Goal: Task Accomplishment & Management: Manage account settings

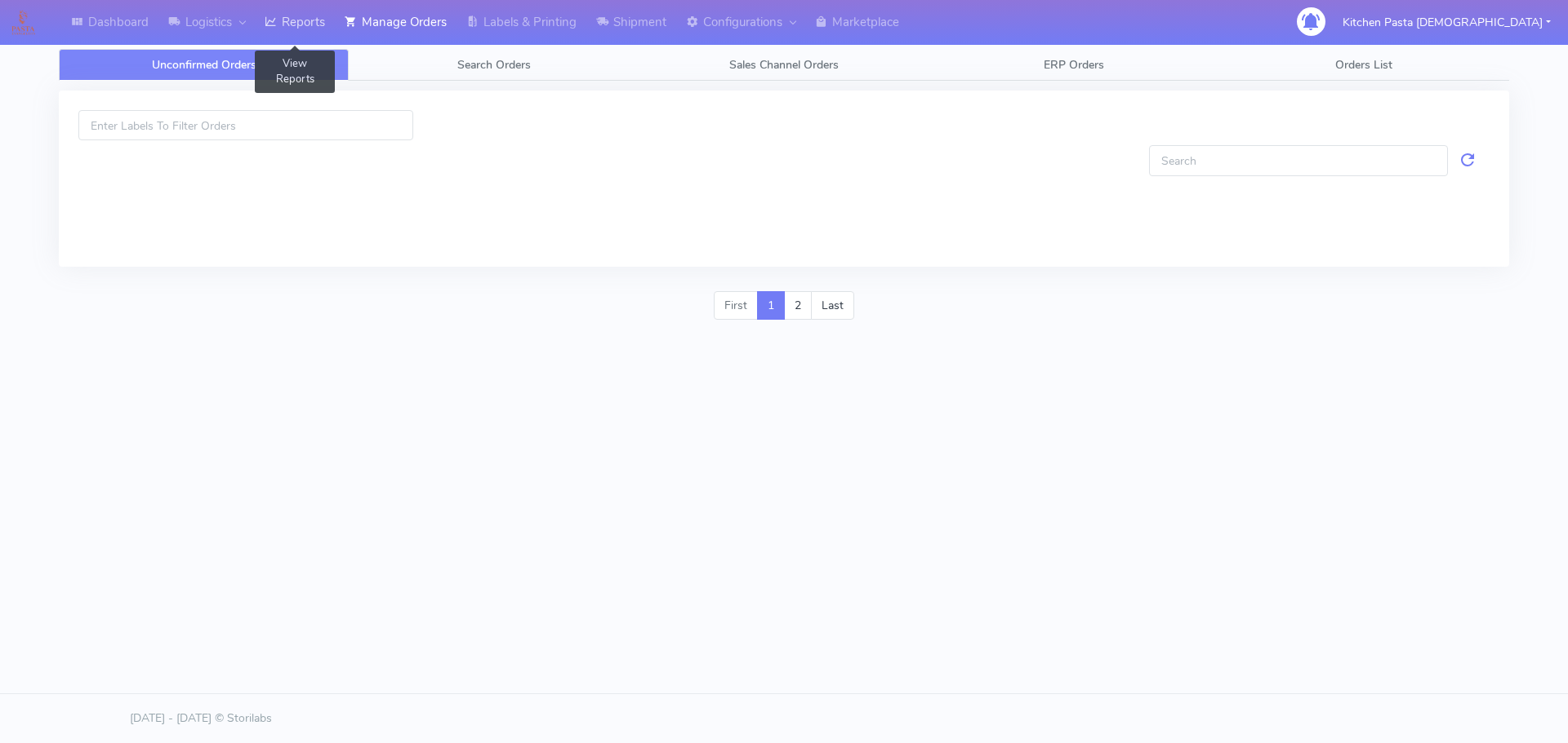
drag, startPoint x: 0, startPoint y: 0, endPoint x: 312, endPoint y: 26, distance: 313.1
click at [312, 26] on link "Reports" at bounding box center [295, 22] width 80 height 45
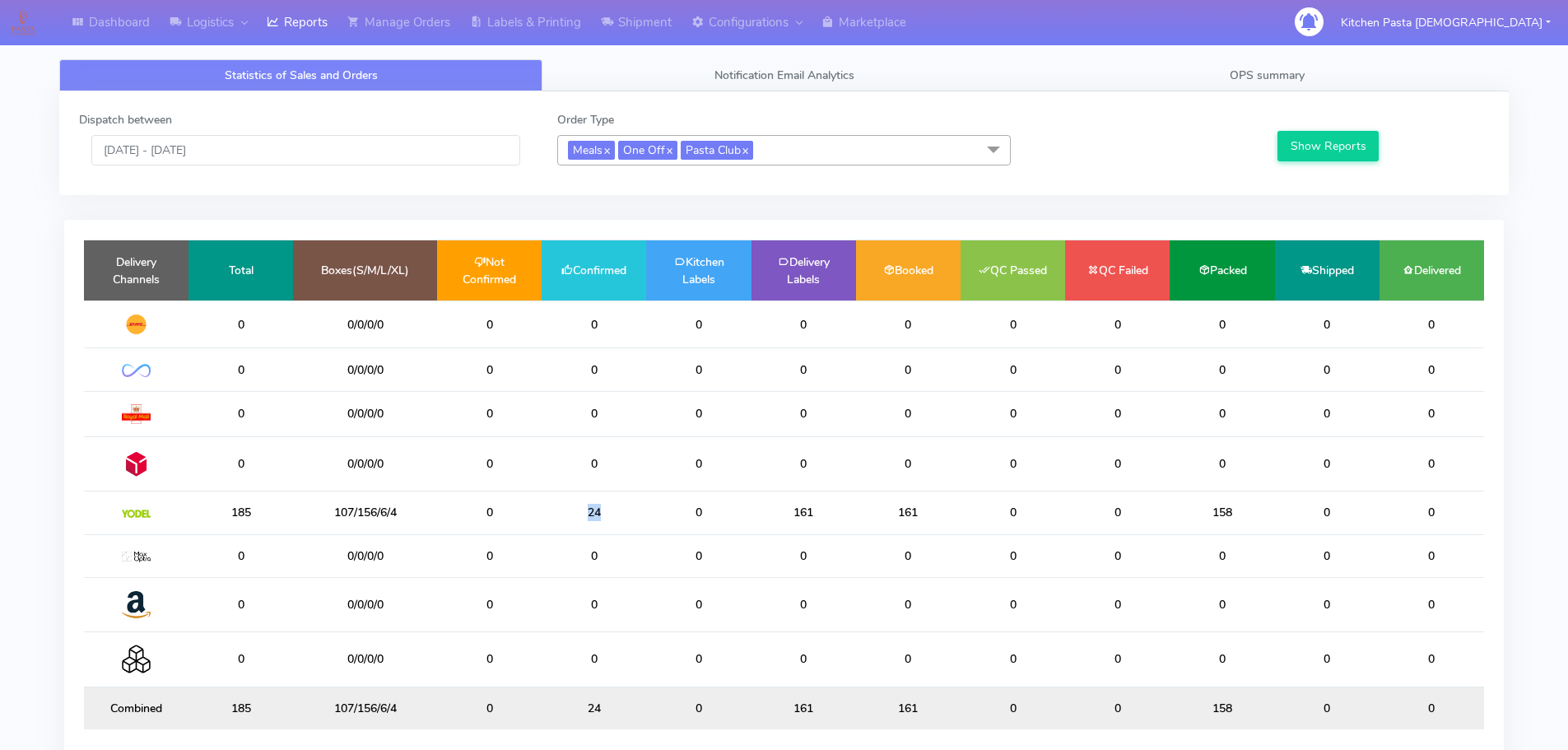
drag, startPoint x: 621, startPoint y: 513, endPoint x: 562, endPoint y: 509, distance: 59.1
click at [562, 509] on td "24" at bounding box center [594, 512] width 105 height 42
click at [615, 509] on td "24" at bounding box center [594, 512] width 105 height 42
click at [310, 152] on input "[DATE] - [DATE]" at bounding box center [305, 150] width 429 height 30
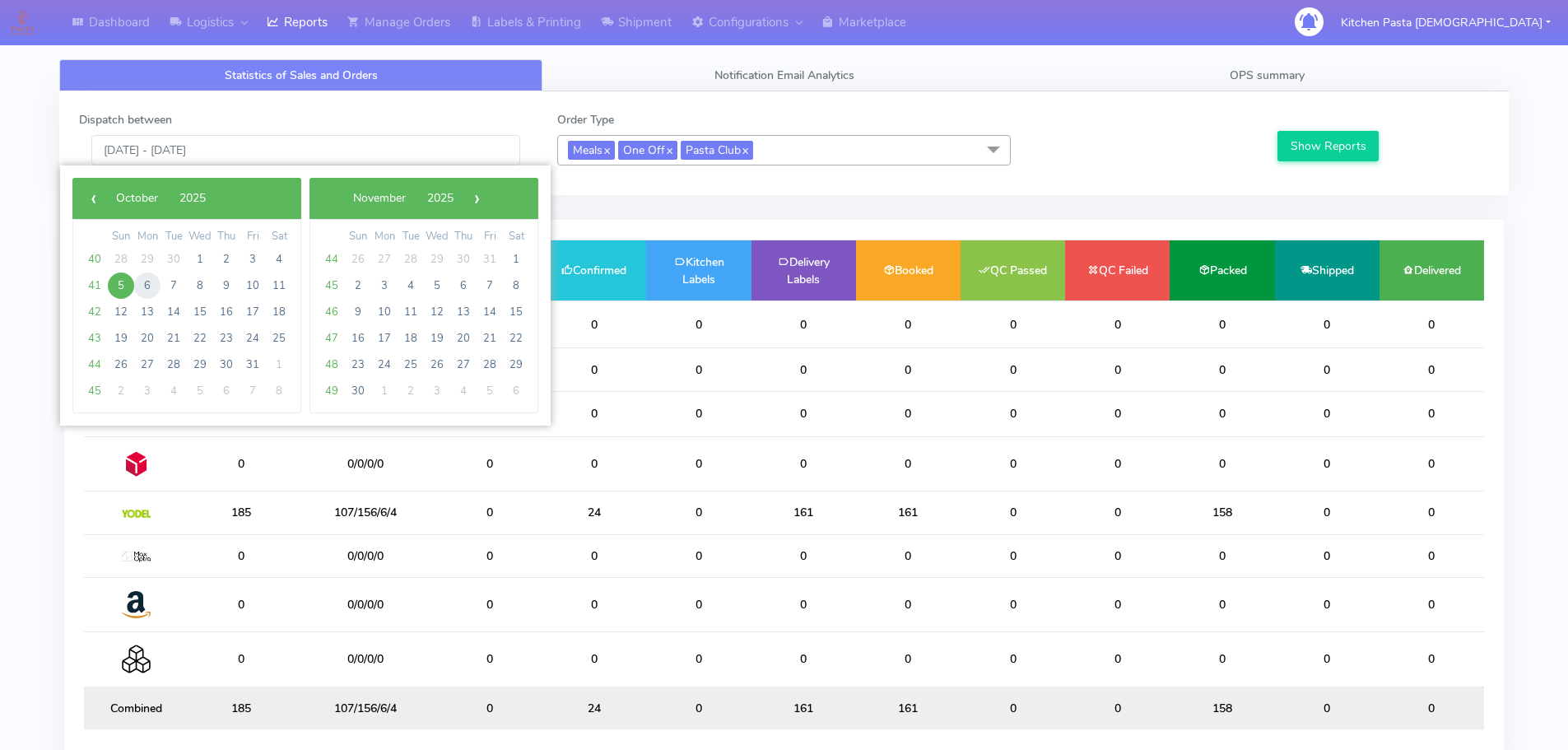
click at [139, 280] on span "6" at bounding box center [147, 286] width 26 height 26
type input "06/10/2025 - 06/10/2025"
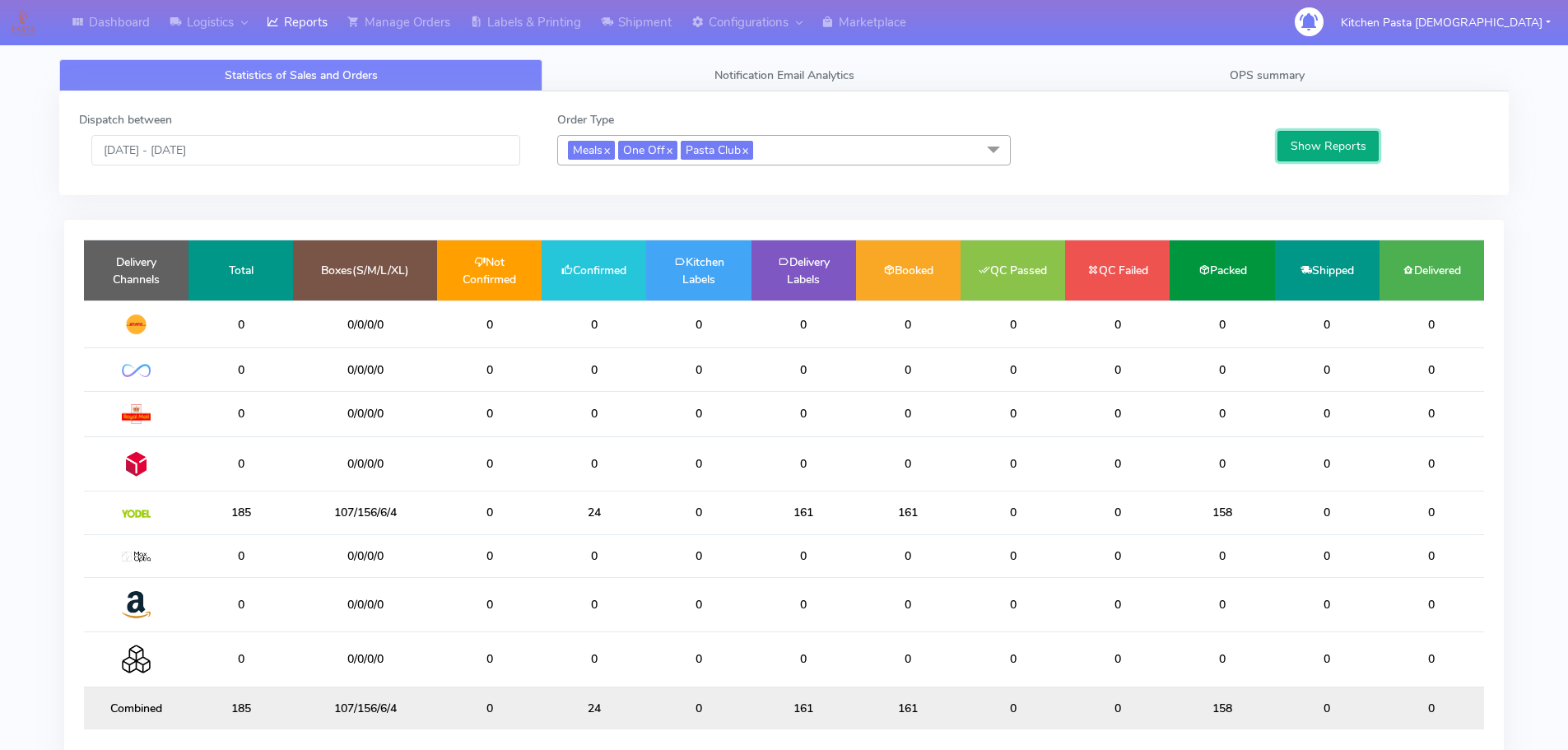
click at [1371, 140] on button "Show Reports" at bounding box center [1328, 146] width 101 height 30
click at [632, 16] on link "Shipment" at bounding box center [636, 23] width 91 height 45
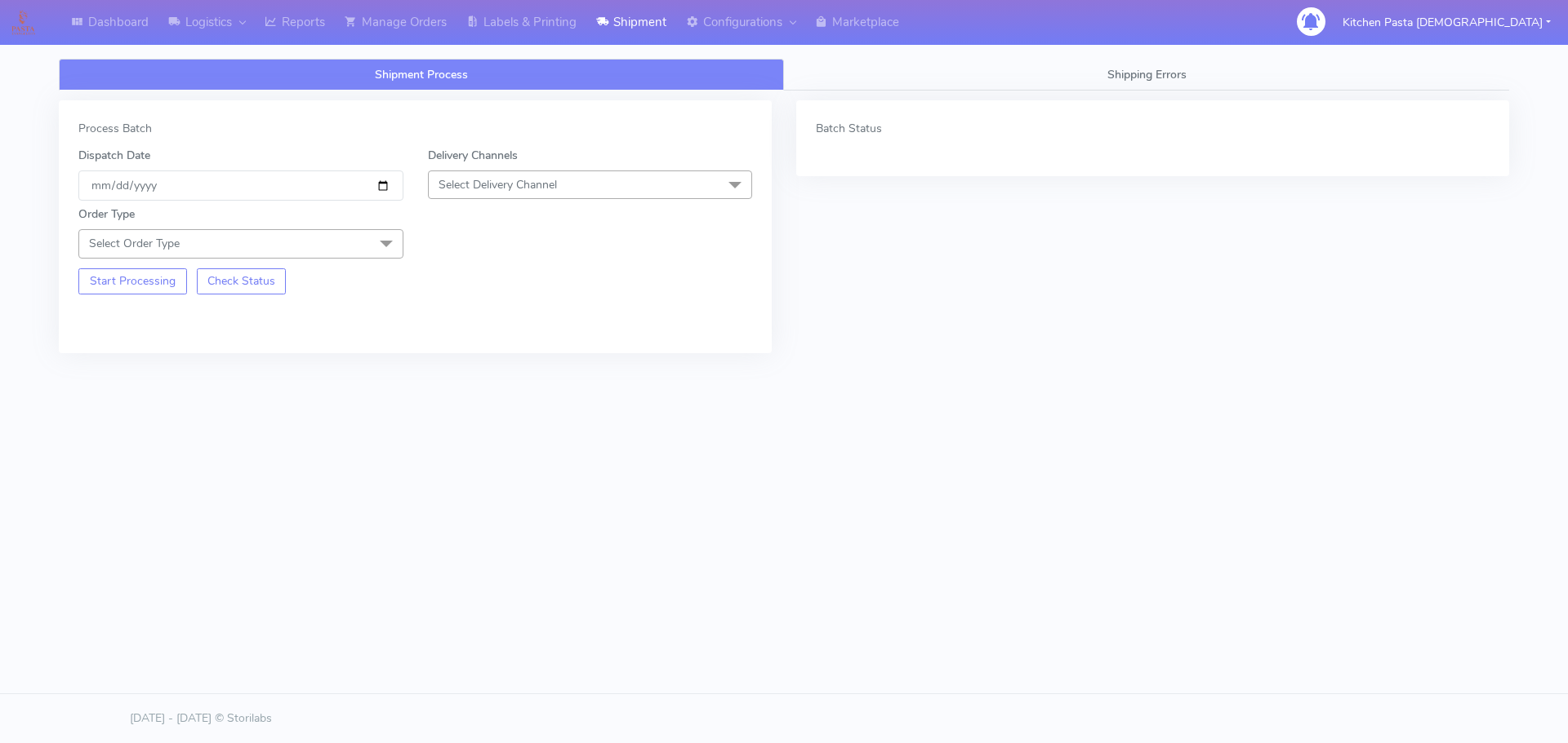
click at [522, 195] on span "Select Delivery Channel" at bounding box center [591, 184] width 325 height 29
click at [467, 356] on li "Yodel" at bounding box center [590, 368] width 324 height 27
click at [373, 222] on div "Order Type Select Order Type Meal Kit Gift QCOM ATAVI" at bounding box center [241, 232] width 350 height 52
click at [360, 244] on span "Select Order Type" at bounding box center [241, 243] width 325 height 29
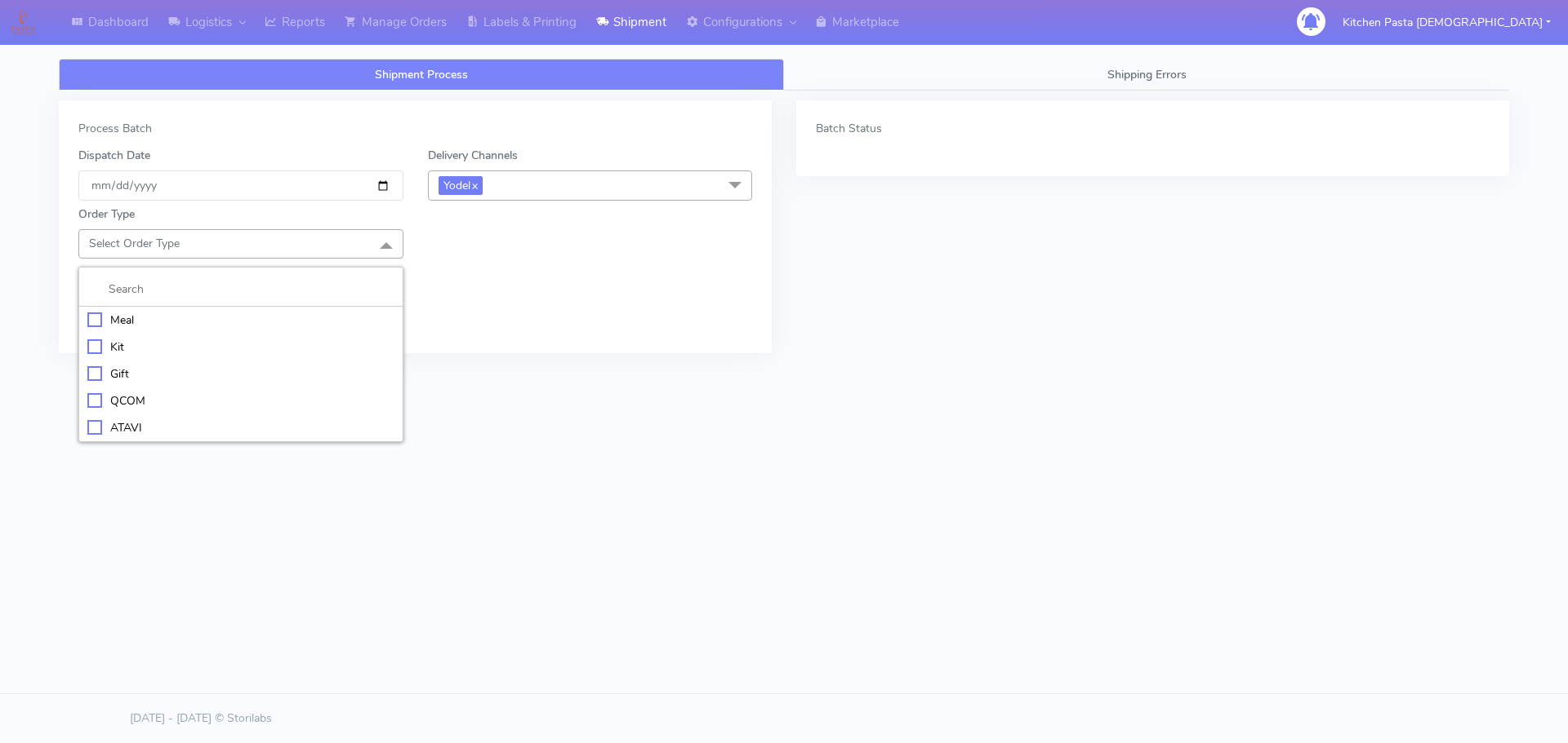
drag, startPoint x: 213, startPoint y: 327, endPoint x: 223, endPoint y: 318, distance: 13.5
click at [215, 324] on div "Meal" at bounding box center [240, 321] width 307 height 17
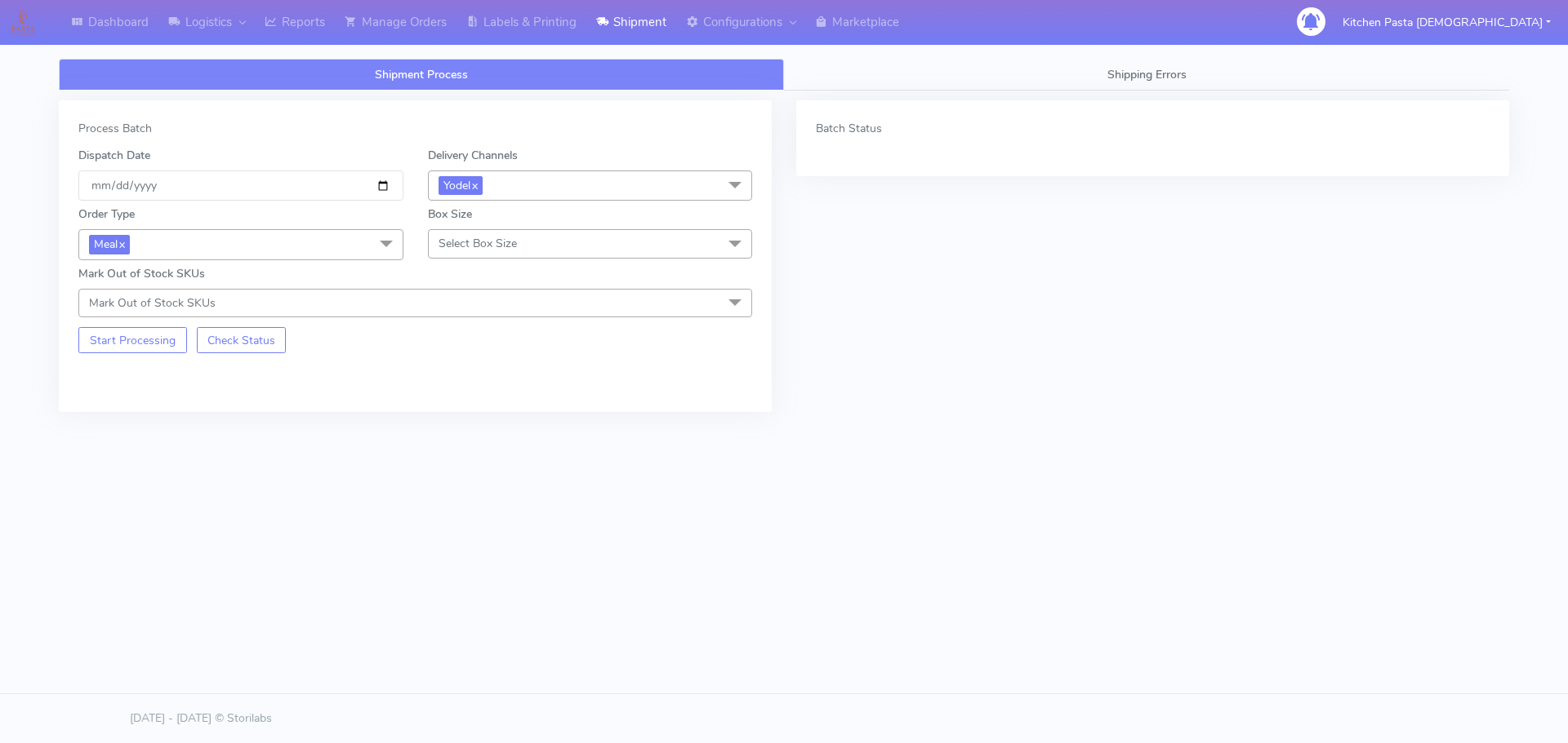
drag, startPoint x: 504, startPoint y: 248, endPoint x: 496, endPoint y: 269, distance: 22.5
click at [505, 248] on span "Select Box Size" at bounding box center [478, 243] width 79 height 16
click at [461, 425] on div "Mega" at bounding box center [590, 428] width 307 height 17
click at [54, 335] on div "Process Batch Dispatch Date 2025-10-05 Delivery Channels Yodel x DHL OnFleet Ro…" at bounding box center [415, 268] width 737 height 336
click at [97, 336] on button "Start Processing" at bounding box center [133, 340] width 108 height 26
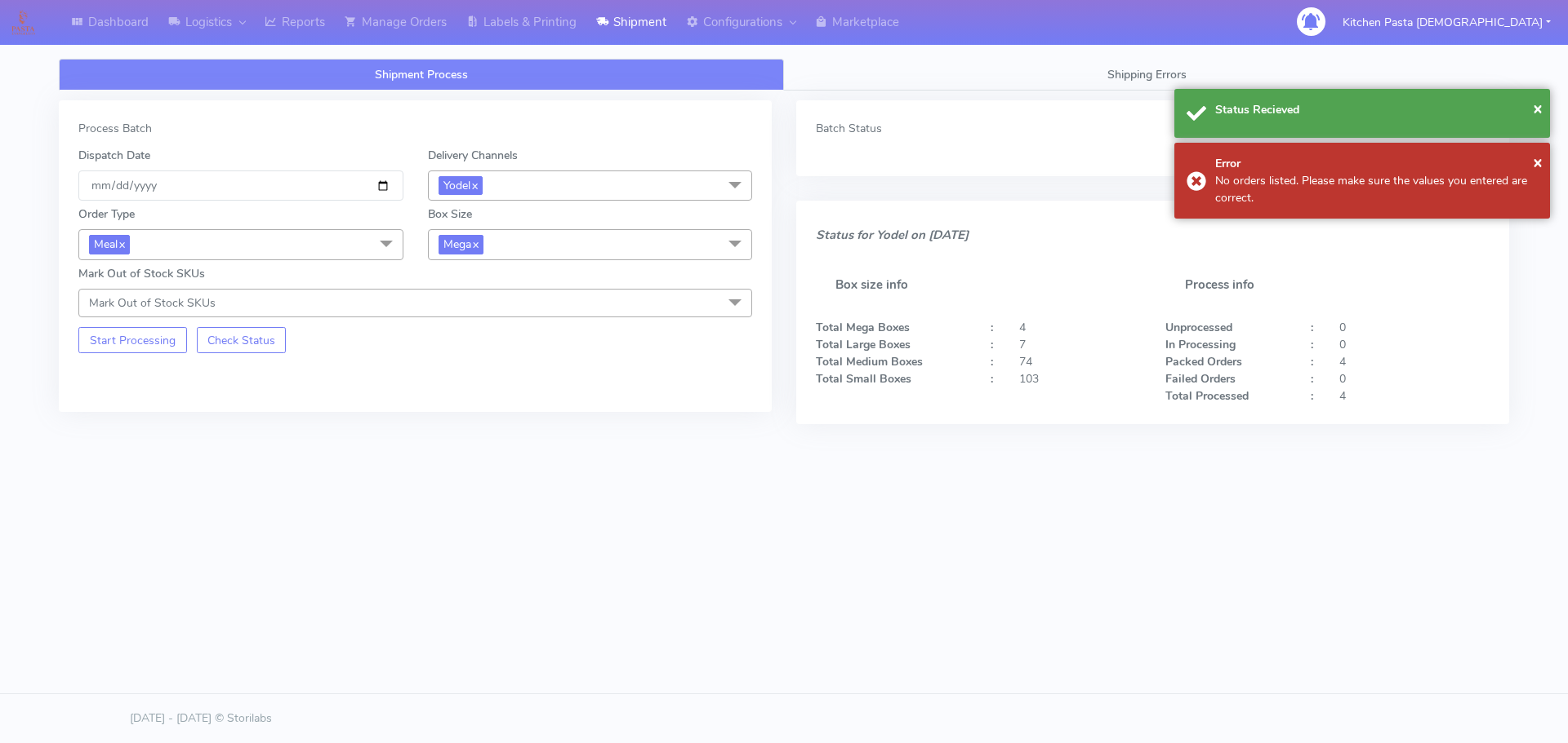
click at [506, 255] on span "Mega x" at bounding box center [591, 244] width 325 height 30
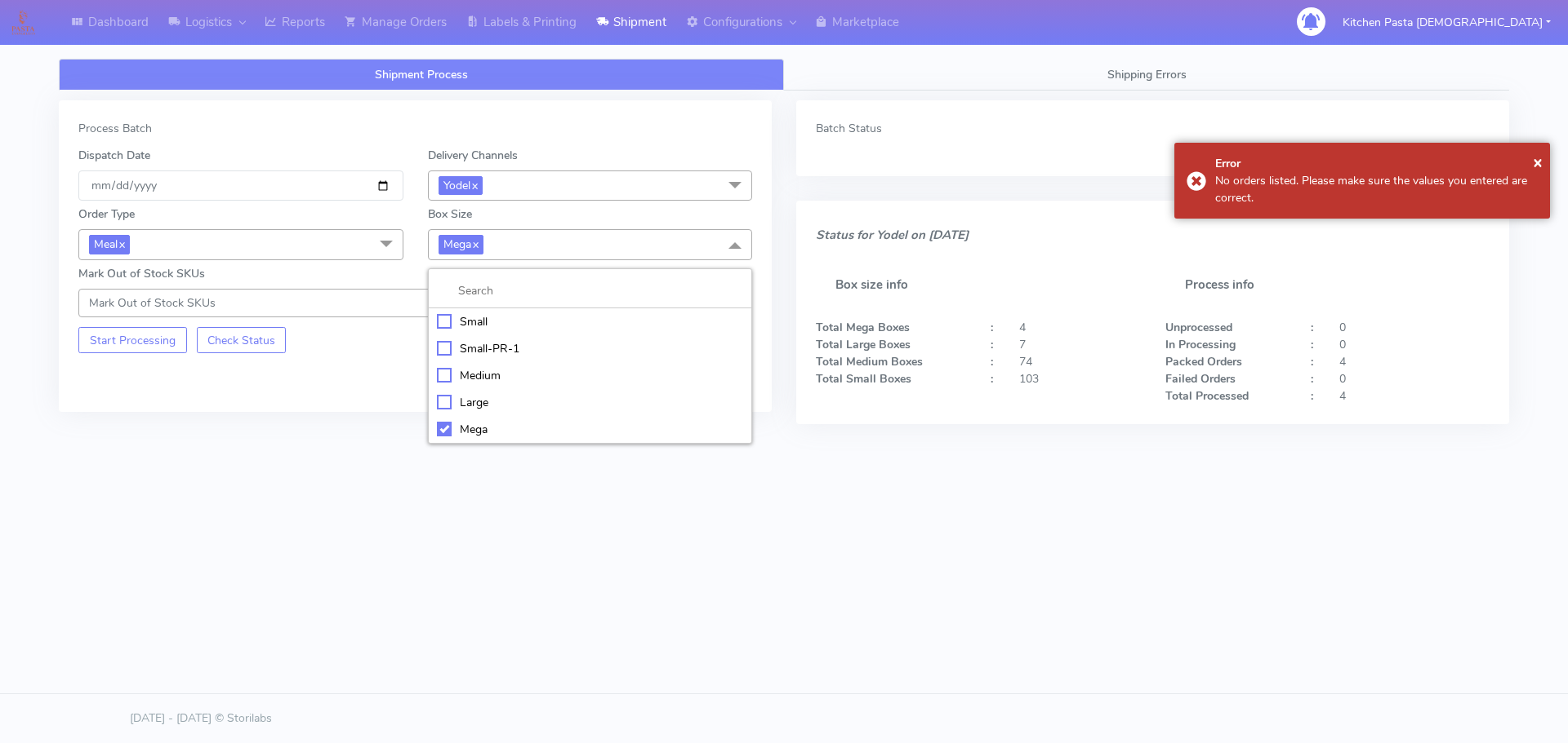
click at [461, 398] on div "Large" at bounding box center [590, 403] width 307 height 17
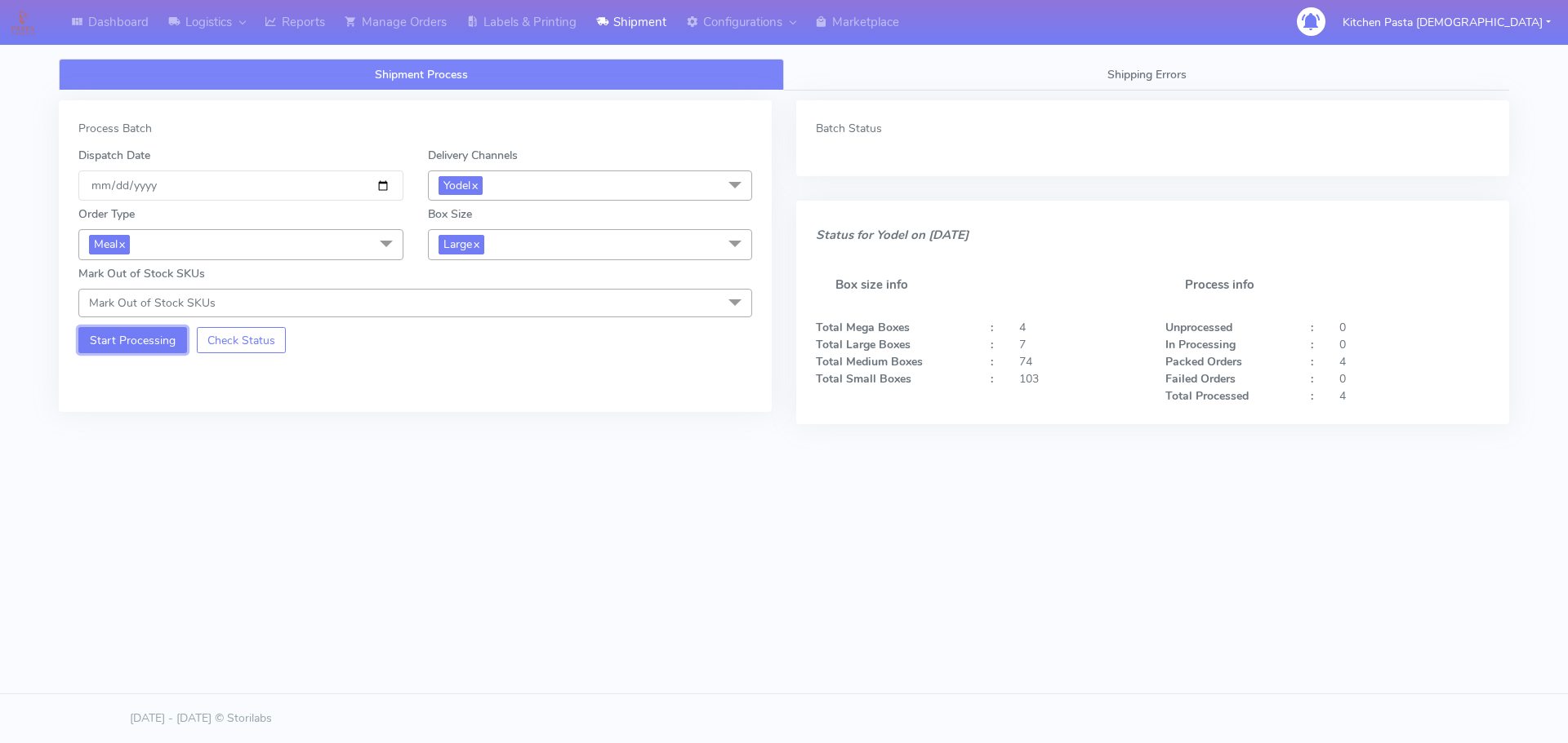
click at [165, 336] on button "Start Processing" at bounding box center [133, 340] width 108 height 26
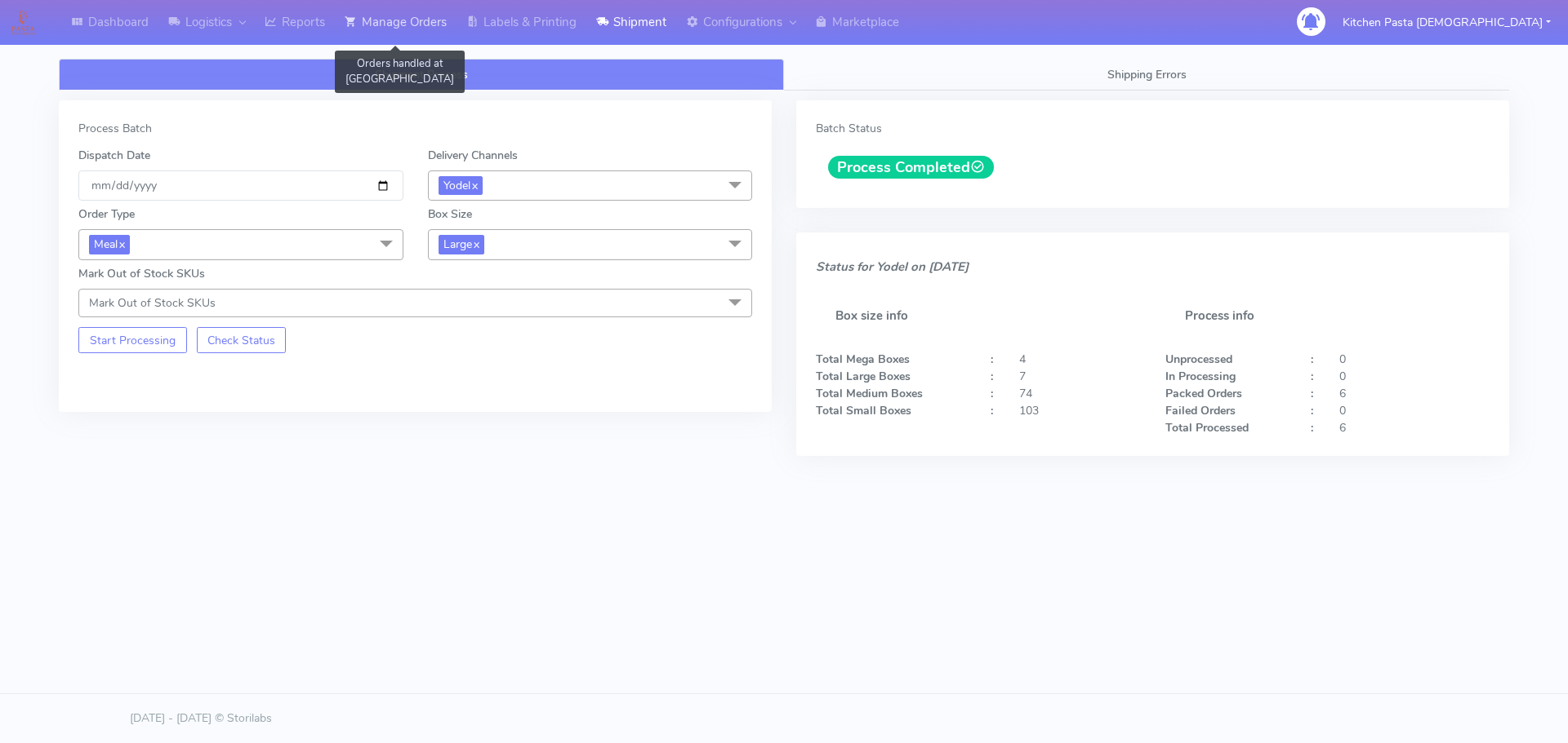
click at [355, 22] on icon at bounding box center [350, 21] width 12 height 16
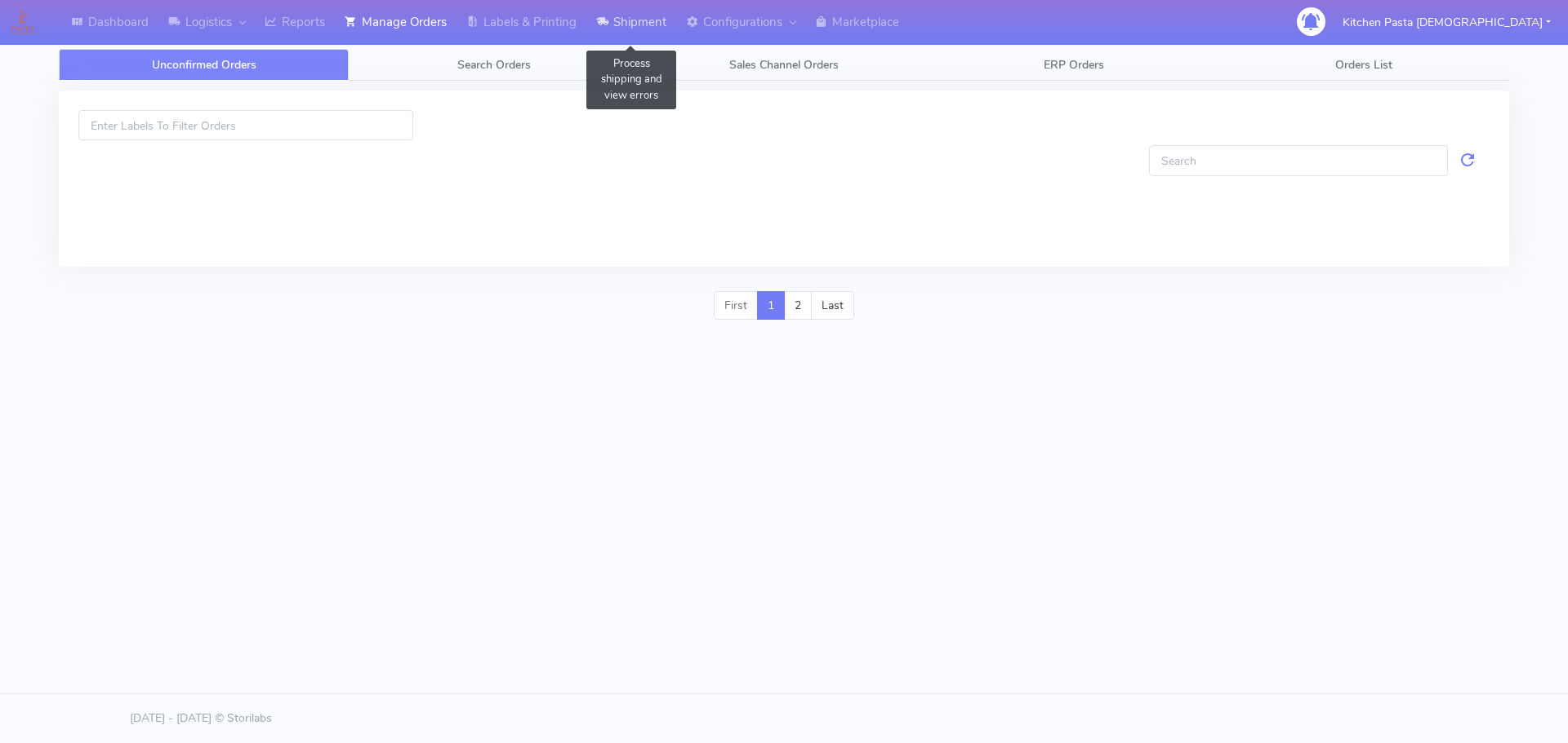
click at [676, 16] on link "Shipment" at bounding box center [631, 22] width 90 height 45
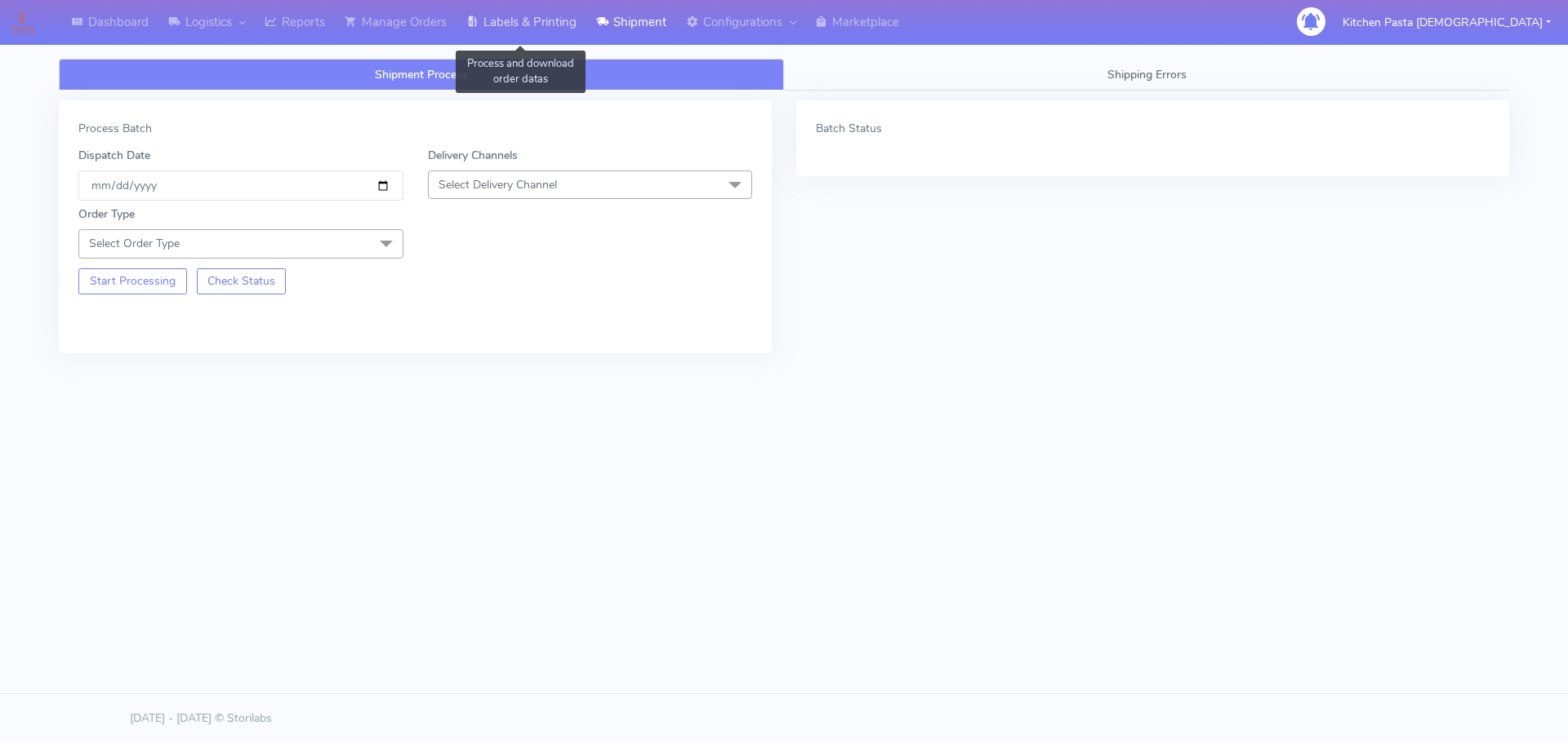
click at [540, 22] on link "Labels & Printing" at bounding box center [521, 22] width 130 height 45
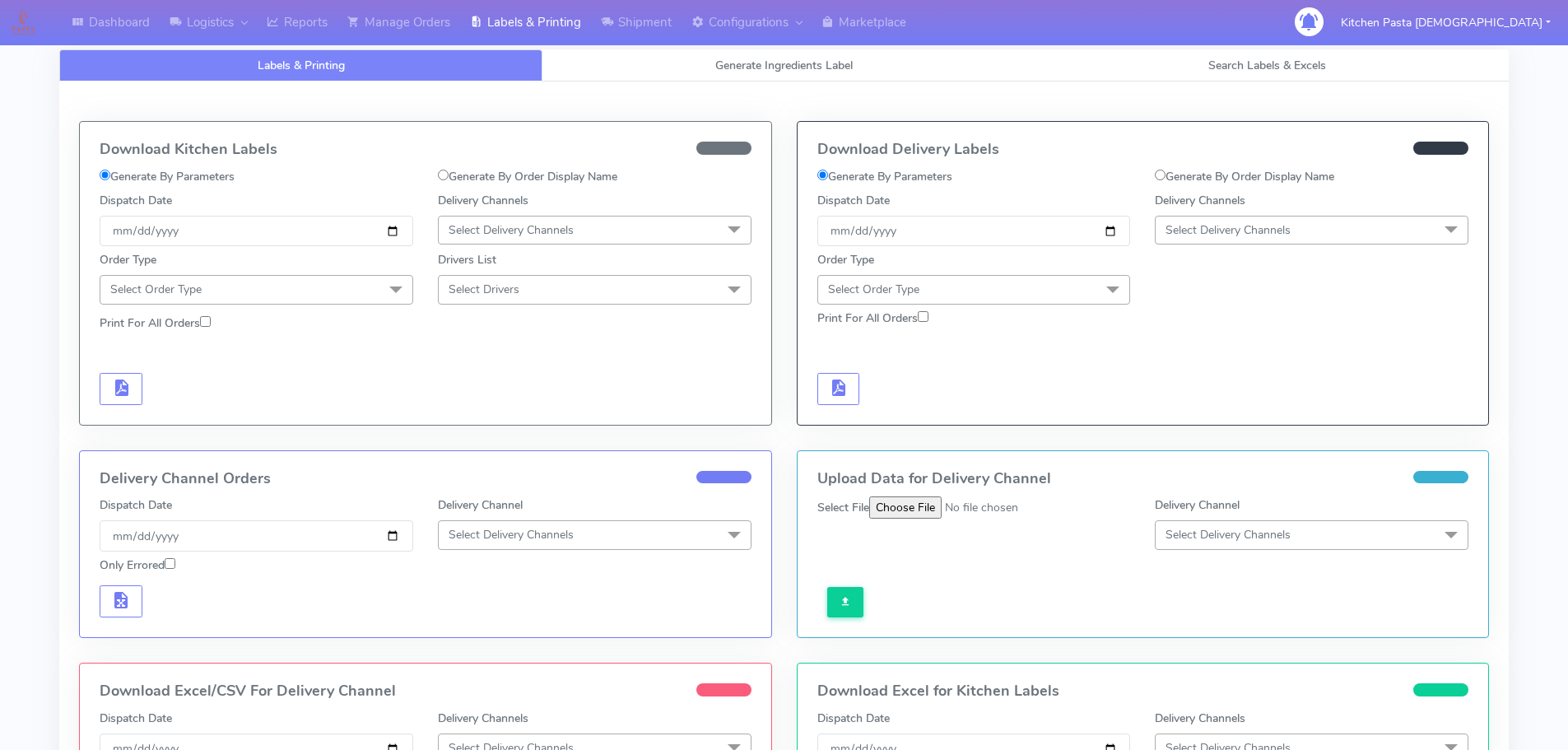
click at [1230, 220] on span "Select Delivery Channels" at bounding box center [1312, 230] width 314 height 29
click at [1213, 420] on div "Yodel" at bounding box center [1312, 415] width 295 height 17
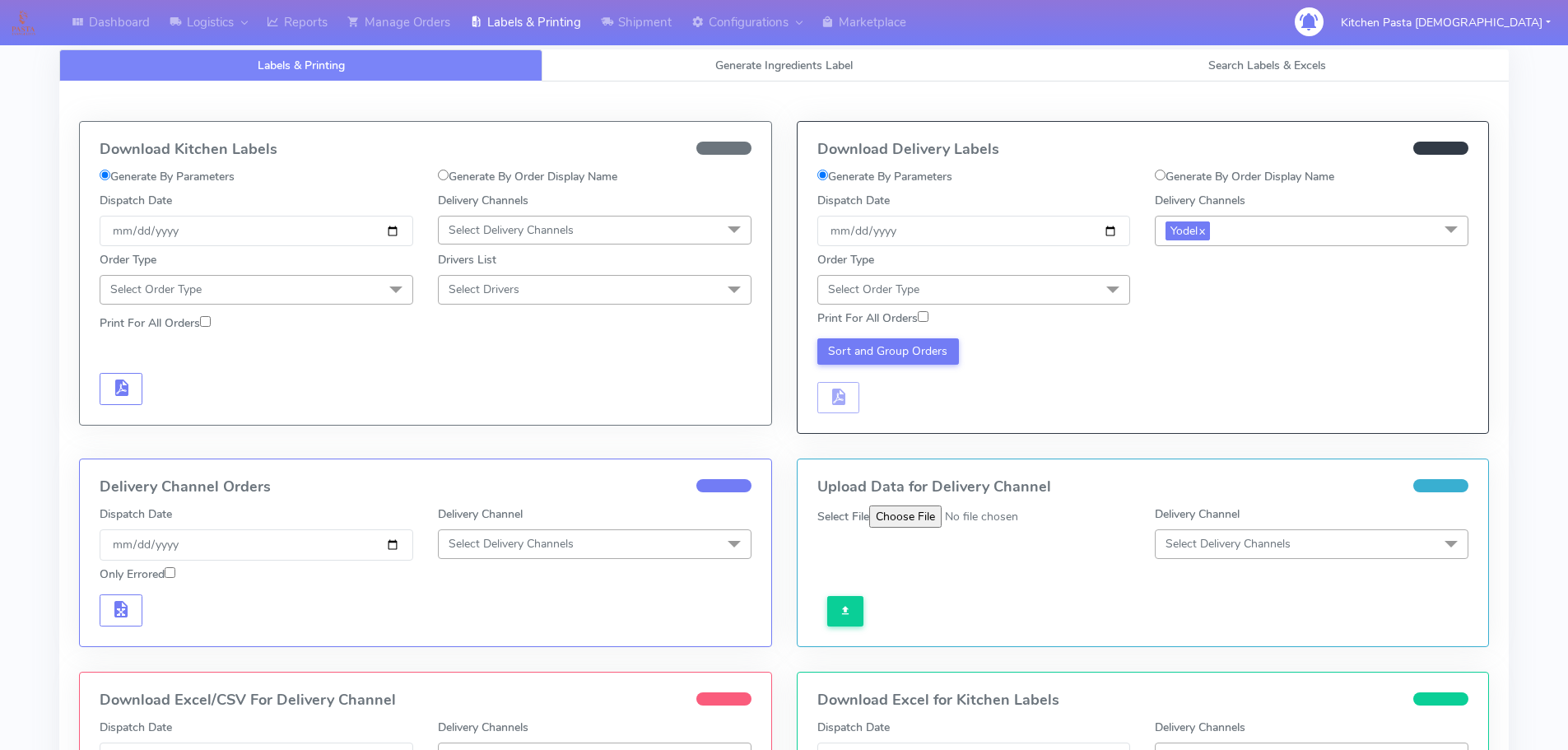
click at [1090, 286] on span "Select Order Type" at bounding box center [974, 290] width 314 height 29
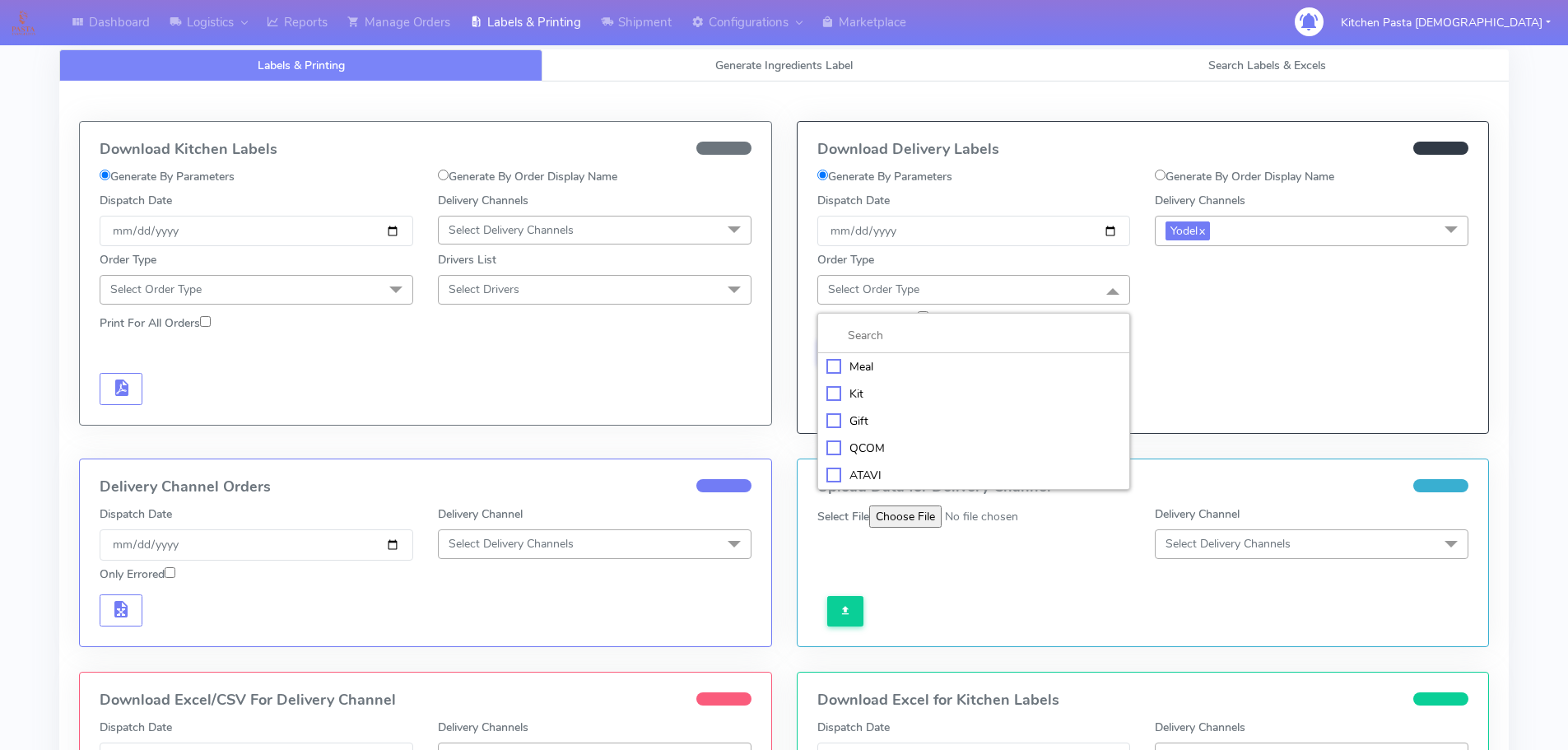
click at [974, 358] on div "Meal" at bounding box center [974, 367] width 295 height 17
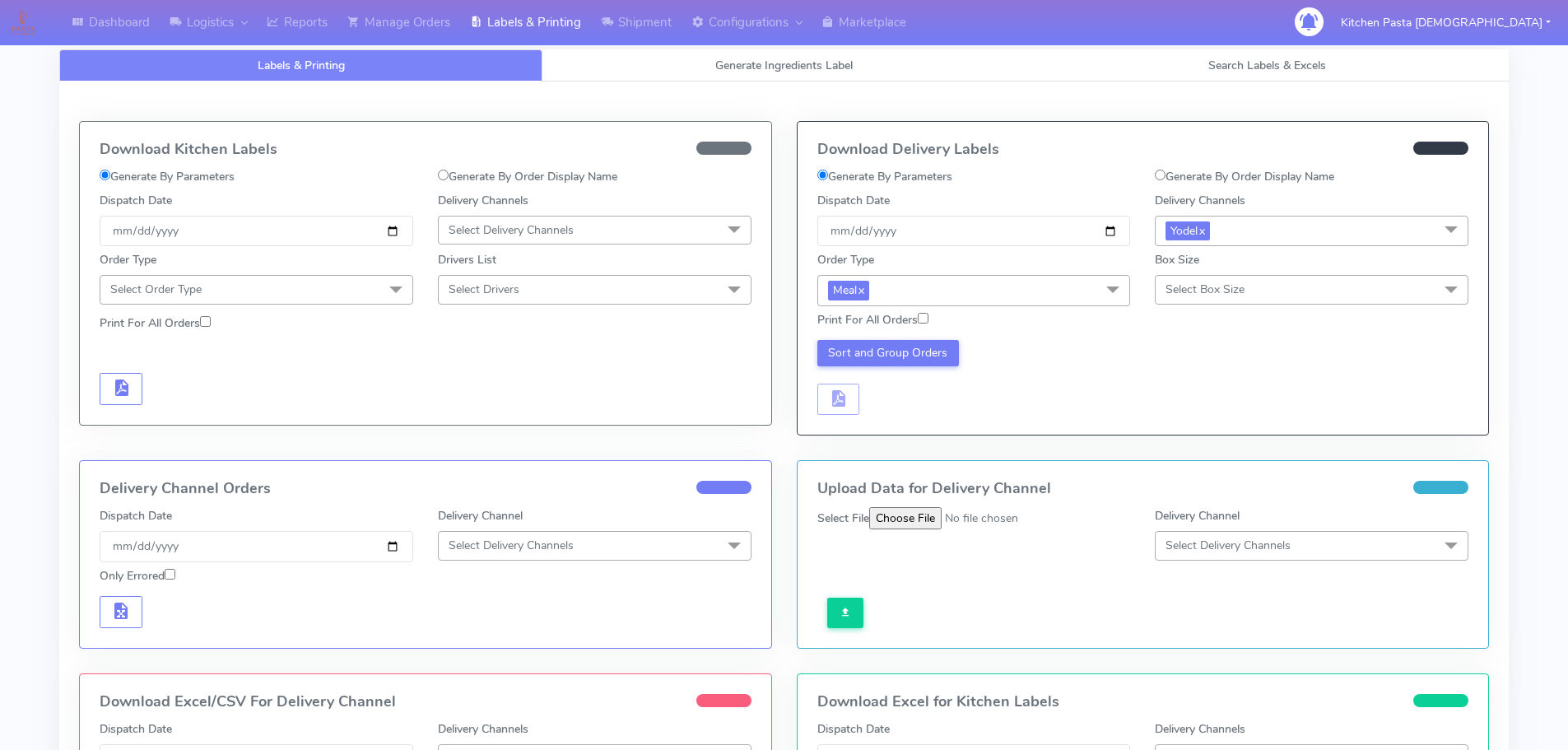
click at [1256, 299] on span "Select Box Size" at bounding box center [1312, 290] width 314 height 29
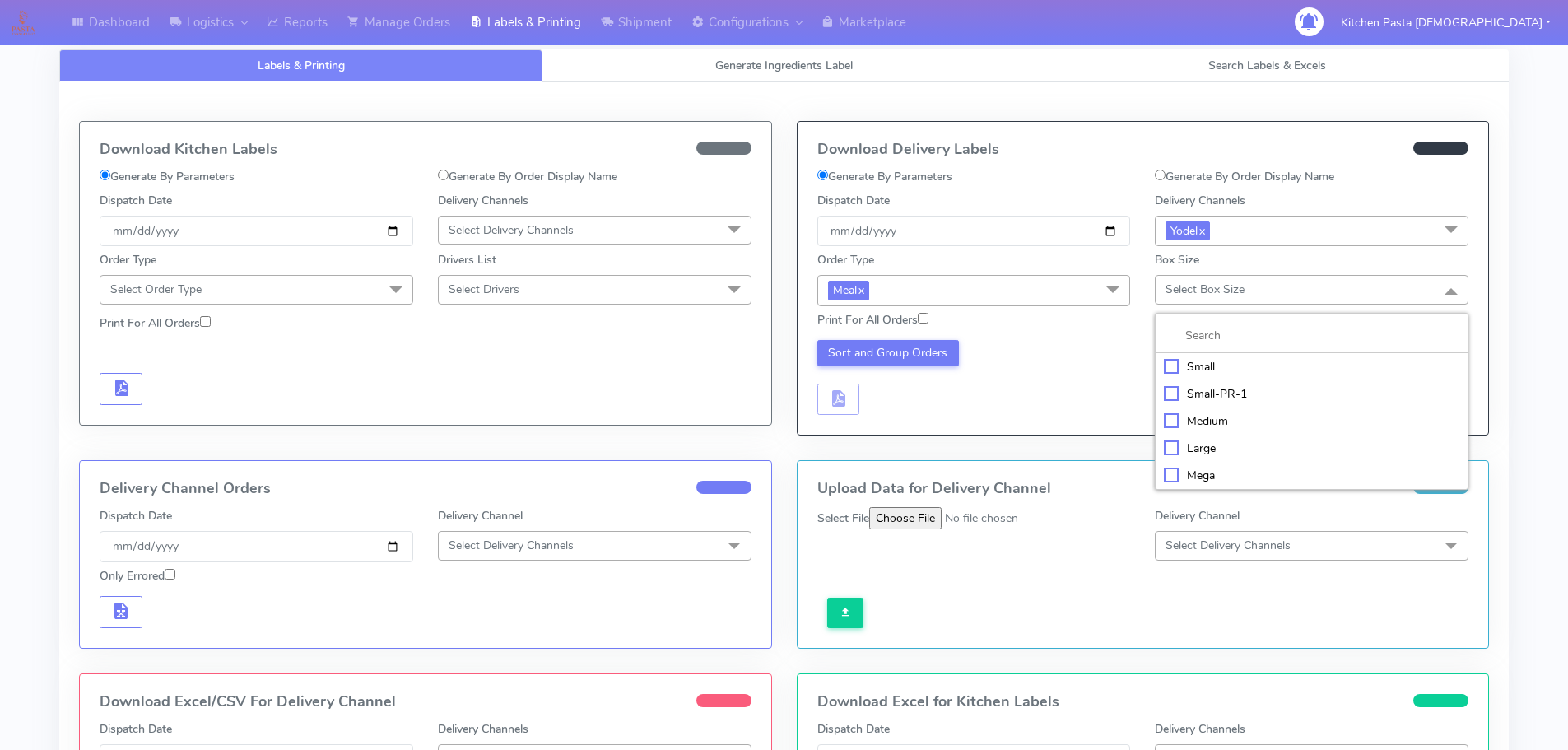
click at [1200, 487] on li "Mega" at bounding box center [1312, 475] width 312 height 27
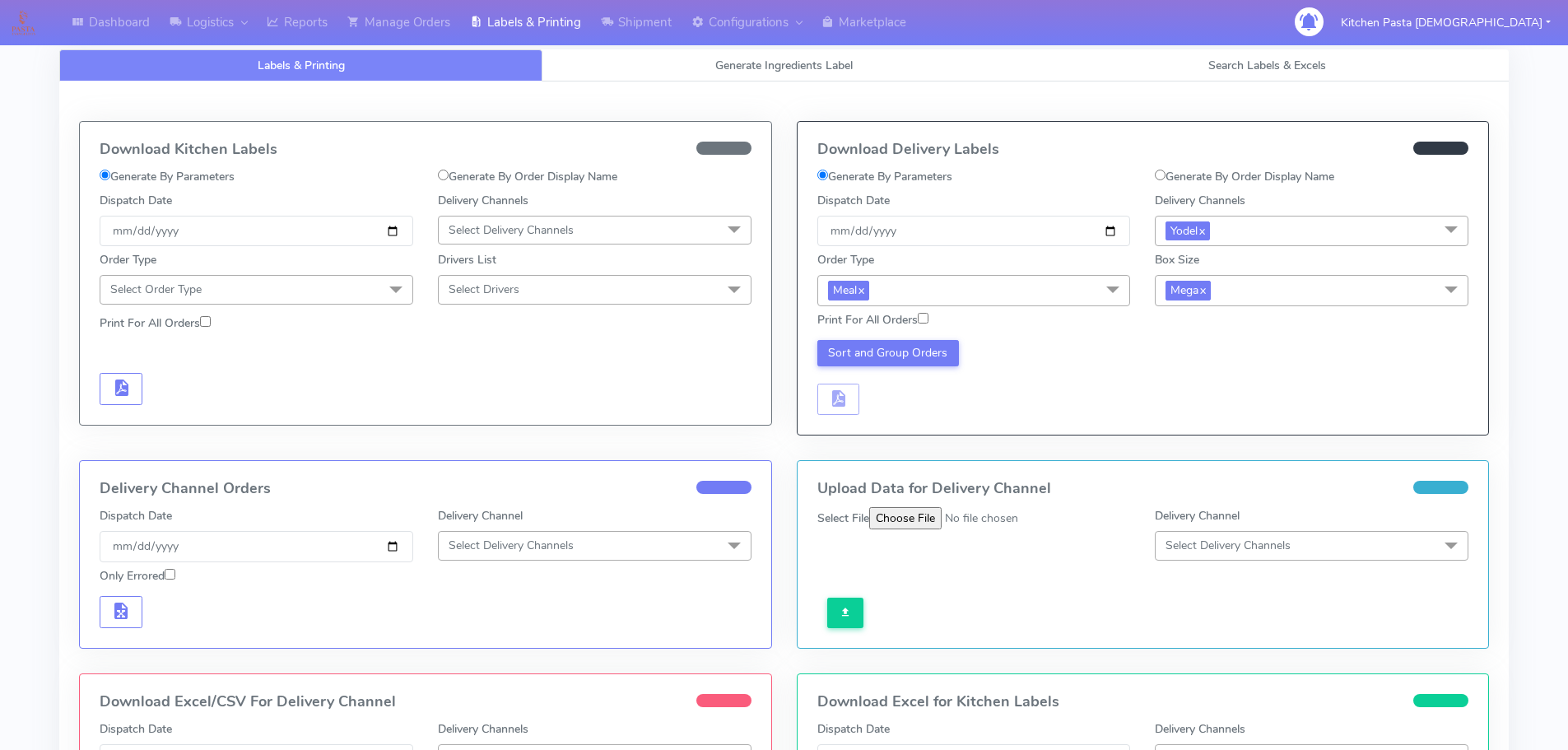
click at [1256, 310] on div "Print For All Orders" at bounding box center [1144, 321] width 677 height 29
click at [1235, 286] on span "Mega x" at bounding box center [1312, 291] width 314 height 30
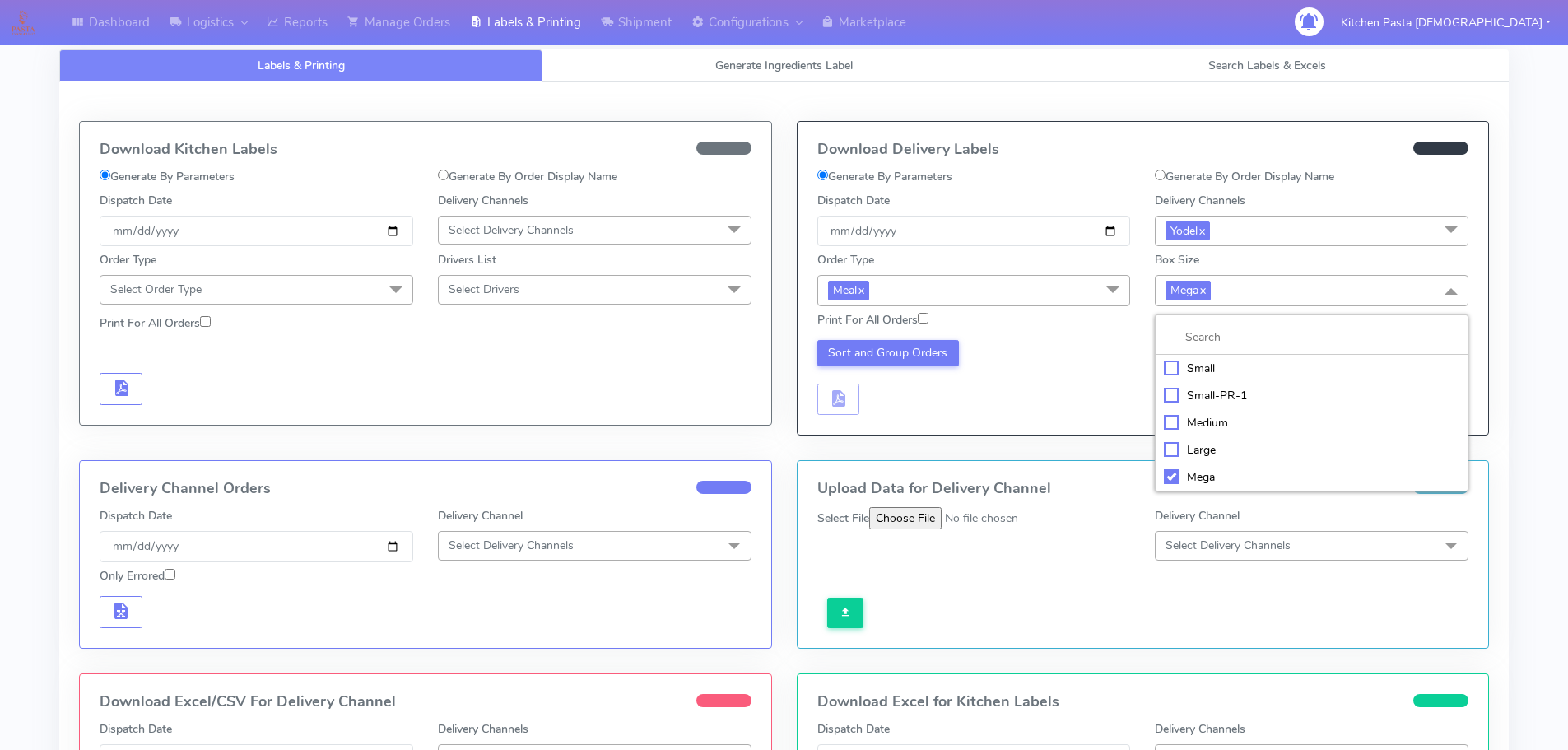
click at [1196, 452] on div "Large" at bounding box center [1312, 450] width 295 height 17
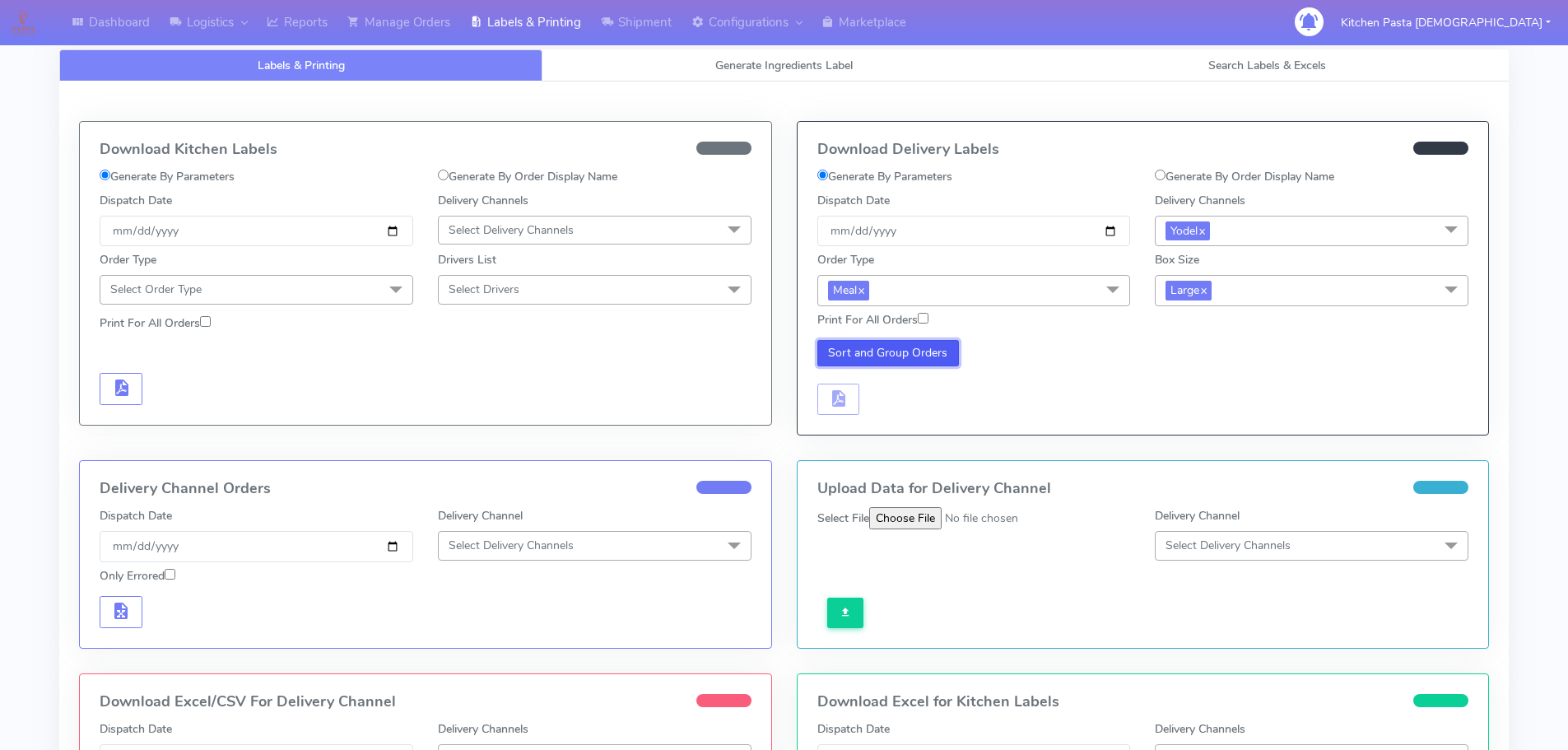
click at [933, 346] on button "Sort and Group Orders" at bounding box center [888, 354] width 142 height 26
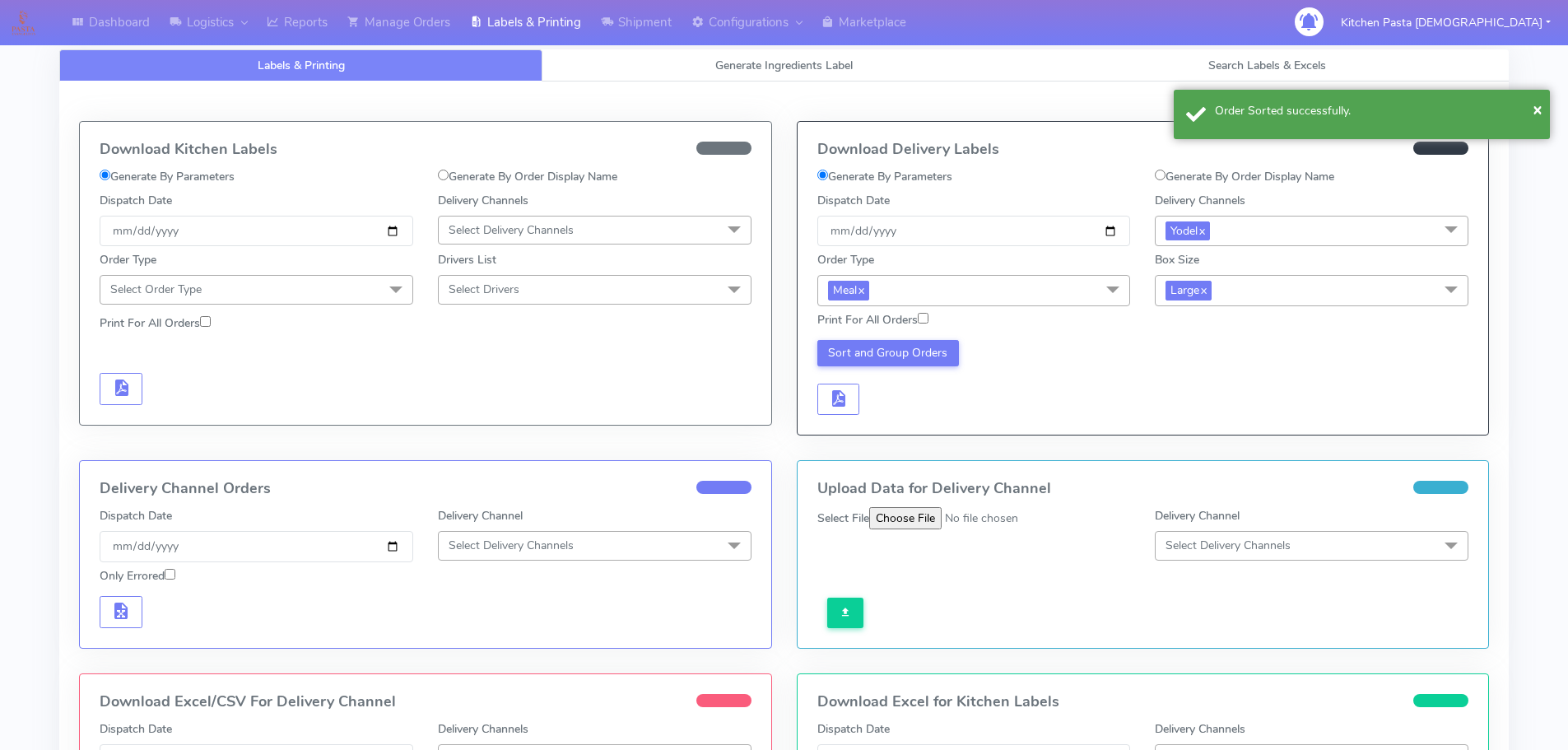
click at [868, 384] on div "Sort and Group Orders" at bounding box center [974, 378] width 338 height 75
click at [850, 398] on button "button" at bounding box center [838, 400] width 42 height 32
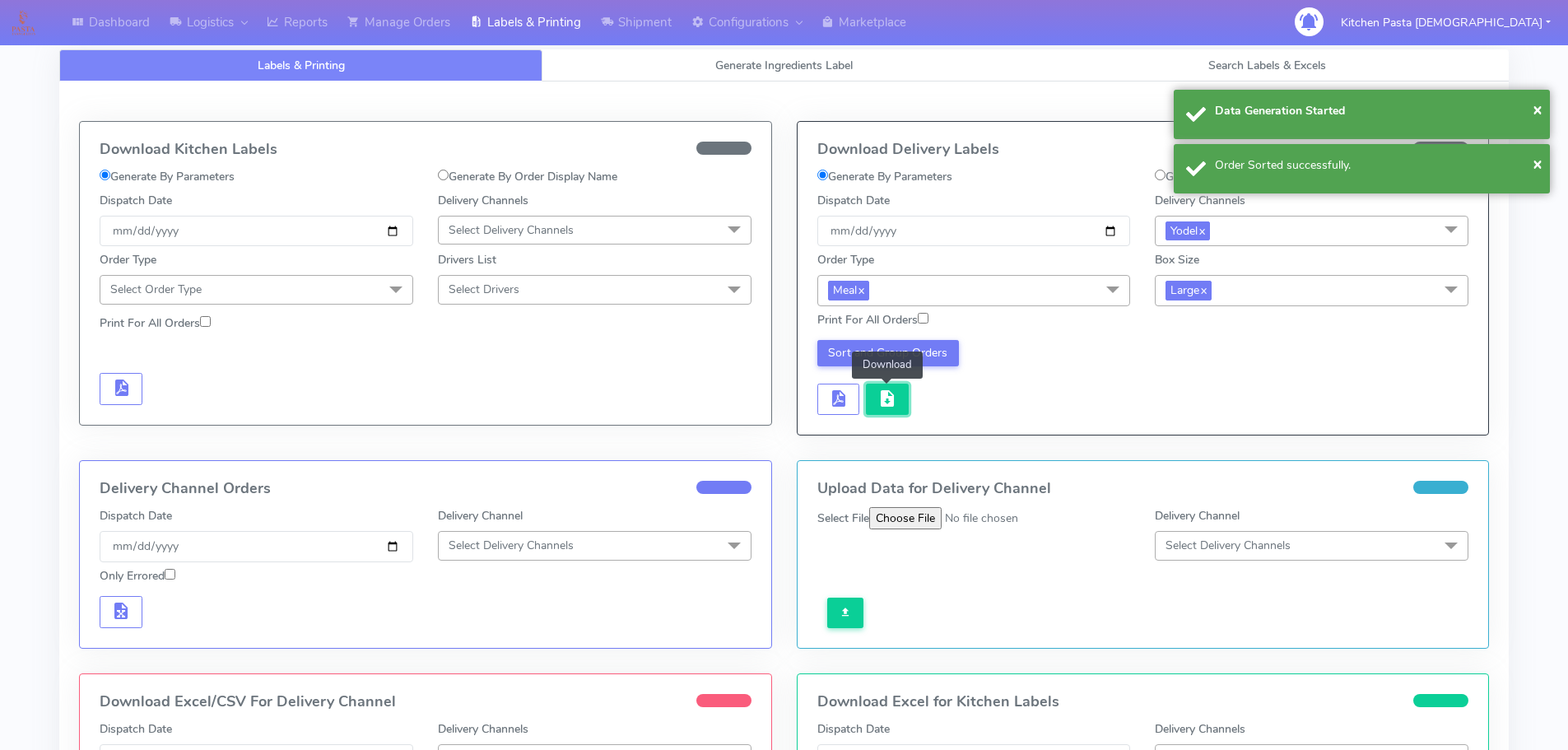
click at [880, 407] on span "button" at bounding box center [887, 402] width 20 height 16
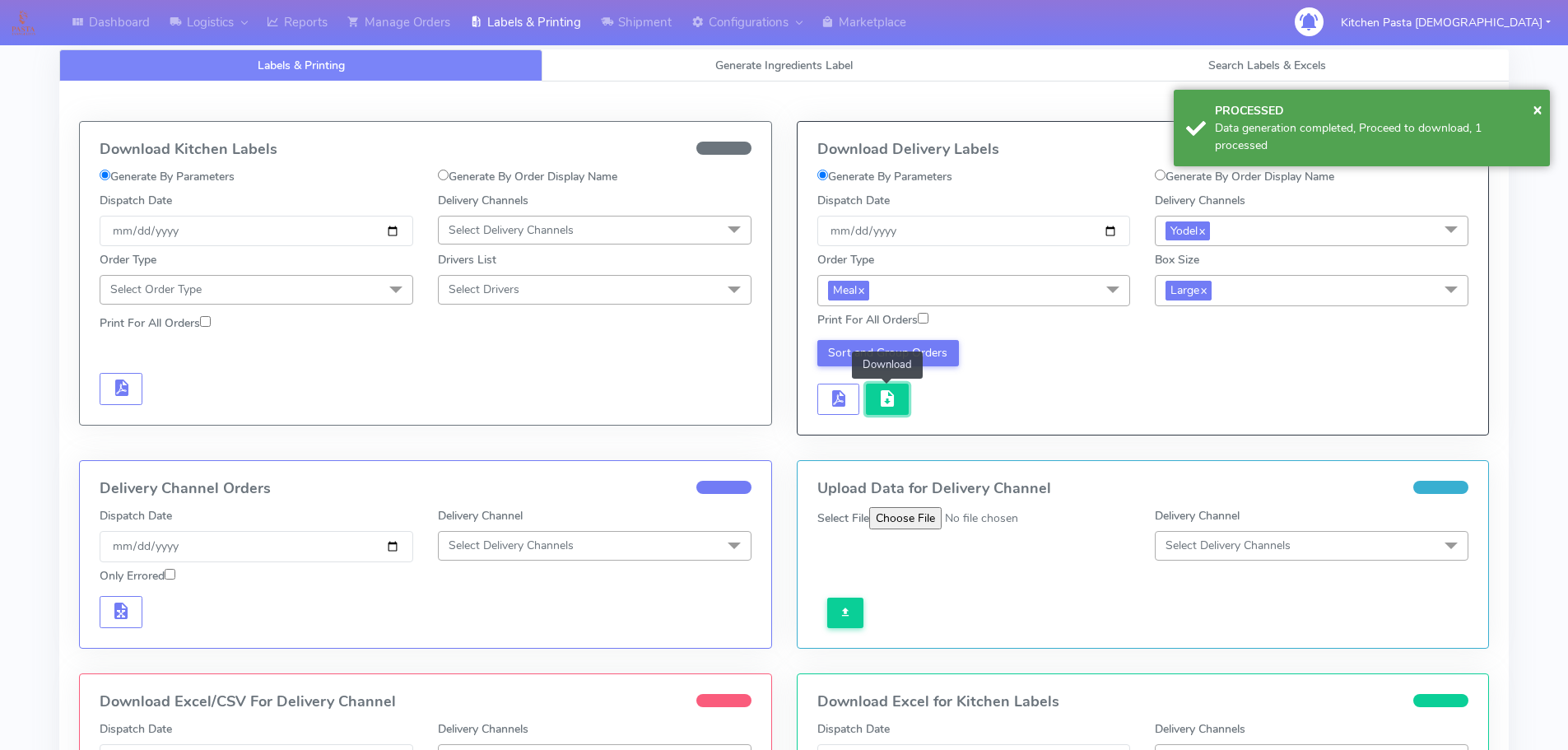
click at [895, 396] on span "button" at bounding box center [887, 402] width 20 height 16
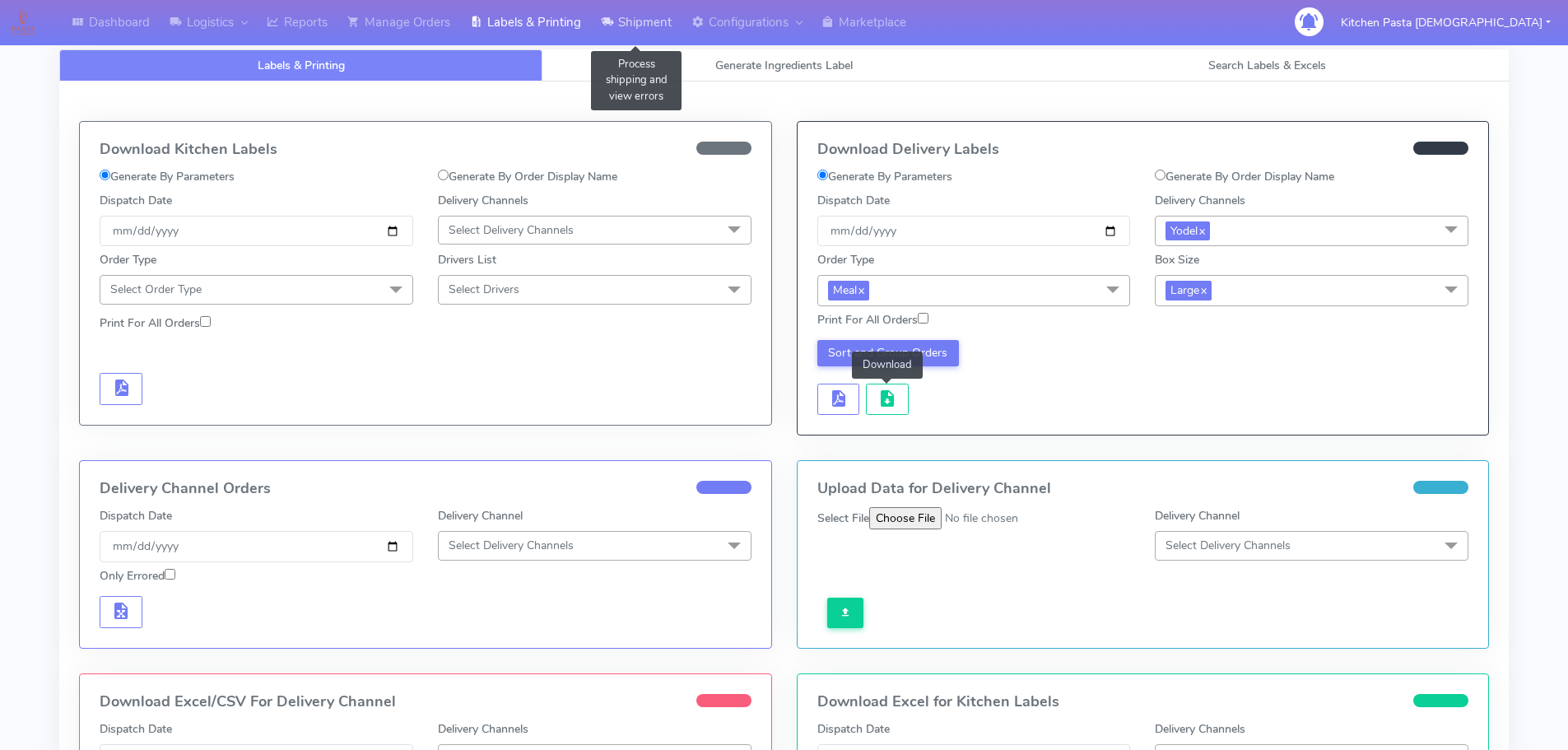
drag, startPoint x: 618, startPoint y: 24, endPoint x: 603, endPoint y: 39, distance: 21.2
click at [618, 24] on link "Shipment" at bounding box center [636, 23] width 91 height 45
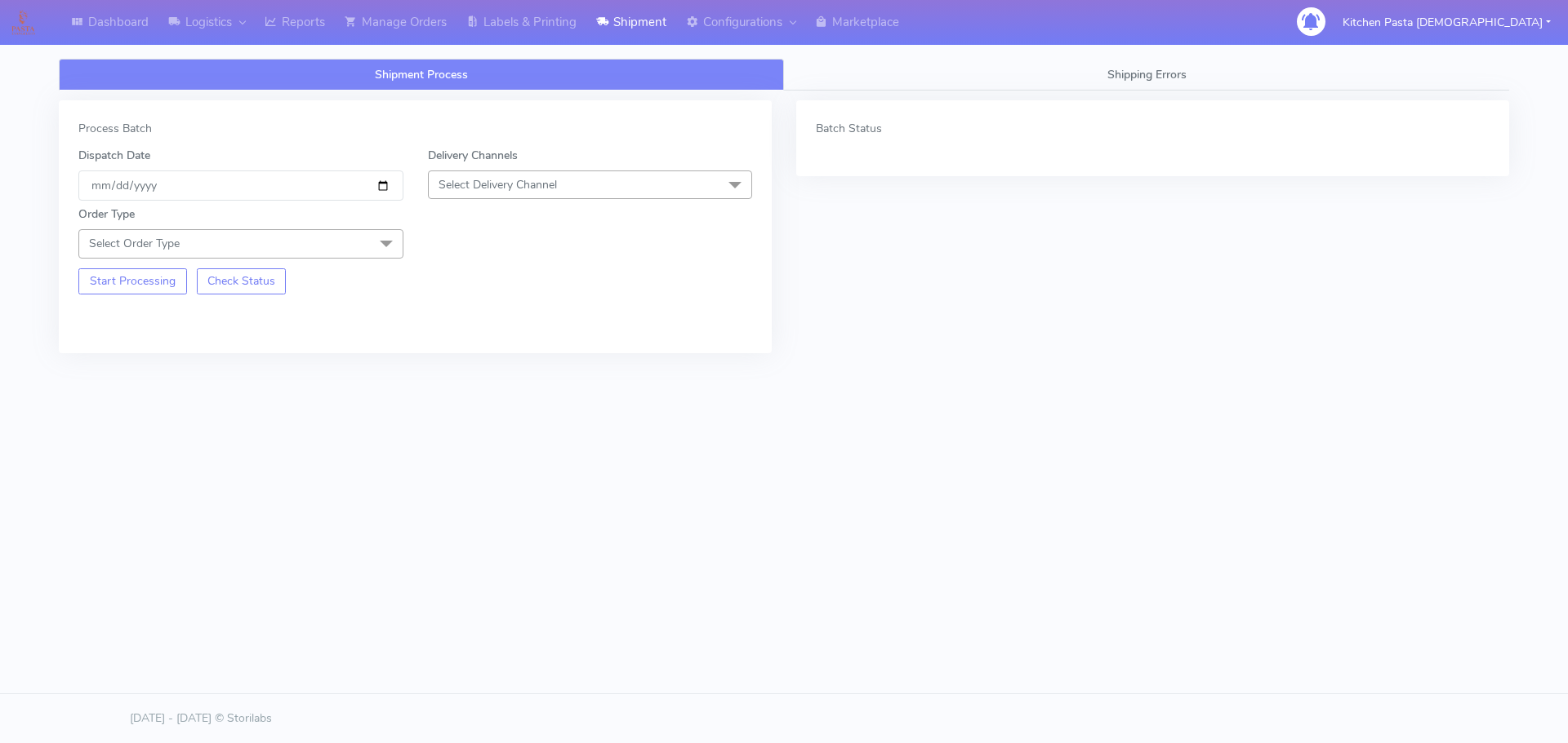
click at [519, 166] on div "Delivery Channels Select Delivery Channel DHL OnFleet Royal Mail DPD Yodel MaxO…" at bounding box center [590, 174] width 350 height 54
click at [542, 182] on span "Select Delivery Channel" at bounding box center [497, 184] width 119 height 16
click at [480, 376] on div "Yodel" at bounding box center [590, 368] width 307 height 17
click at [386, 236] on span at bounding box center [386, 244] width 33 height 31
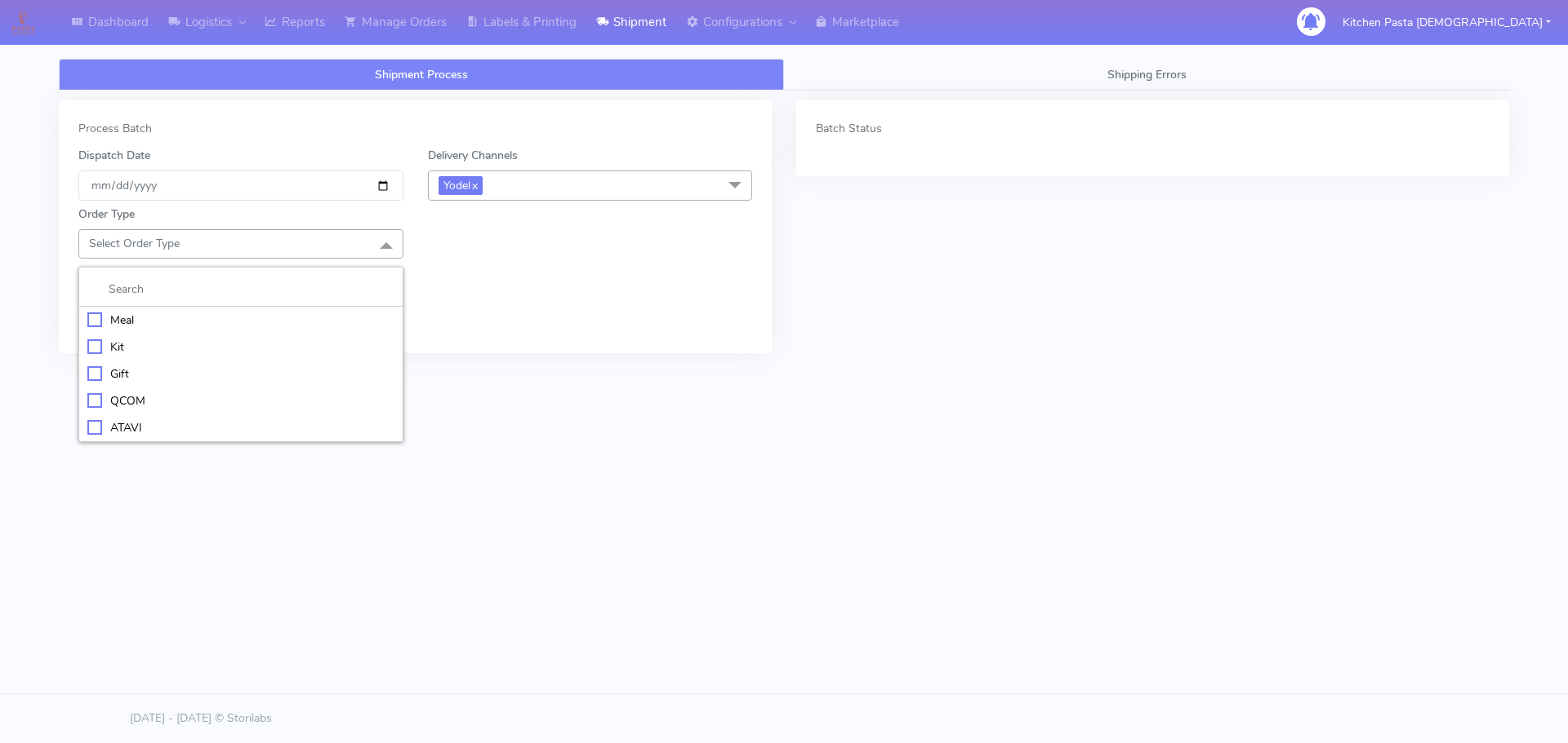
click at [284, 306] on li at bounding box center [241, 290] width 324 height 35
click at [223, 312] on div "Meal" at bounding box center [240, 321] width 307 height 17
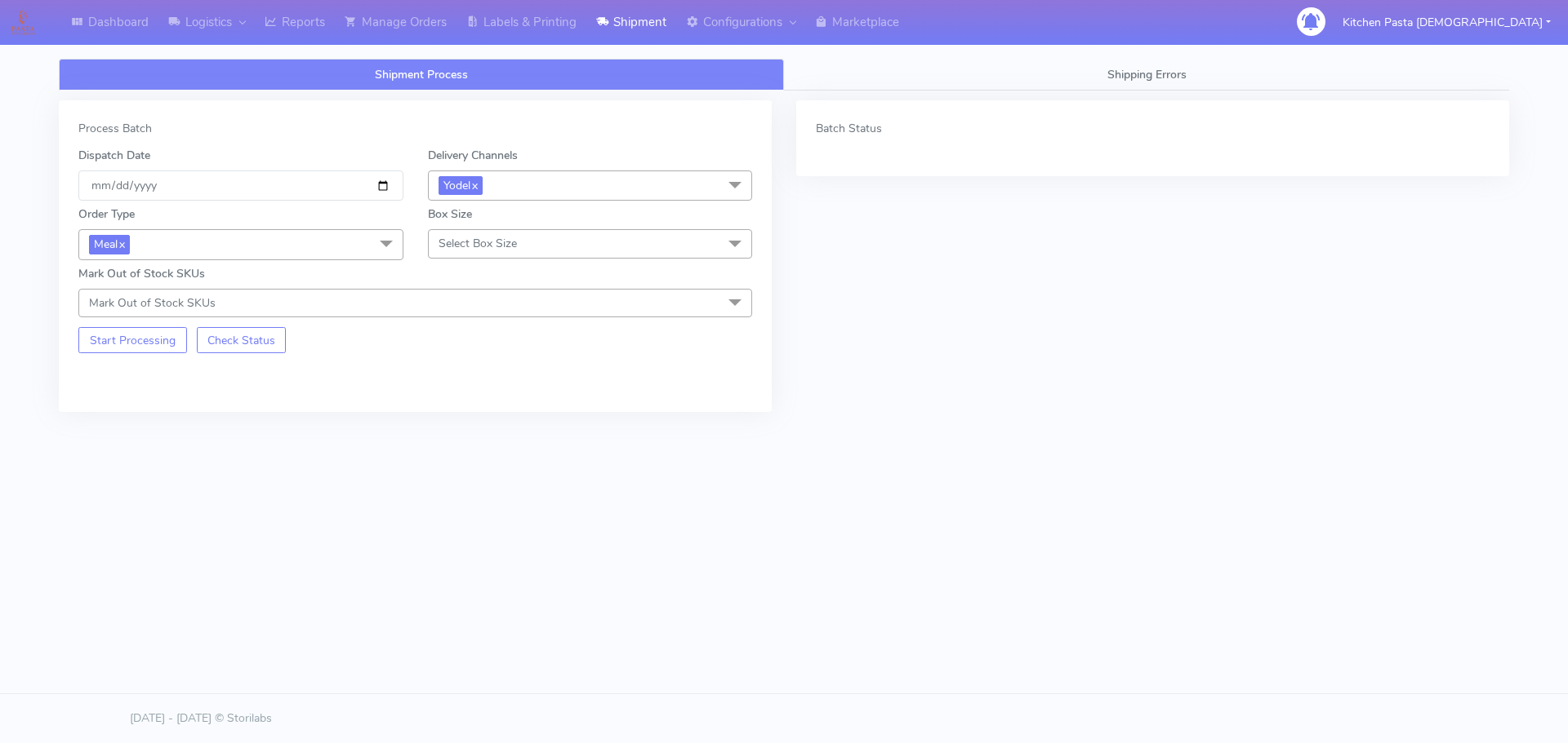
click at [482, 227] on div "Box Size Select Box Size Small Small-PR-1 Medium Large Mega" at bounding box center [590, 233] width 350 height 54
click at [481, 246] on span "Select Box Size" at bounding box center [478, 243] width 79 height 16
click at [481, 375] on div "Medium" at bounding box center [590, 374] width 307 height 17
click at [146, 351] on button "Start Processing" at bounding box center [133, 340] width 108 height 26
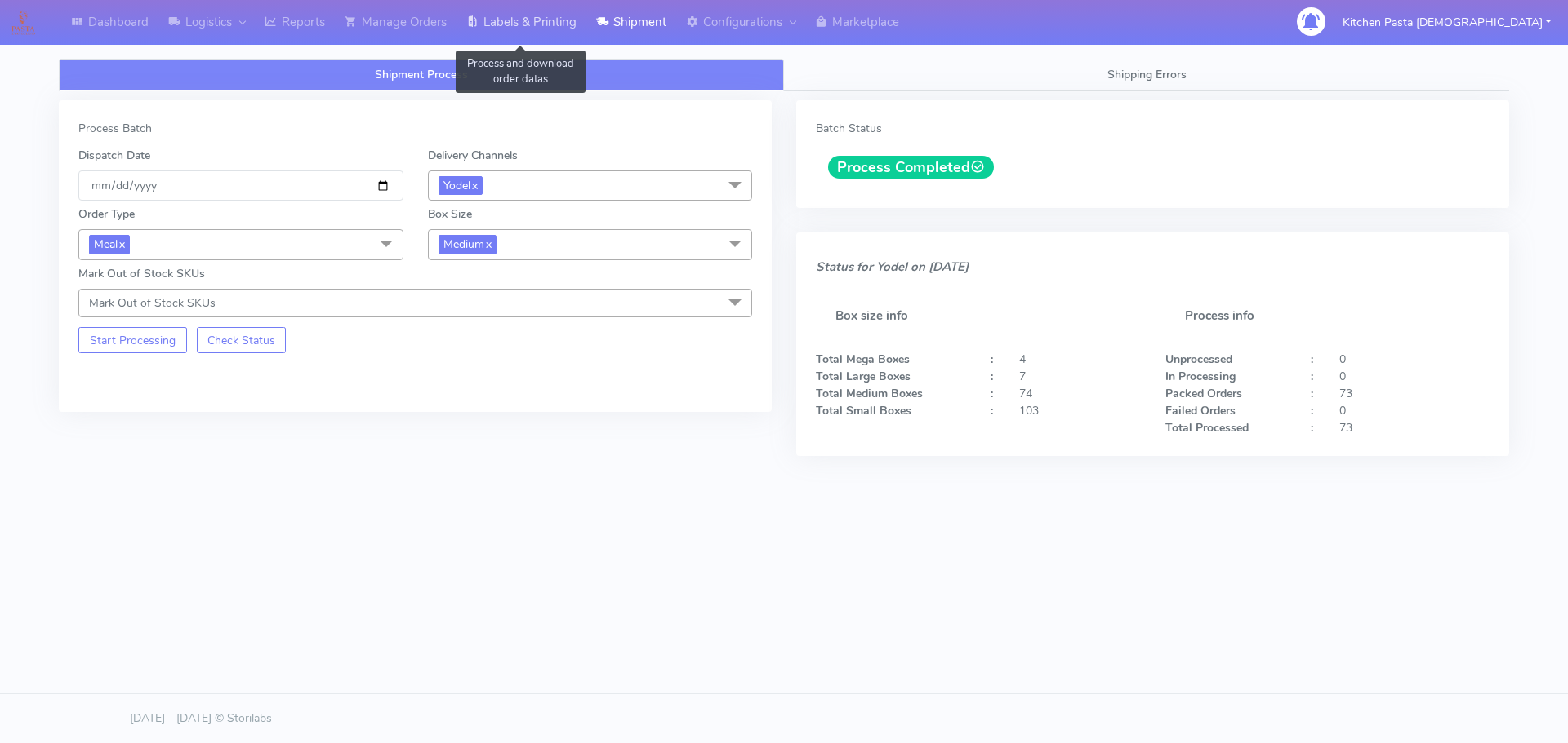
drag, startPoint x: 547, startPoint y: 34, endPoint x: 563, endPoint y: 42, distance: 17.9
click at [547, 34] on link "Labels & Printing" at bounding box center [521, 22] width 130 height 45
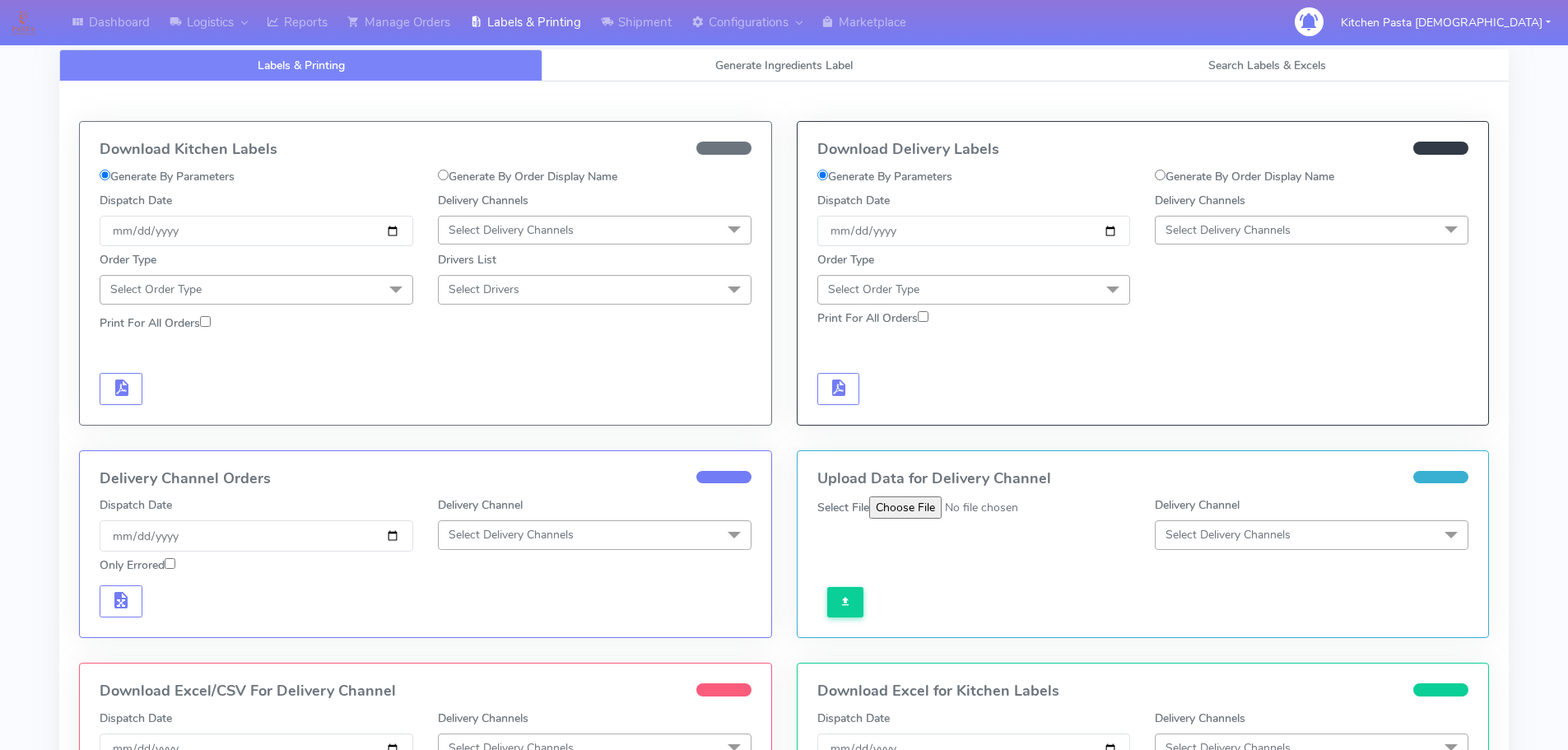
click at [1218, 234] on span "Select Delivery Channels" at bounding box center [1228, 230] width 125 height 16
click at [1194, 411] on div "Yodel" at bounding box center [1312, 415] width 295 height 17
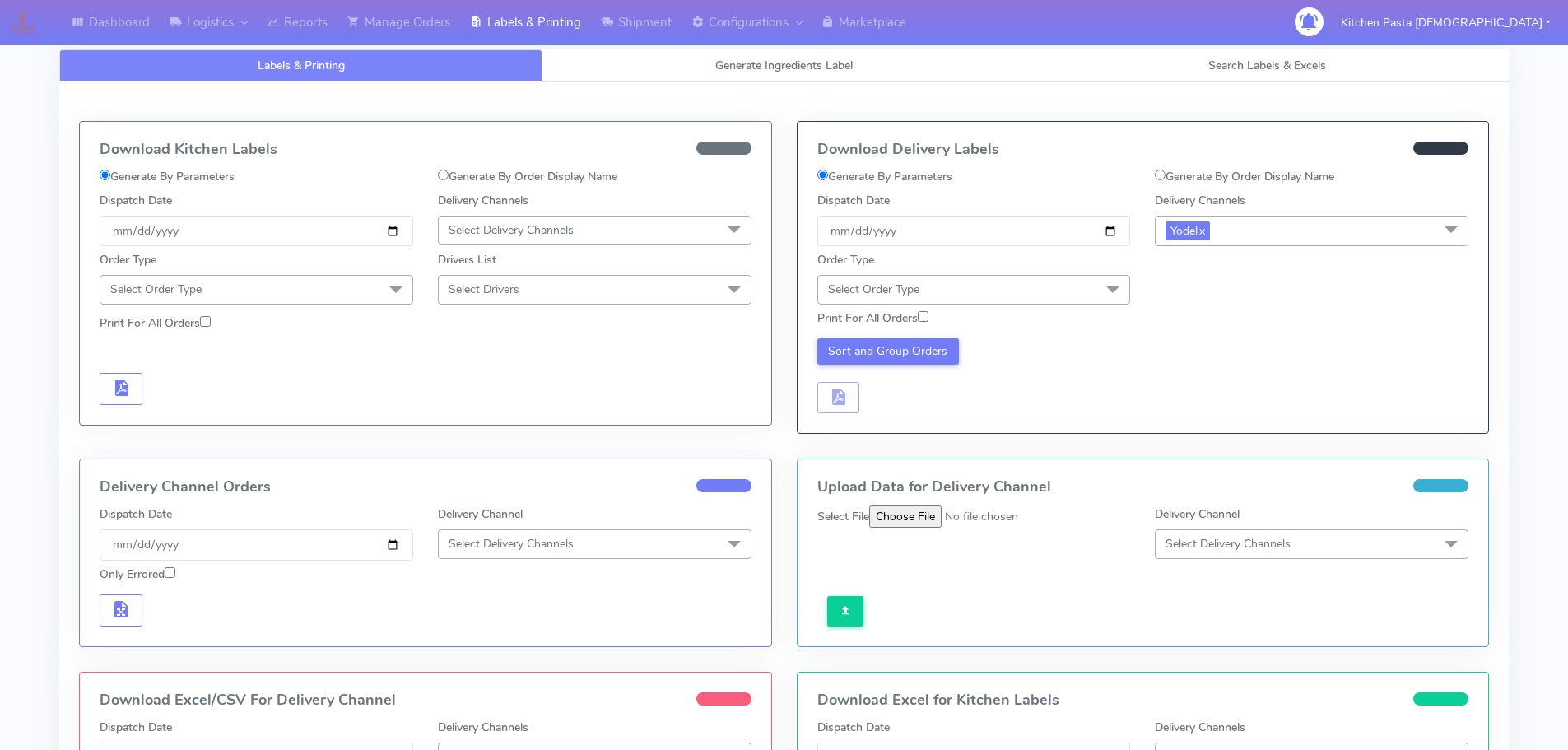
click at [1107, 305] on span at bounding box center [1113, 291] width 33 height 31
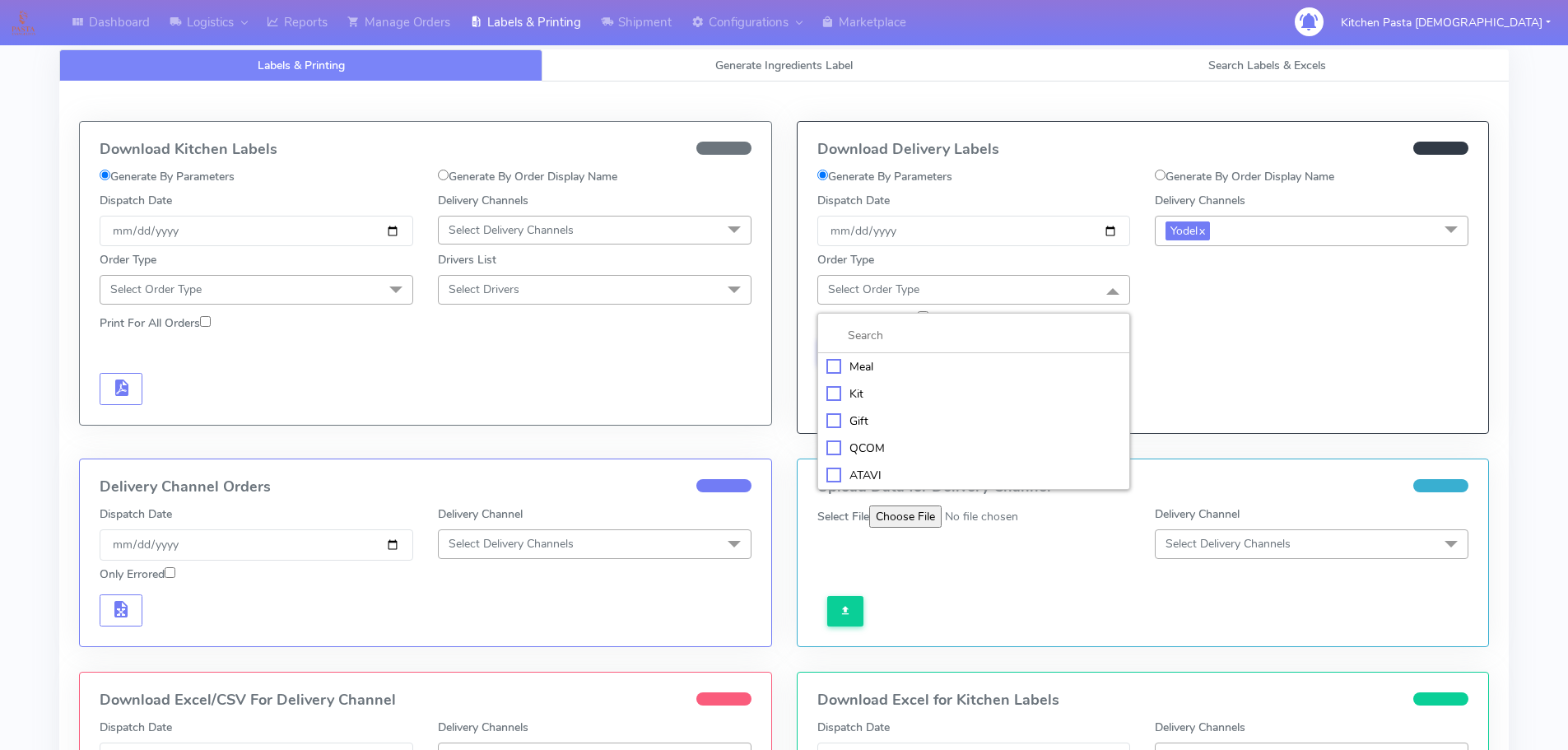
click at [1034, 373] on div "Meal" at bounding box center [974, 367] width 295 height 17
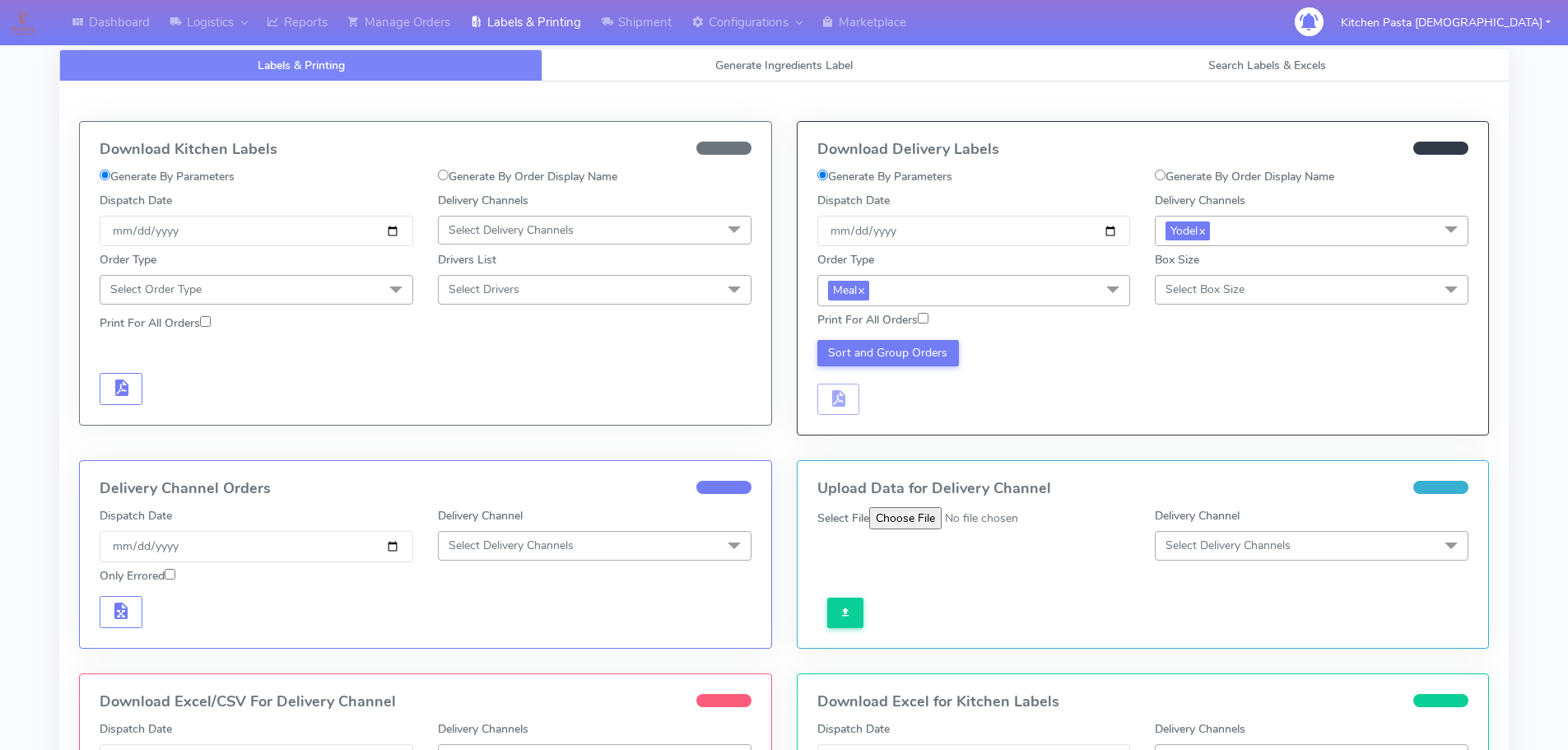
click at [1222, 282] on span "Select Box Size" at bounding box center [1205, 290] width 79 height 16
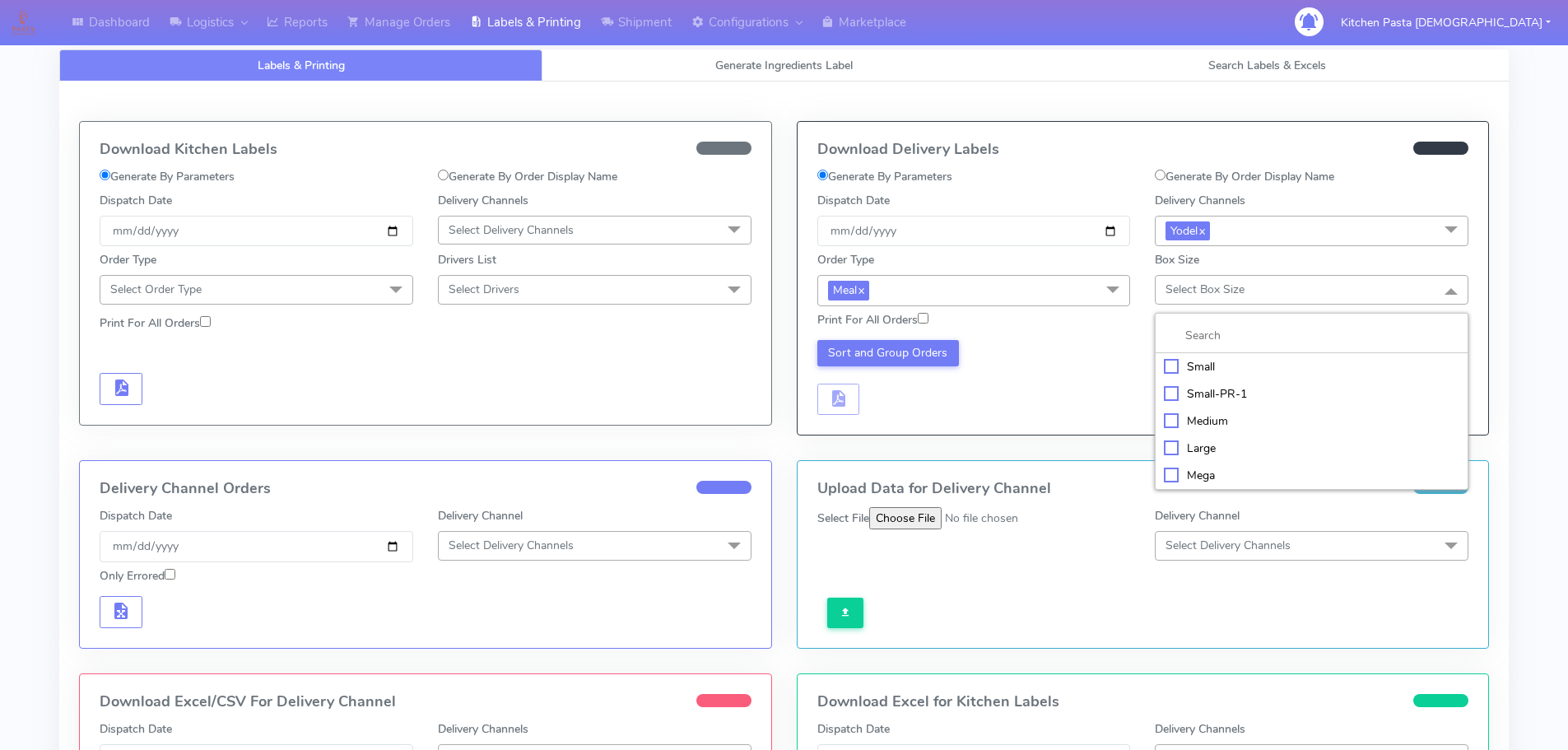
click at [1197, 414] on div "Medium" at bounding box center [1312, 421] width 295 height 17
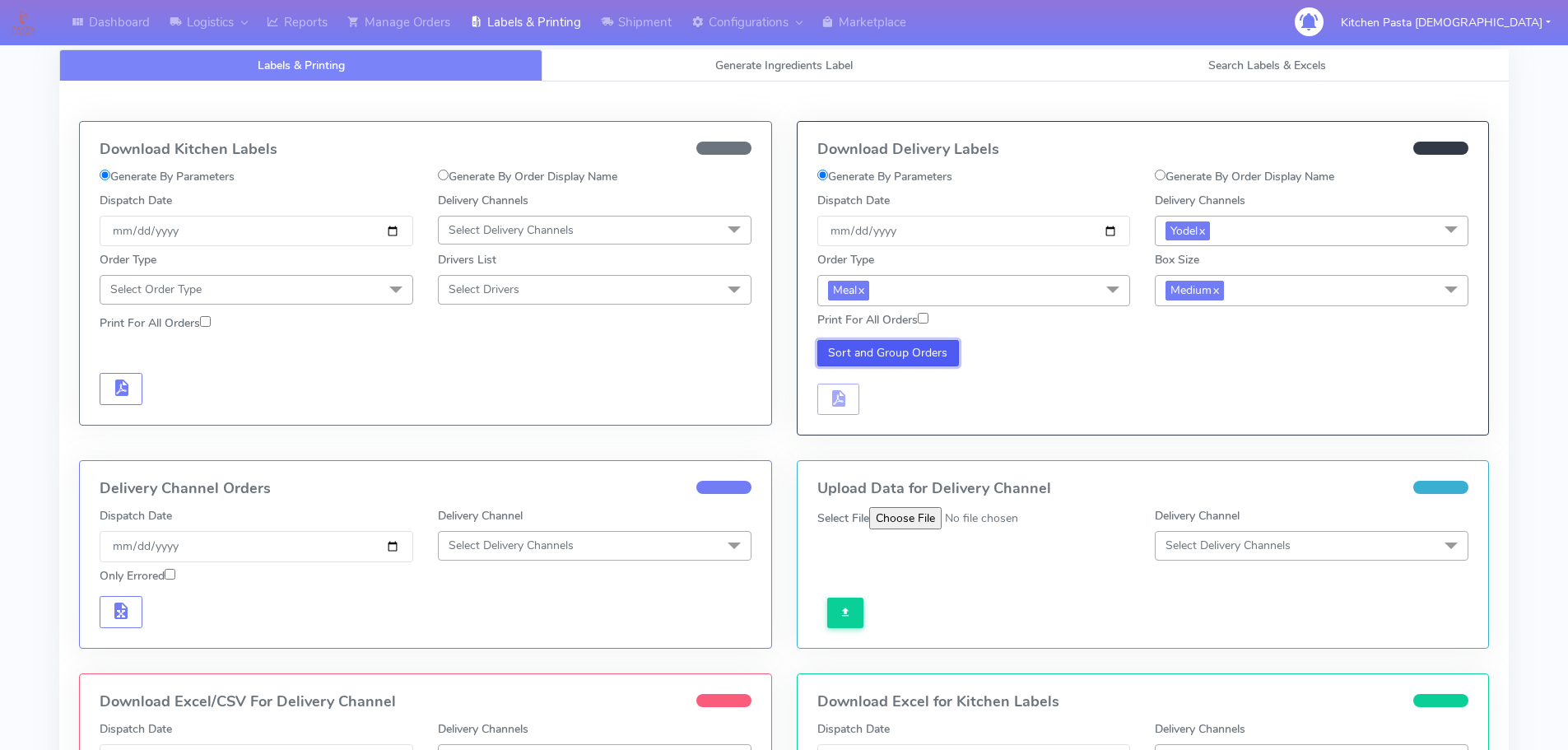
click at [919, 363] on button "Sort and Group Orders" at bounding box center [888, 354] width 142 height 26
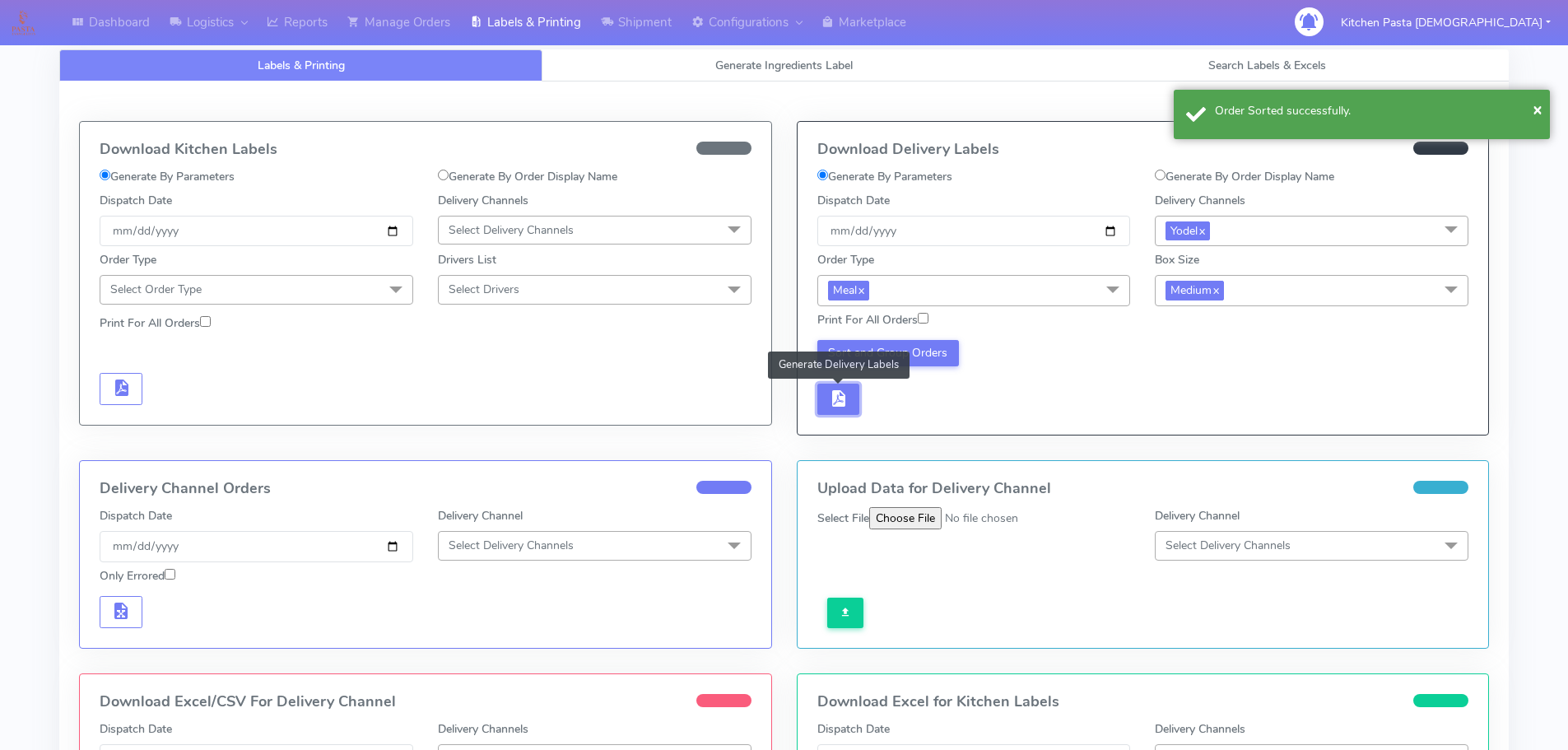
click at [827, 412] on button "button" at bounding box center [838, 400] width 42 height 32
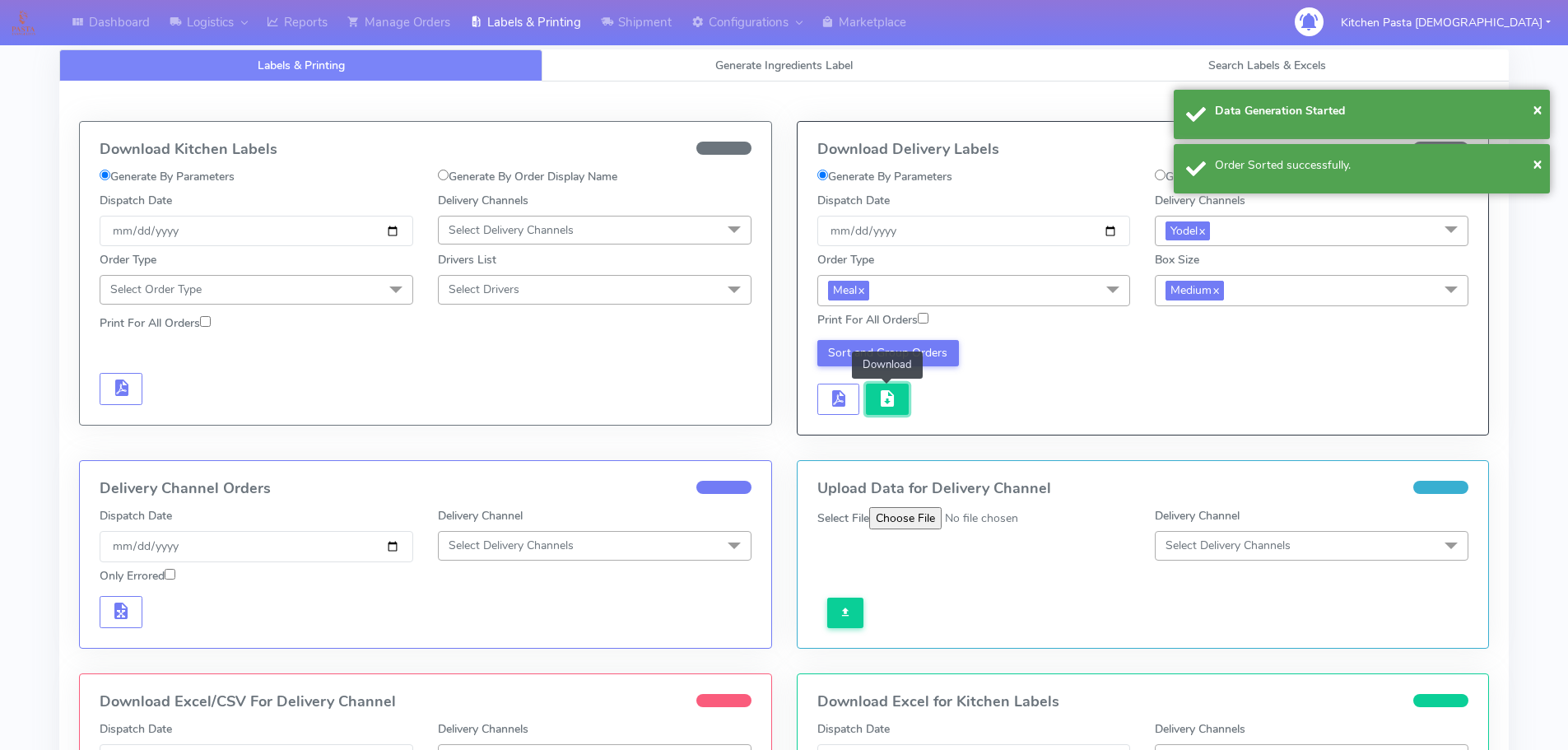
click at [892, 401] on span "button" at bounding box center [887, 402] width 20 height 16
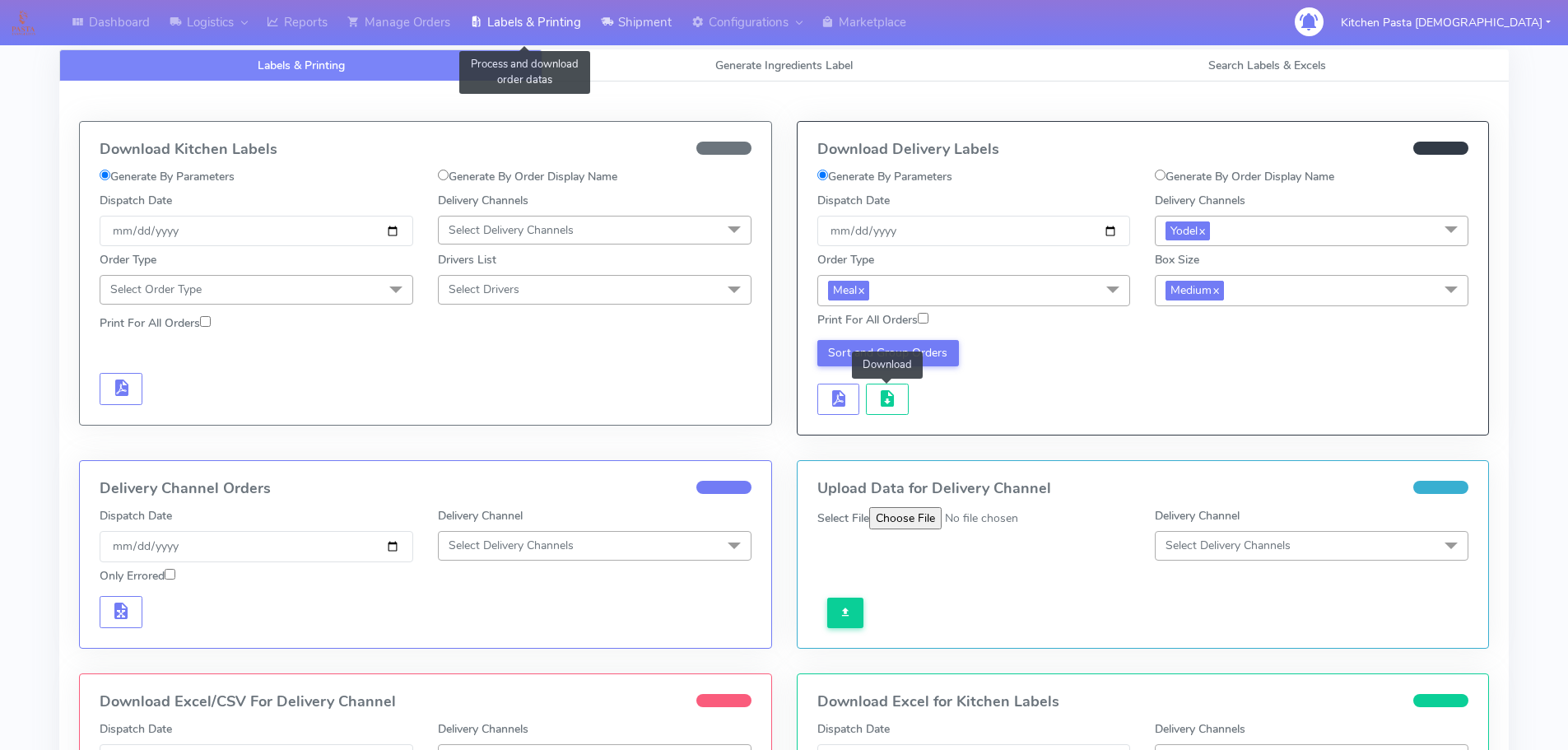
click at [614, 17] on icon at bounding box center [606, 22] width 12 height 16
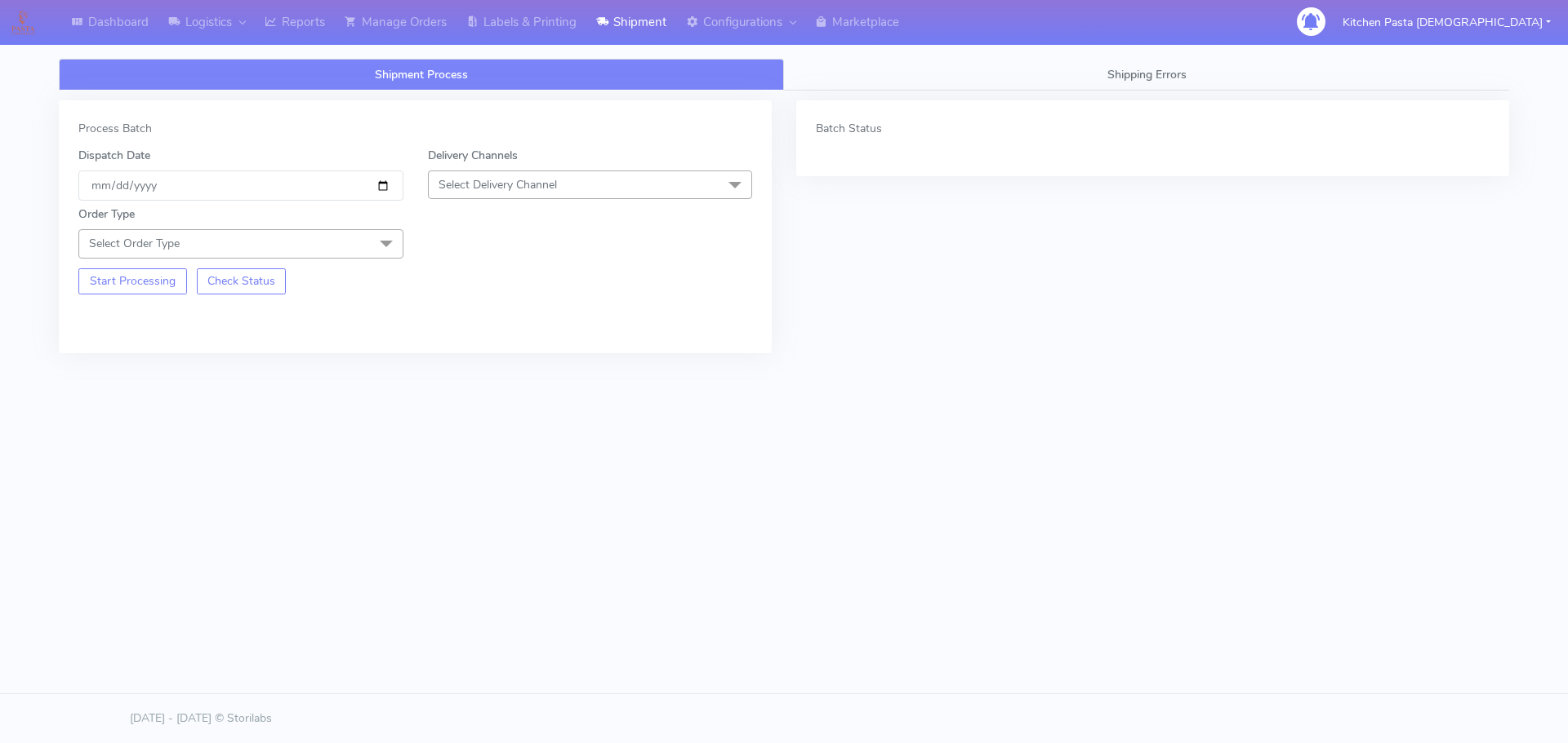
click at [507, 187] on span "Select Delivery Channel" at bounding box center [497, 184] width 119 height 16
click at [461, 364] on div "Yodel" at bounding box center [590, 368] width 307 height 17
click at [377, 231] on span at bounding box center [386, 244] width 33 height 31
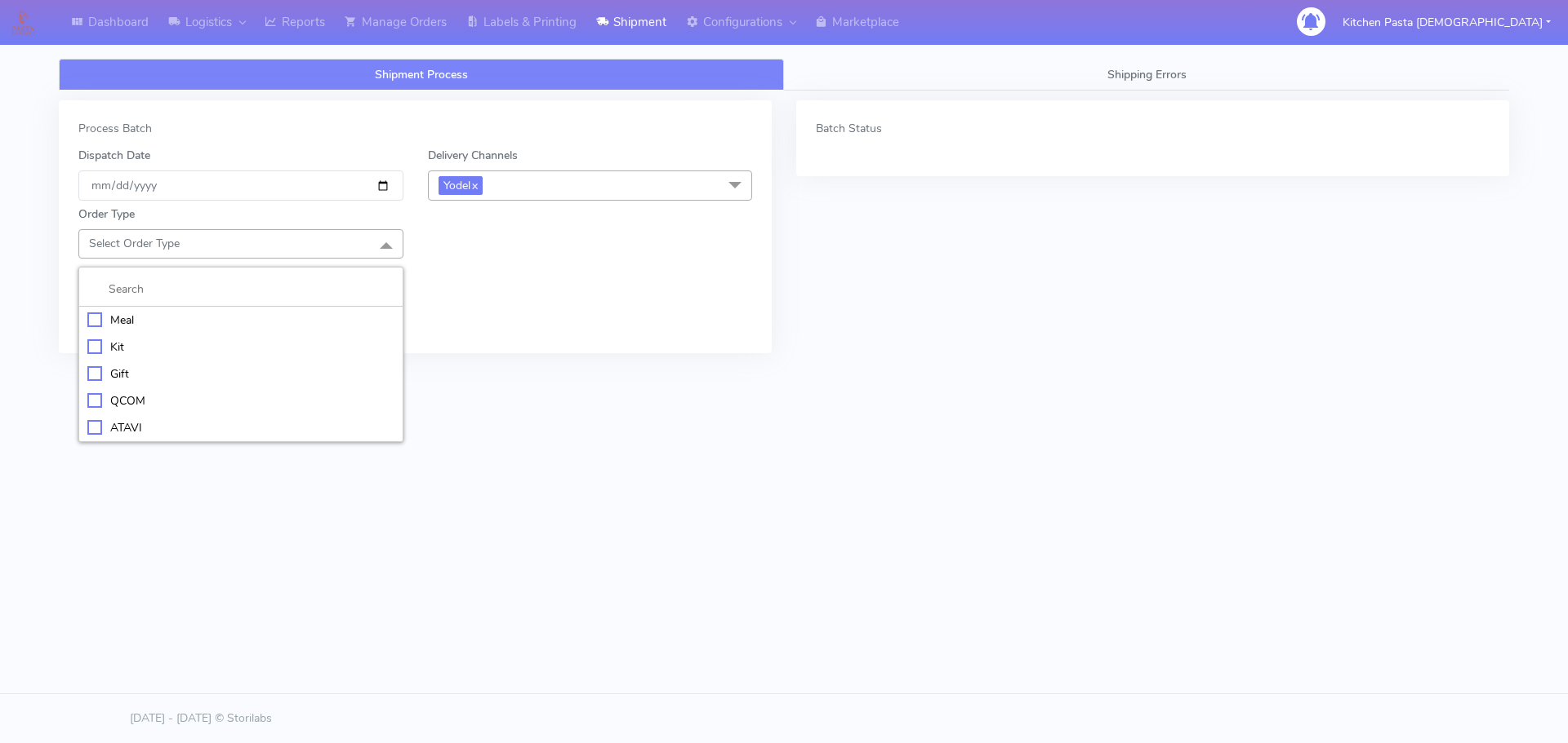
click at [256, 310] on li "Meal" at bounding box center [241, 320] width 324 height 27
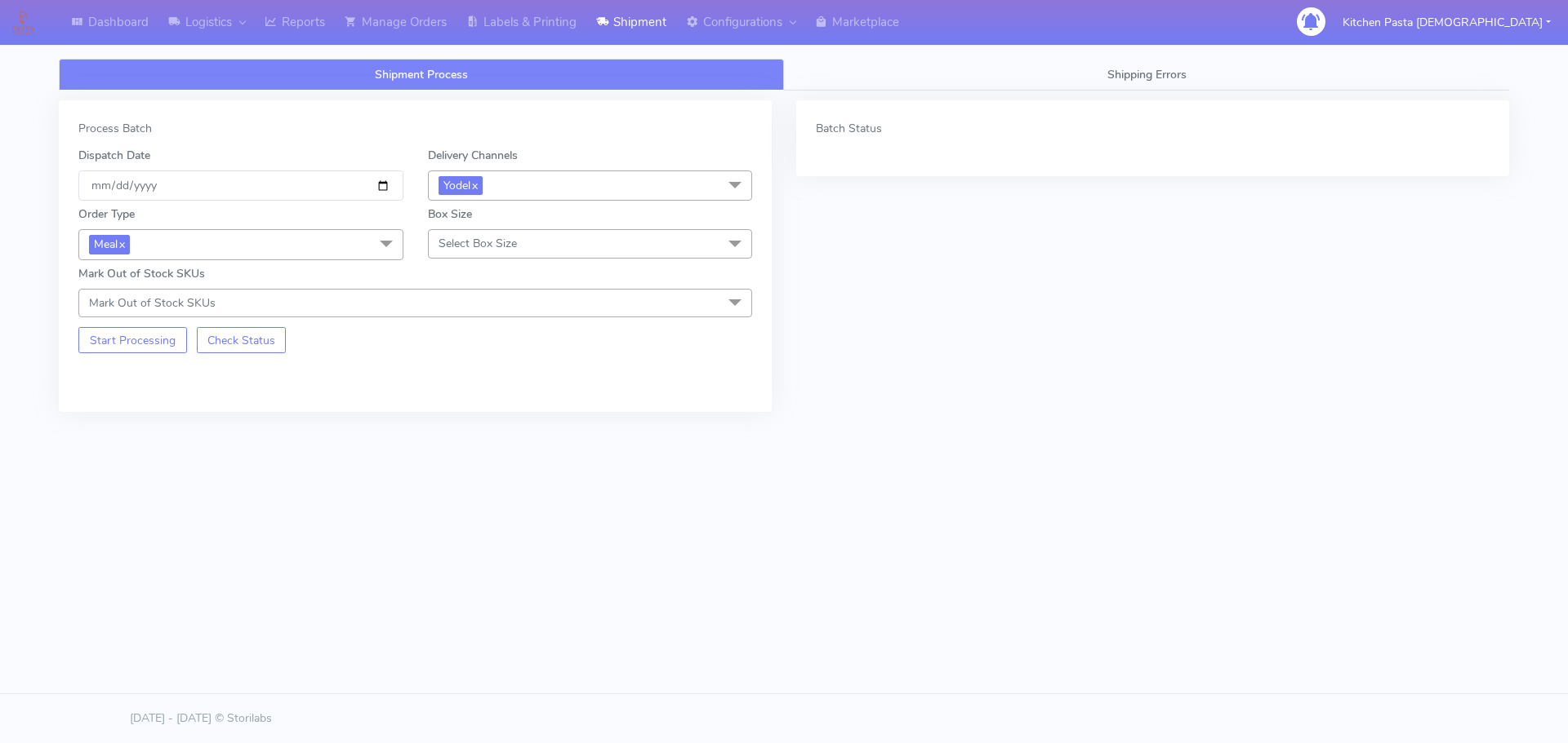
click at [477, 238] on span "Select Box Size" at bounding box center [478, 243] width 79 height 16
click at [493, 318] on div "Small" at bounding box center [590, 321] width 307 height 17
click at [155, 335] on button "Start Processing" at bounding box center [133, 340] width 108 height 26
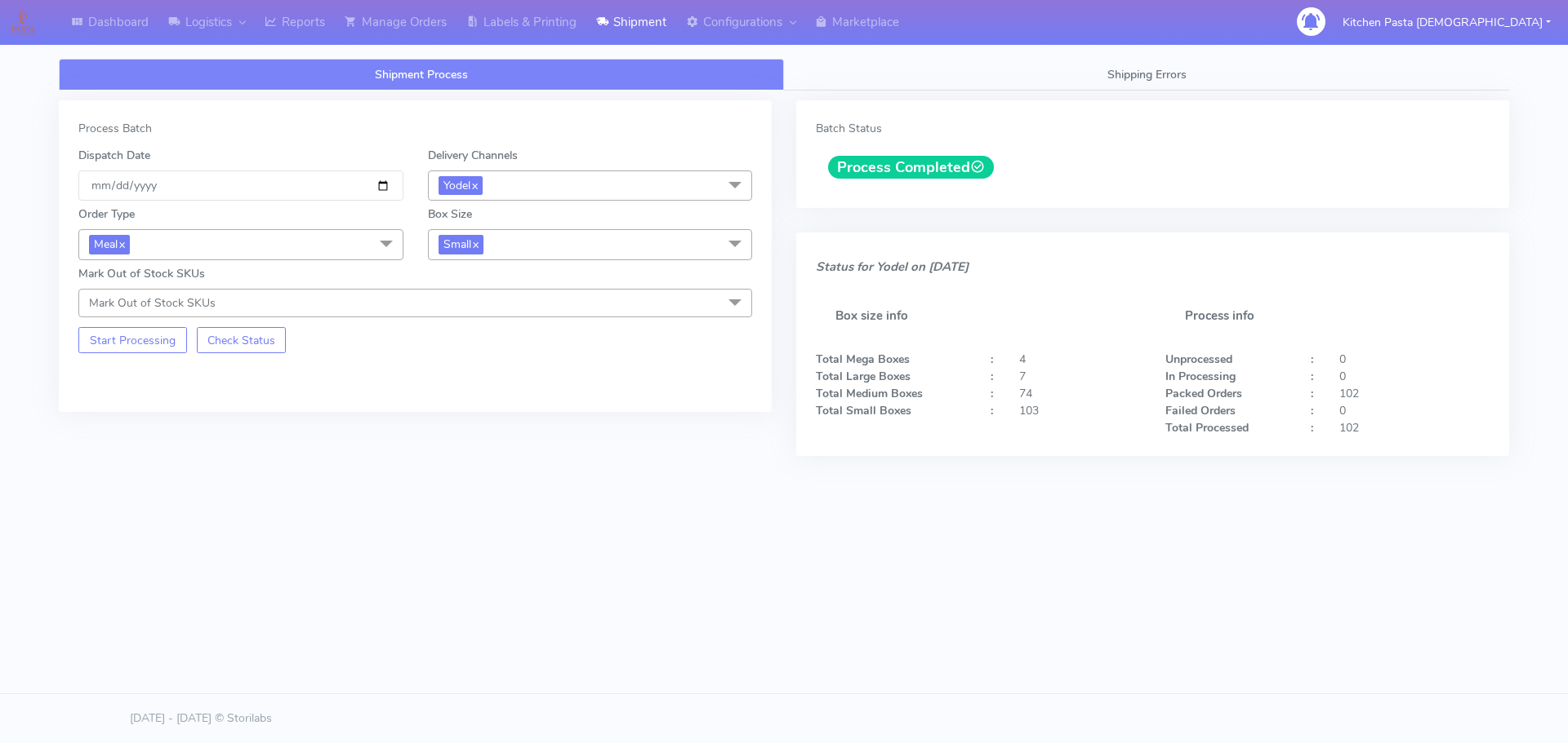
click at [568, 49] on div "Shipment Process Shipping Errors Process Batch Dispatch Date 2025-10-05 Deliver…" at bounding box center [784, 323] width 1474 height 550
click at [568, 44] on link "Labels & Printing" at bounding box center [521, 22] width 130 height 45
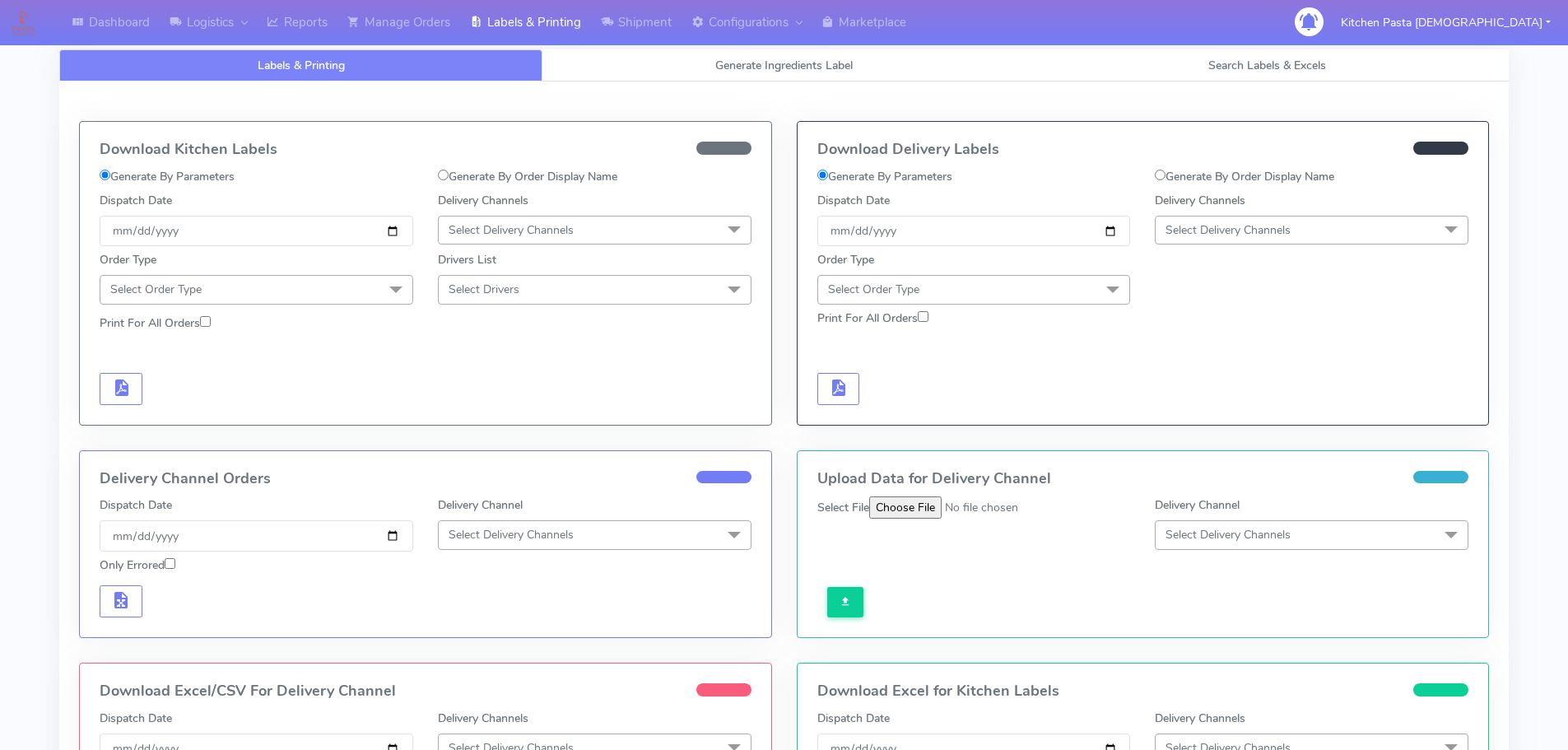
click at [1345, 243] on span "Select Delivery Channels" at bounding box center [1312, 230] width 314 height 29
click at [1203, 414] on div "Yodel" at bounding box center [1312, 415] width 295 height 17
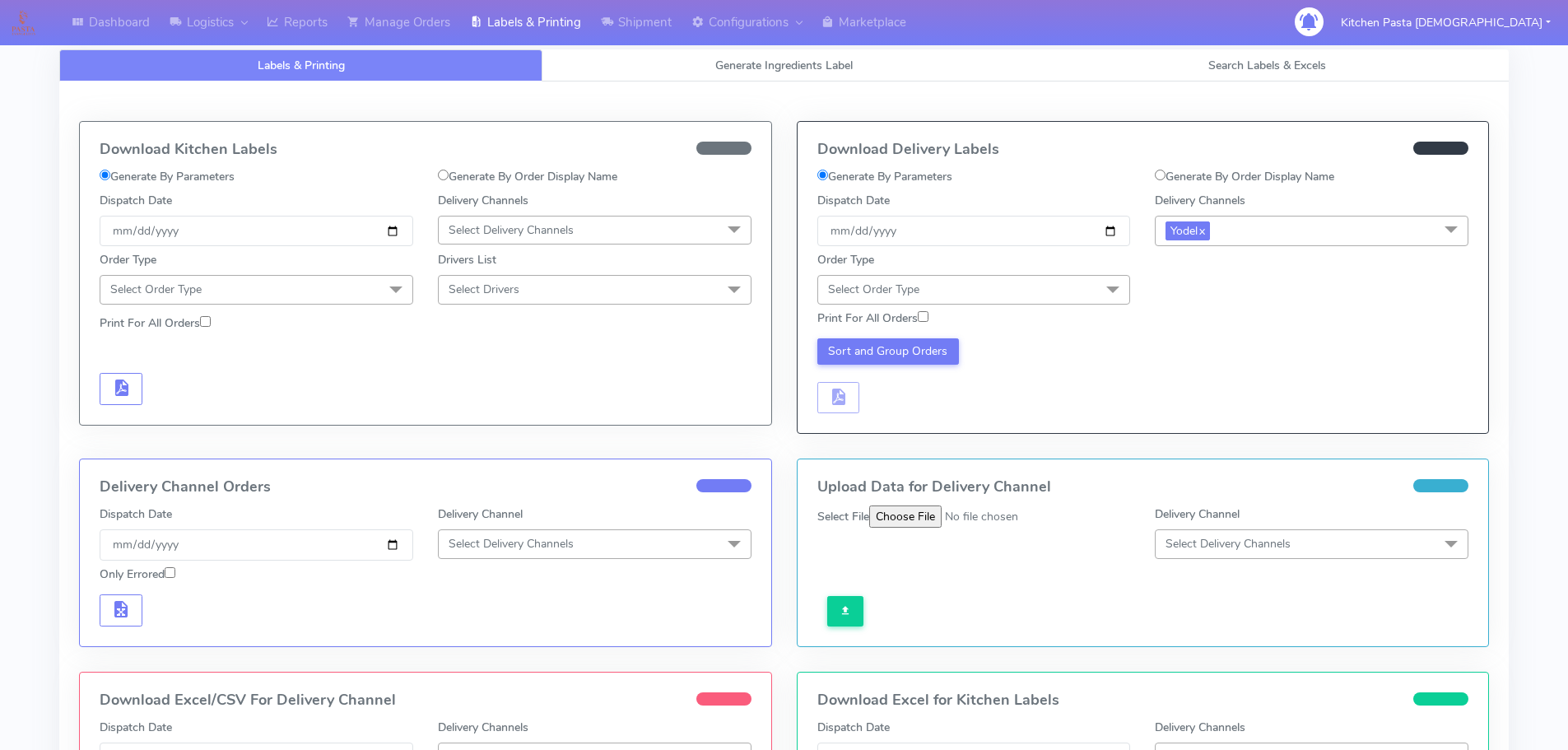
click at [1062, 249] on div "Order Type Select Order Type Meal Kit Gift QCOM ATAVI" at bounding box center [1144, 275] width 677 height 58
click at [1006, 302] on span "Select Order Type" at bounding box center [974, 290] width 314 height 29
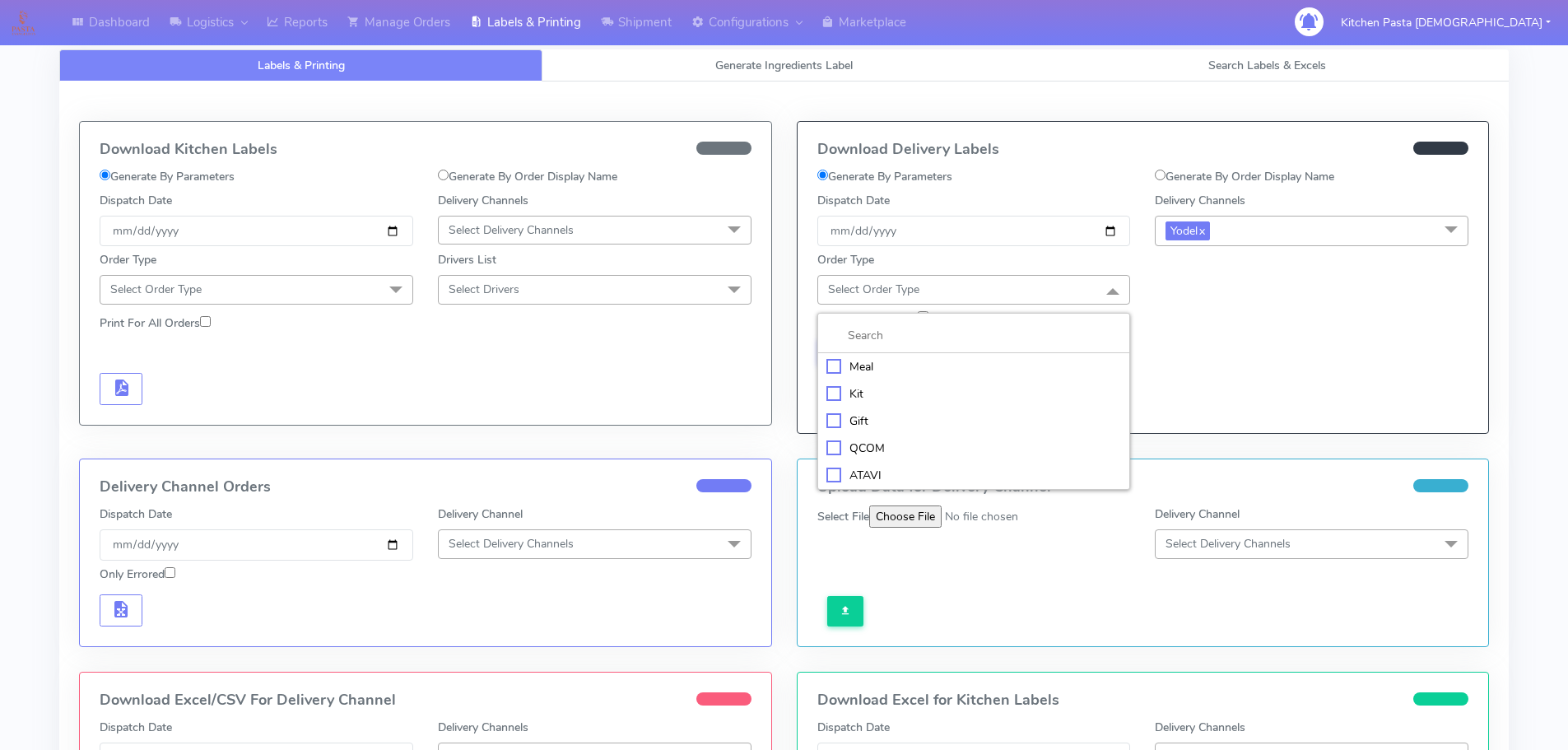
click at [918, 374] on div "Meal" at bounding box center [974, 367] width 295 height 17
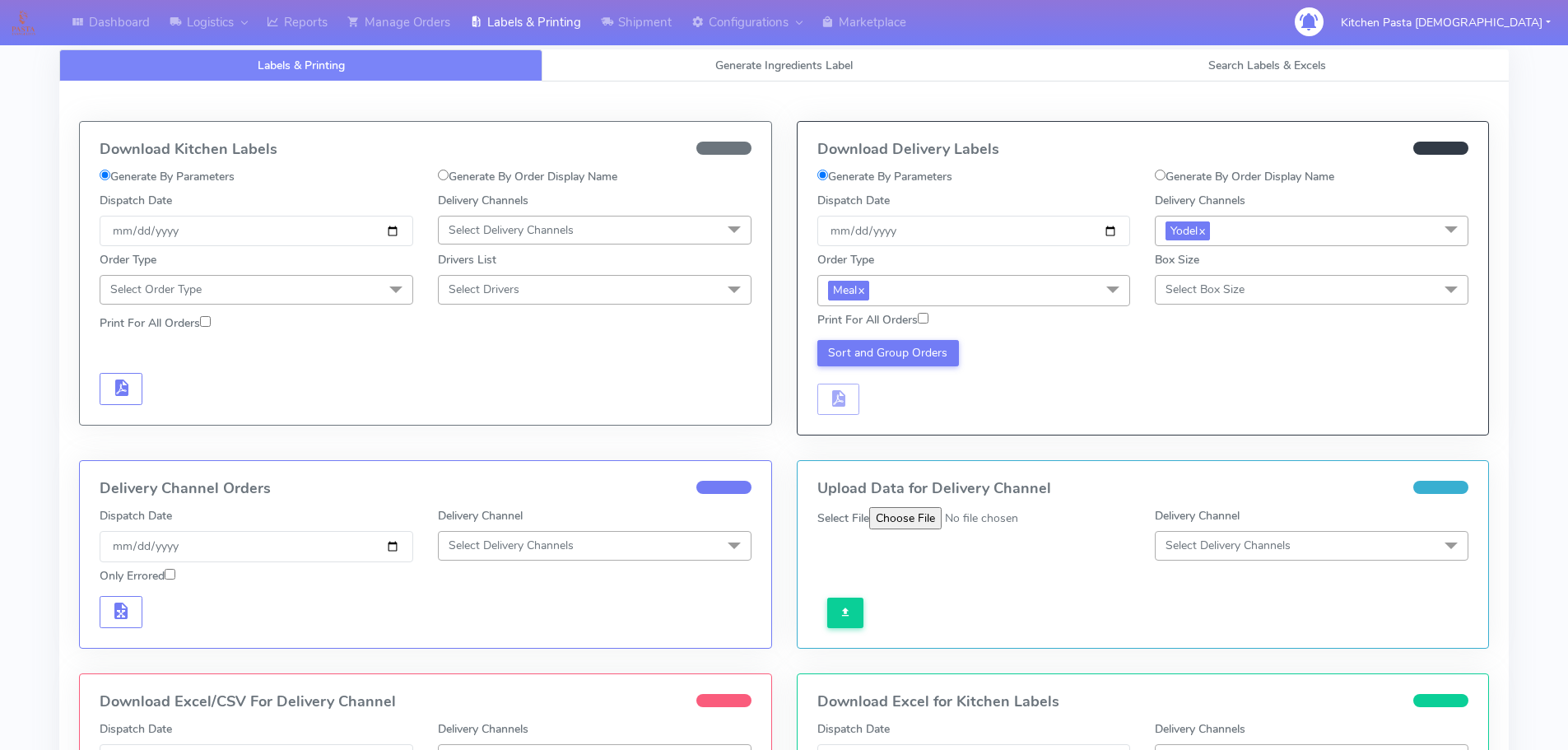
click at [1203, 276] on span "Select Box Size" at bounding box center [1312, 290] width 314 height 29
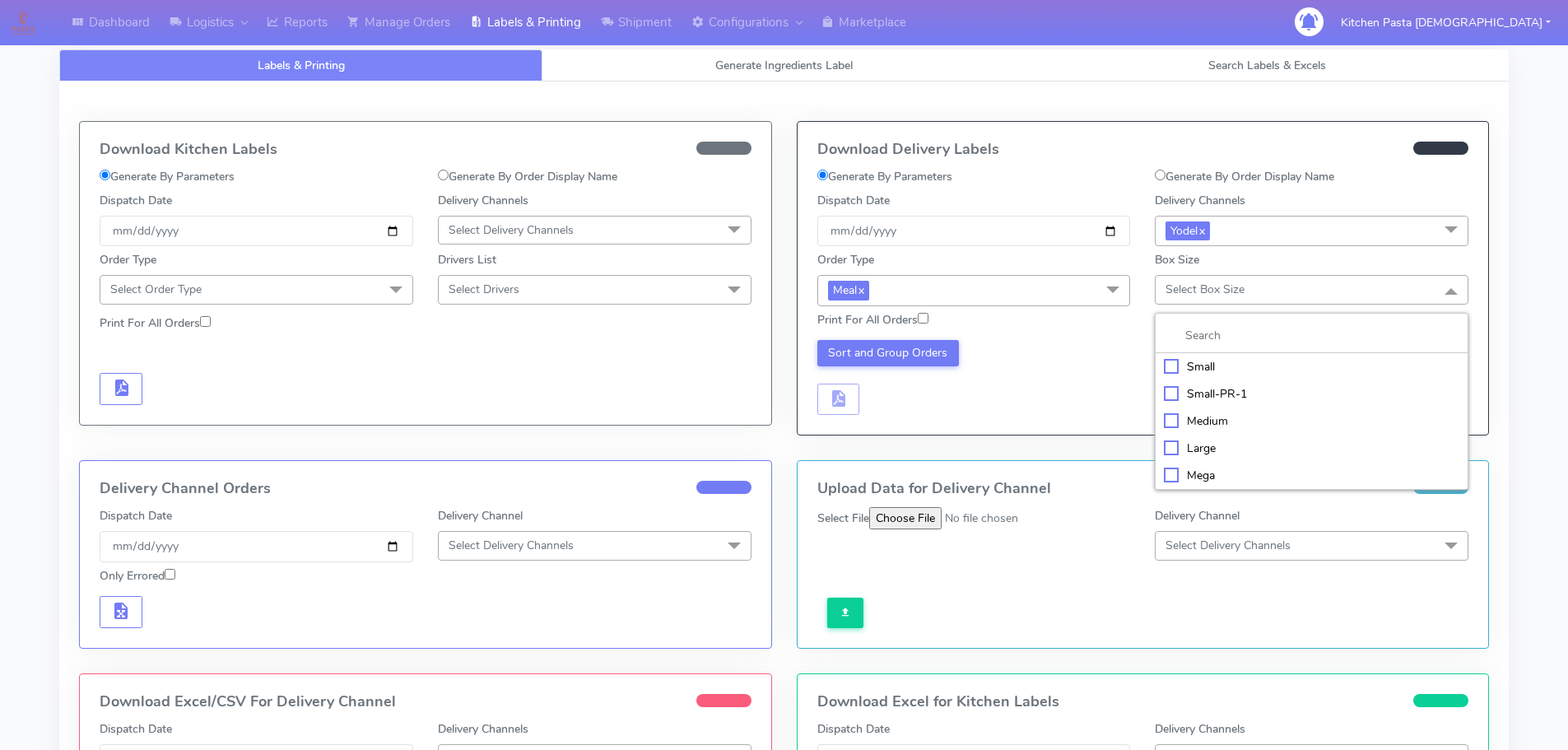
click at [1204, 363] on div "Small" at bounding box center [1312, 367] width 295 height 17
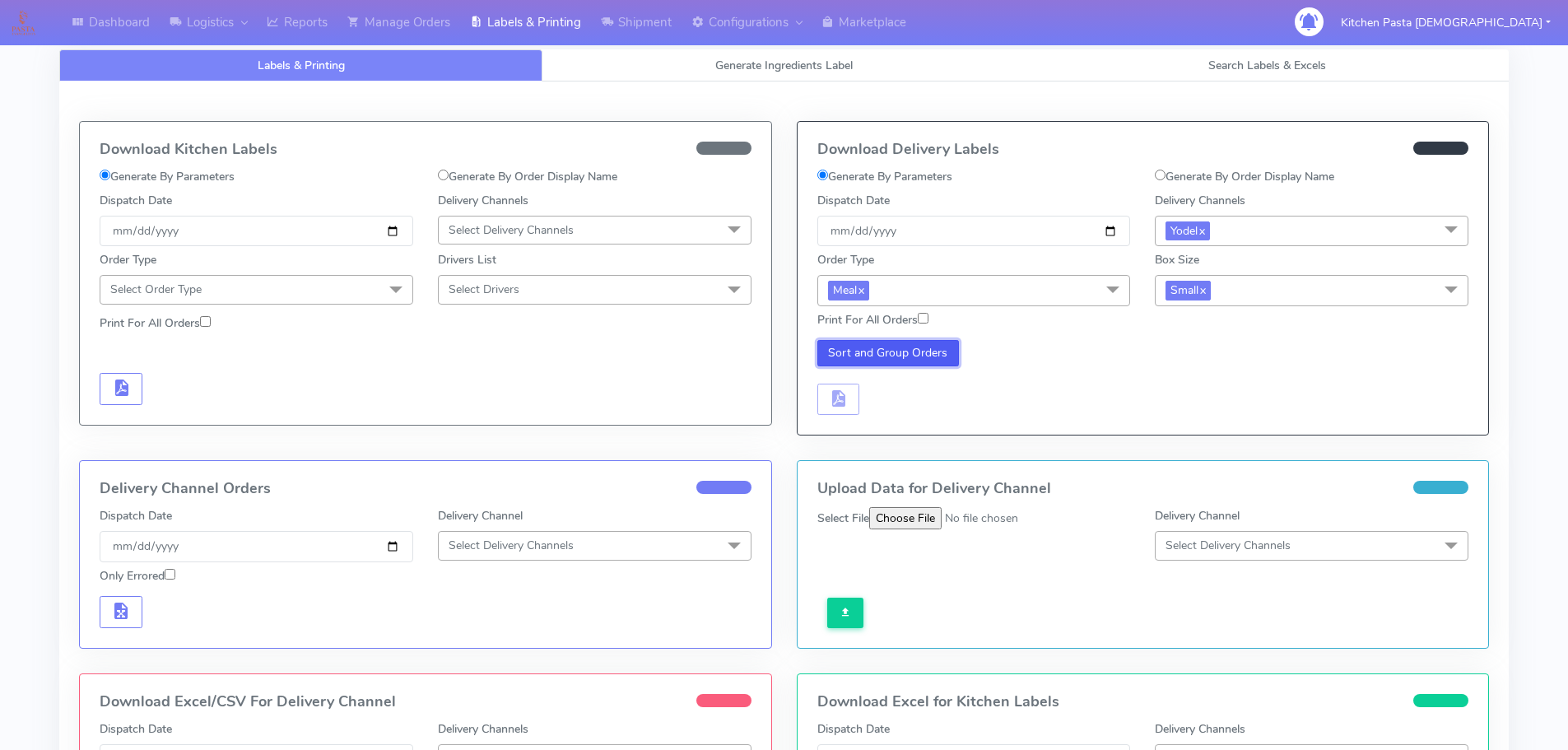
click at [921, 354] on button "Sort and Group Orders" at bounding box center [888, 354] width 142 height 26
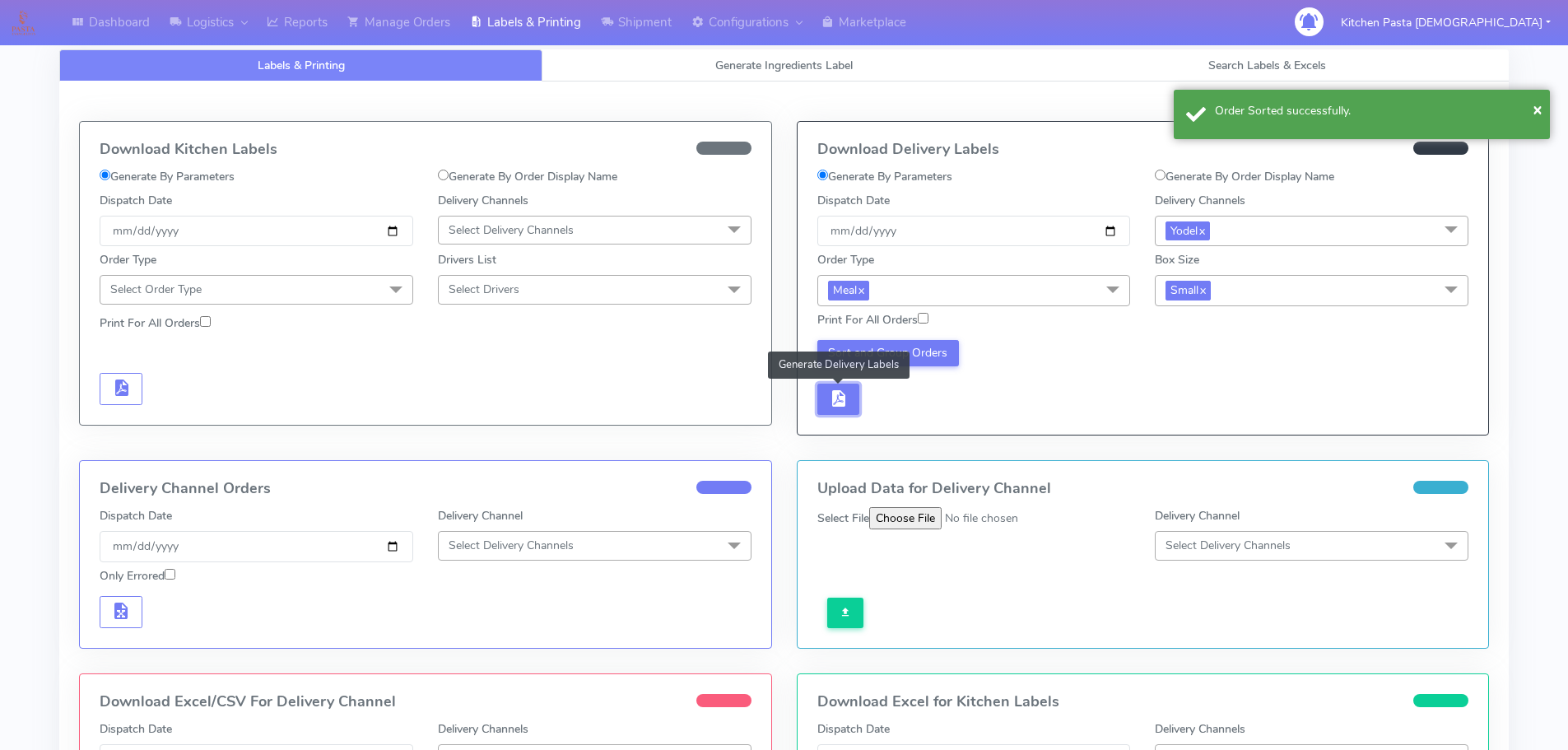
click at [833, 409] on span "button" at bounding box center [837, 402] width 20 height 16
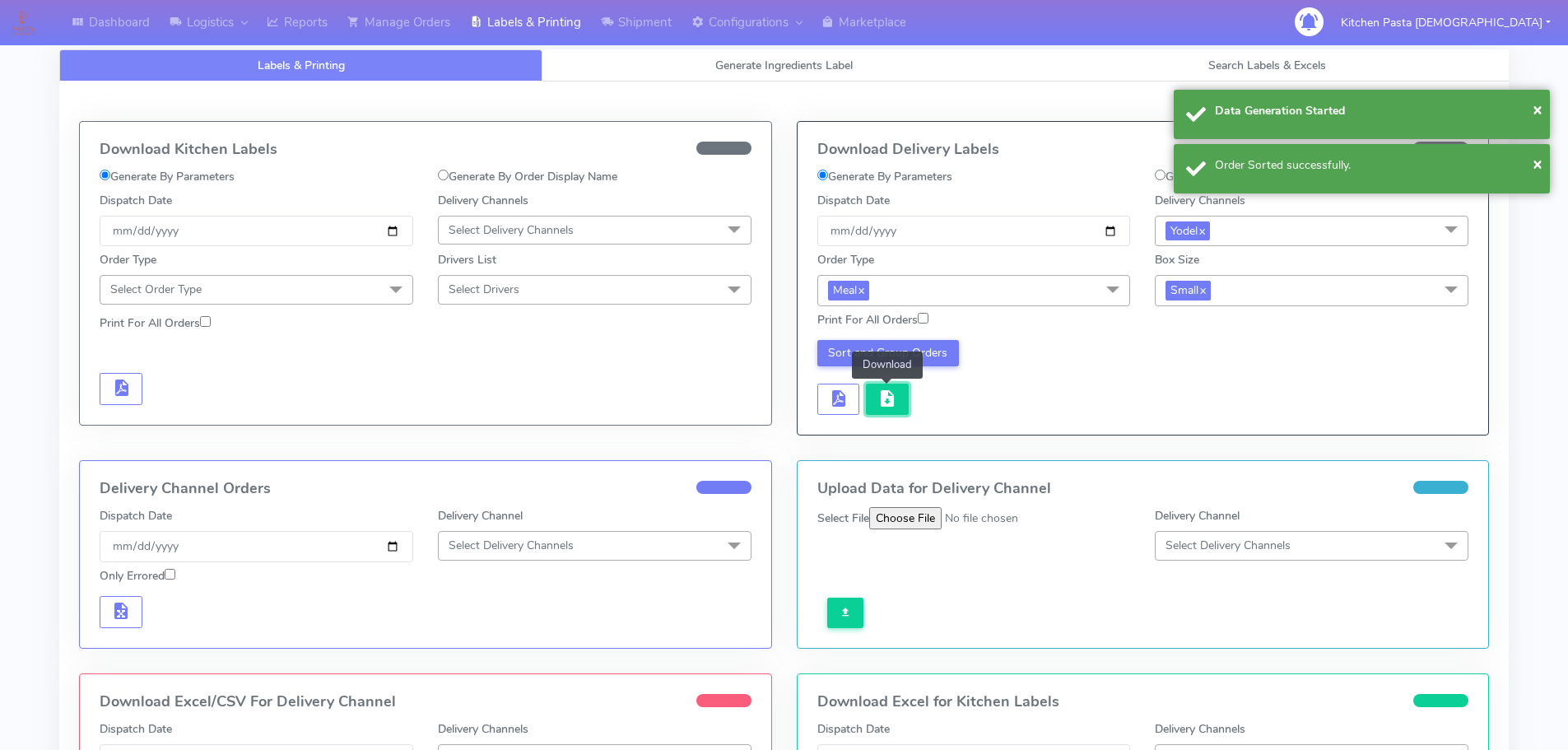
click at [880, 406] on span "button" at bounding box center [887, 402] width 20 height 16
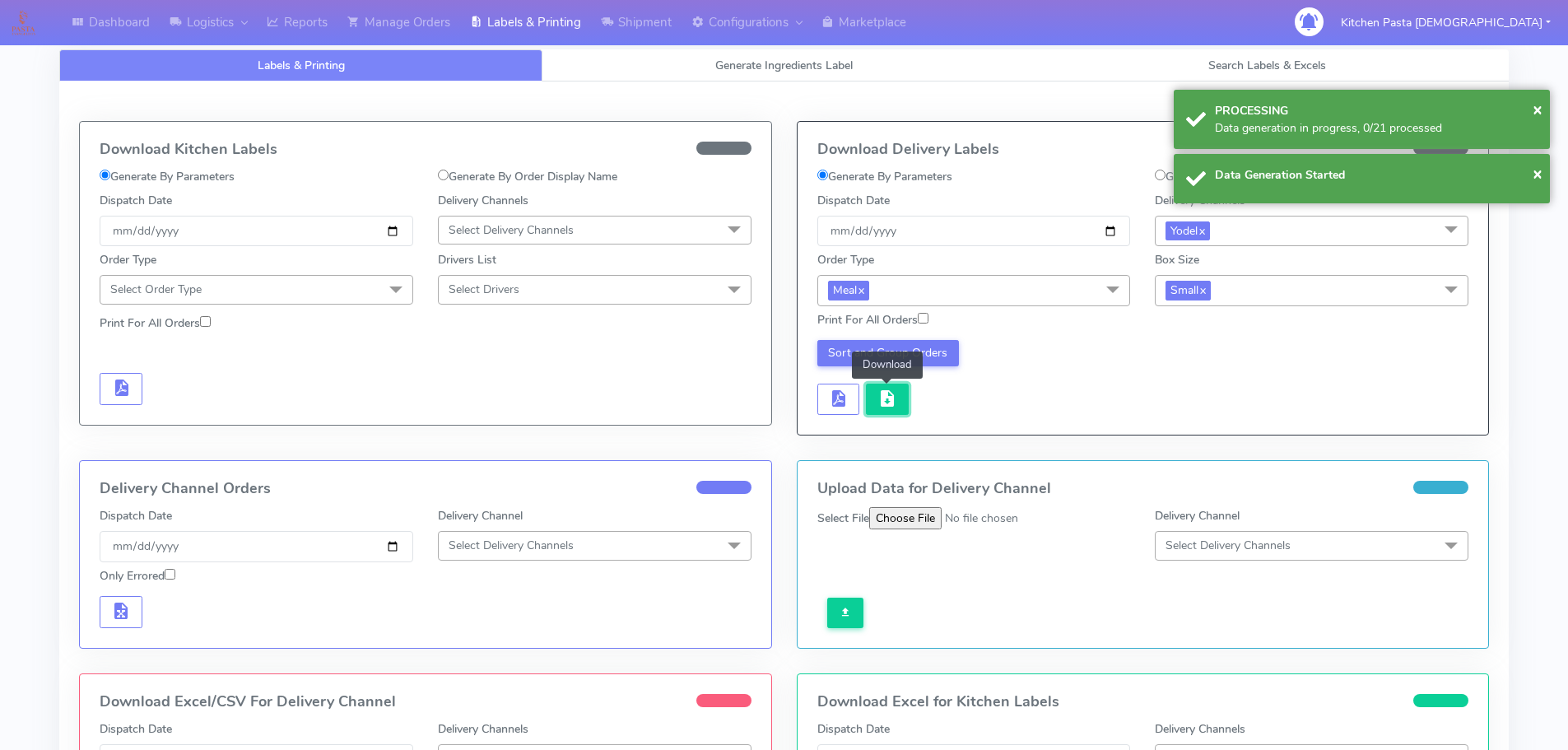
click at [906, 399] on button "button" at bounding box center [887, 400] width 42 height 32
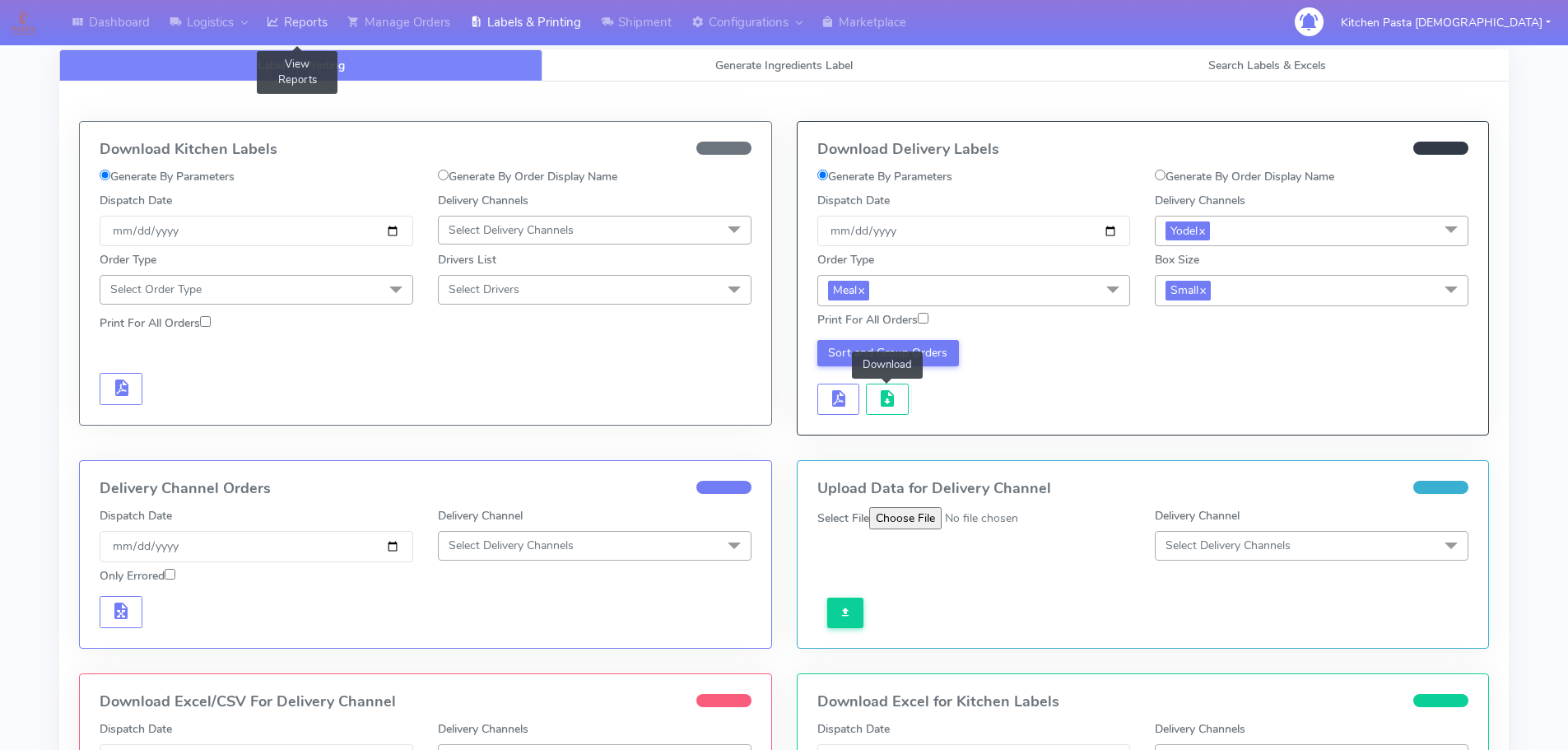
click at [274, 23] on icon at bounding box center [272, 22] width 12 height 16
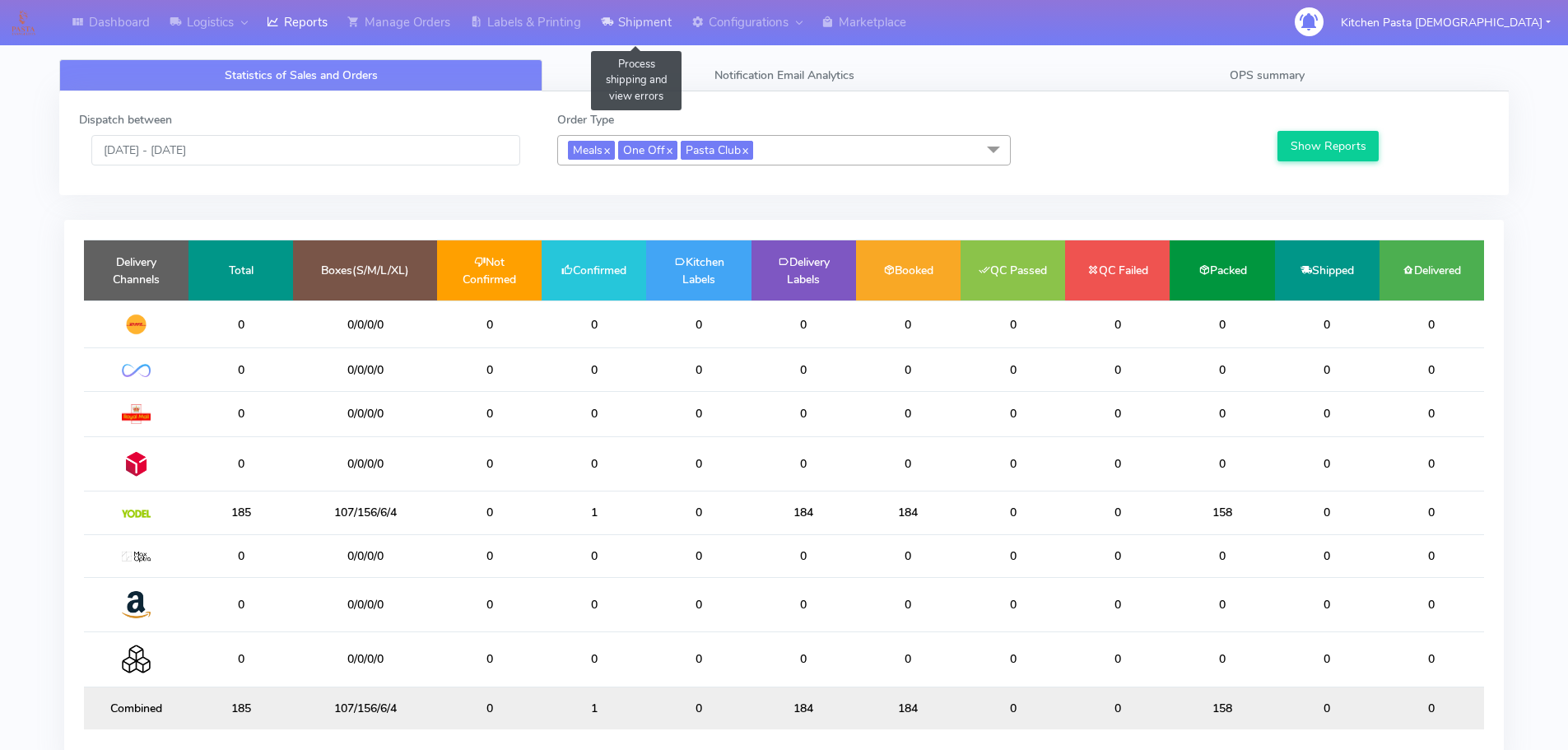
click at [609, 30] on icon at bounding box center [606, 22] width 12 height 16
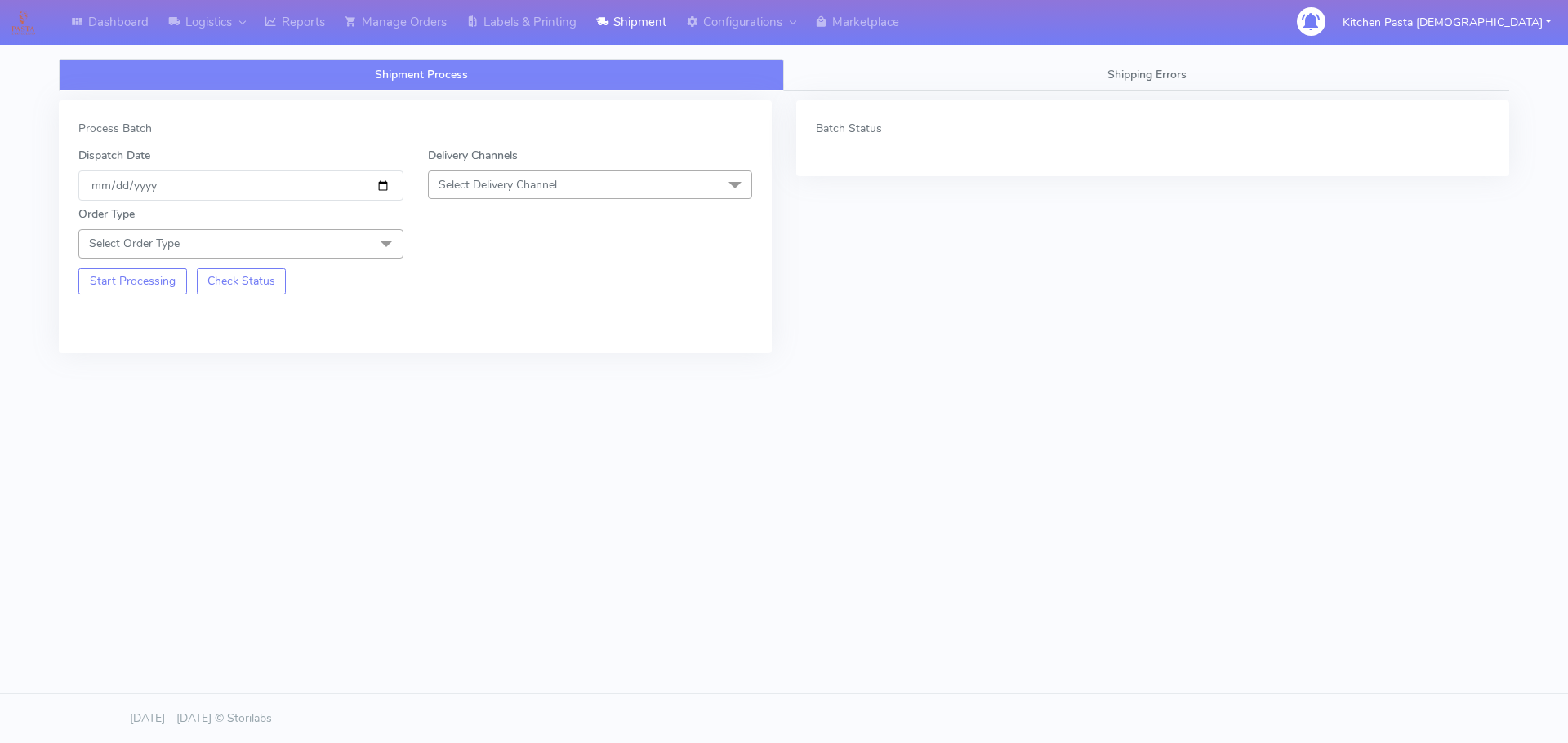
click at [619, 184] on span "Select Delivery Channel" at bounding box center [591, 184] width 325 height 29
click at [461, 362] on div "Yodel" at bounding box center [590, 368] width 307 height 17
click at [365, 247] on span "Select Order Type" at bounding box center [241, 243] width 325 height 29
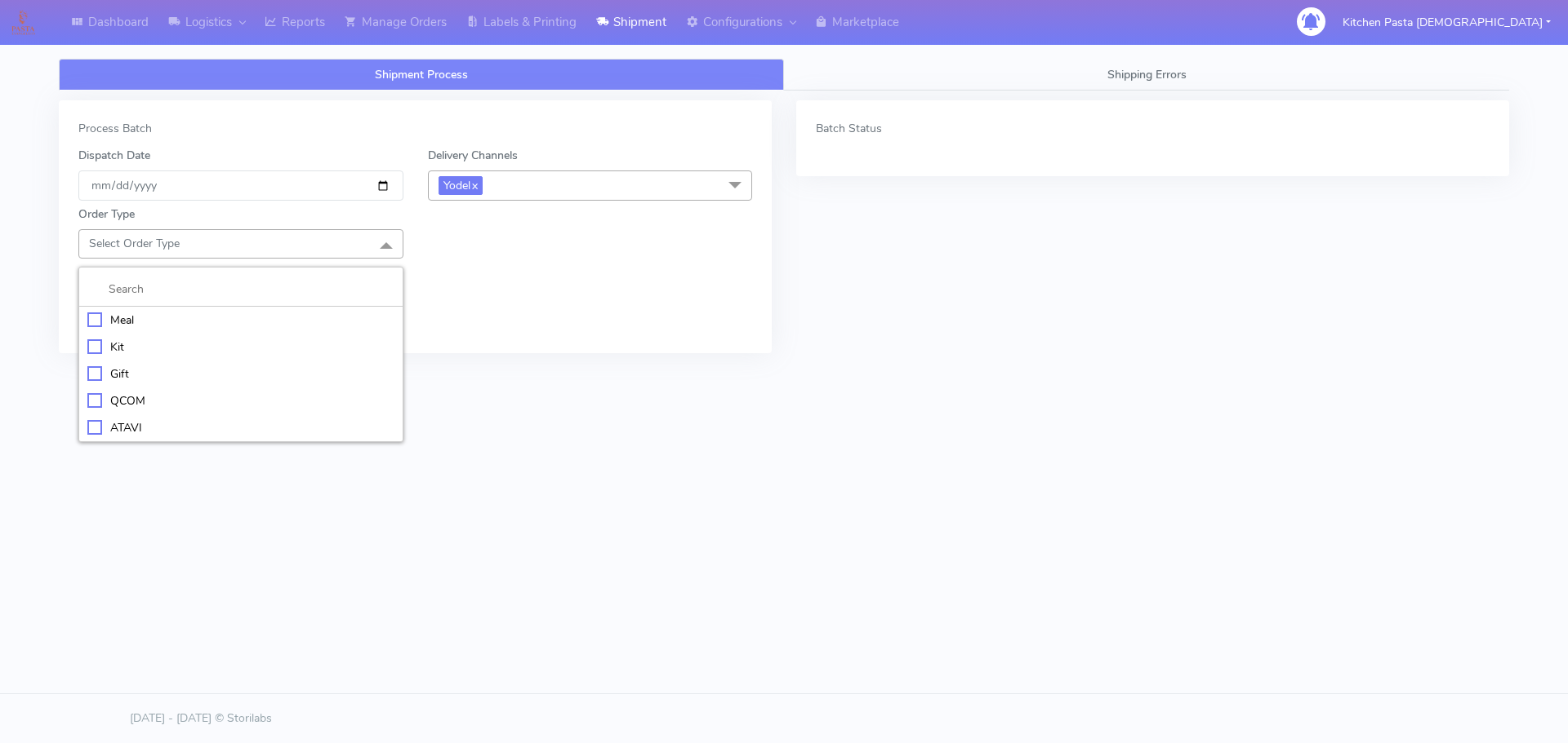
click at [309, 315] on div "Meal" at bounding box center [240, 321] width 307 height 17
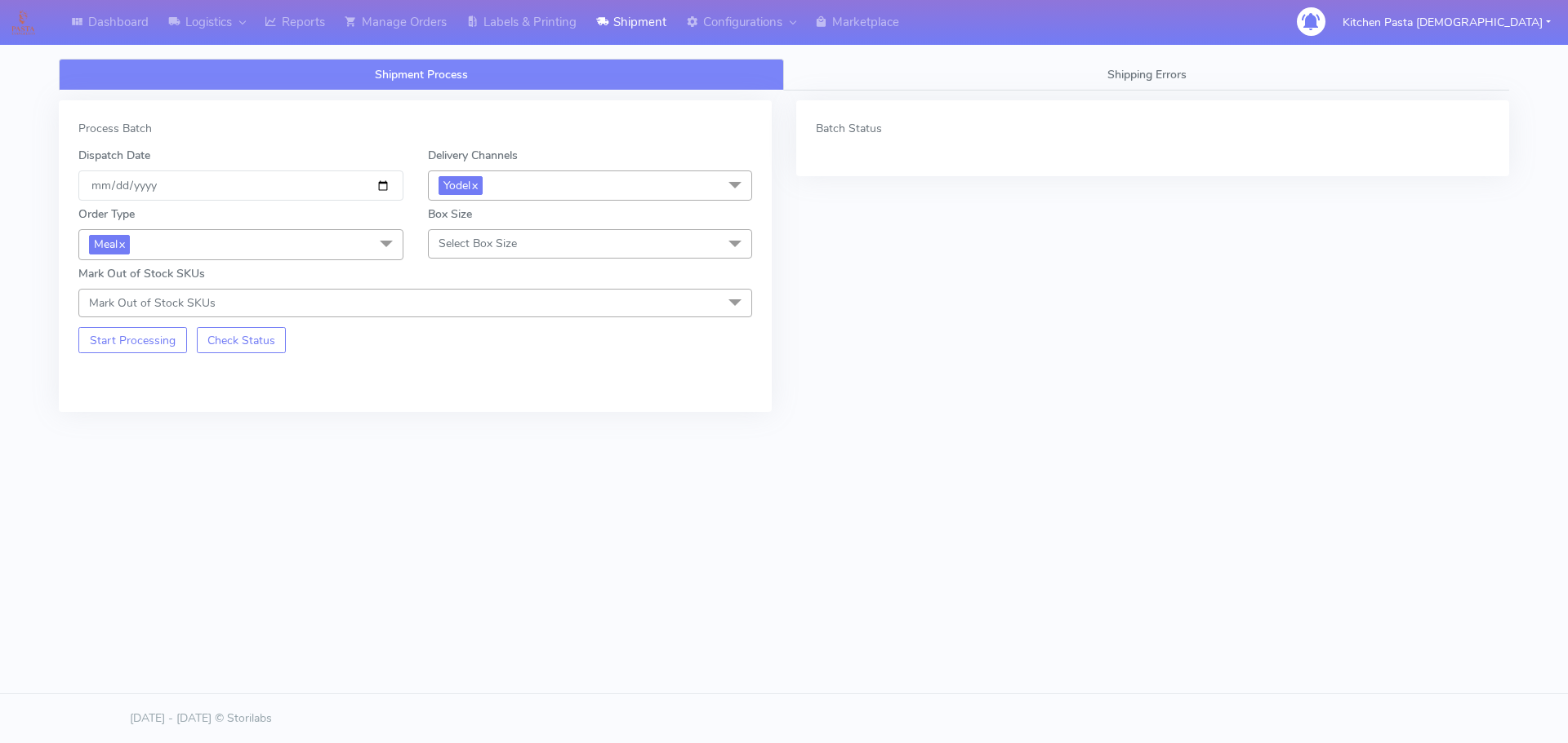
click at [531, 237] on span "Select Box Size" at bounding box center [591, 243] width 325 height 29
click at [482, 407] on div "Large" at bounding box center [590, 401] width 307 height 17
checkbox input "true"
click at [136, 337] on button "Start Processing" at bounding box center [133, 340] width 108 height 26
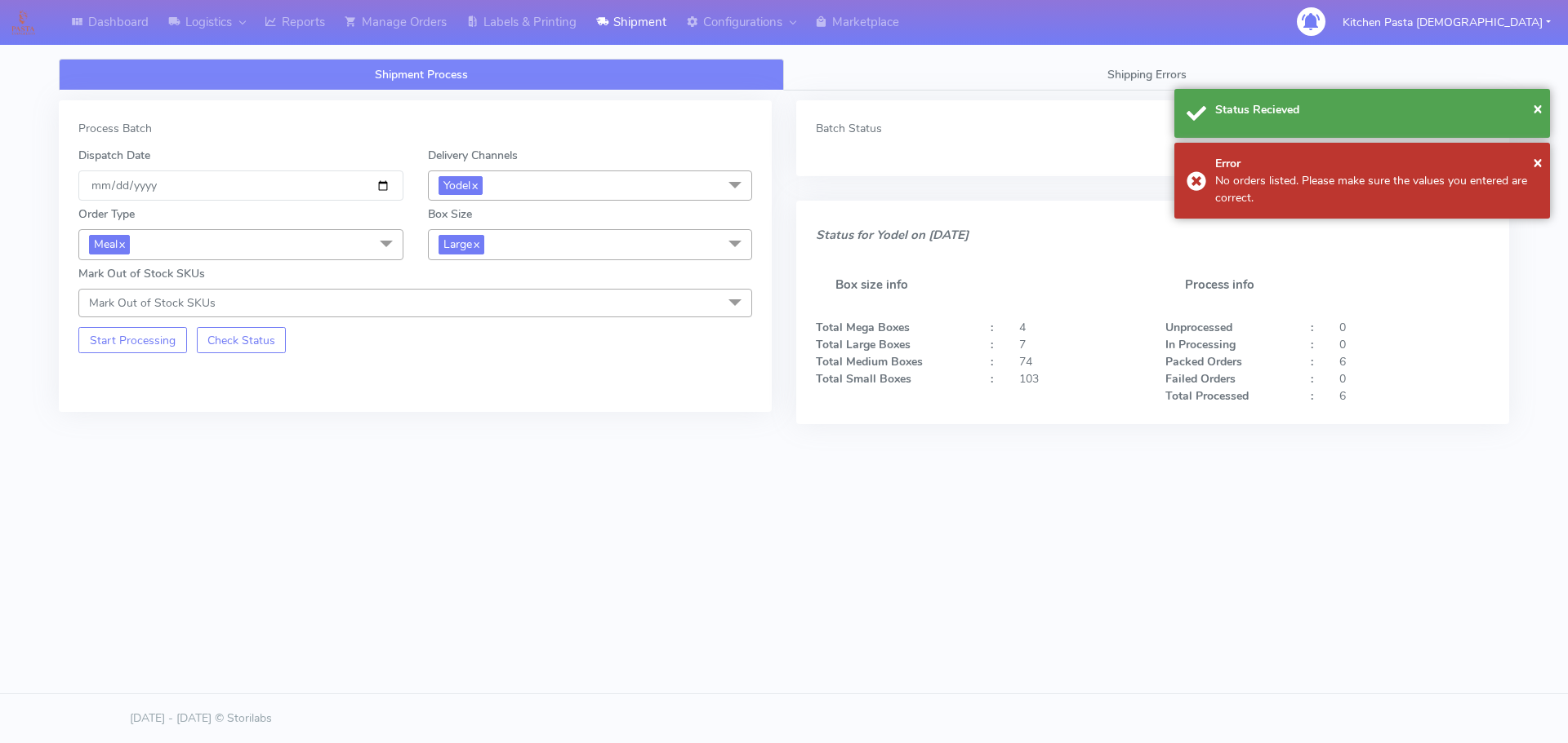
click at [519, 250] on span "Large x" at bounding box center [591, 244] width 325 height 30
click at [469, 418] on li "Mega" at bounding box center [590, 429] width 324 height 27
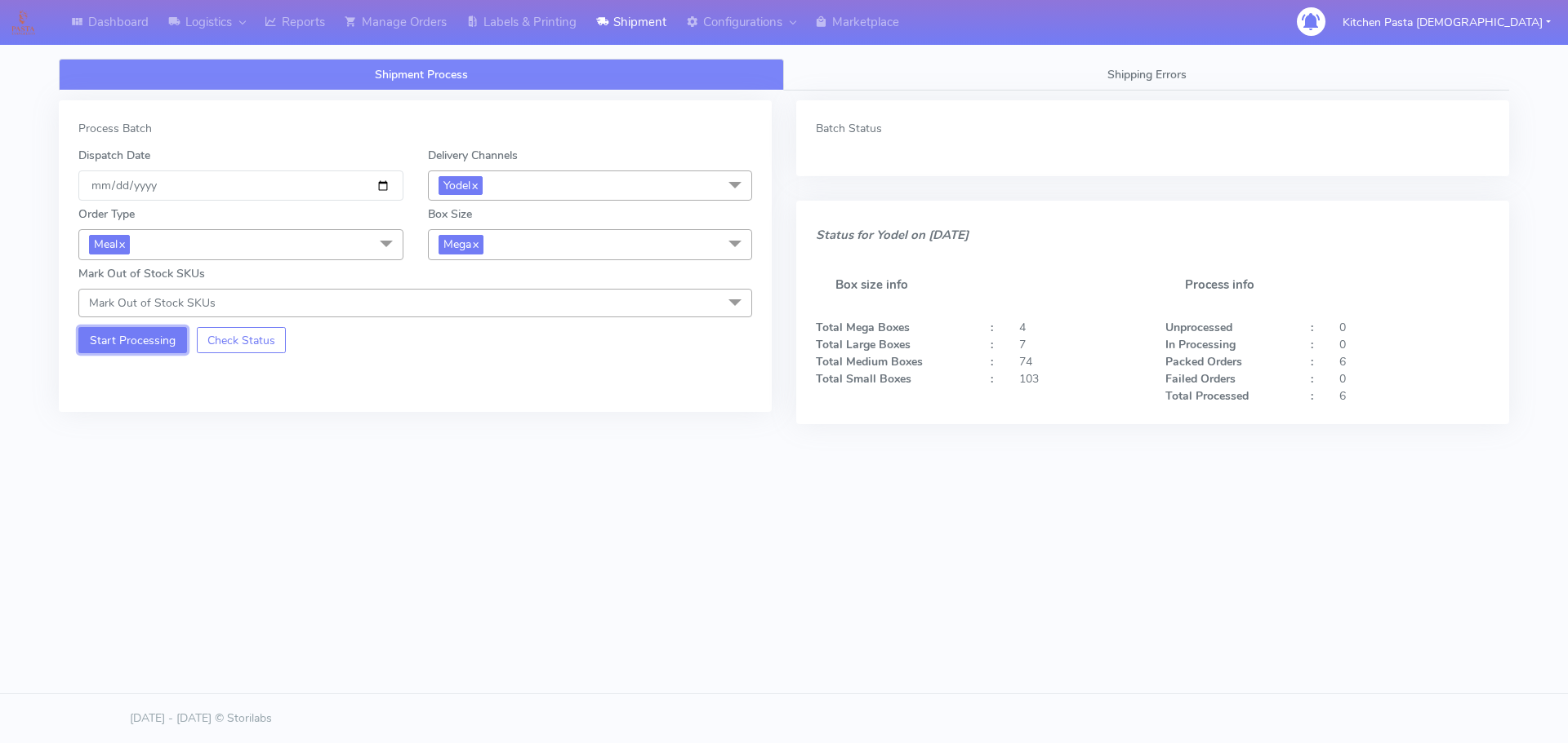
click at [159, 339] on button "Start Processing" at bounding box center [133, 340] width 108 height 26
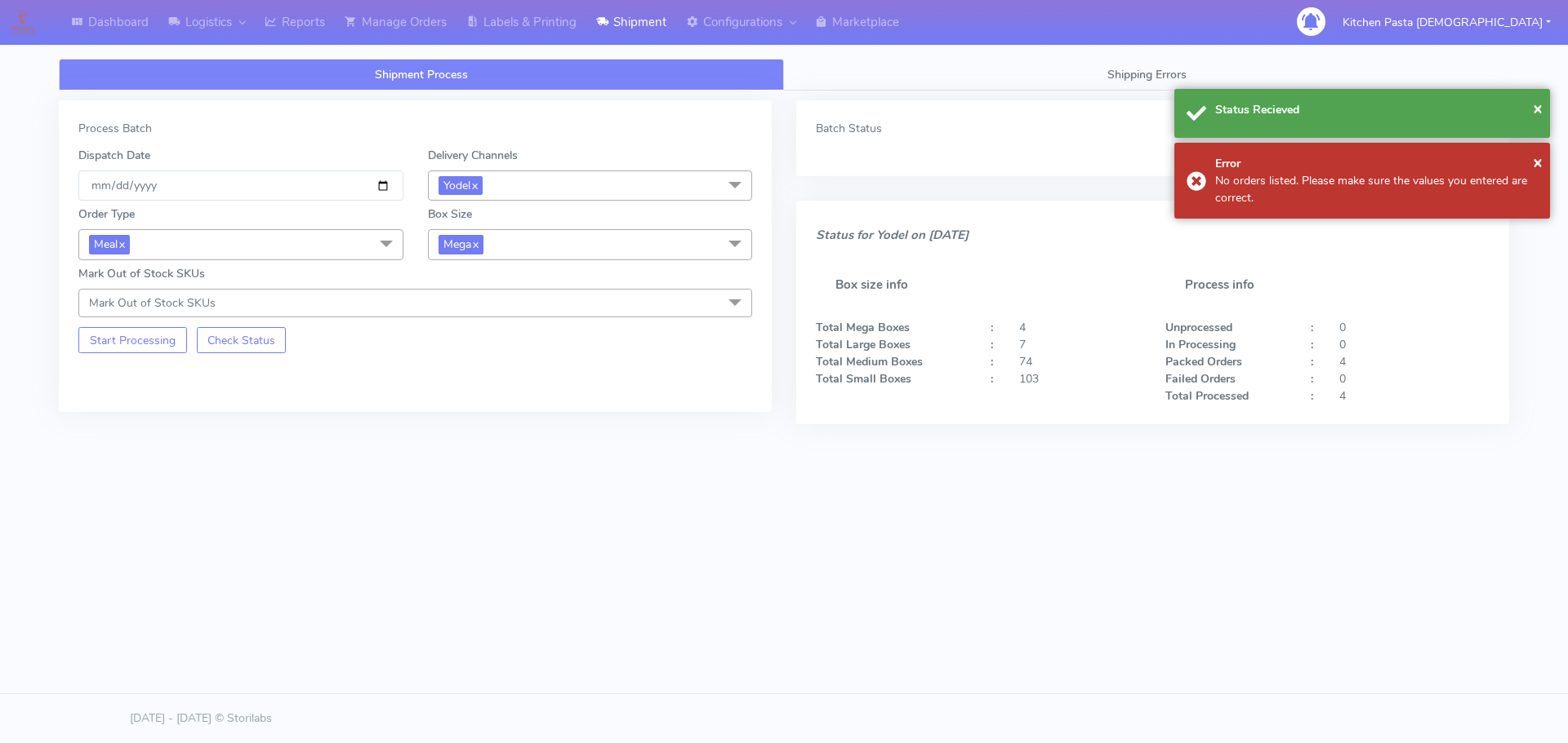
click at [428, 228] on div "Box Size Mega x Small Small-PR-1 Medium Large Mega" at bounding box center [590, 233] width 350 height 54
click at [456, 250] on span "Mega x" at bounding box center [461, 244] width 45 height 19
click at [489, 378] on div "Medium" at bounding box center [590, 376] width 307 height 17
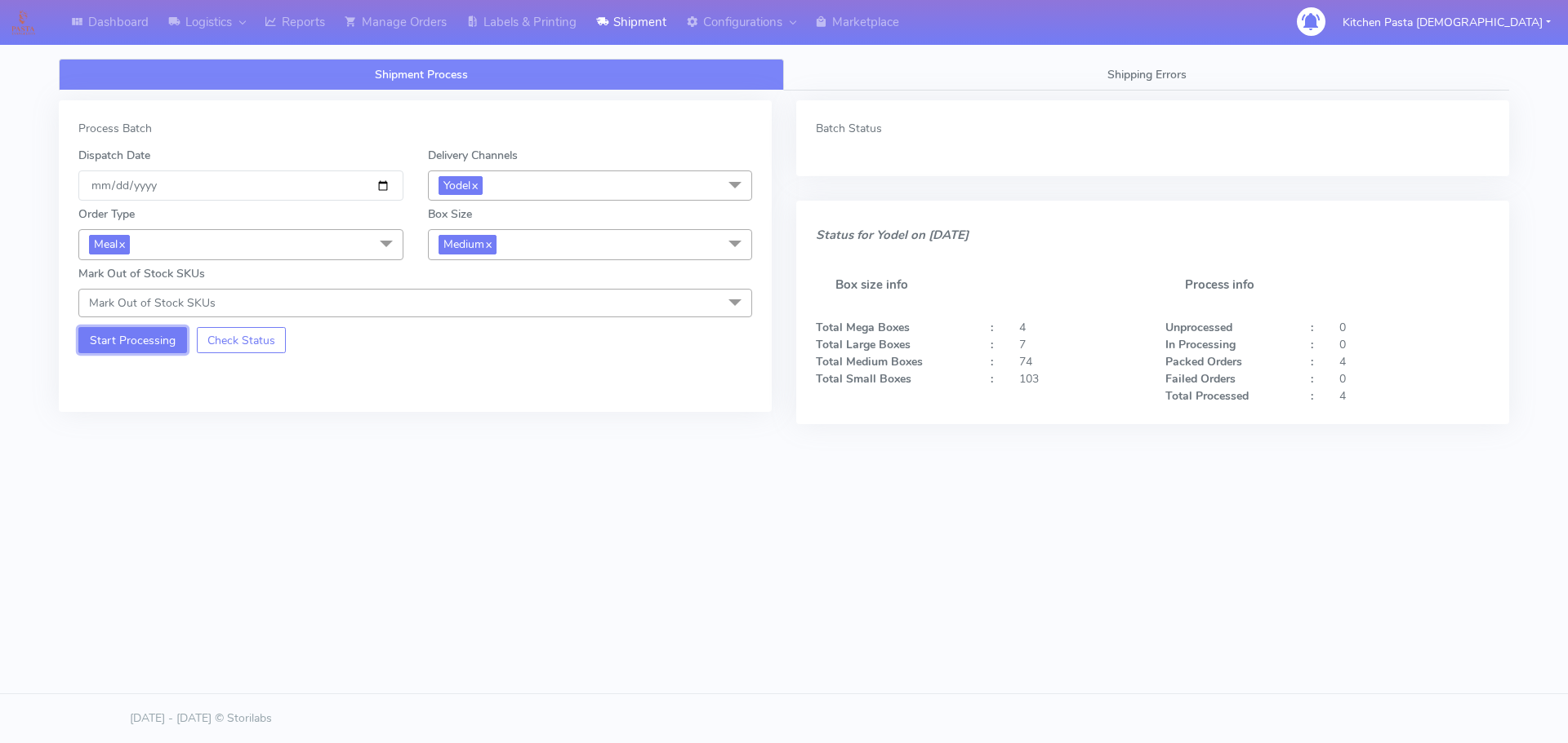
click at [134, 350] on button "Start Processing" at bounding box center [133, 340] width 108 height 26
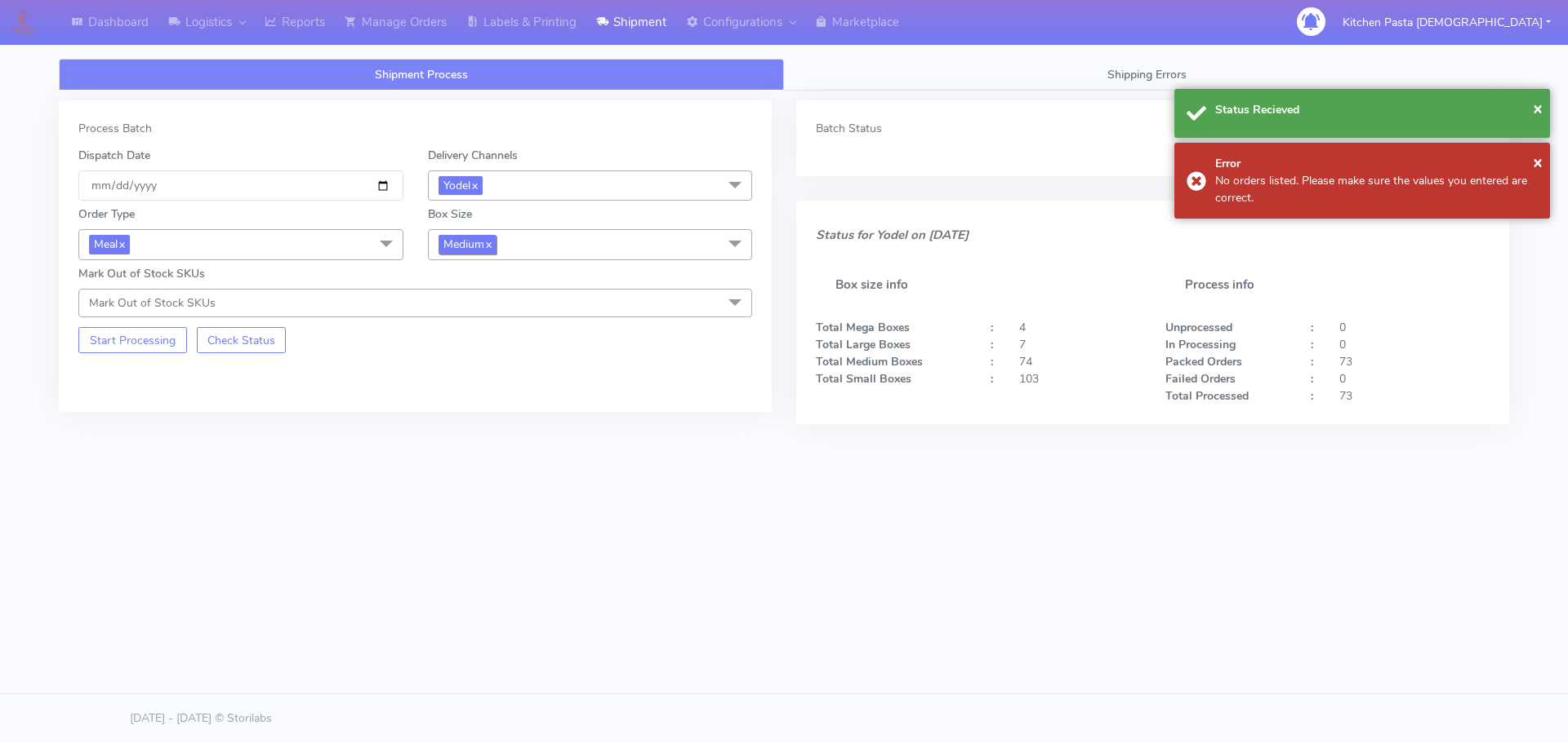
click at [486, 248] on span "Medium x" at bounding box center [468, 244] width 58 height 19
click at [443, 315] on div "Small" at bounding box center [590, 321] width 307 height 17
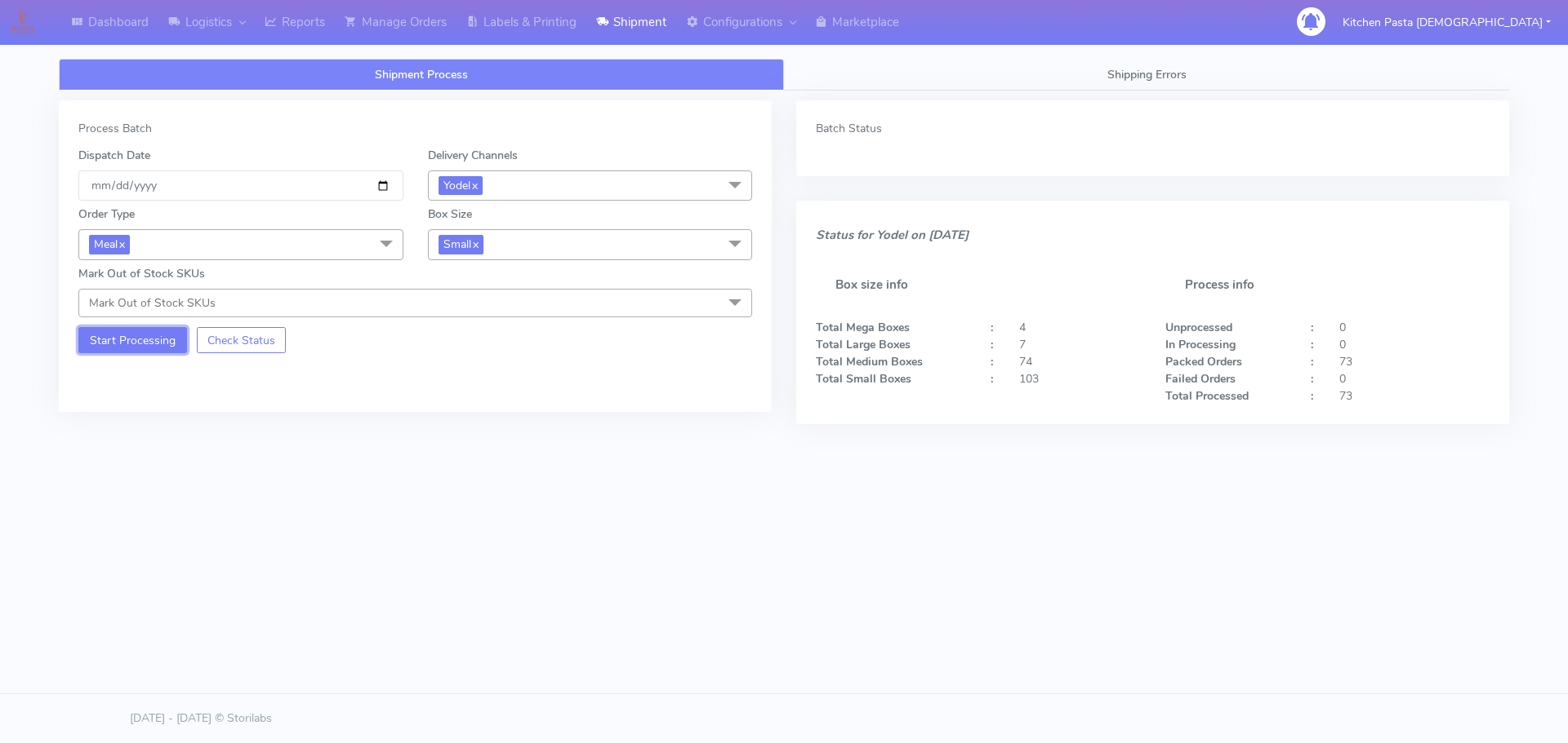
click at [145, 340] on button "Start Processing" at bounding box center [133, 340] width 108 height 26
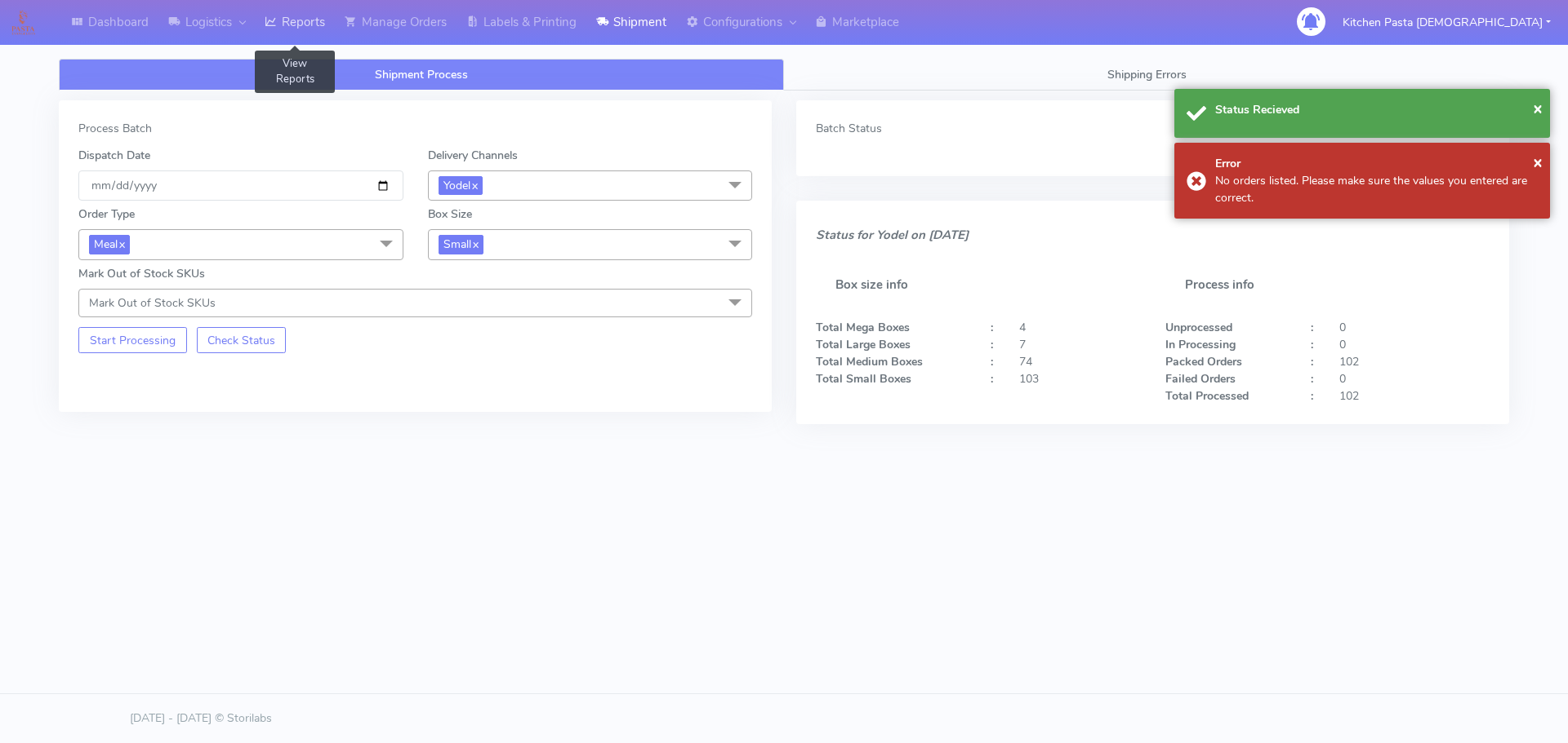
drag, startPoint x: 304, startPoint y: 32, endPoint x: 290, endPoint y: 49, distance: 22.0
click at [304, 32] on link "Reports" at bounding box center [295, 22] width 80 height 45
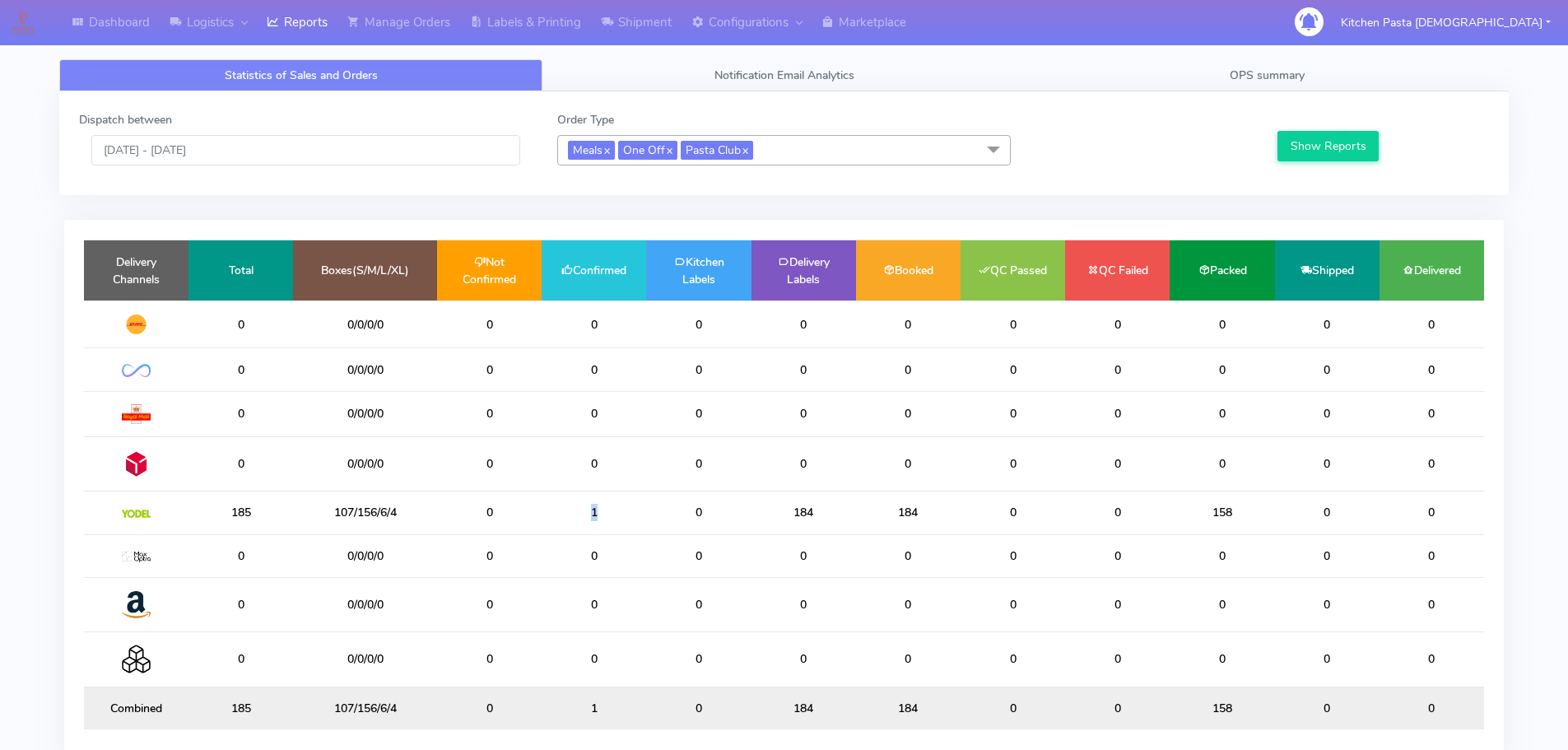
drag, startPoint x: 599, startPoint y: 510, endPoint x: 506, endPoint y: 513, distance: 93.0
click at [506, 513] on tr "185 107/156/6/4 0 1 0 184 184 0 0 158 0 0" at bounding box center [784, 512] width 1400 height 42
click at [506, 513] on td "0" at bounding box center [489, 512] width 105 height 42
drag, startPoint x: 230, startPoint y: 514, endPoint x: 185, endPoint y: 512, distance: 45.0
click at [185, 512] on tr "185 107/156/6/4 0 1 0 184 184 0 0 158 0 0" at bounding box center [784, 512] width 1400 height 42
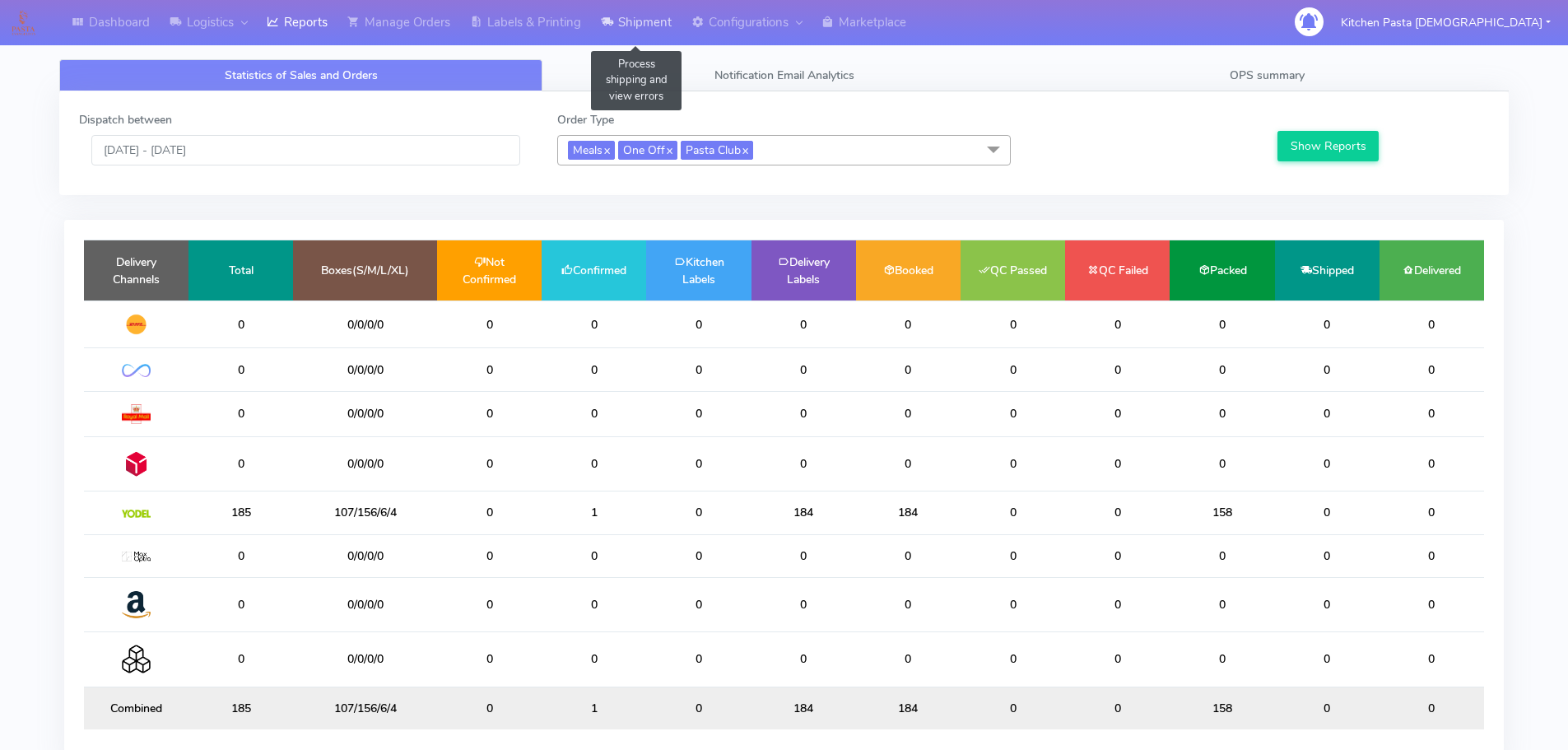
click at [665, 33] on link "Shipment" at bounding box center [636, 23] width 91 height 45
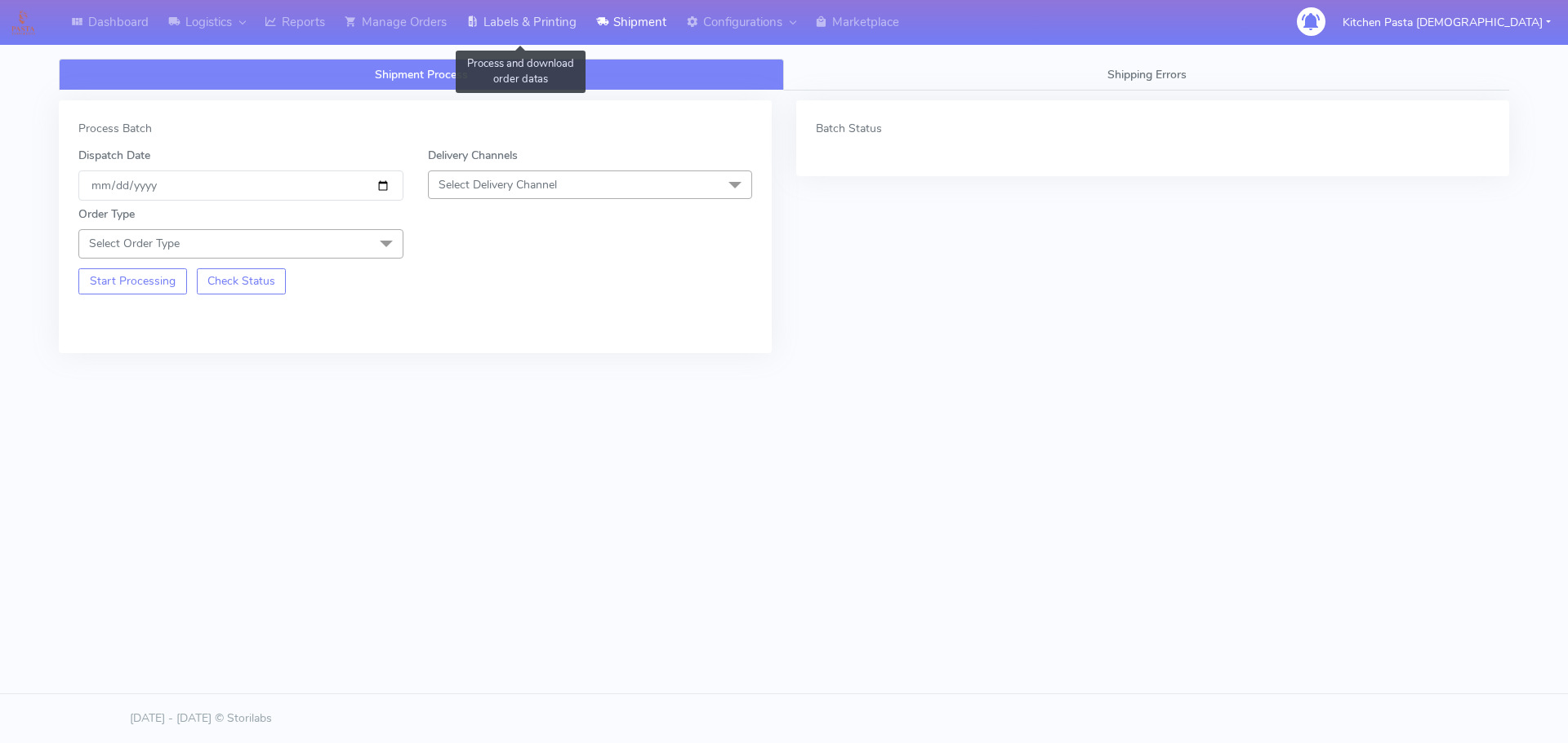
click at [541, 42] on link "Labels & Printing" at bounding box center [521, 22] width 130 height 45
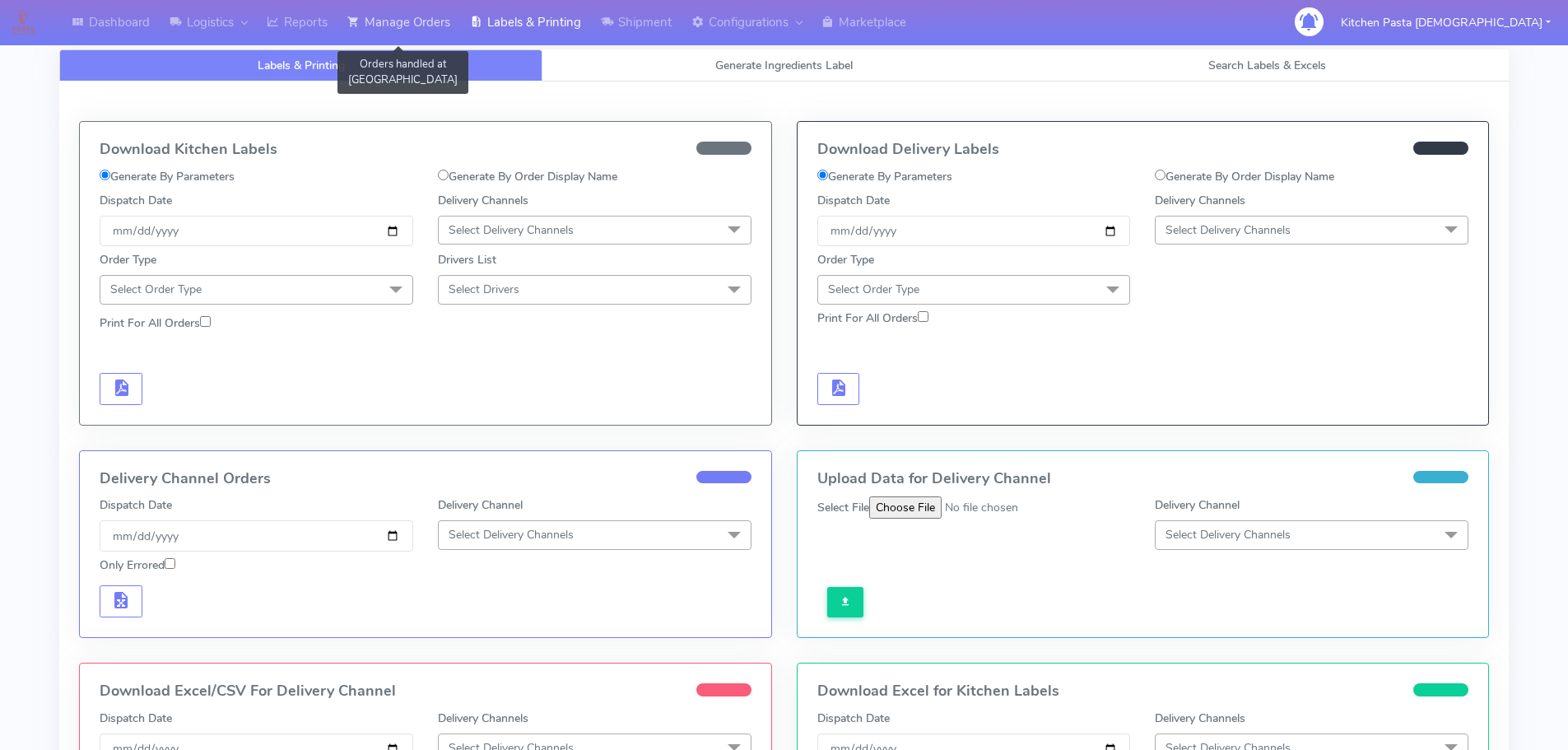
click at [453, 39] on link "Manage Orders" at bounding box center [399, 23] width 123 height 45
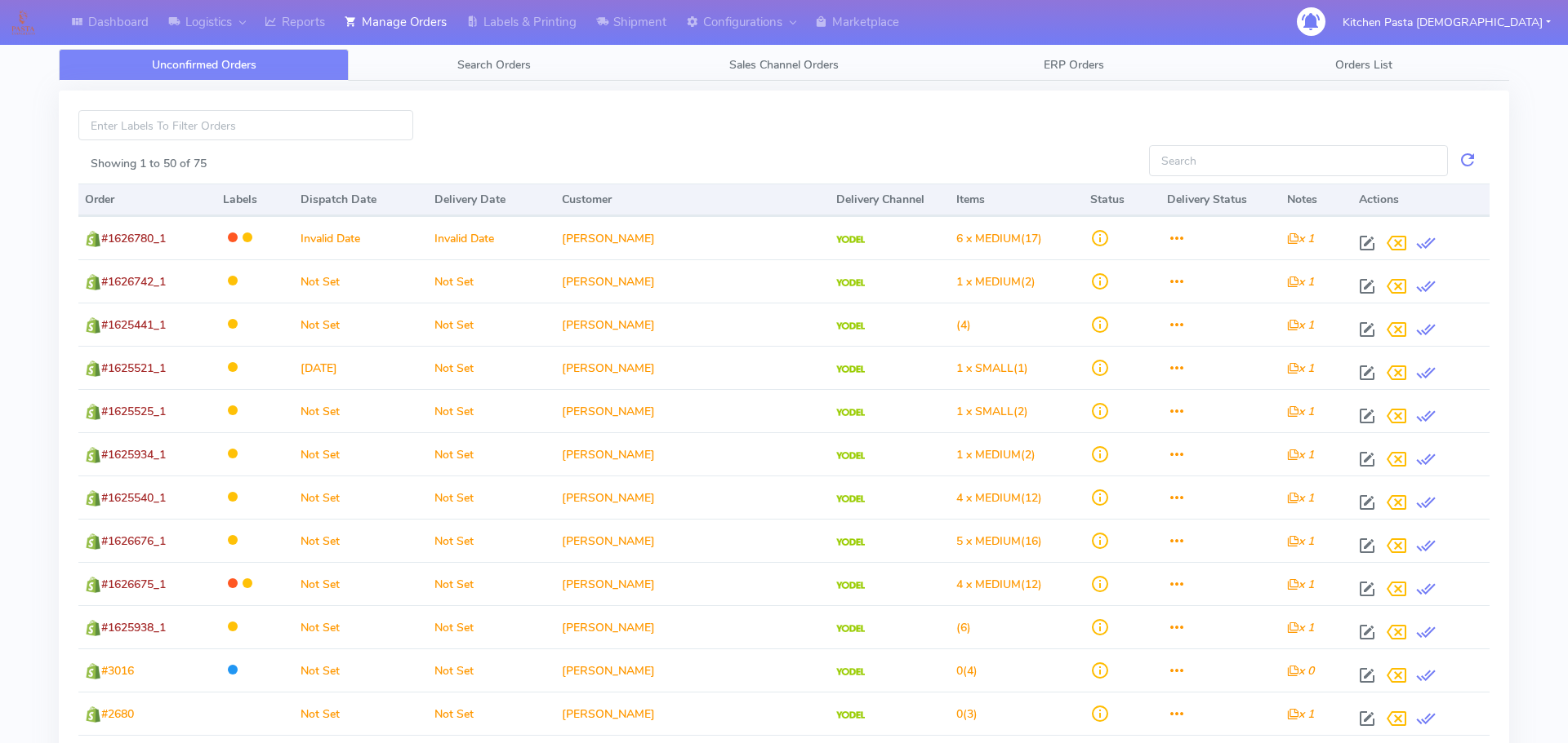
click at [470, 53] on link "Search Orders" at bounding box center [489, 64] width 287 height 32
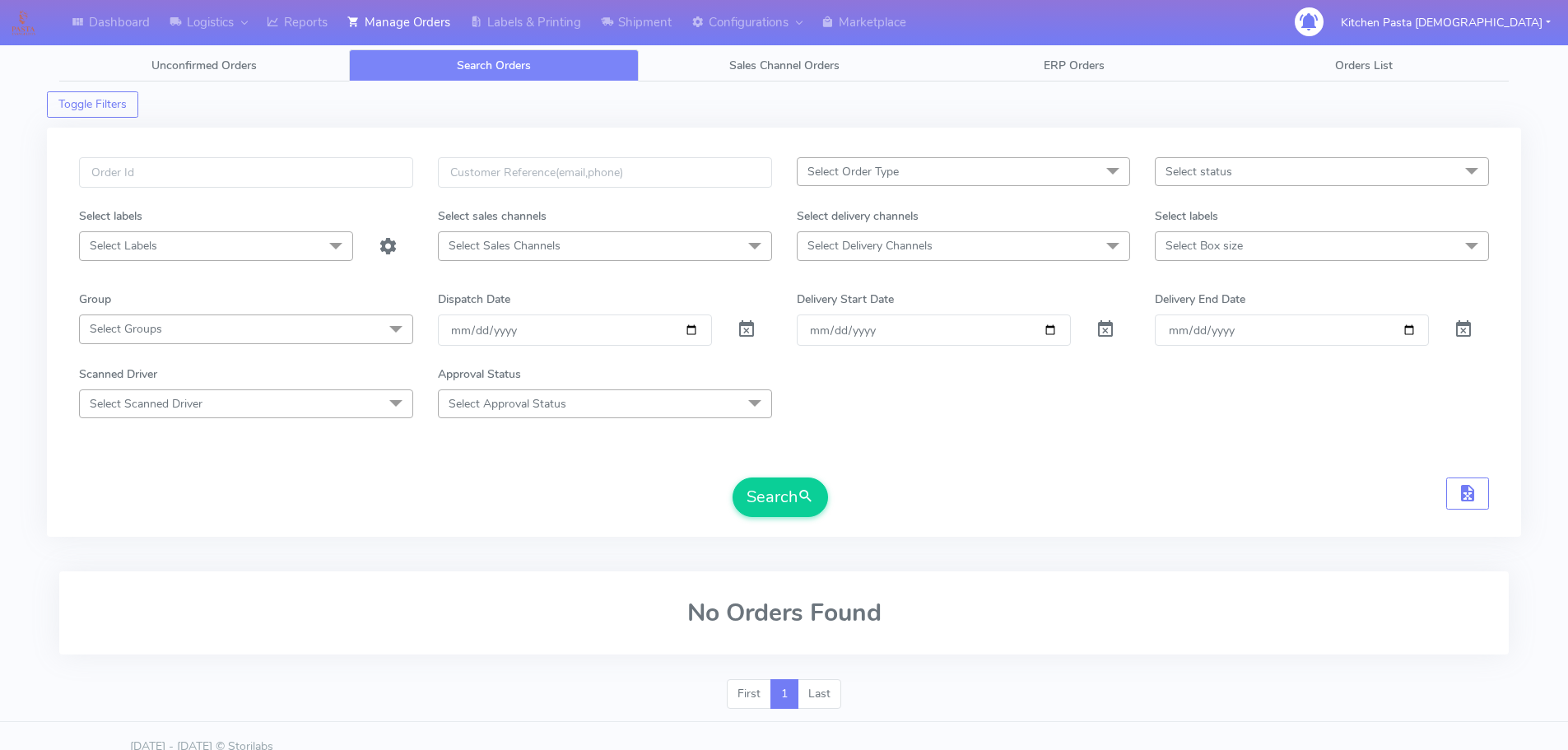
click at [1228, 173] on span "Select status" at bounding box center [1198, 172] width 67 height 16
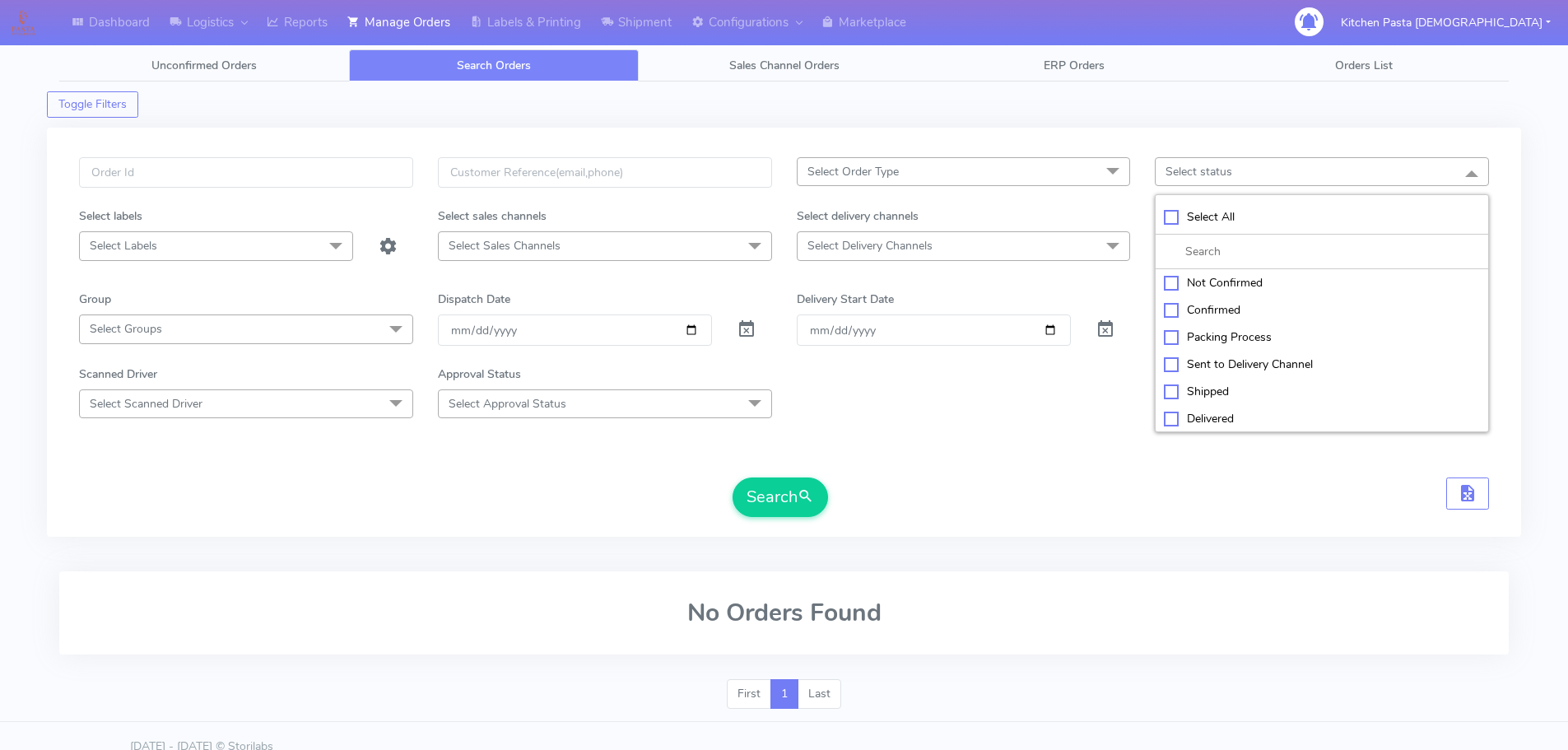
click at [1210, 300] on li "Confirmed" at bounding box center [1322, 309] width 333 height 27
checkbox input "true"
click at [1082, 234] on span "Select Delivery Channels" at bounding box center [964, 245] width 335 height 29
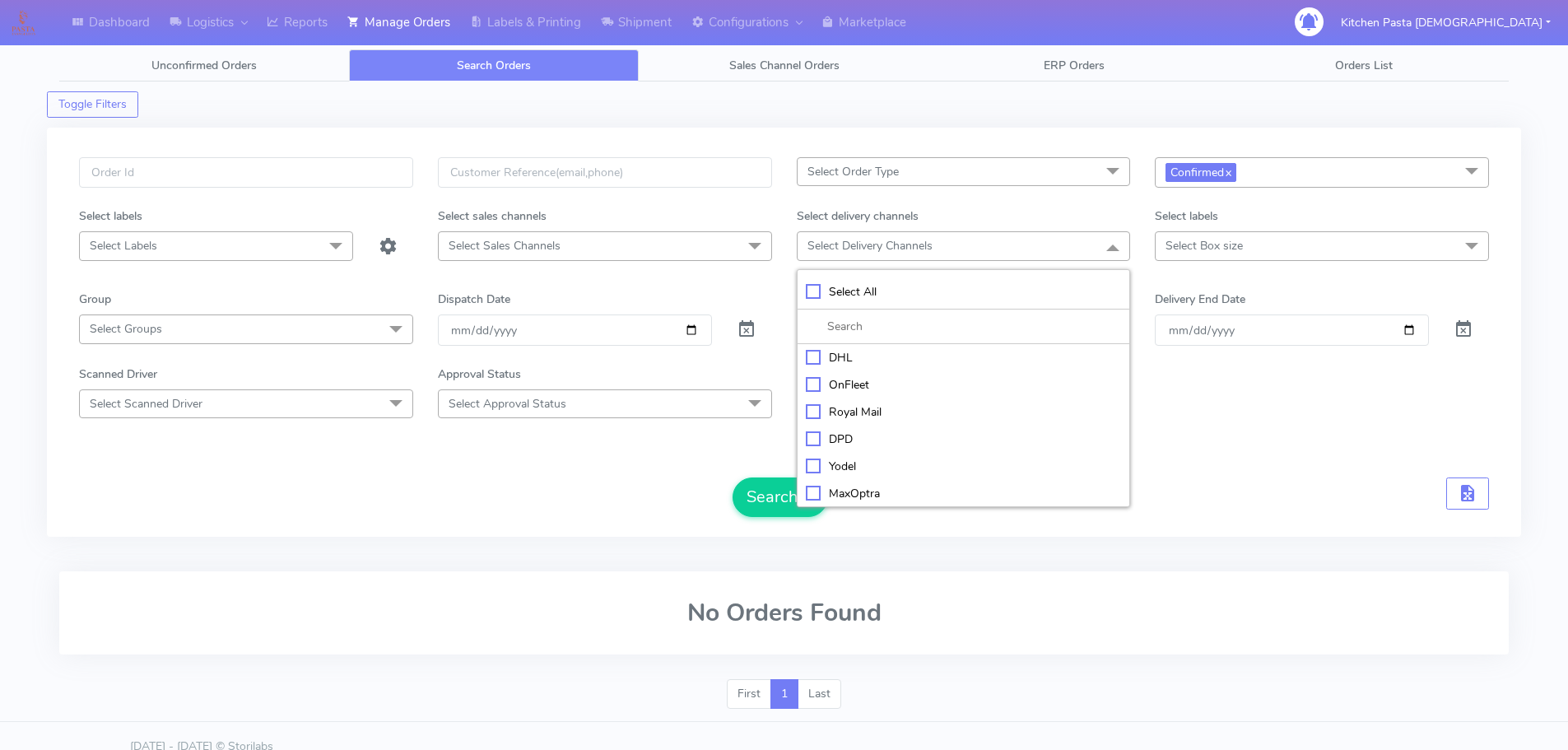
click at [848, 475] on li "Yodel" at bounding box center [964, 466] width 333 height 27
checkbox input "true"
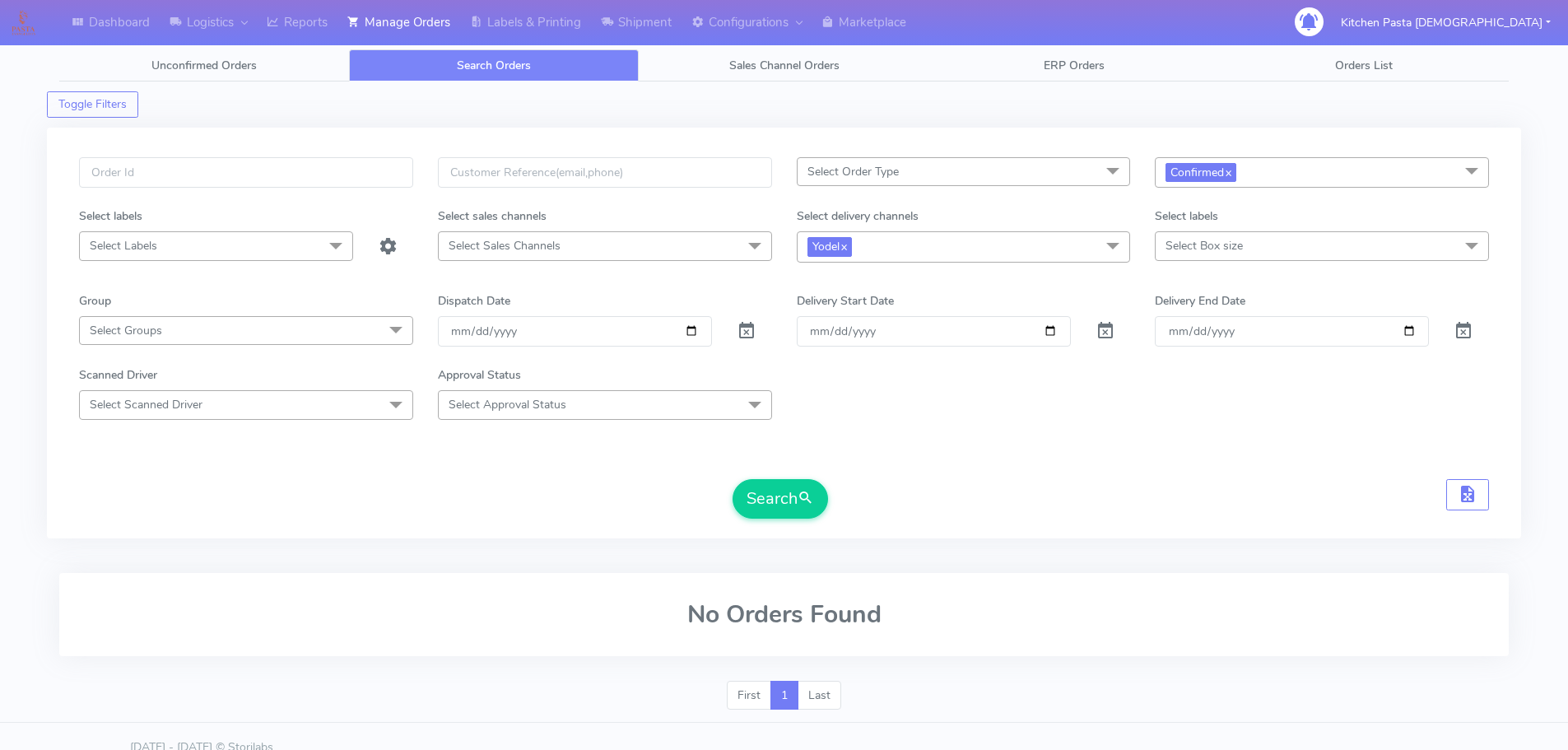
click at [1209, 250] on span "Select Box size" at bounding box center [1204, 245] width 77 height 16
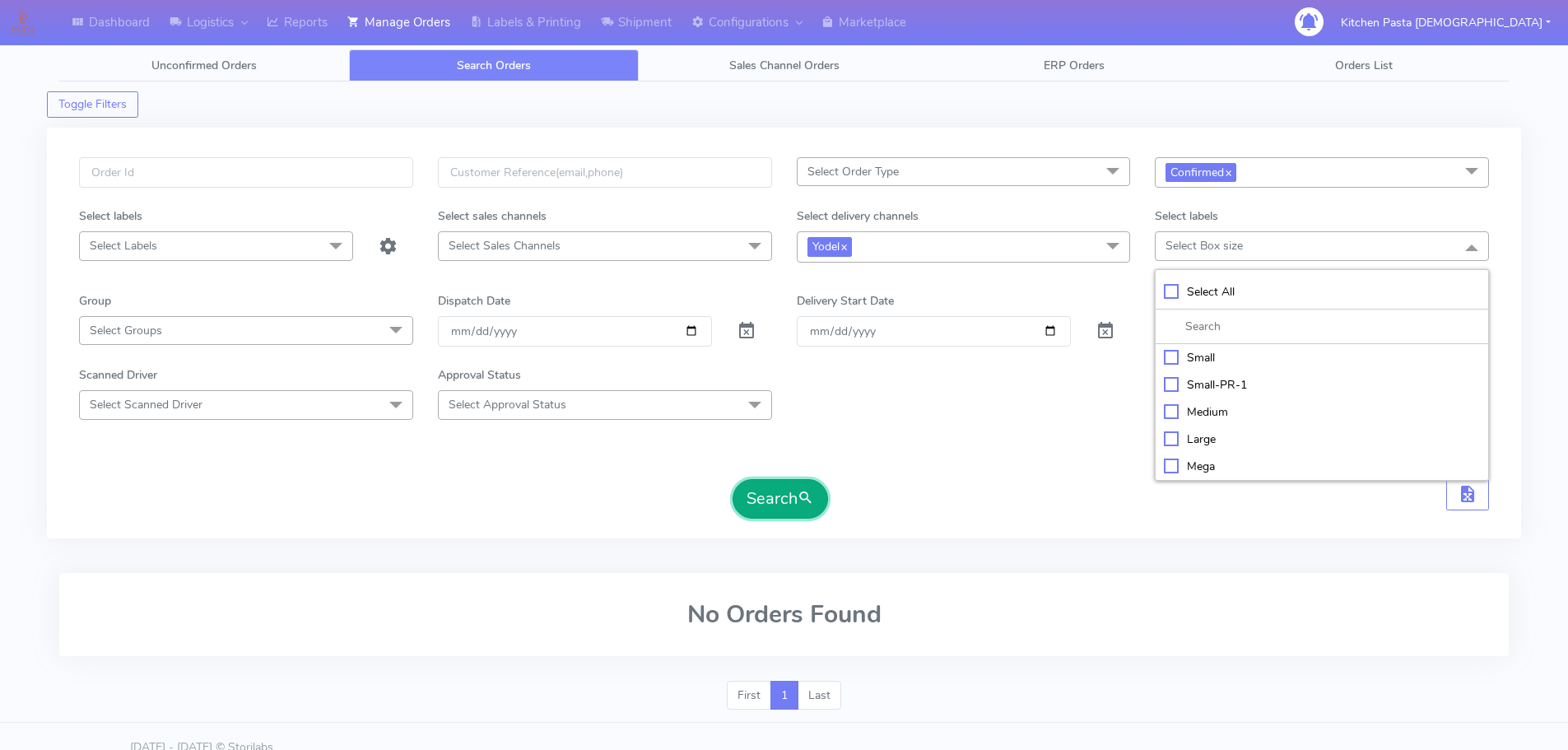
click at [756, 490] on button "Search" at bounding box center [780, 499] width 95 height 40
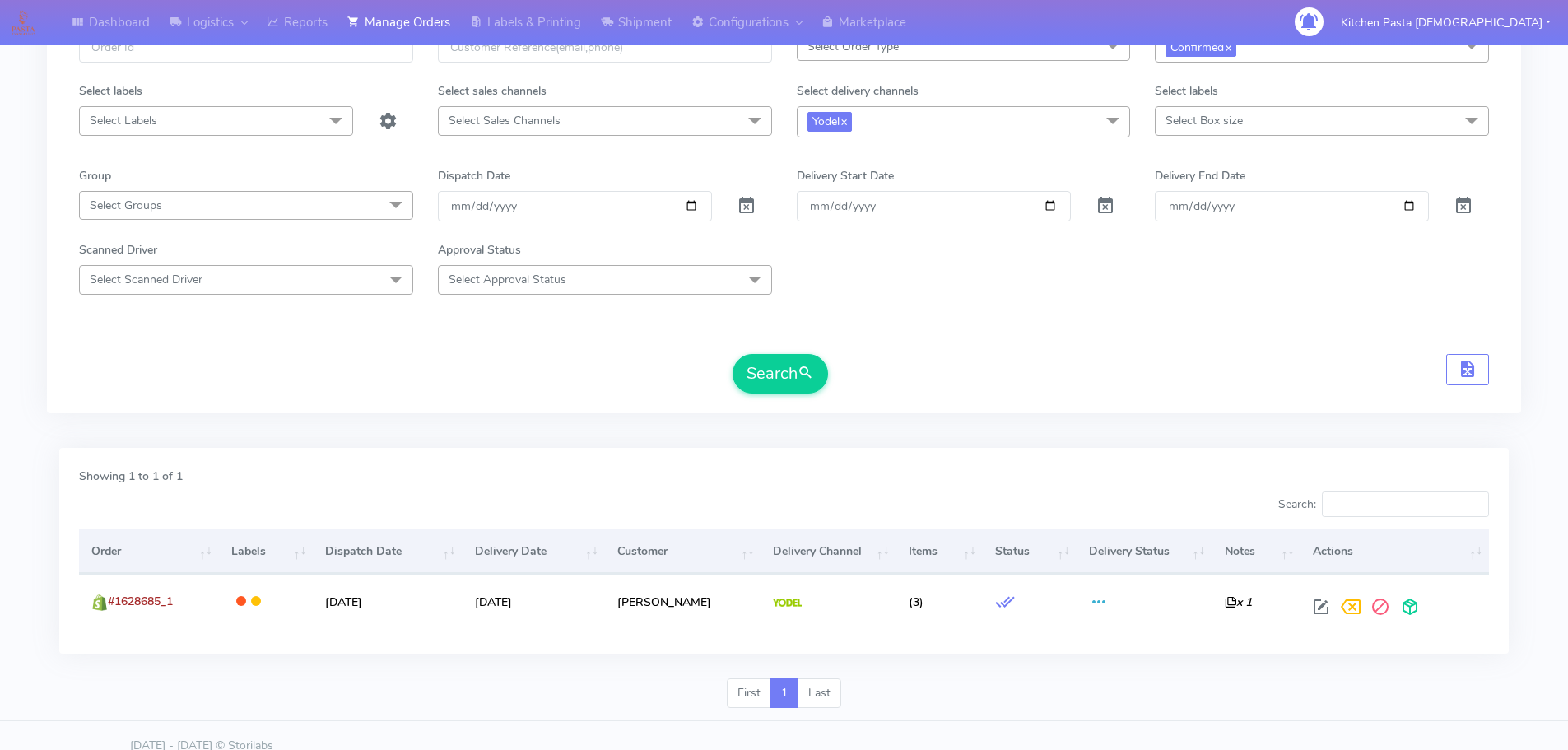
scroll to position [146, 0]
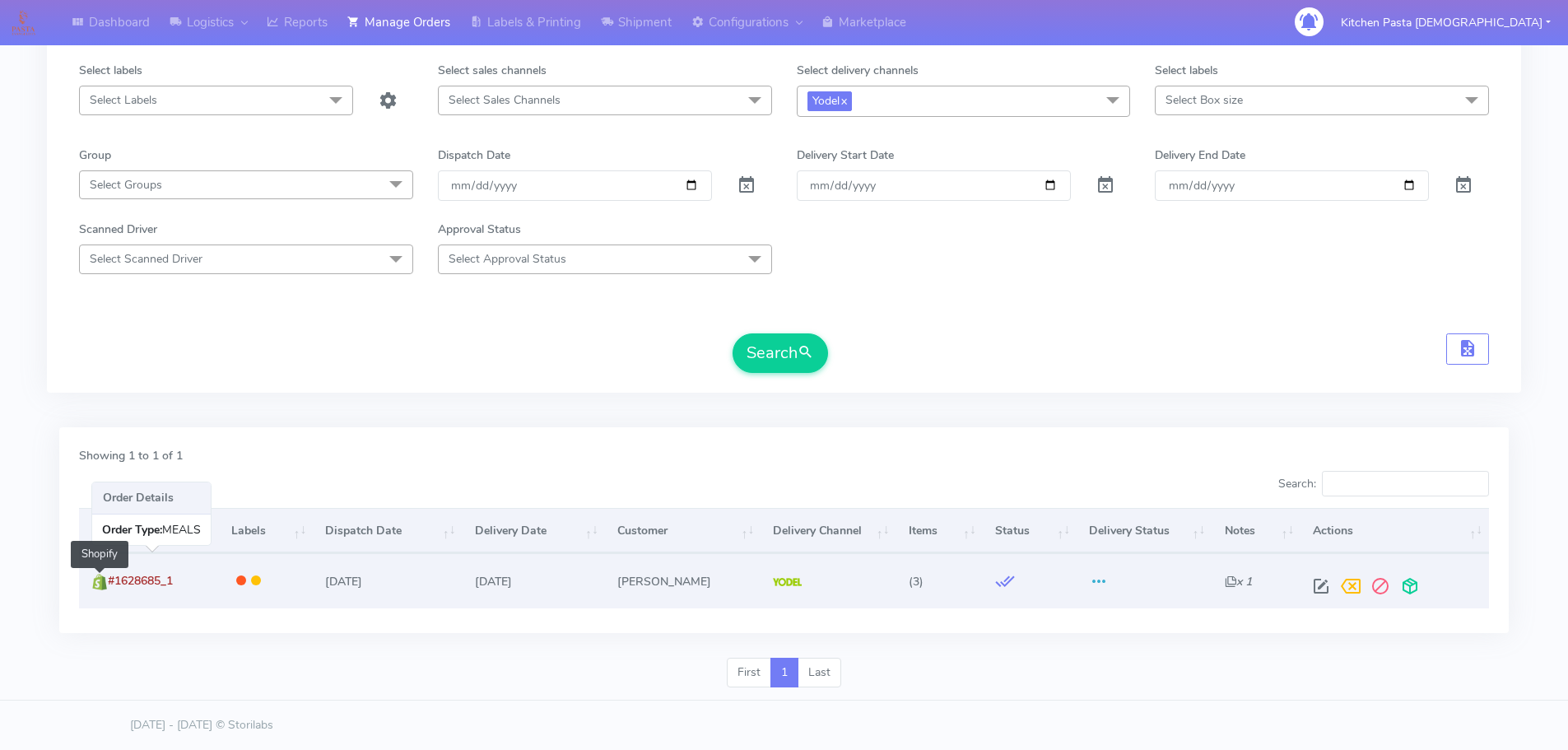
drag, startPoint x: 180, startPoint y: 581, endPoint x: 102, endPoint y: 581, distance: 78.0
click at [102, 581] on td "#1628685_1 Shopify" at bounding box center [149, 581] width 140 height 56
copy span "#1628685_1"
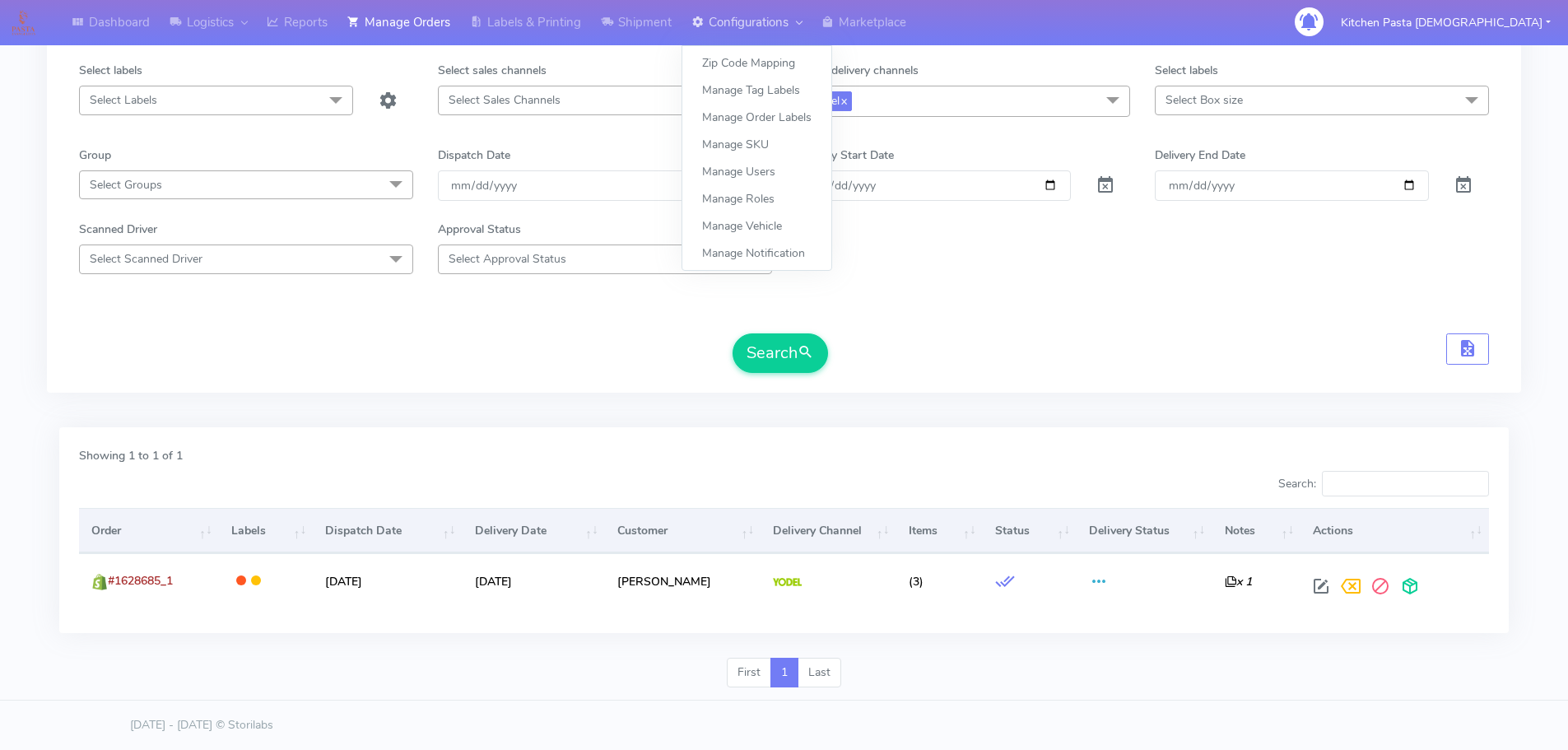
drag, startPoint x: 777, startPoint y: 32, endPoint x: 767, endPoint y: 32, distance: 10.0
click at [777, 32] on link "Configurations" at bounding box center [747, 23] width 130 height 45
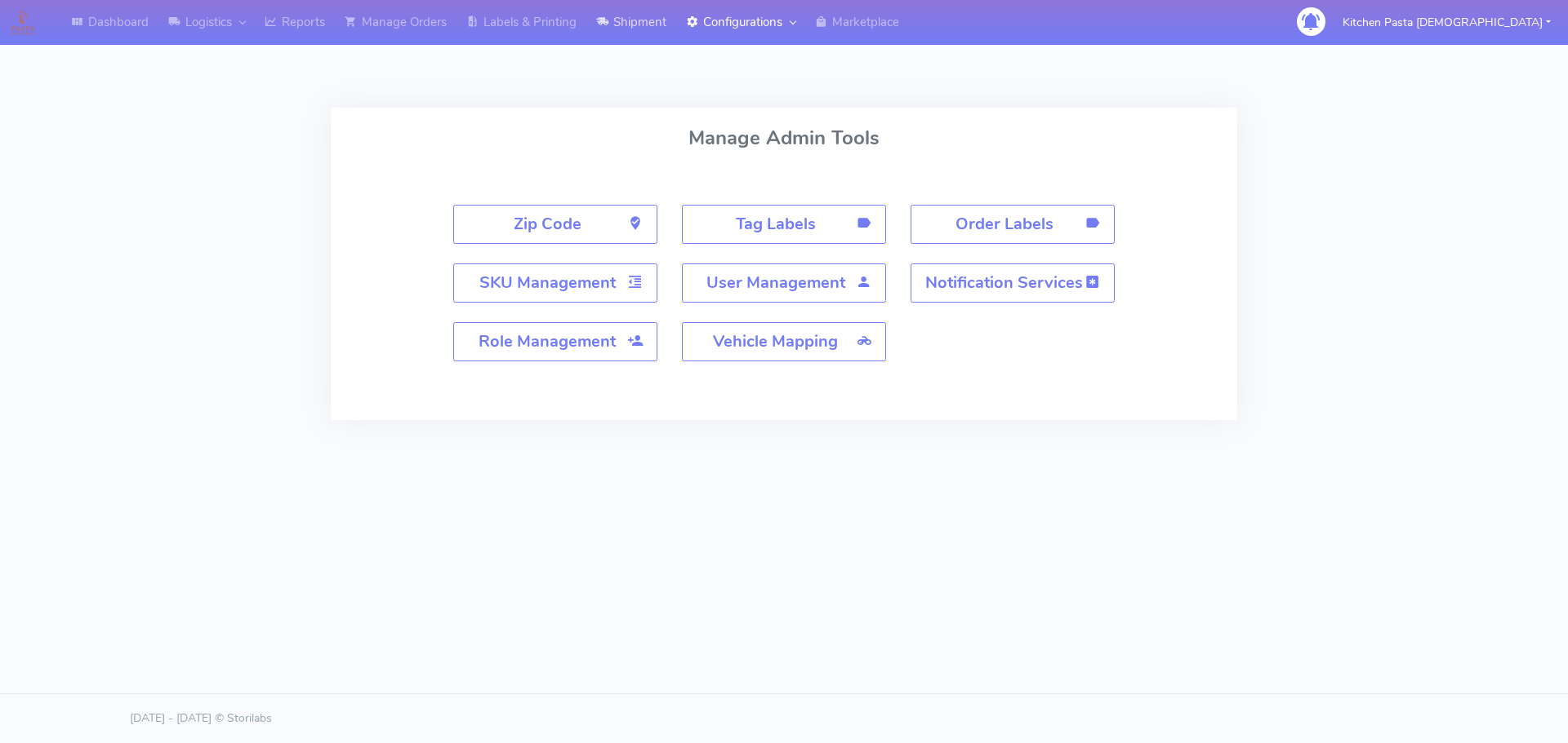
click at [631, 28] on link "Shipment" at bounding box center [631, 22] width 90 height 45
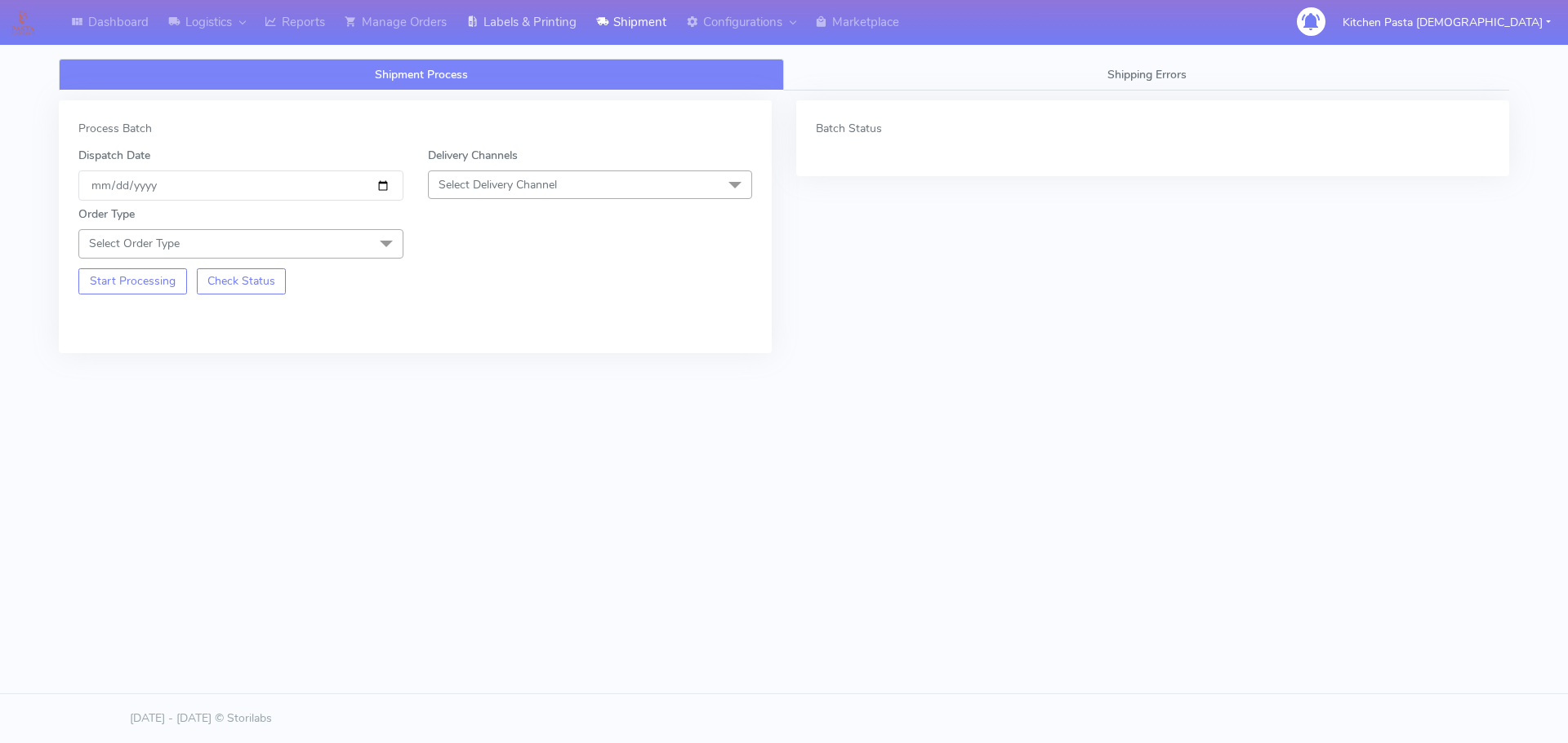
click at [543, 29] on link "Labels & Printing" at bounding box center [521, 22] width 130 height 45
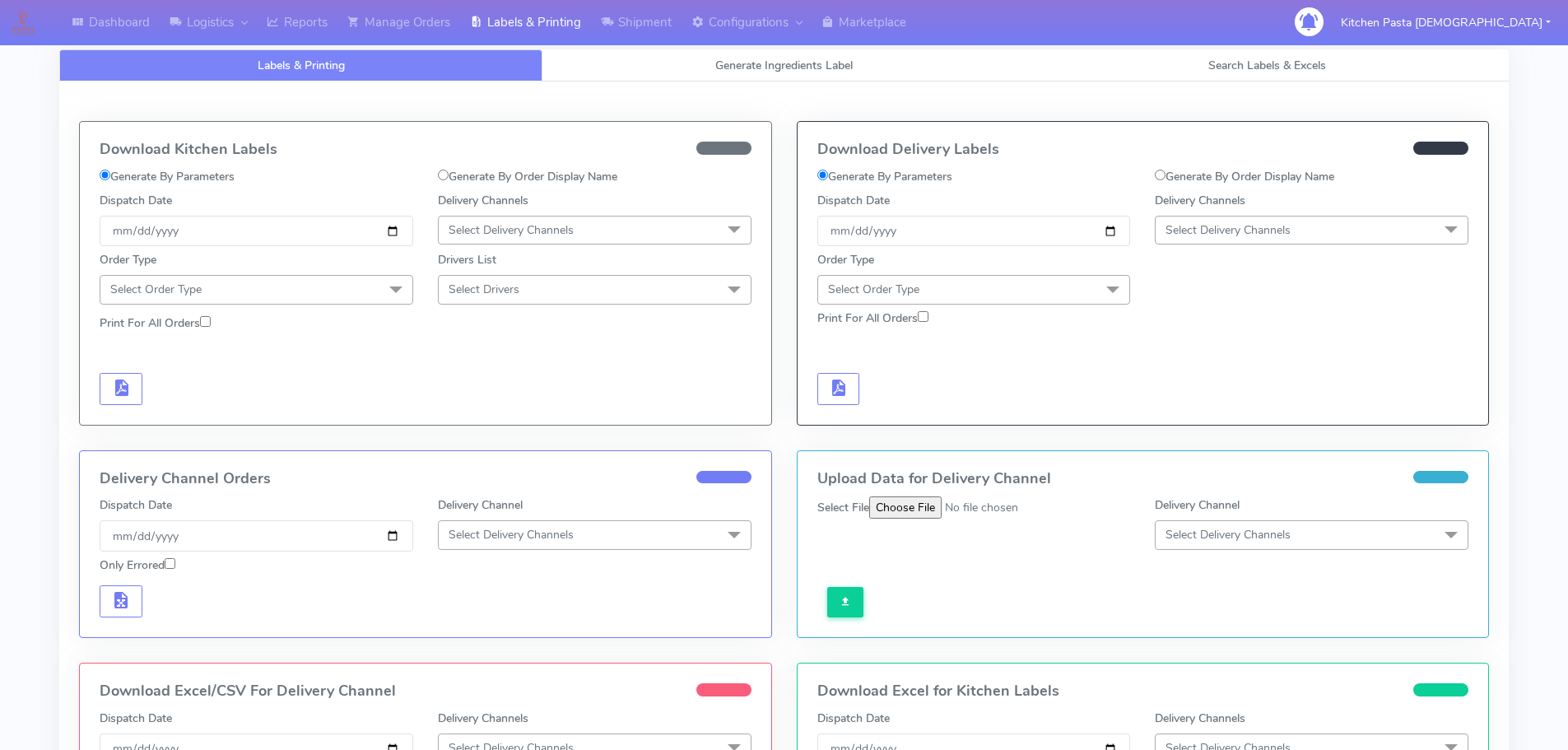
click at [1294, 177] on label "Generate By Order Display Name" at bounding box center [1245, 176] width 179 height 17
click at [1165, 177] on input "Generate By Order Display Name" at bounding box center [1160, 175] width 10 height 10
radio input "true"
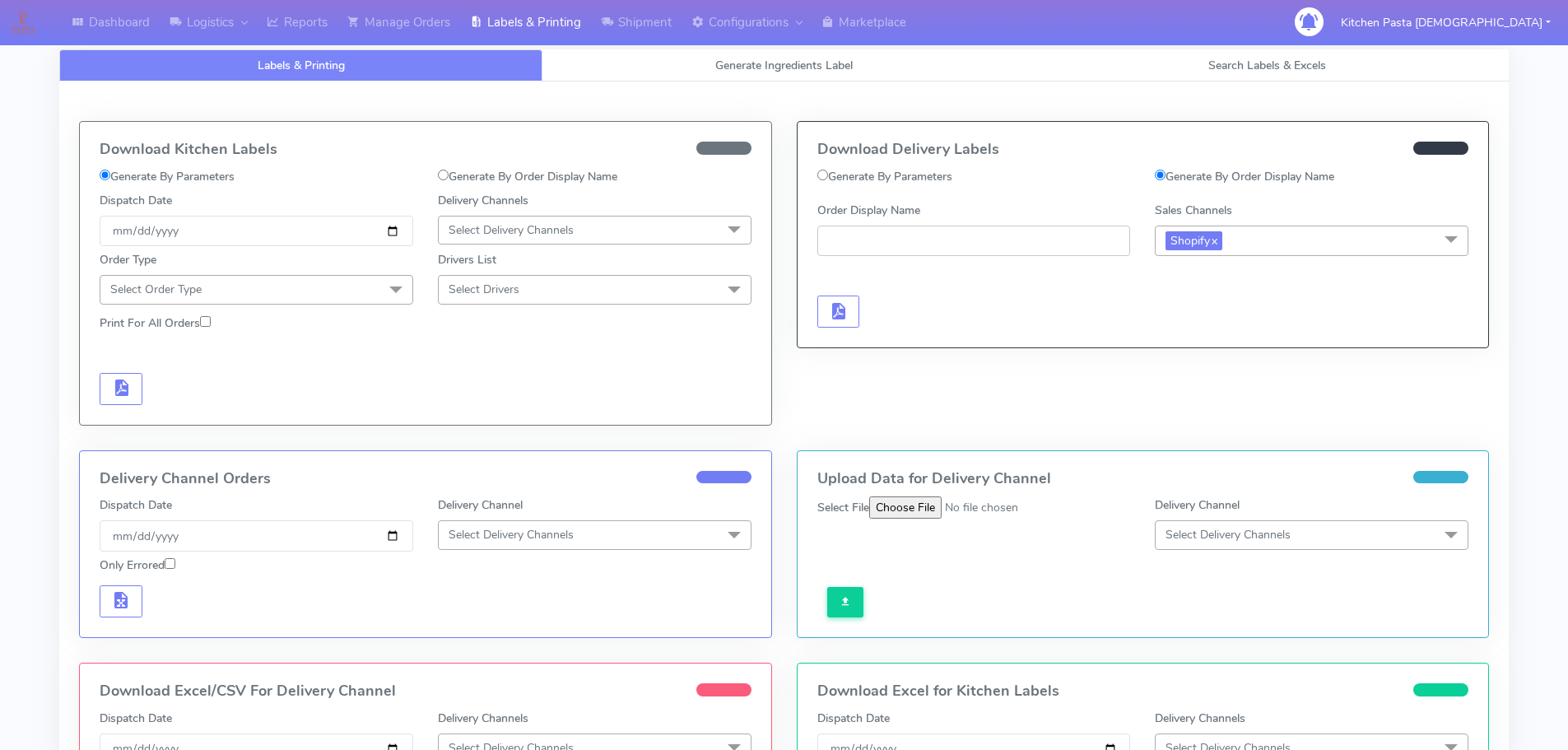
click at [1017, 238] on input "Order Display Name" at bounding box center [974, 241] width 314 height 30
paste input "#1628685_1"
type input "#1628685_1"
click at [833, 312] on span "button" at bounding box center [837, 315] width 20 height 16
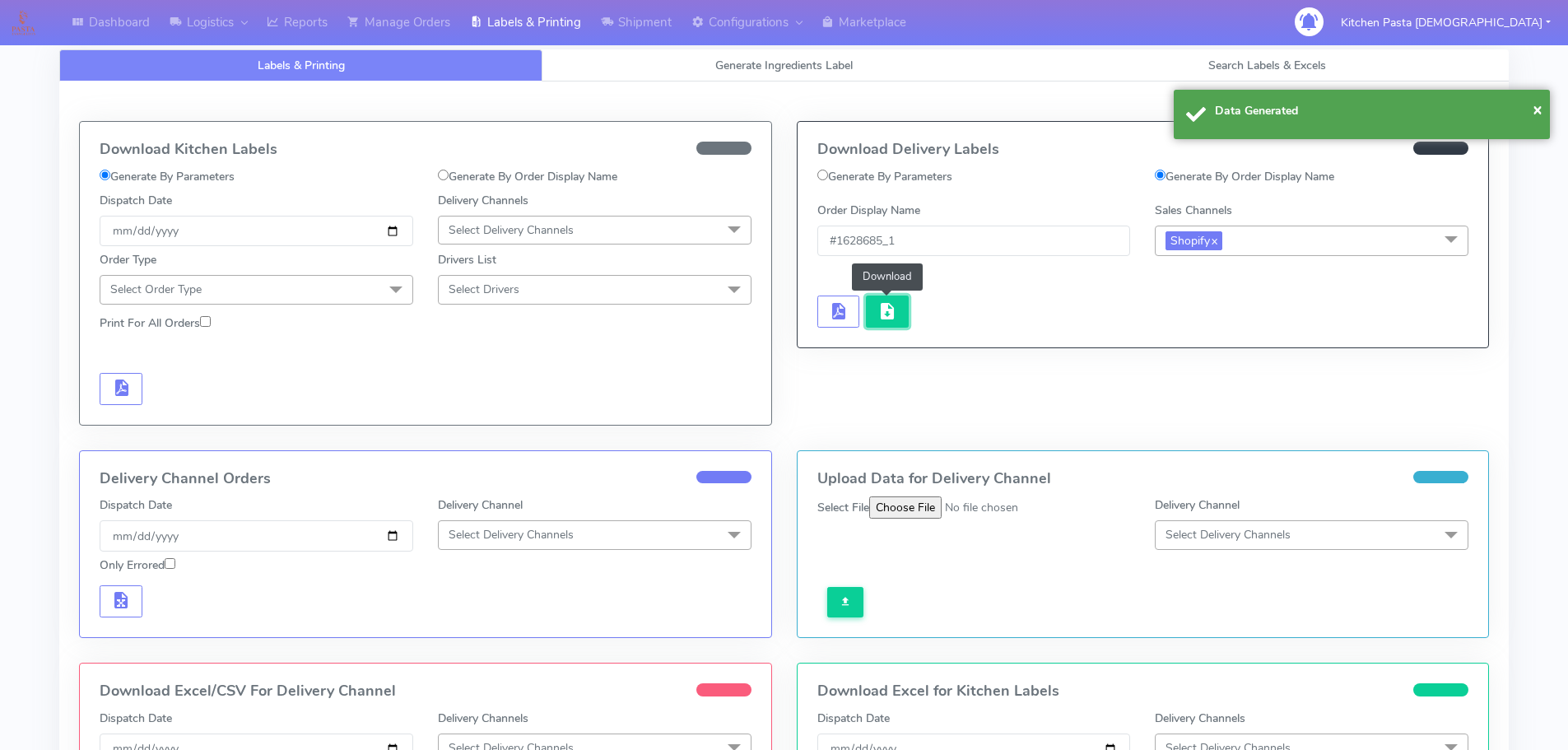
click at [882, 308] on span "button" at bounding box center [887, 315] width 20 height 16
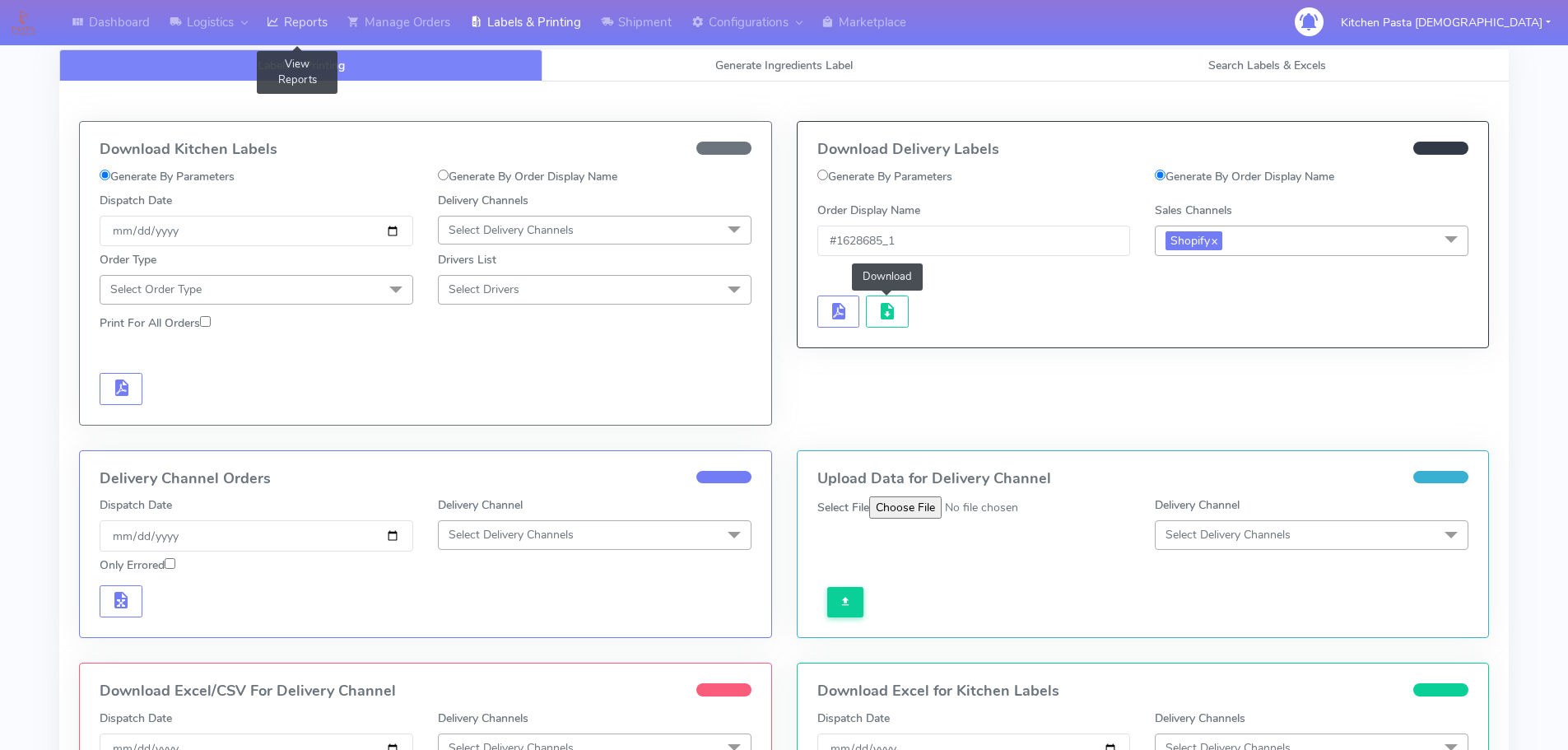
drag, startPoint x: 328, startPoint y: 19, endPoint x: 321, endPoint y: 22, distance: 7.6
click at [328, 19] on link "Reports" at bounding box center [297, 23] width 81 height 45
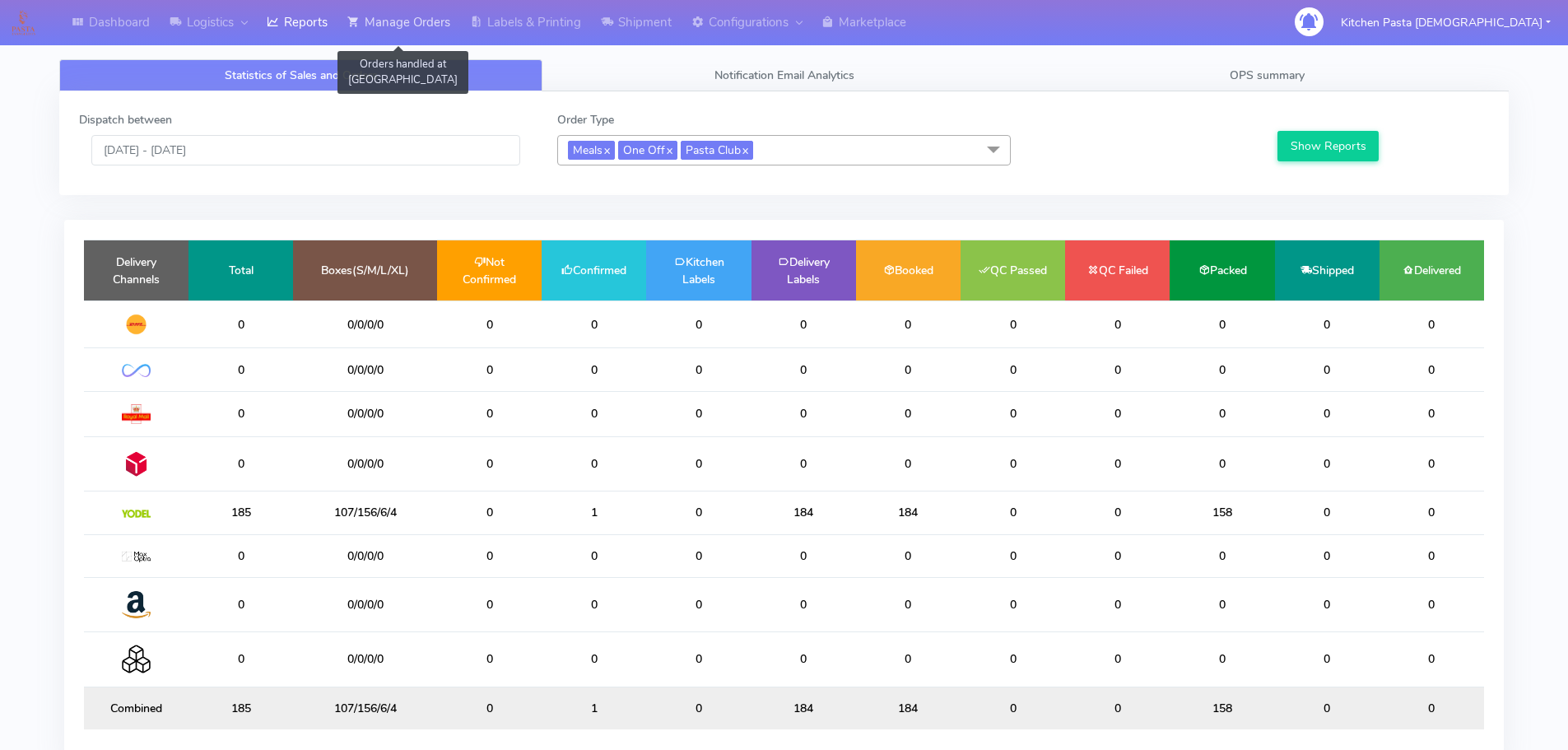
click at [437, 43] on link "Manage Orders" at bounding box center [399, 23] width 123 height 45
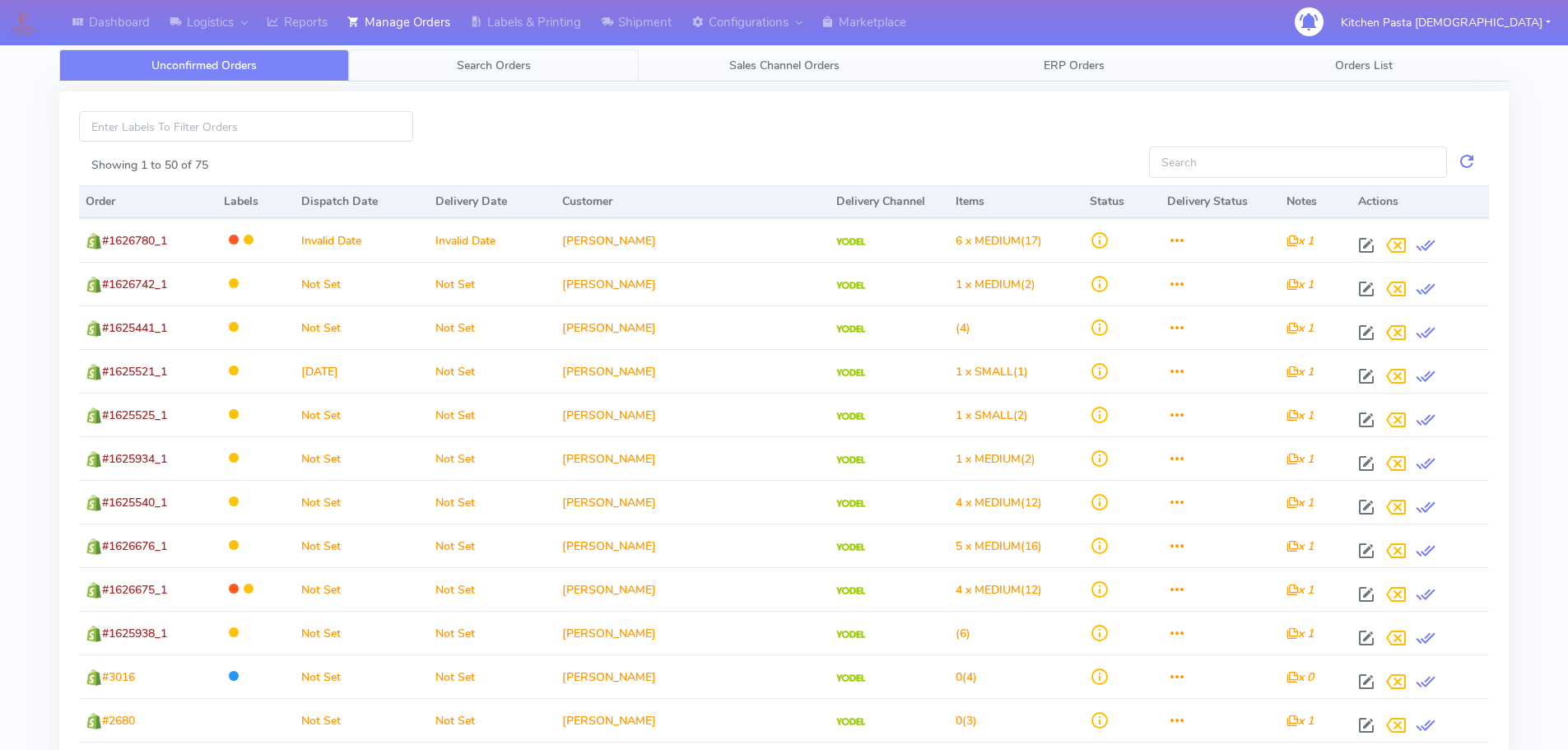
click at [541, 61] on link "Search Orders" at bounding box center [493, 65] width 289 height 32
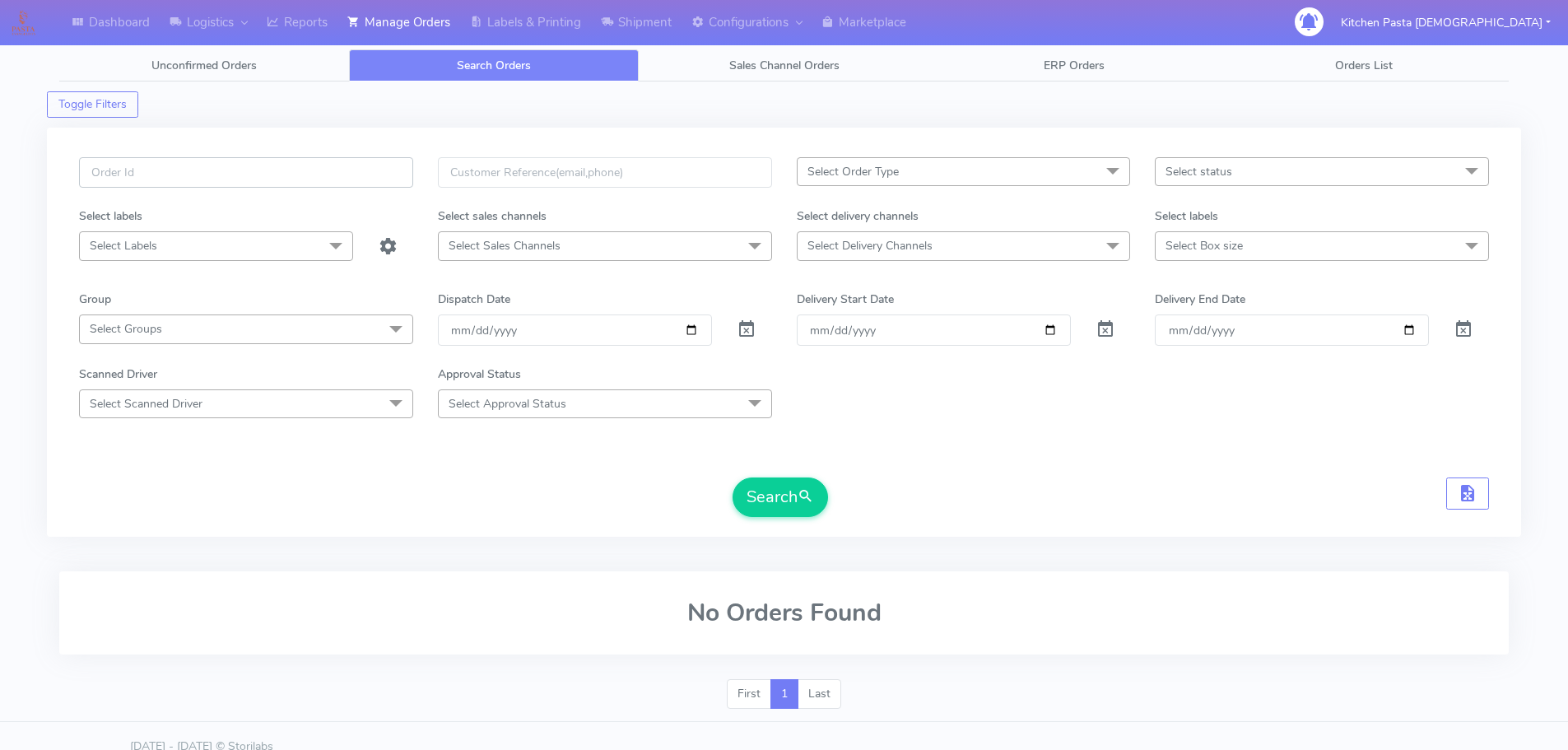
click at [198, 186] on input "text" at bounding box center [246, 173] width 335 height 30
paste input "#1628685_1"
type input "#1628685_1"
click at [754, 495] on button "Search" at bounding box center [780, 497] width 95 height 40
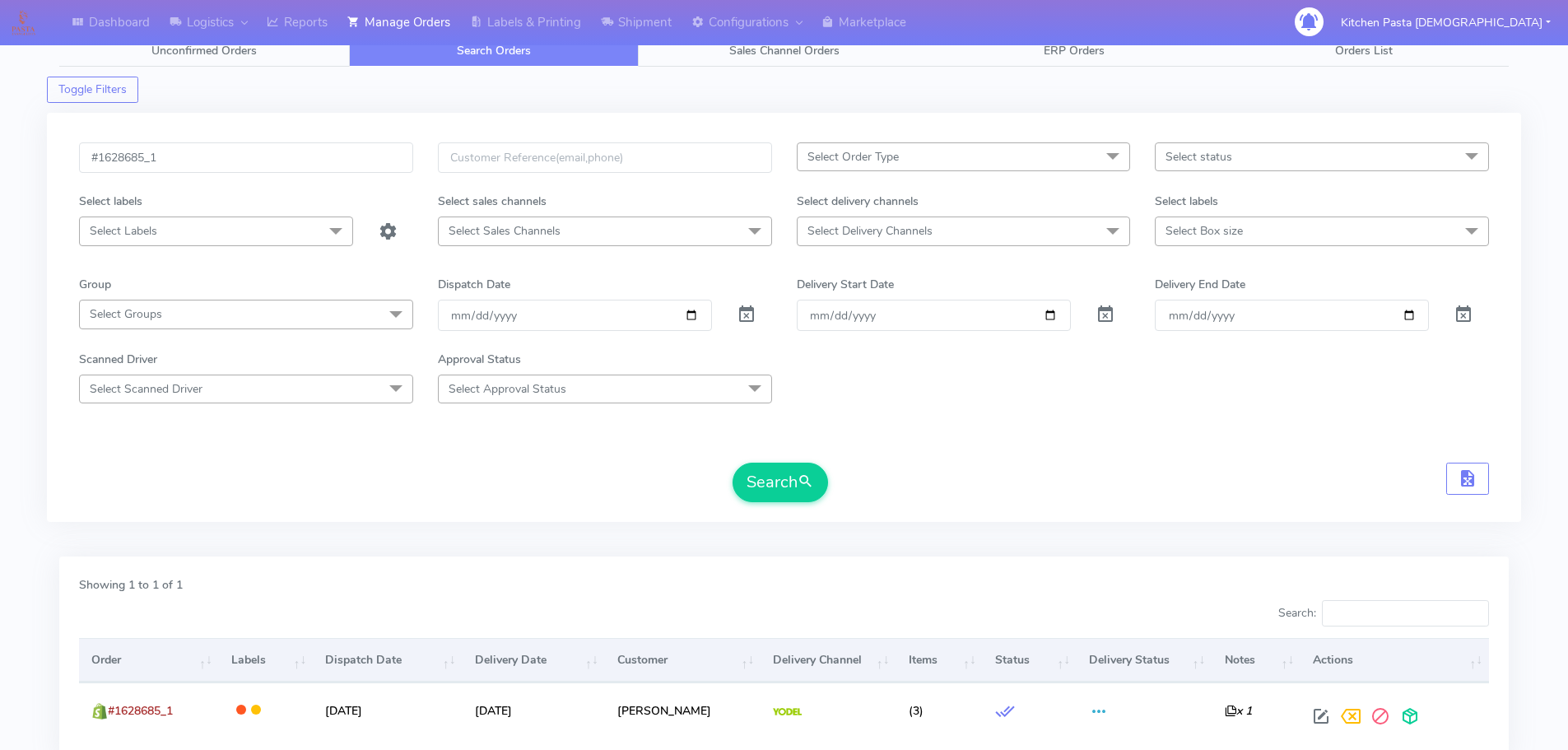
scroll to position [144, 0]
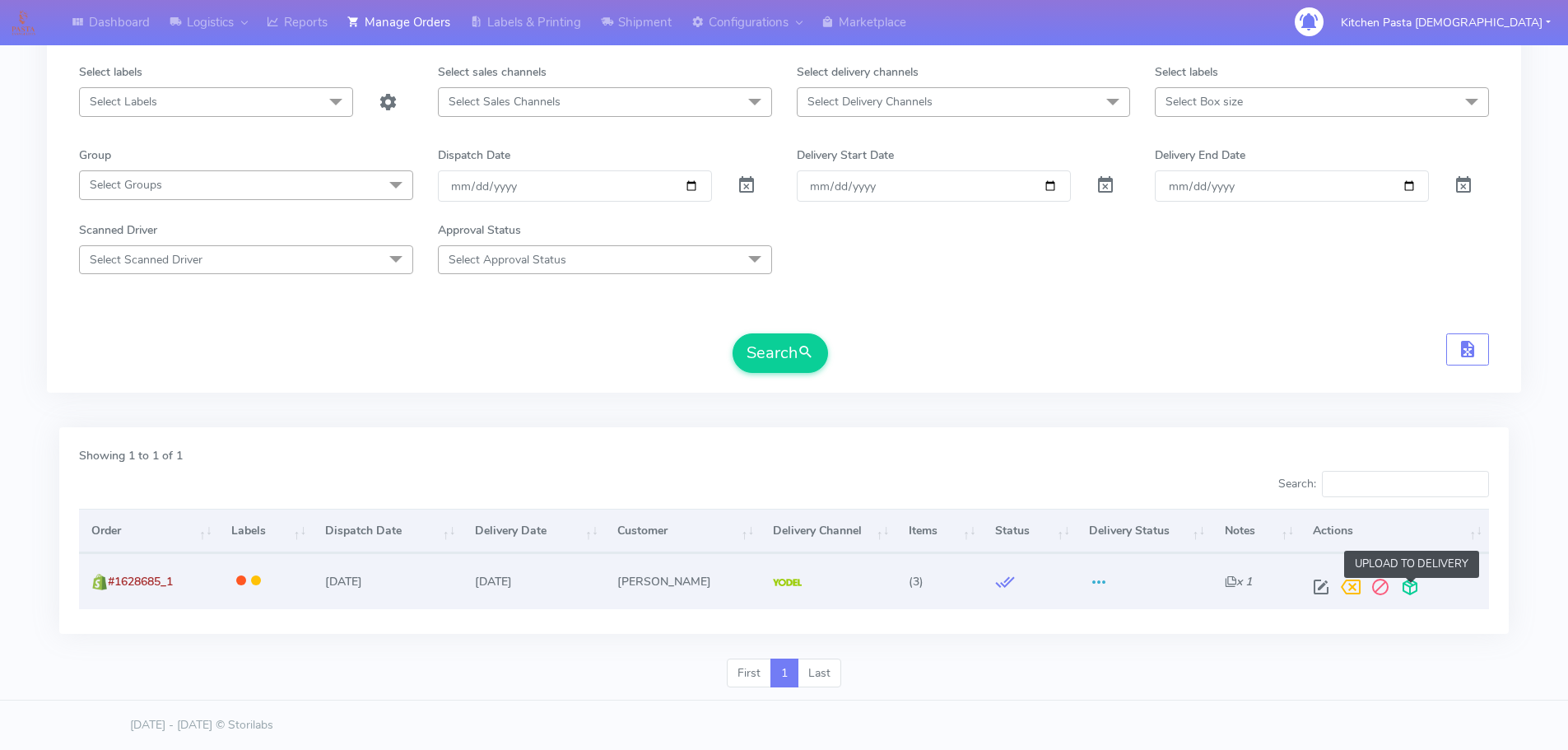
click at [1416, 594] on span at bounding box center [1410, 591] width 29 height 16
click at [1327, 589] on span at bounding box center [1316, 591] width 29 height 16
select select "5"
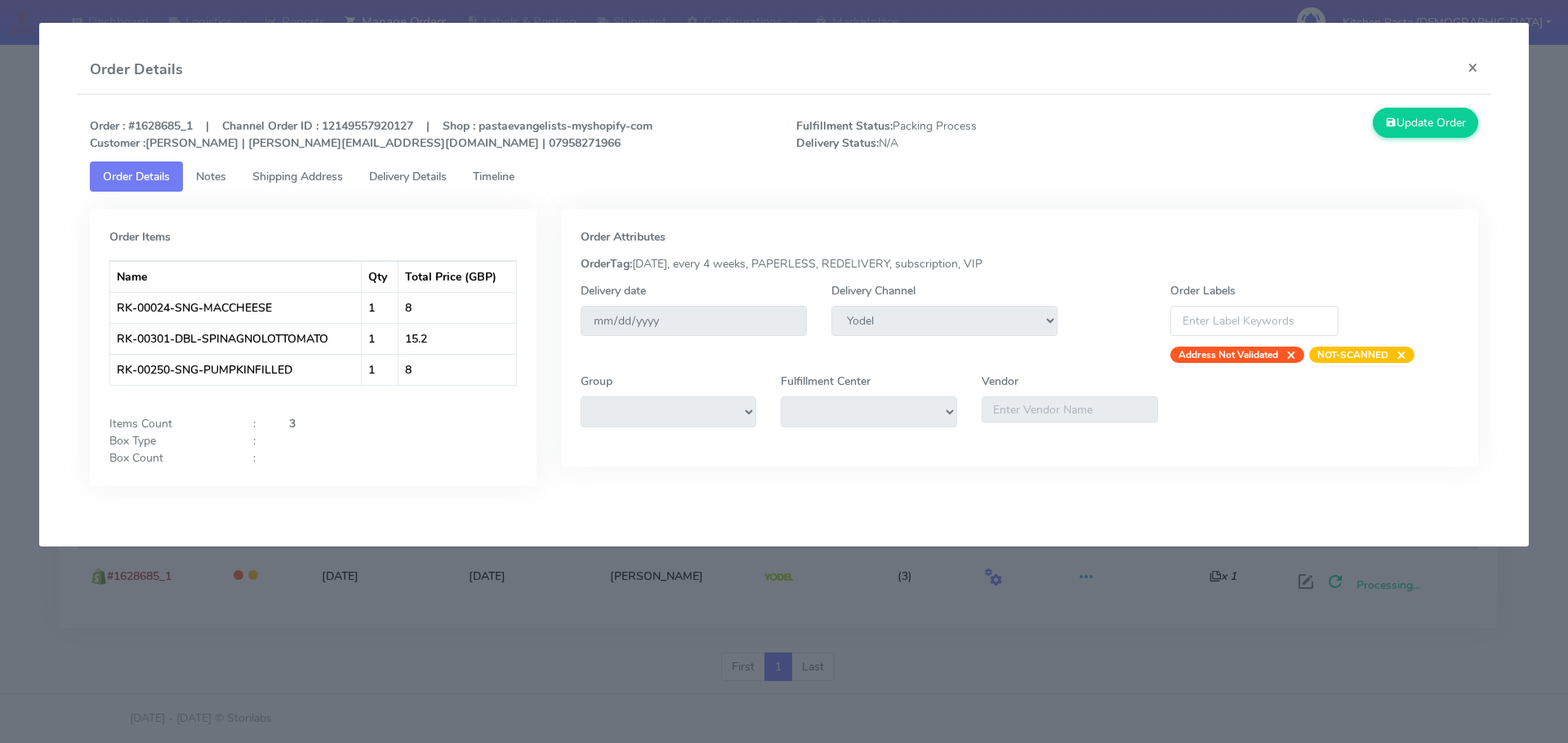
click at [291, 425] on strong "3" at bounding box center [292, 423] width 7 height 16
click at [1469, 74] on button "×" at bounding box center [1472, 67] width 36 height 43
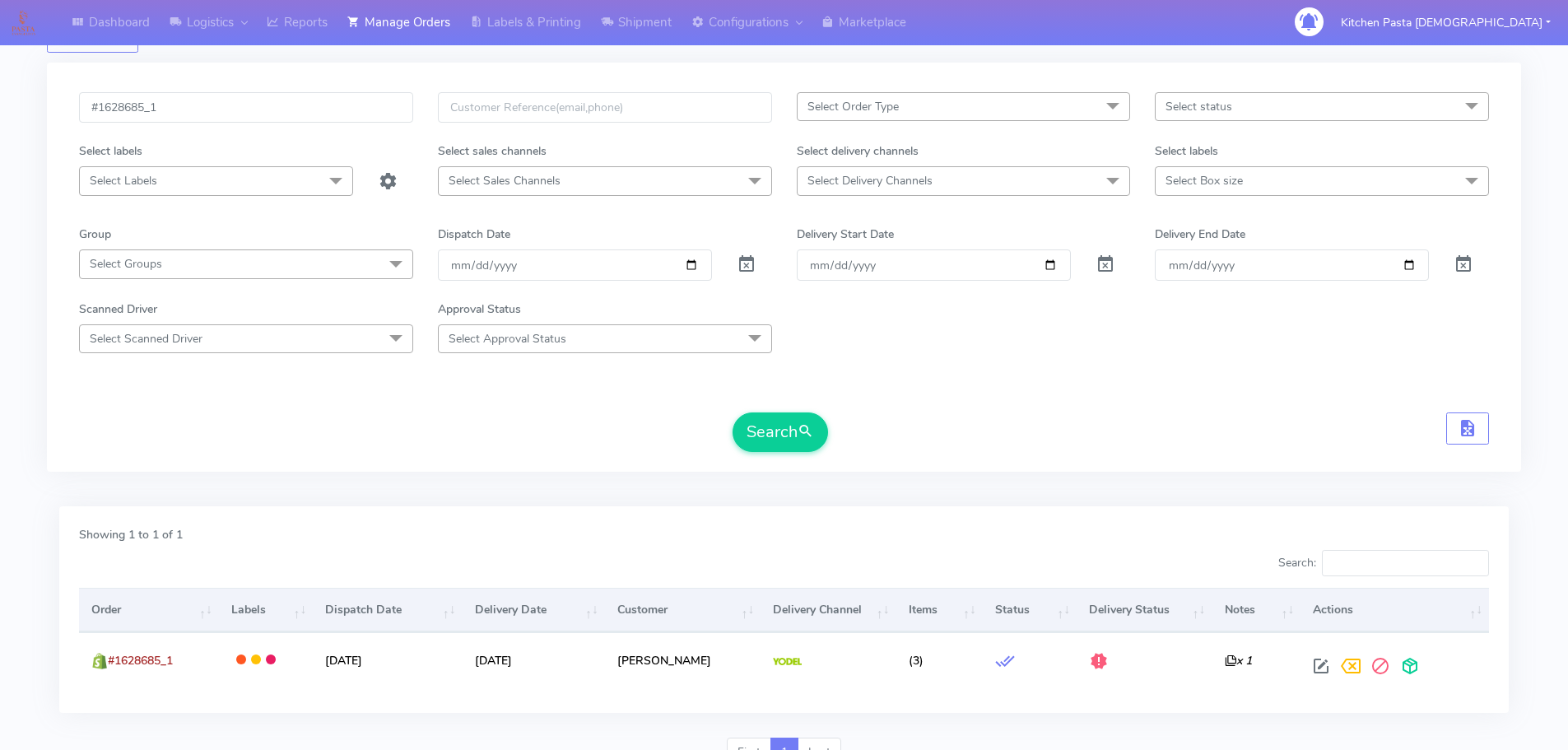
scroll to position [0, 0]
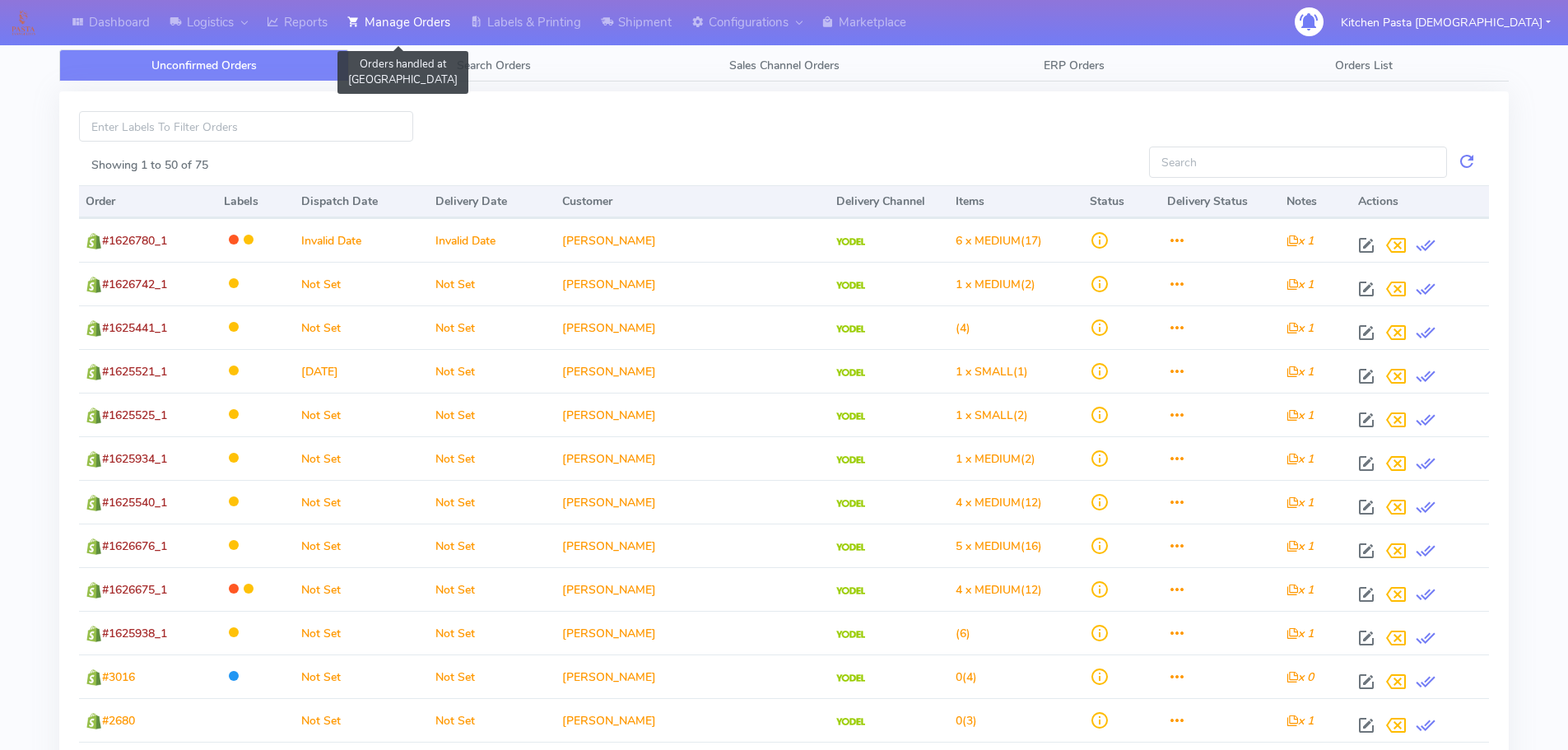
click at [405, 36] on link "Manage Orders" at bounding box center [399, 23] width 123 height 45
click at [464, 65] on span "Search Orders" at bounding box center [494, 65] width 74 height 16
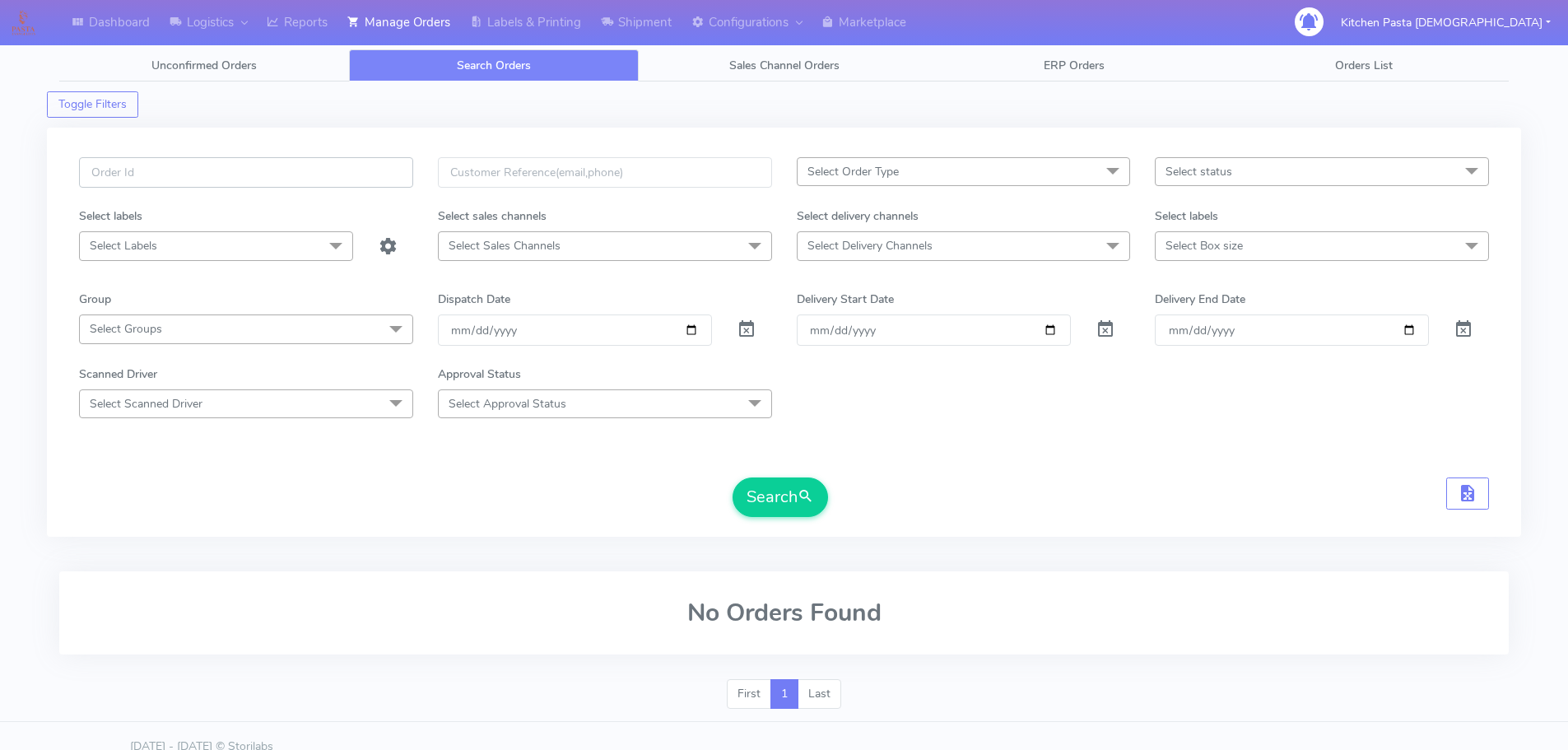
click at [182, 176] on input "text" at bounding box center [246, 173] width 335 height 30
paste input "#1628685_1"
type input "#1628685_1"
click at [801, 484] on button "Search" at bounding box center [780, 497] width 95 height 40
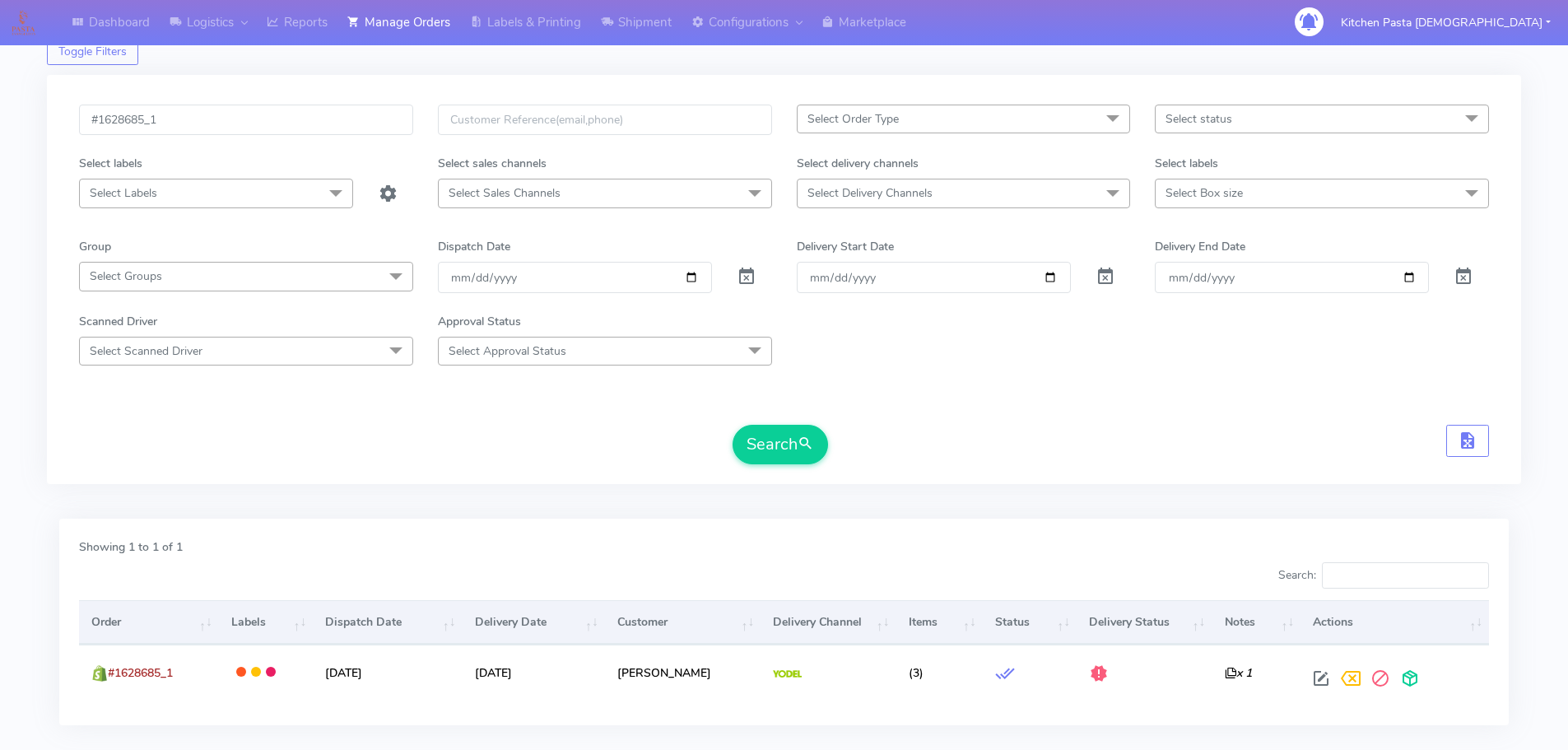
scroll to position [144, 0]
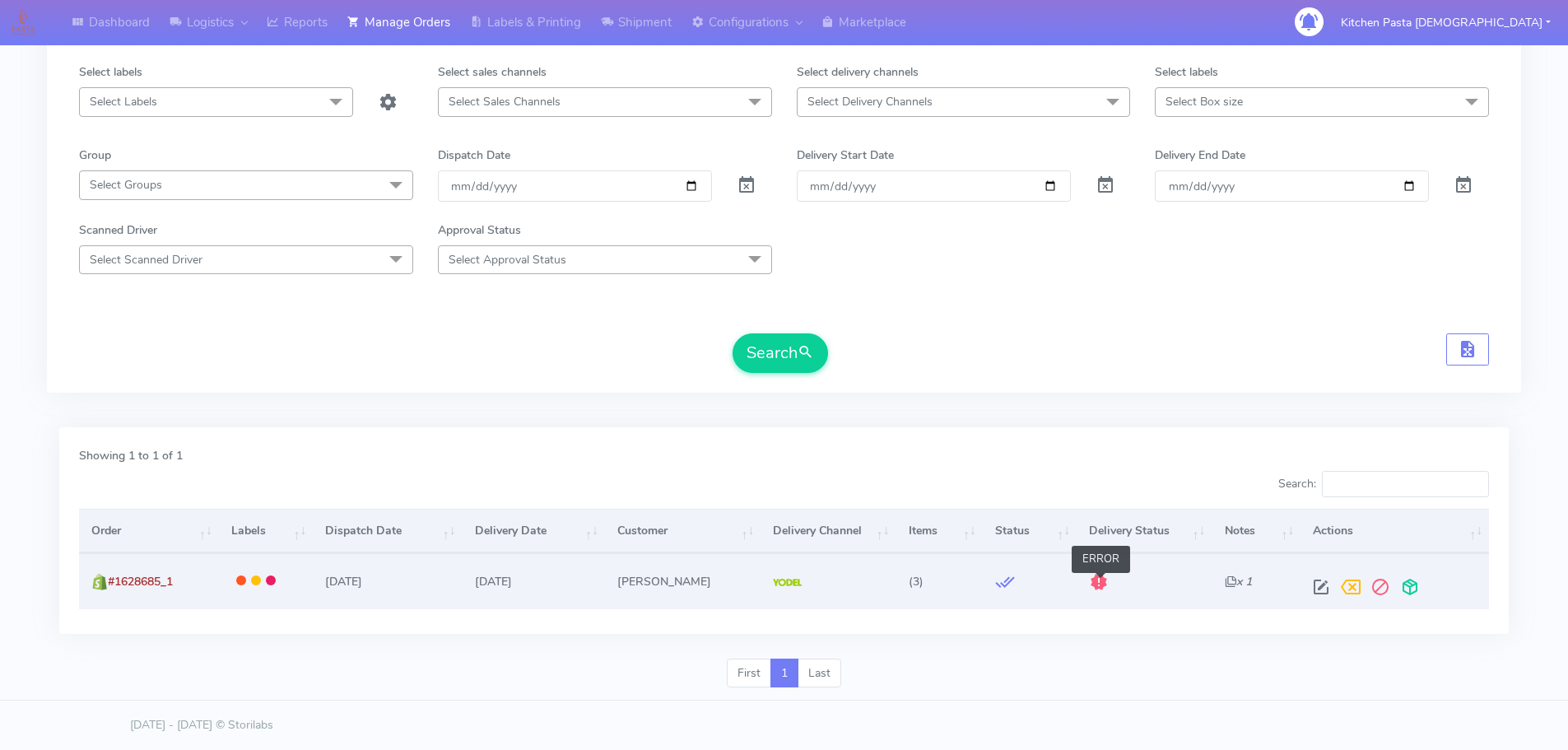
click at [1098, 587] on span at bounding box center [1098, 586] width 20 height 16
click at [1104, 580] on span at bounding box center [1098, 586] width 20 height 16
click at [1321, 586] on span at bounding box center [1321, 591] width 29 height 16
select select "5"
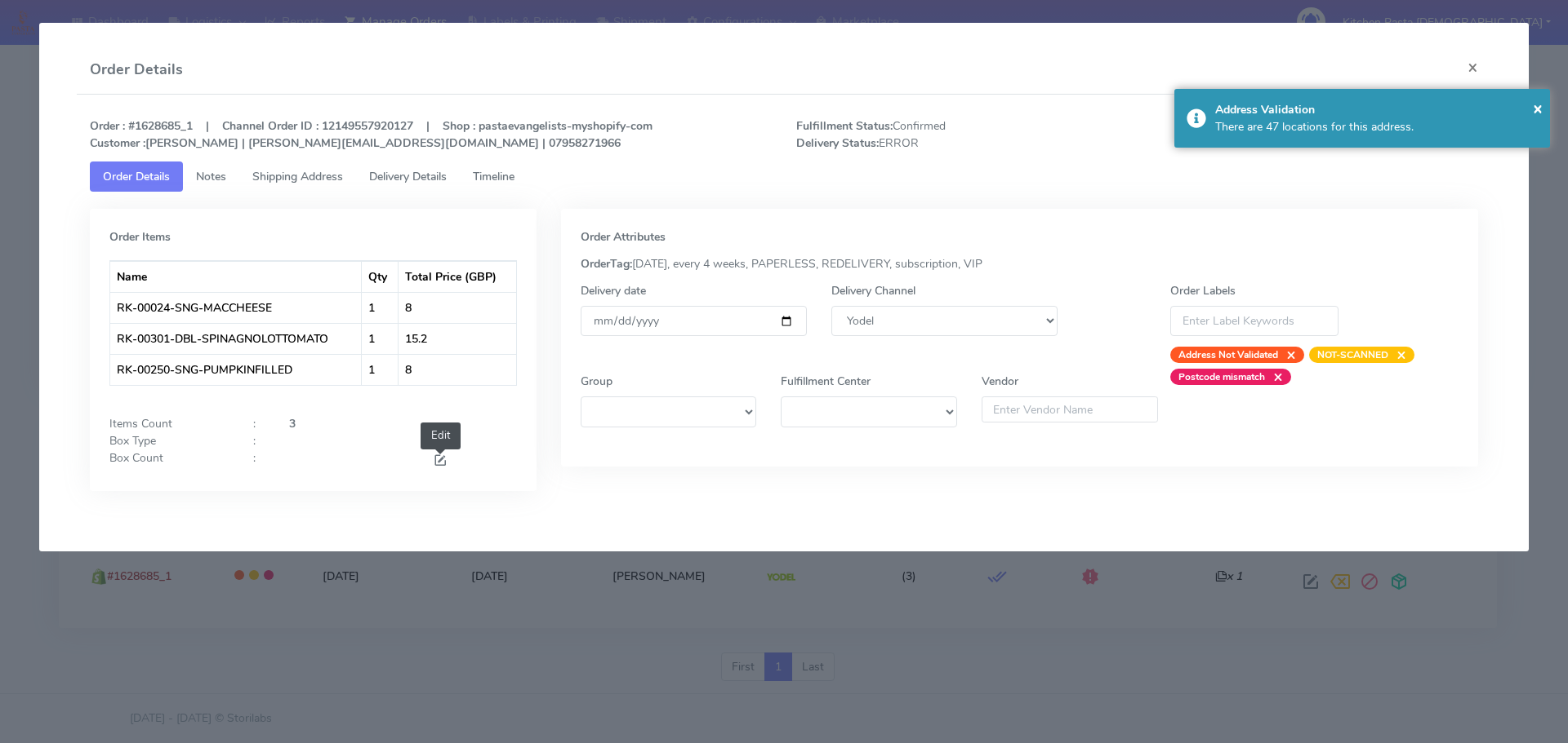
click at [441, 460] on span at bounding box center [440, 462] width 15 height 16
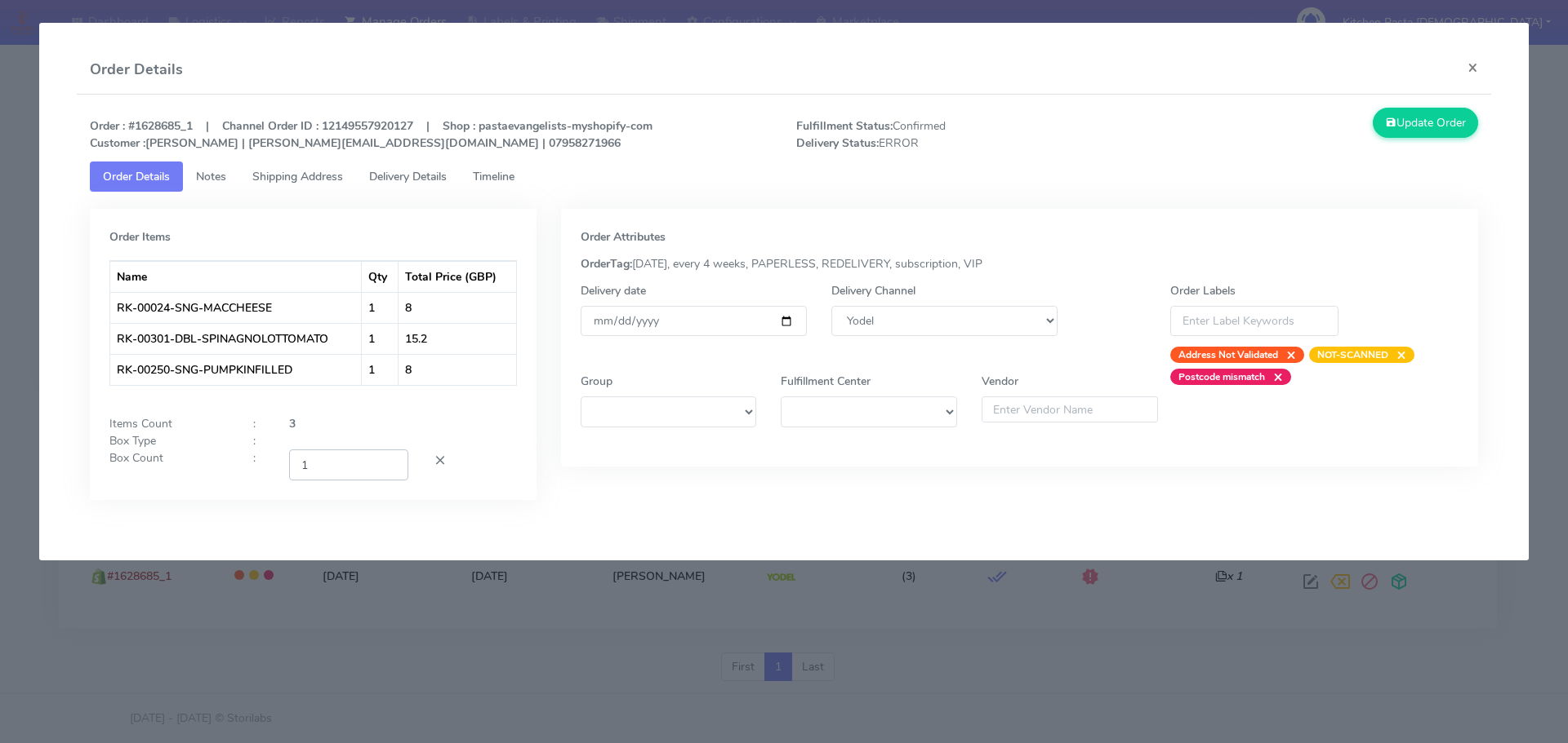
click at [392, 462] on input "1" at bounding box center [348, 464] width 119 height 30
click at [392, 462] on input "2" at bounding box center [348, 464] width 119 height 30
click at [392, 462] on input "3" at bounding box center [348, 464] width 119 height 30
click at [390, 476] on input "3" at bounding box center [348, 464] width 119 height 30
type input "2"
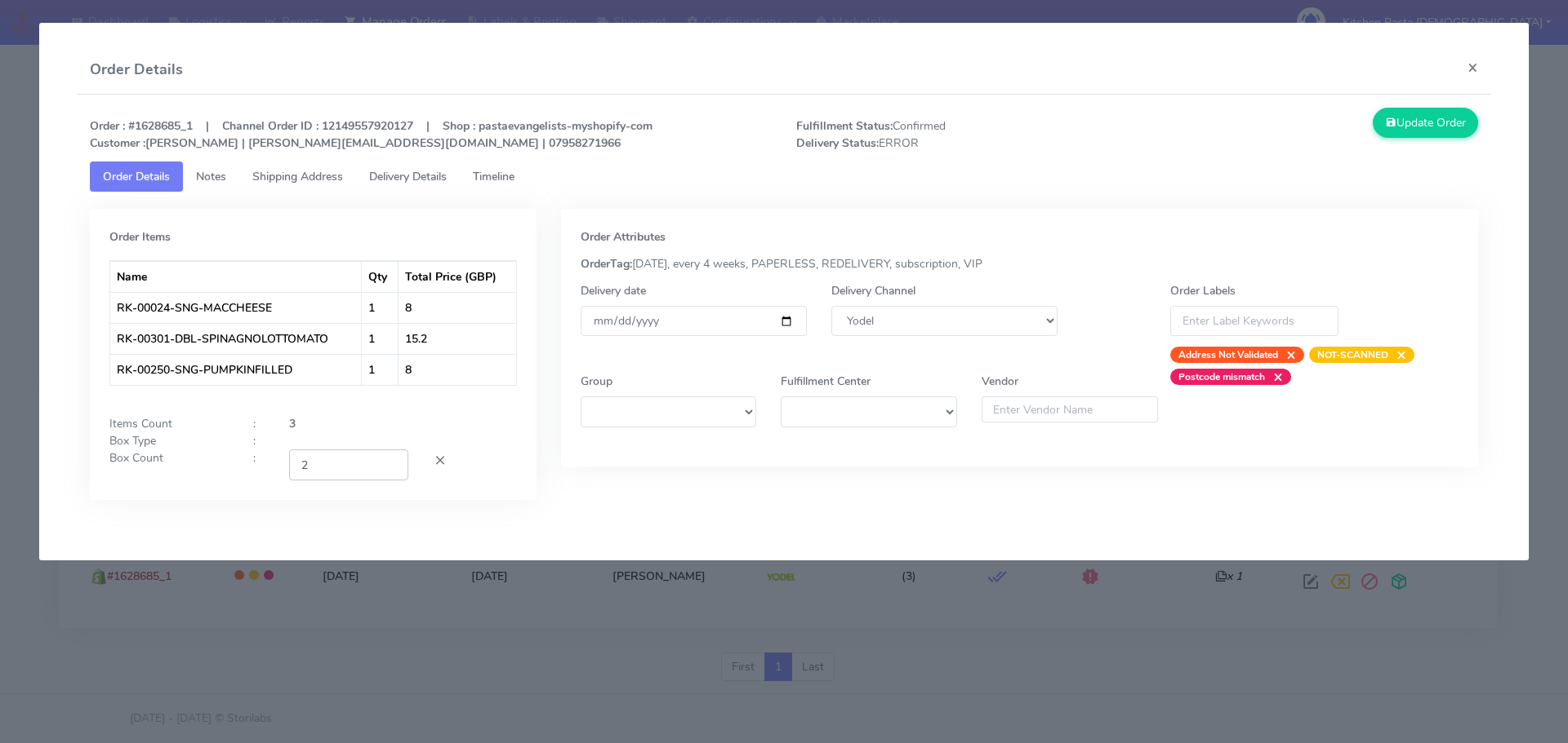
click at [386, 472] on input "2" at bounding box center [348, 464] width 119 height 30
click at [1430, 135] on button "Update Order" at bounding box center [1426, 122] width 107 height 30
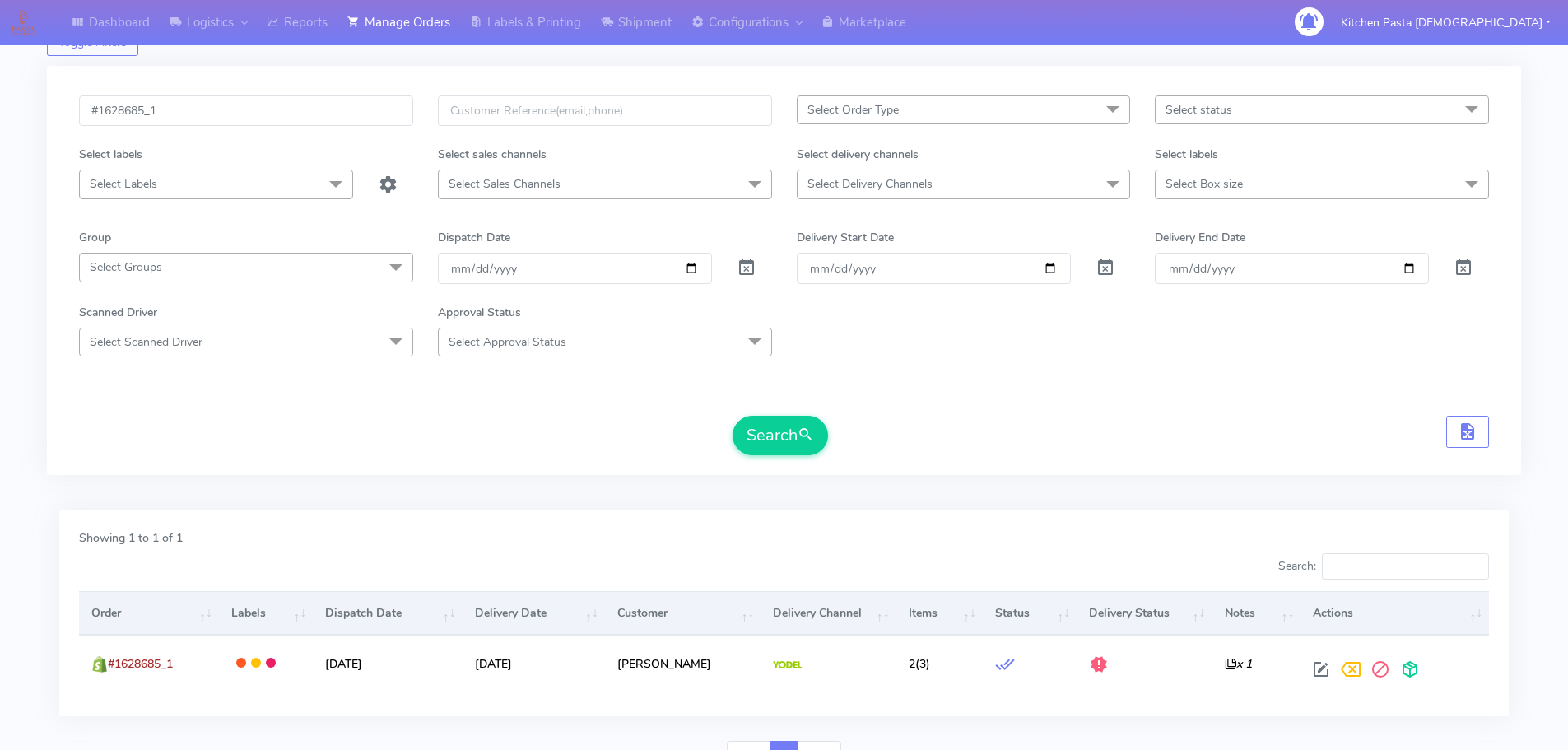
scroll to position [0, 0]
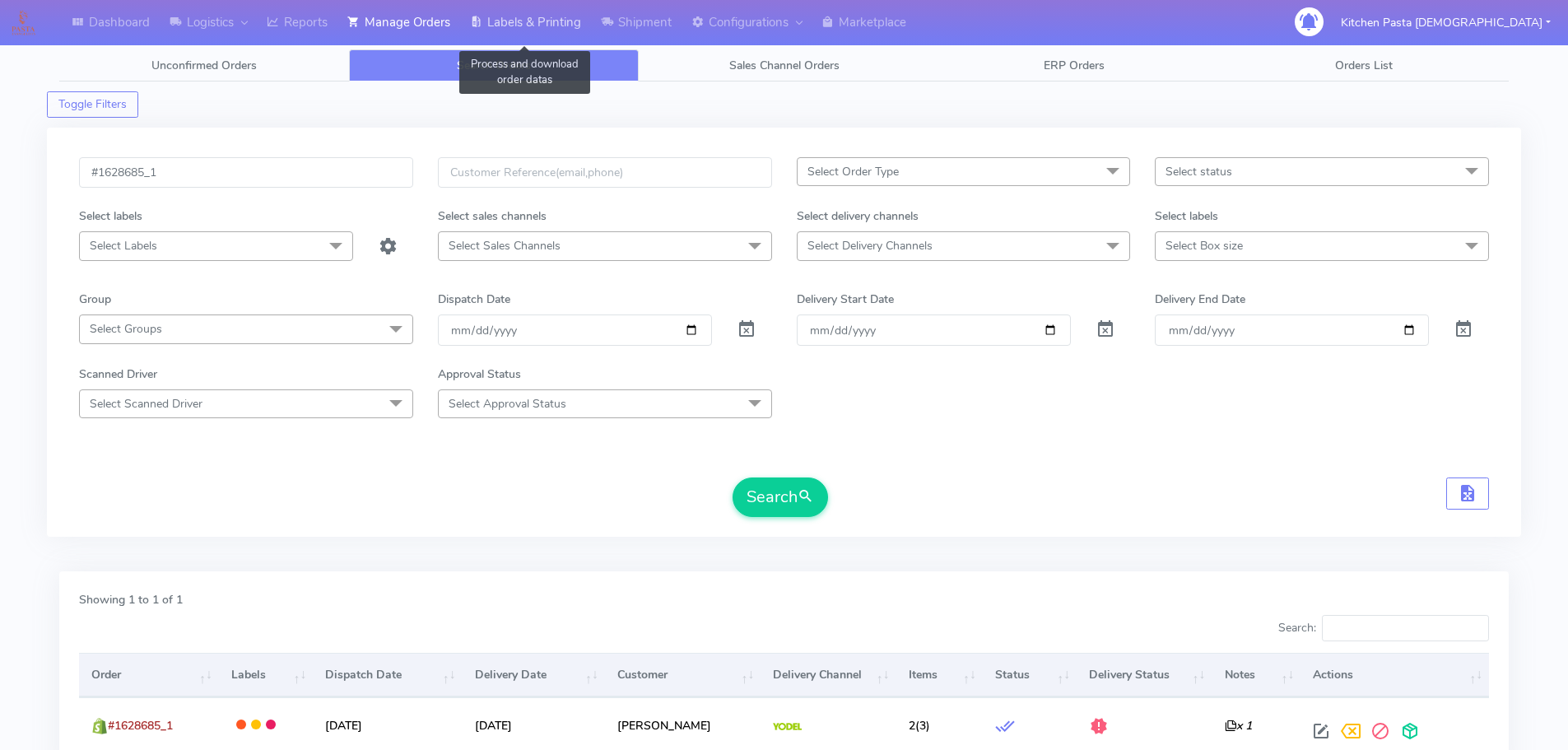
click at [520, 16] on link "Labels & Printing" at bounding box center [525, 23] width 131 height 45
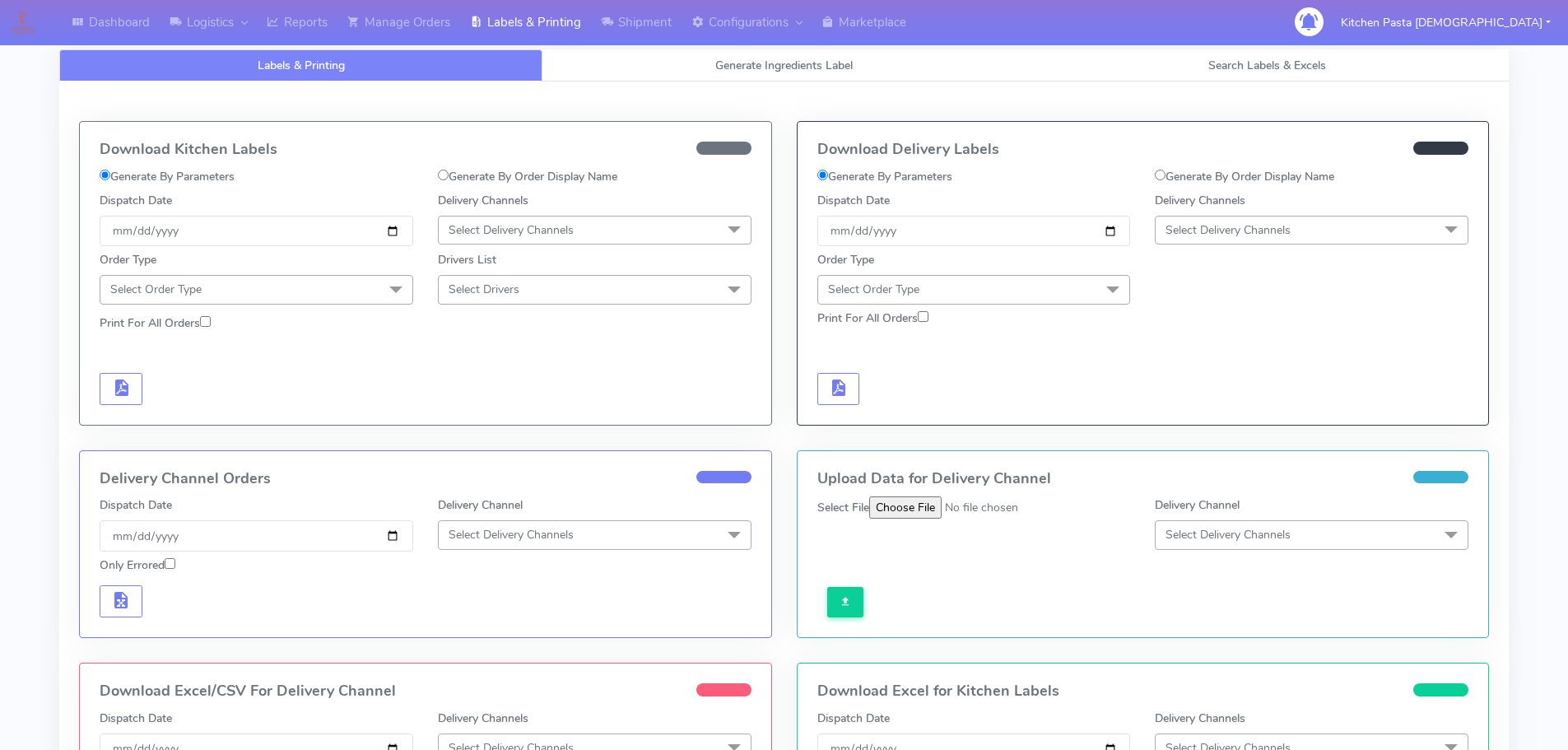
drag, startPoint x: 1289, startPoint y: 170, endPoint x: 1215, endPoint y: 192, distance: 77.2
click at [1289, 170] on label "Generate By Order Display Name" at bounding box center [1245, 176] width 179 height 17
click at [1165, 170] on input "Generate By Order Display Name" at bounding box center [1160, 175] width 10 height 10
radio input "true"
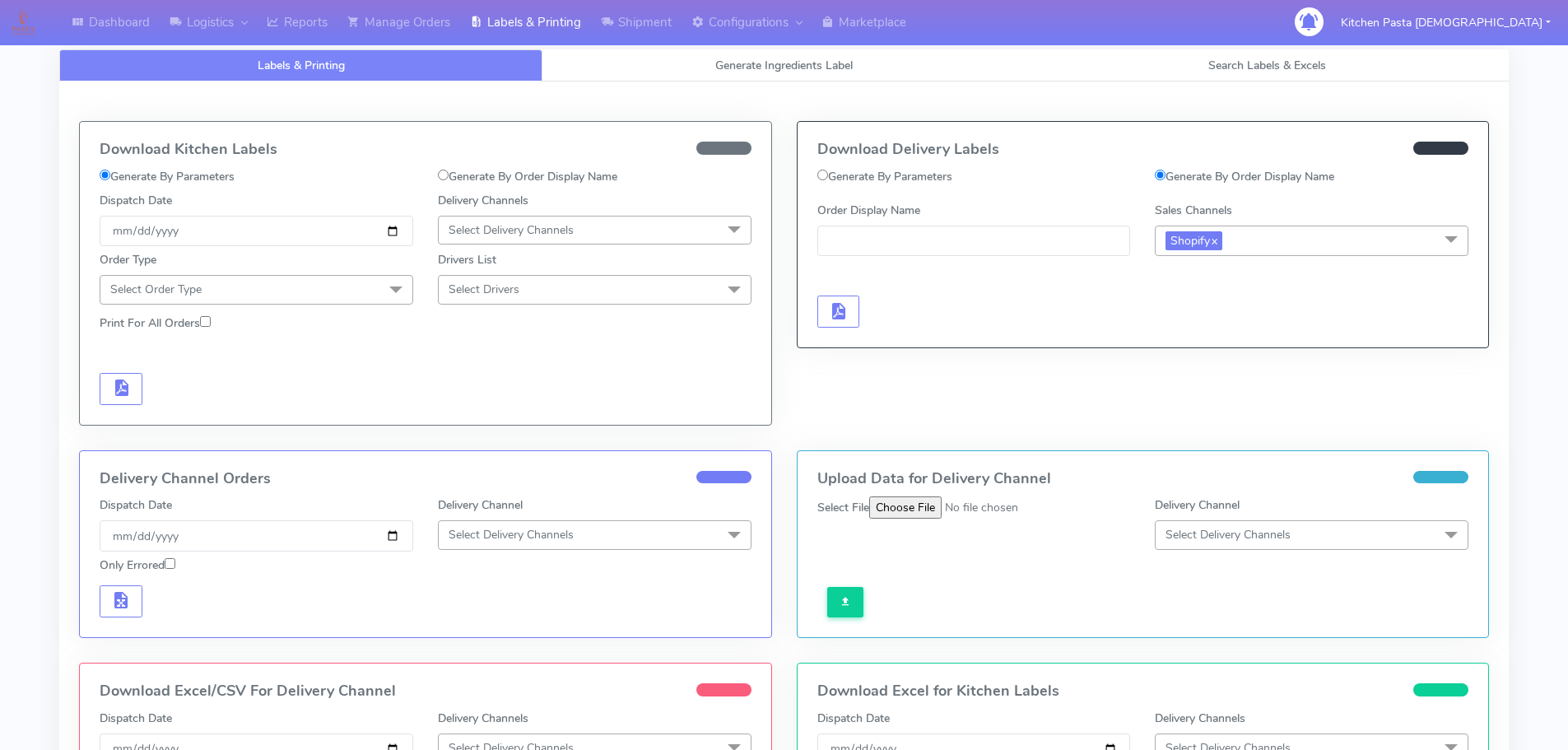
click at [1015, 263] on div at bounding box center [974, 294] width 338 height 67
click at [998, 248] on input "Order Display Name" at bounding box center [974, 241] width 314 height 30
paste input "#1628685_1"
type input "#1628685_1"
click at [839, 319] on span "button" at bounding box center [837, 315] width 20 height 16
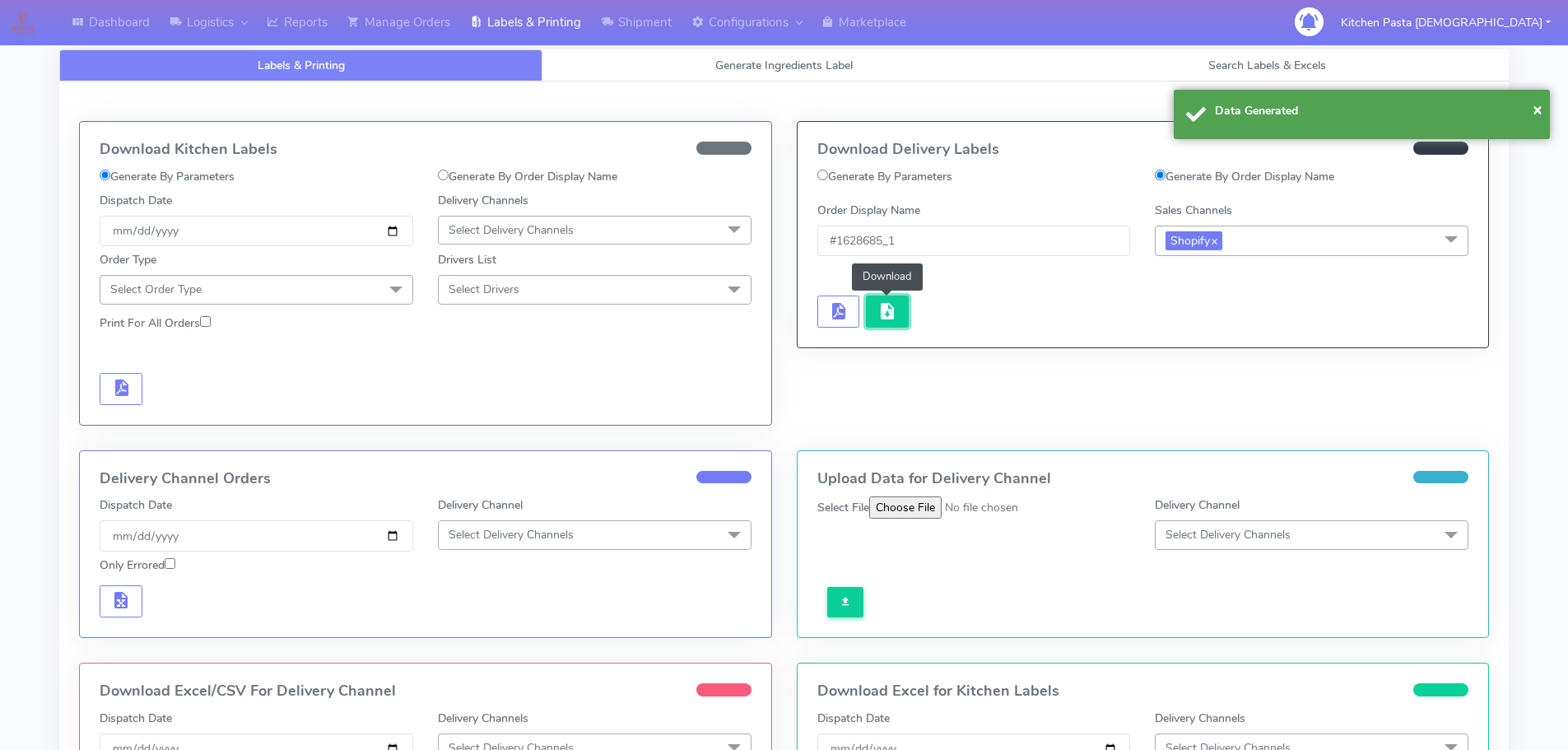
click at [873, 314] on button "button" at bounding box center [887, 311] width 42 height 32
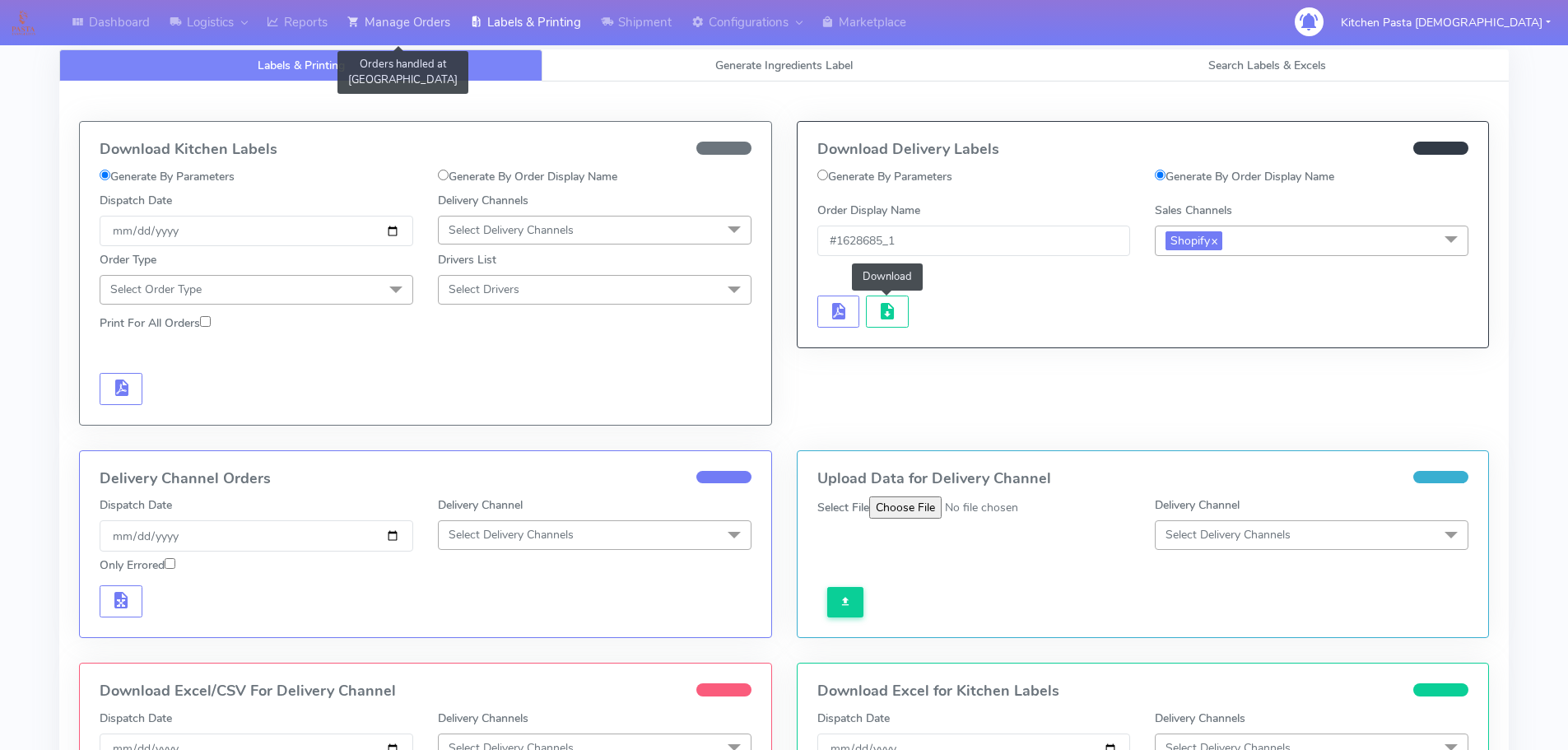
drag, startPoint x: 405, startPoint y: 42, endPoint x: 389, endPoint y: 41, distance: 16.0
click at [405, 42] on link "Manage Orders" at bounding box center [399, 23] width 123 height 45
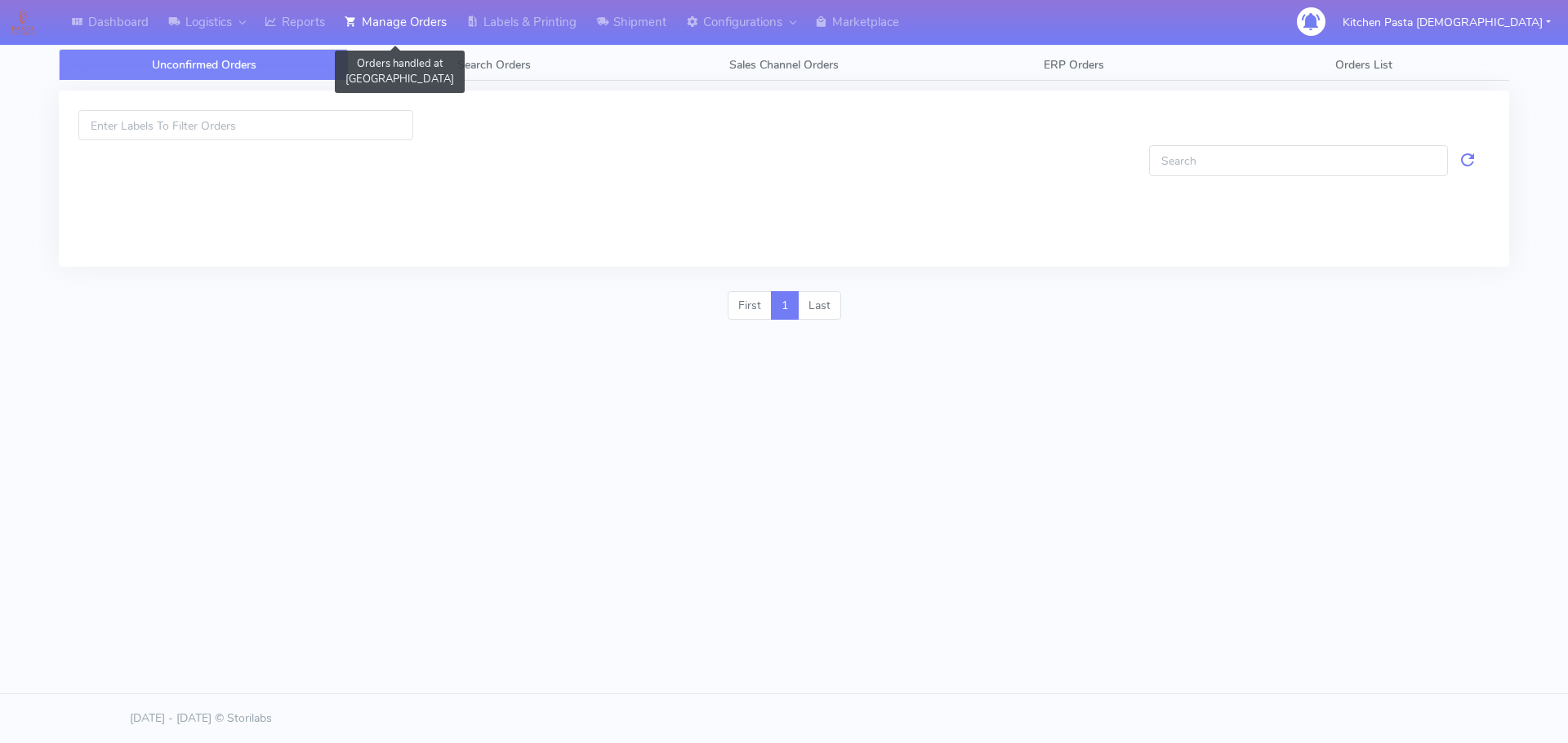
click at [356, 40] on link "Manage Orders" at bounding box center [396, 22] width 122 height 45
click at [299, 29] on link "Reports" at bounding box center [295, 22] width 80 height 45
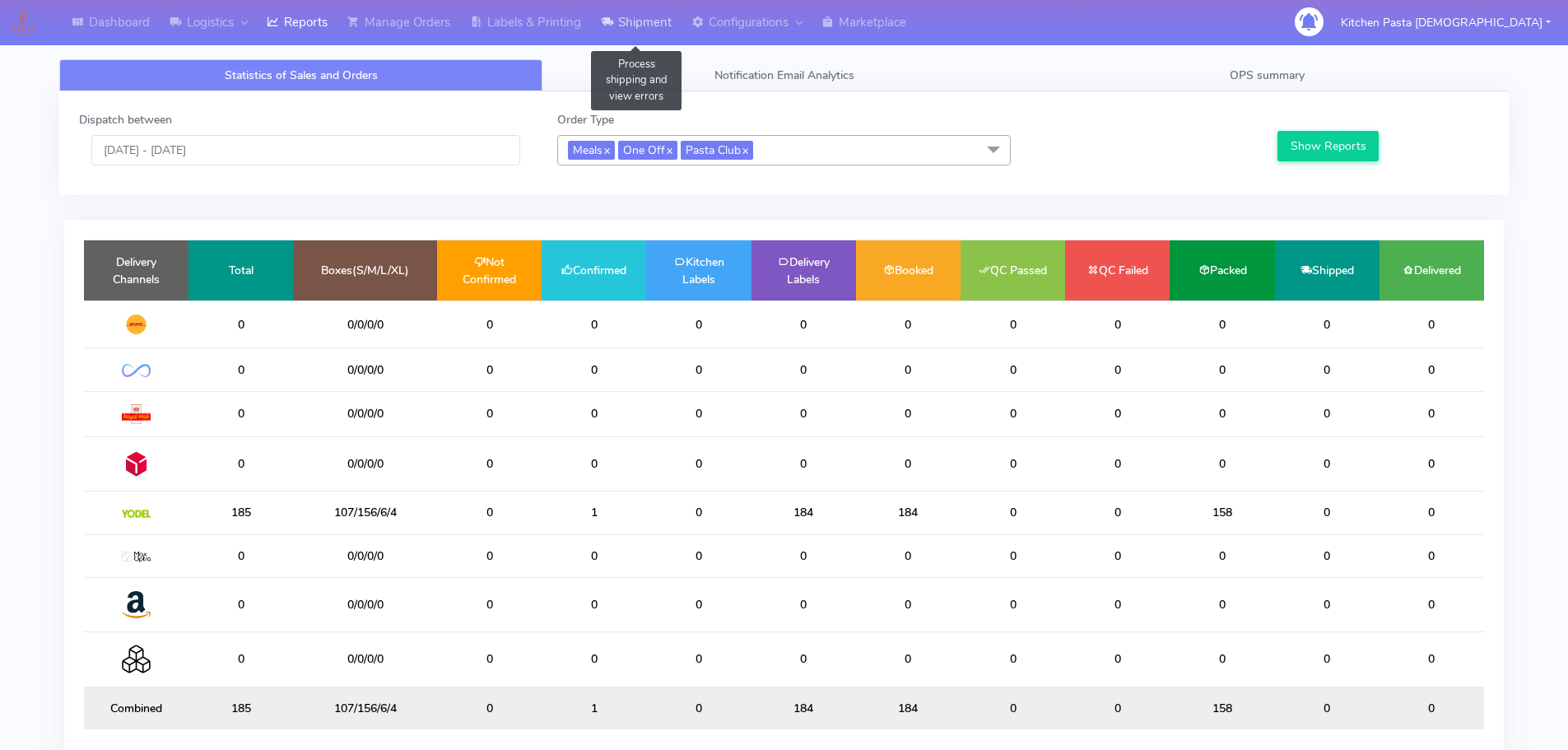
click at [648, 14] on link "Shipment" at bounding box center [636, 23] width 91 height 45
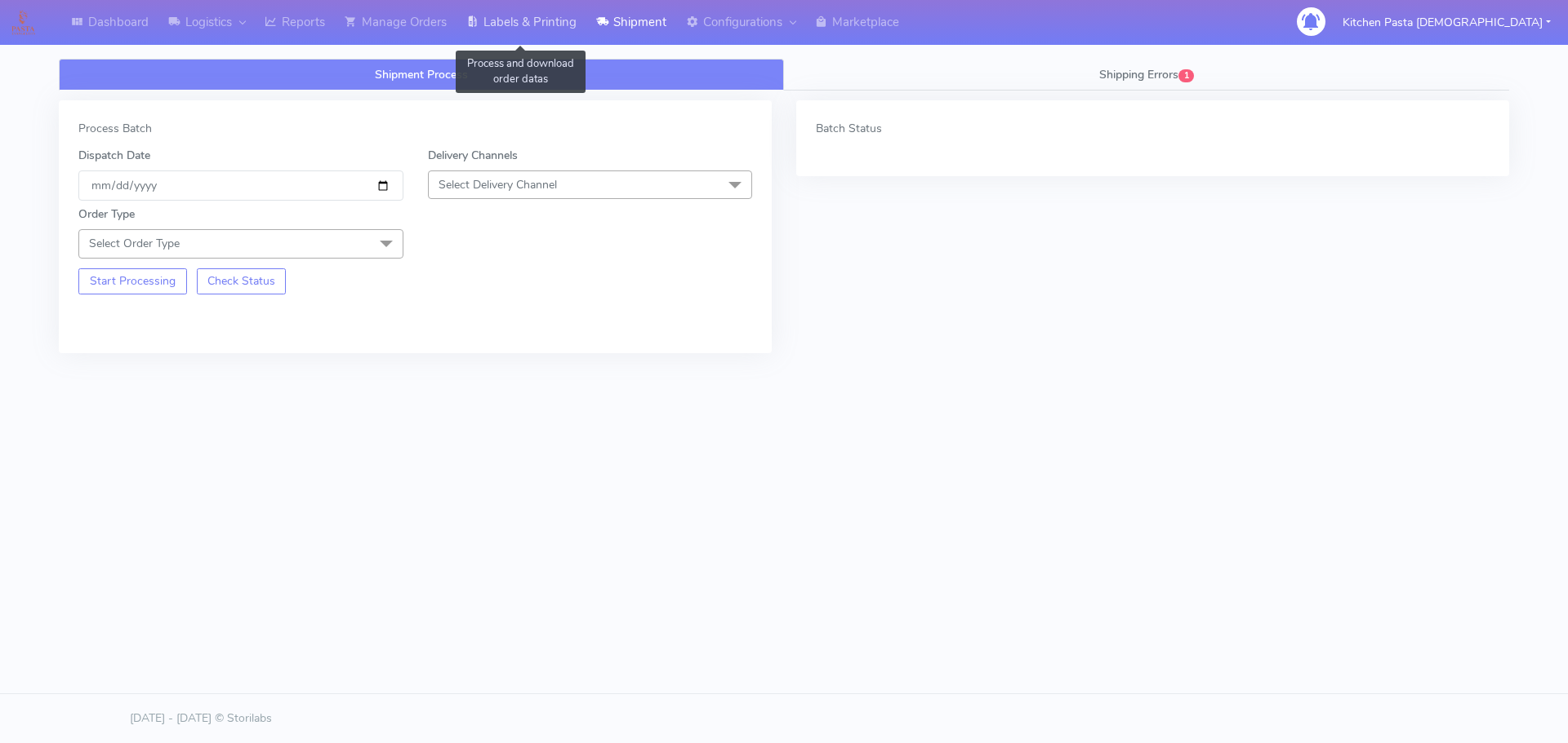
click at [518, 33] on link "Labels & Printing" at bounding box center [521, 22] width 130 height 45
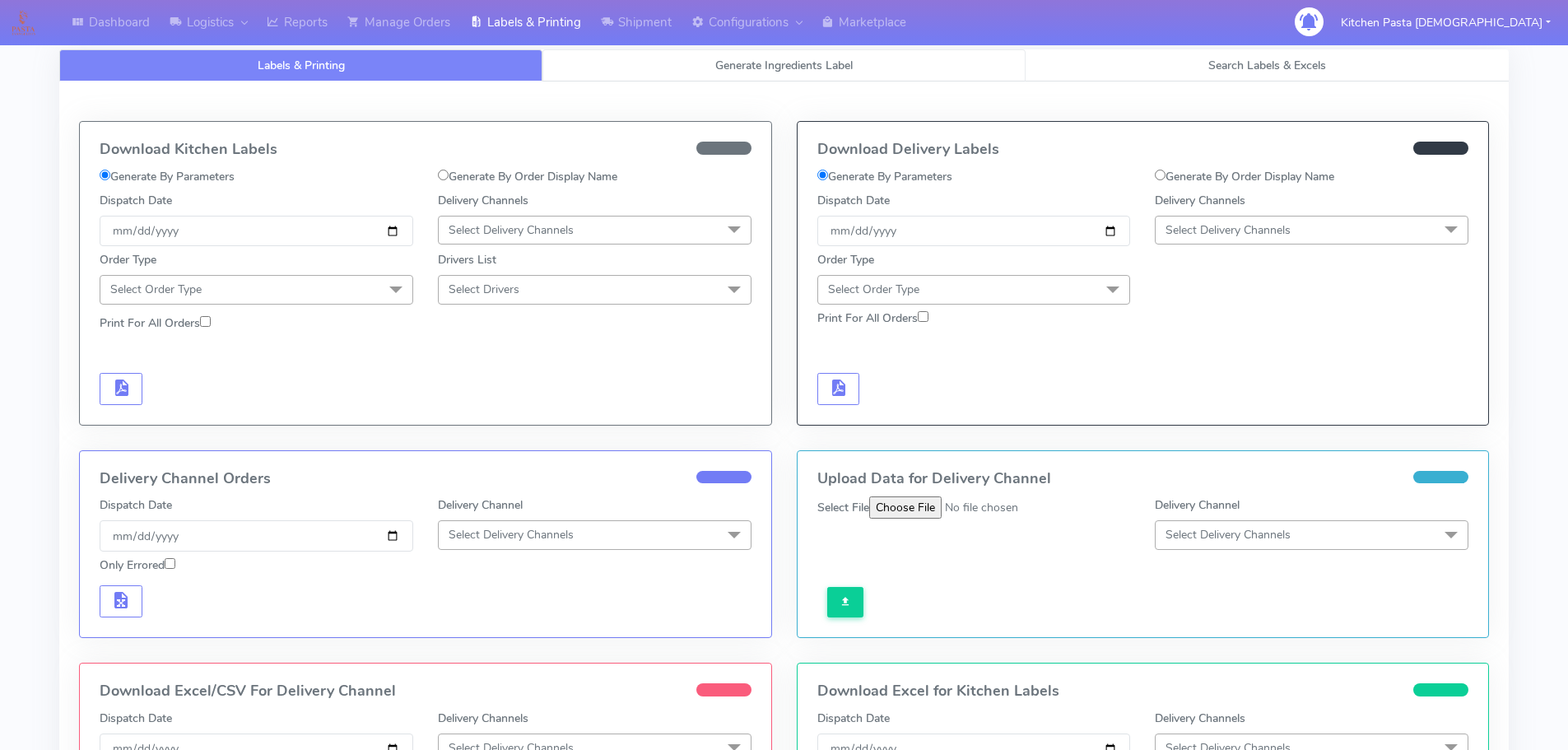
click at [698, 58] on link "Generate Ingredients Label" at bounding box center [784, 65] width 484 height 32
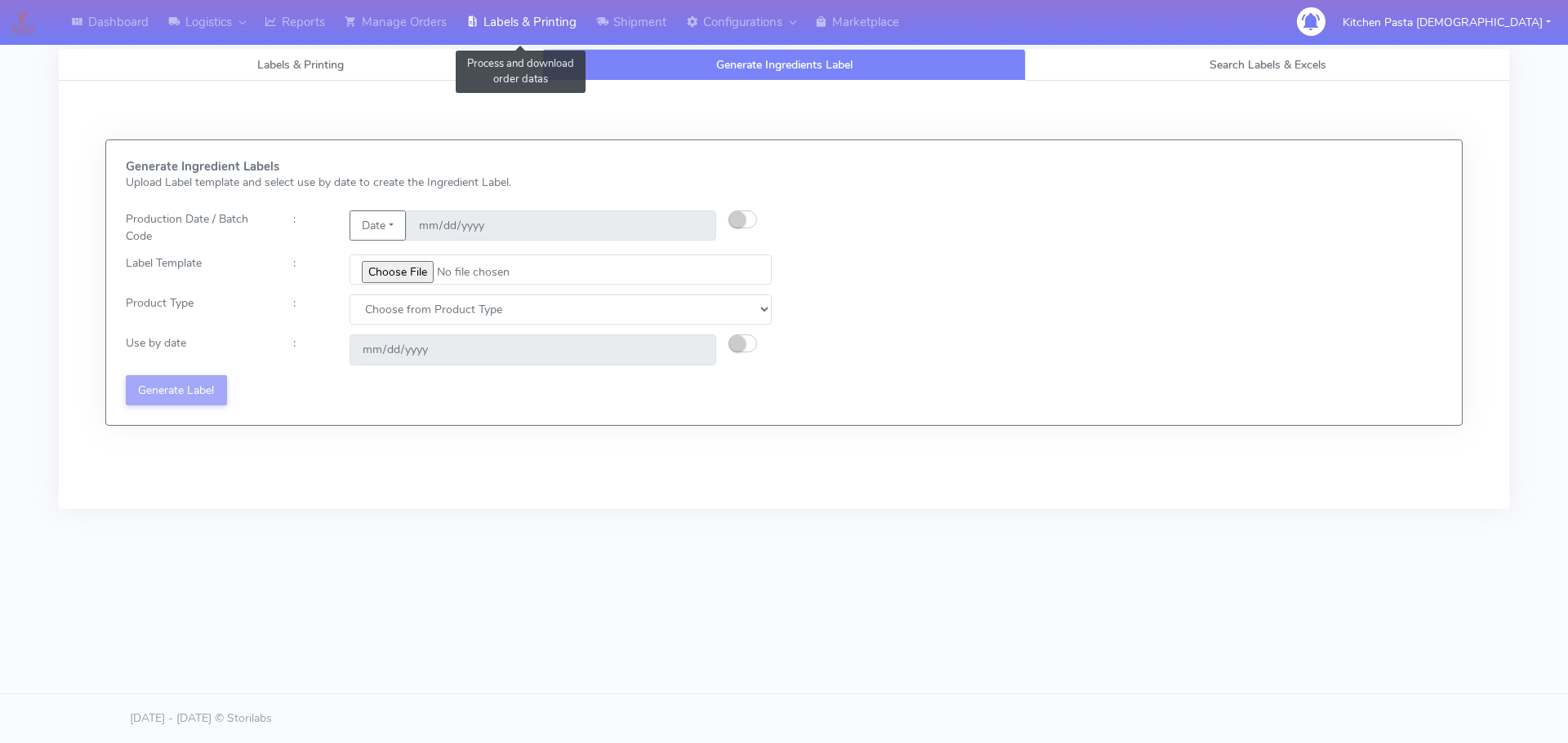
click at [474, 30] on icon at bounding box center [472, 21] width 12 height 16
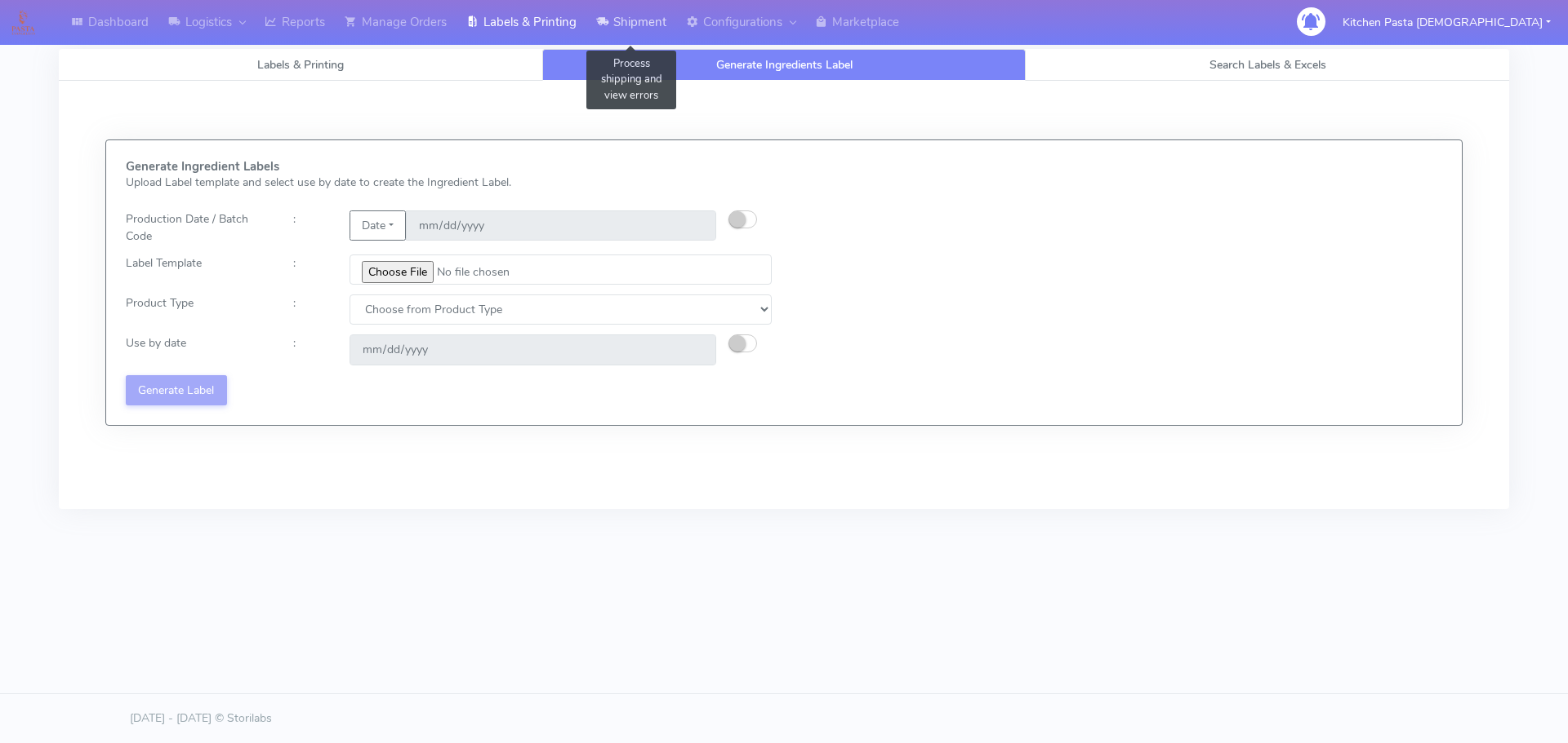
click at [627, 10] on link "Shipment" at bounding box center [631, 22] width 90 height 45
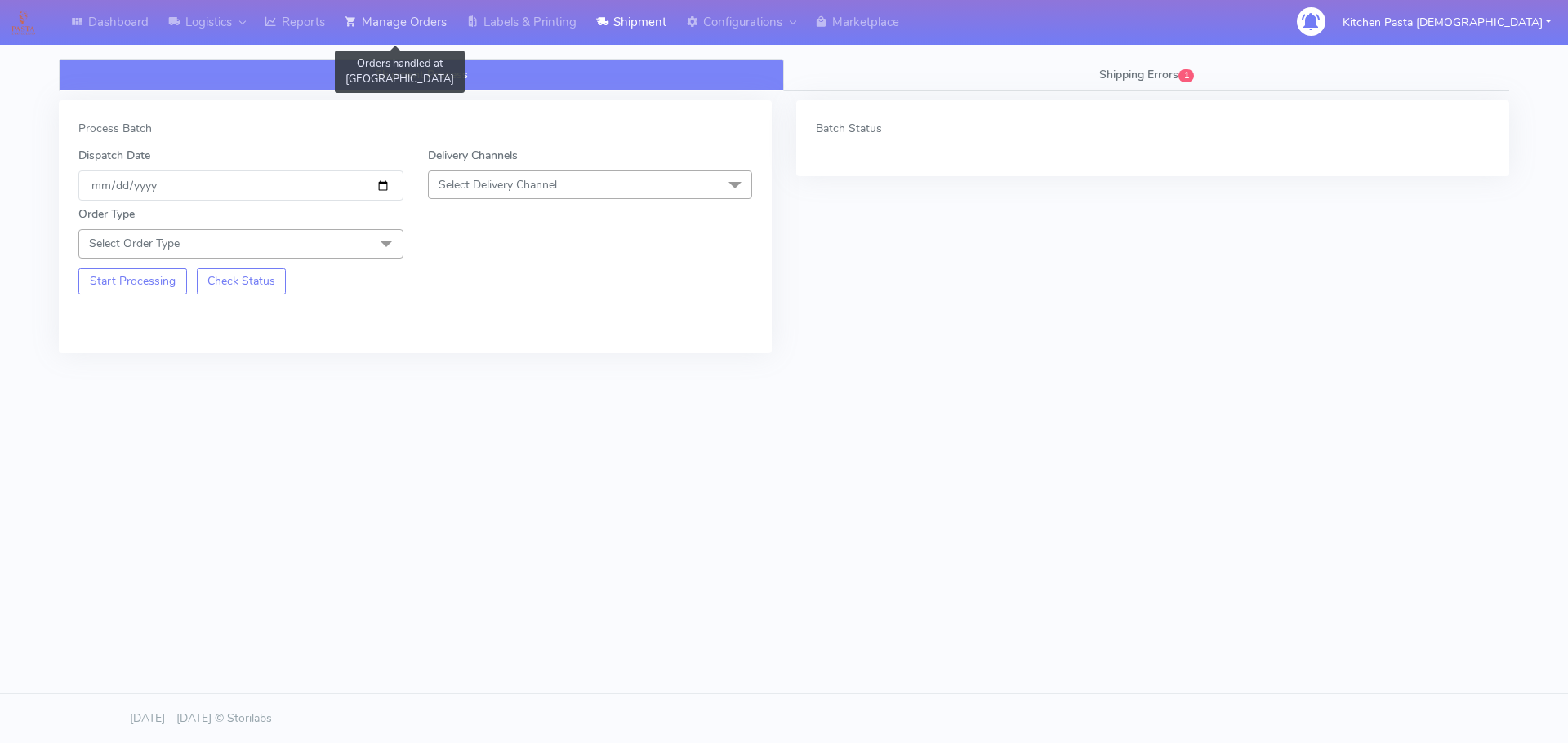
click at [423, 20] on link "Manage Orders" at bounding box center [396, 22] width 122 height 45
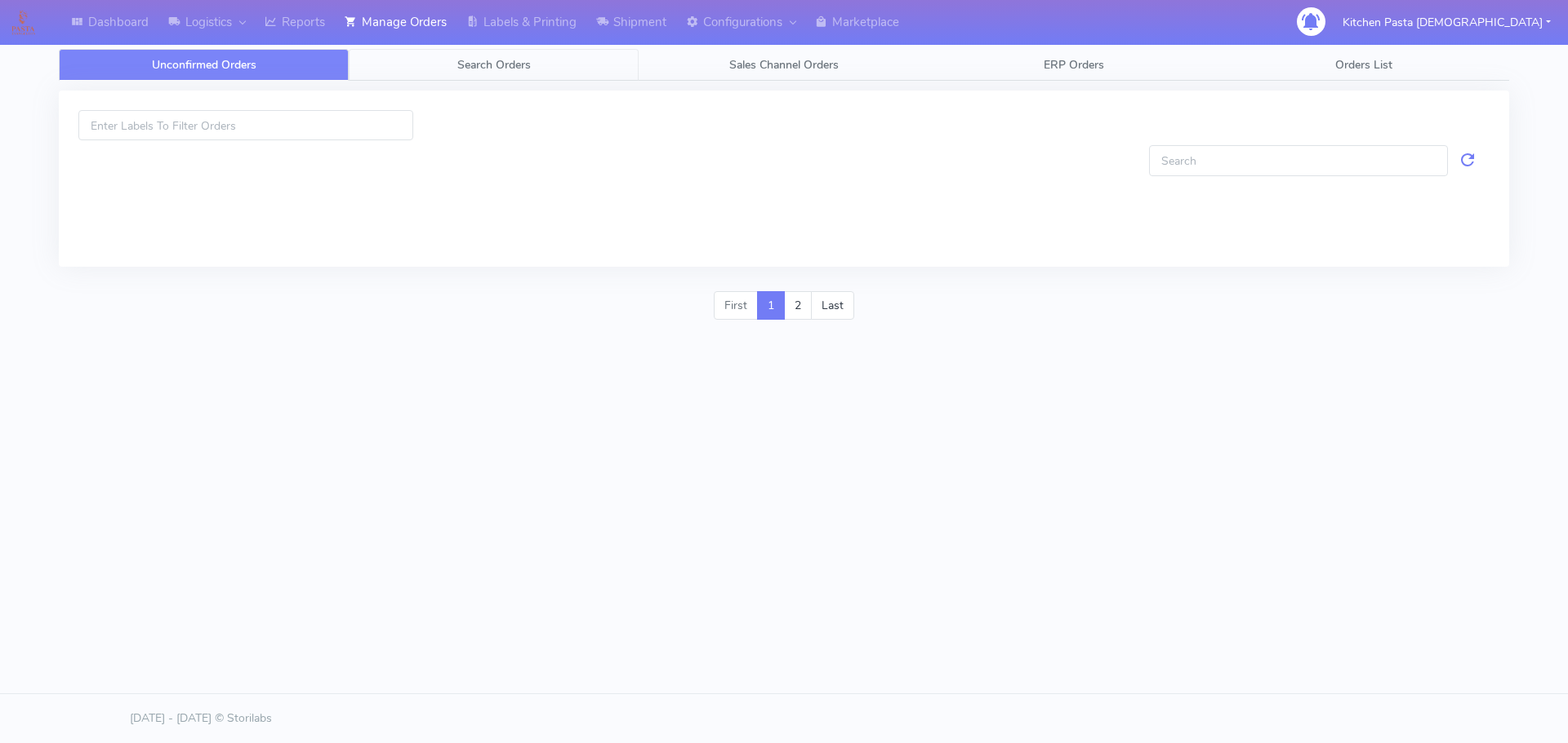
click at [527, 55] on link "Search Orders" at bounding box center [494, 64] width 290 height 32
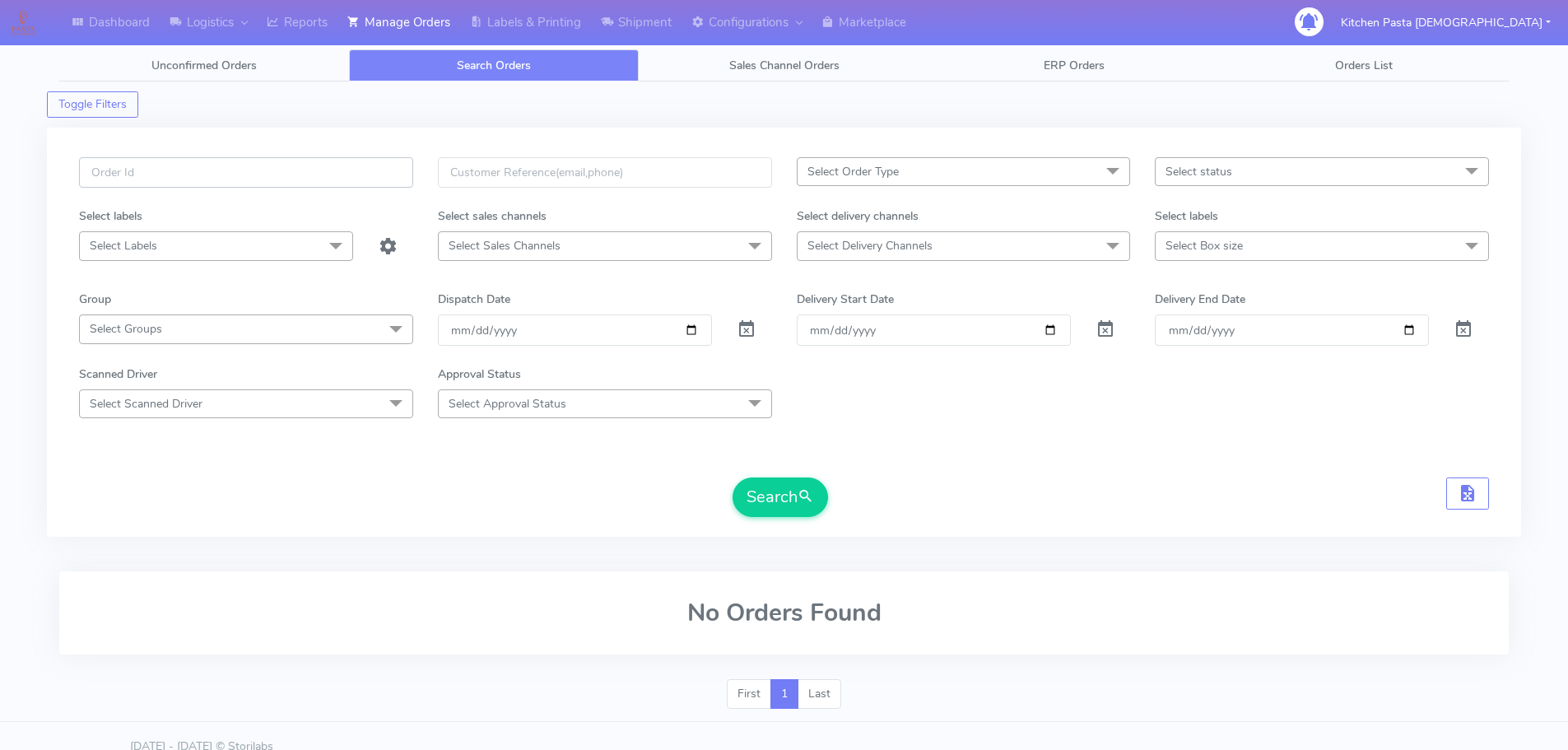
click at [280, 166] on input "text" at bounding box center [246, 173] width 335 height 30
paste input "#1628685_1"
type input "#1628685_1"
click at [793, 504] on button "Search" at bounding box center [780, 497] width 95 height 40
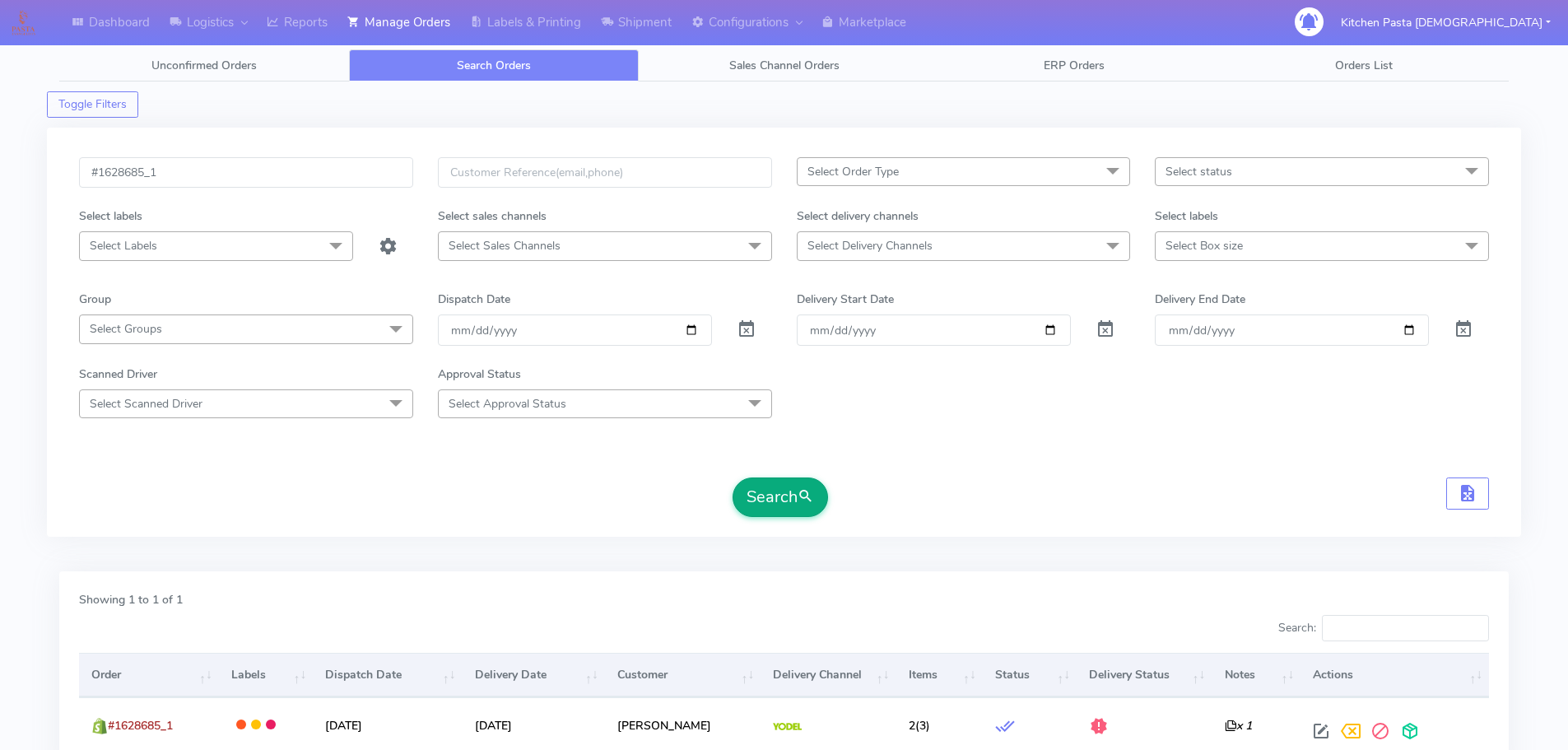
scroll to position [144, 0]
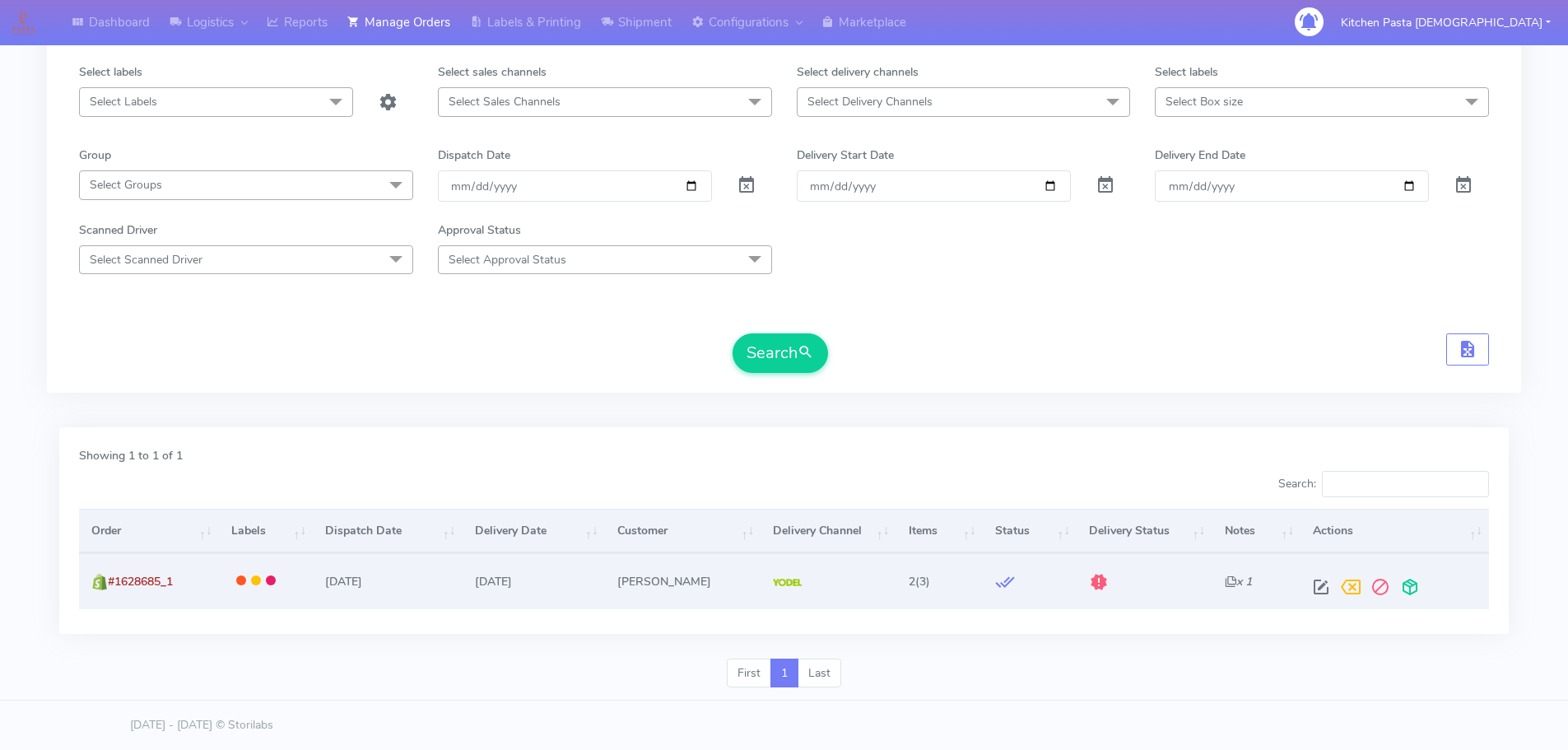
drag, startPoint x: 1123, startPoint y: 582, endPoint x: 1086, endPoint y: 586, distance: 37.2
click at [1120, 582] on td at bounding box center [1144, 581] width 135 height 56
click at [1086, 586] on td at bounding box center [1144, 581] width 135 height 56
click at [1105, 583] on span at bounding box center [1098, 586] width 20 height 16
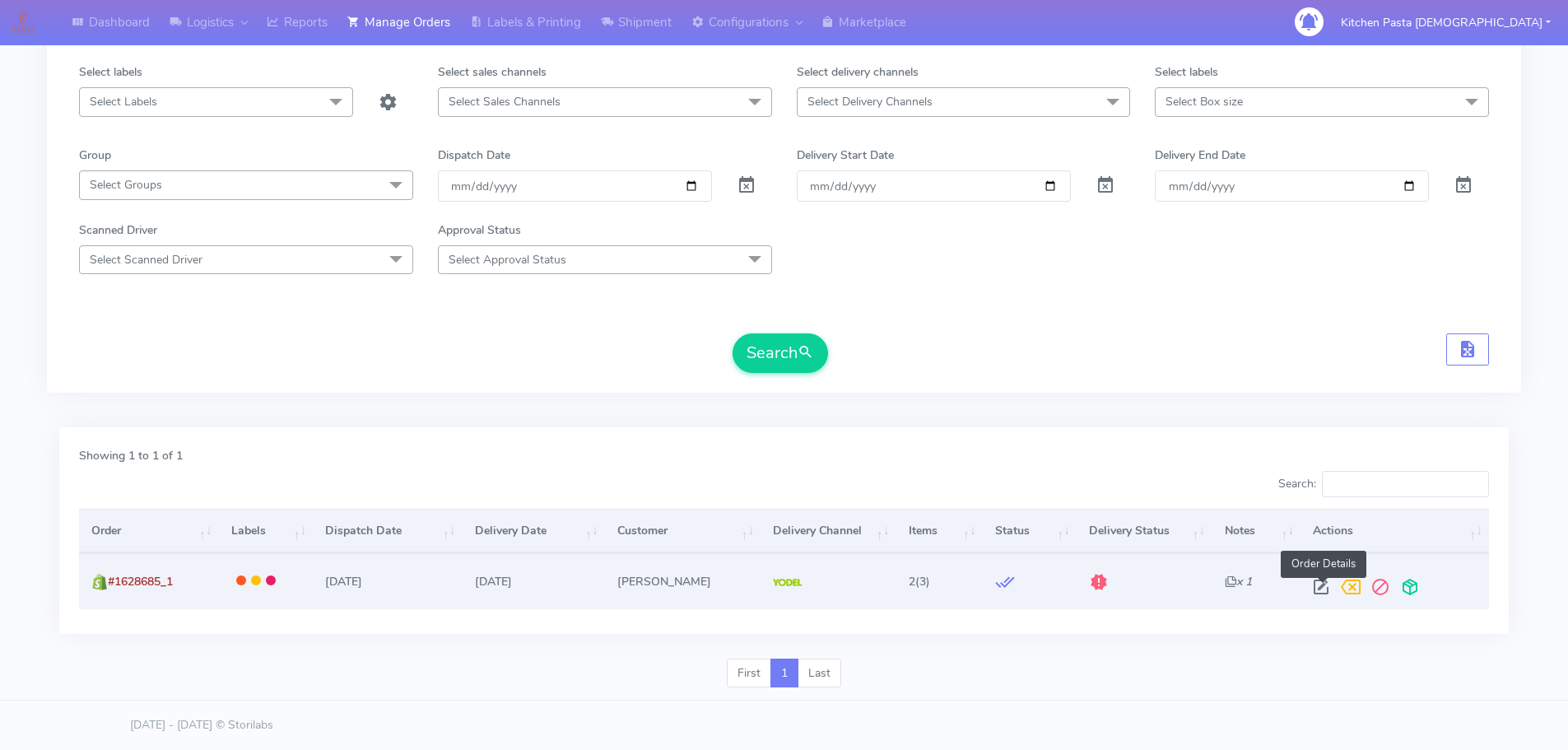
click at [1336, 592] on span at bounding box center [1321, 591] width 29 height 16
select select "5"
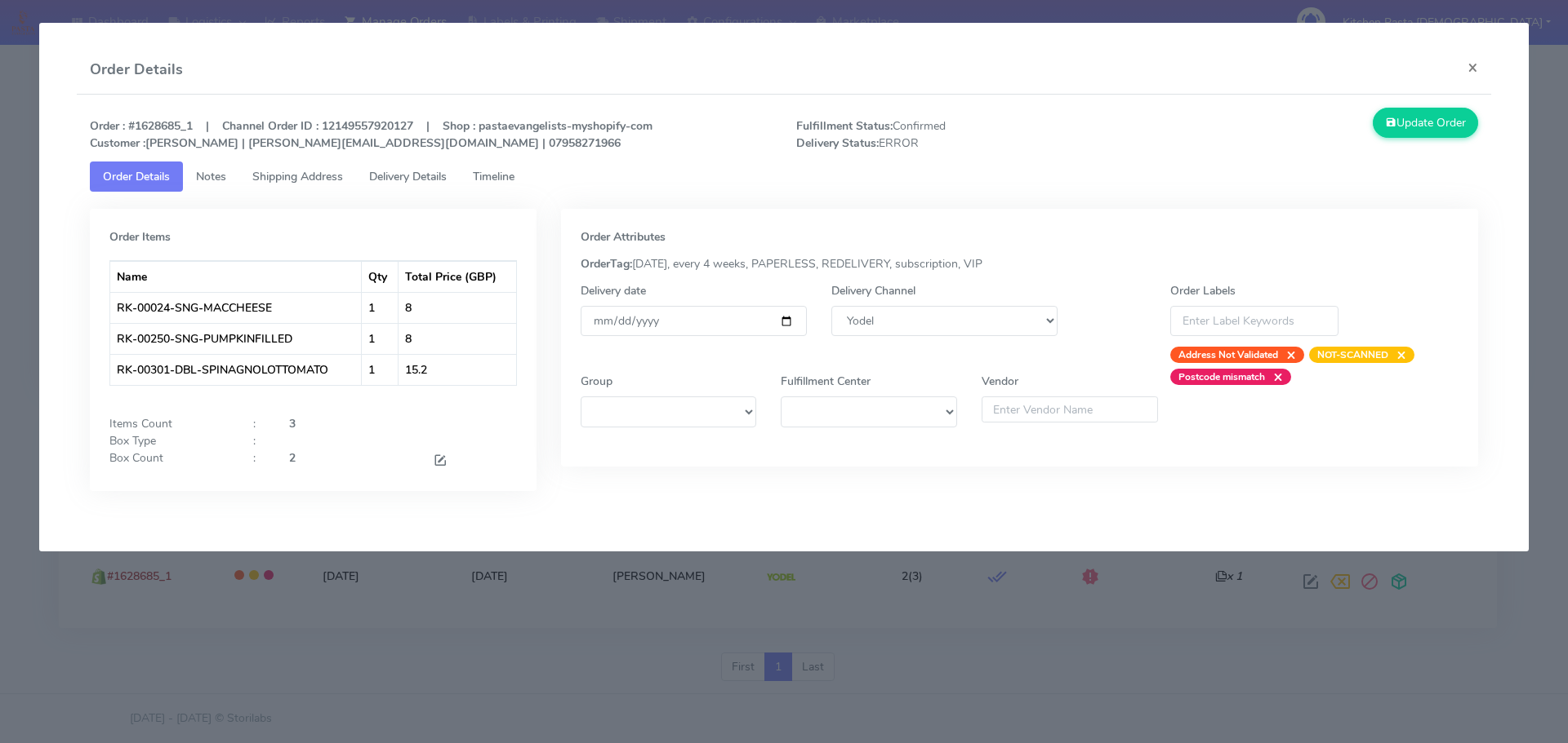
click at [317, 443] on div at bounding box center [403, 441] width 252 height 17
click at [438, 458] on span at bounding box center [440, 462] width 15 height 16
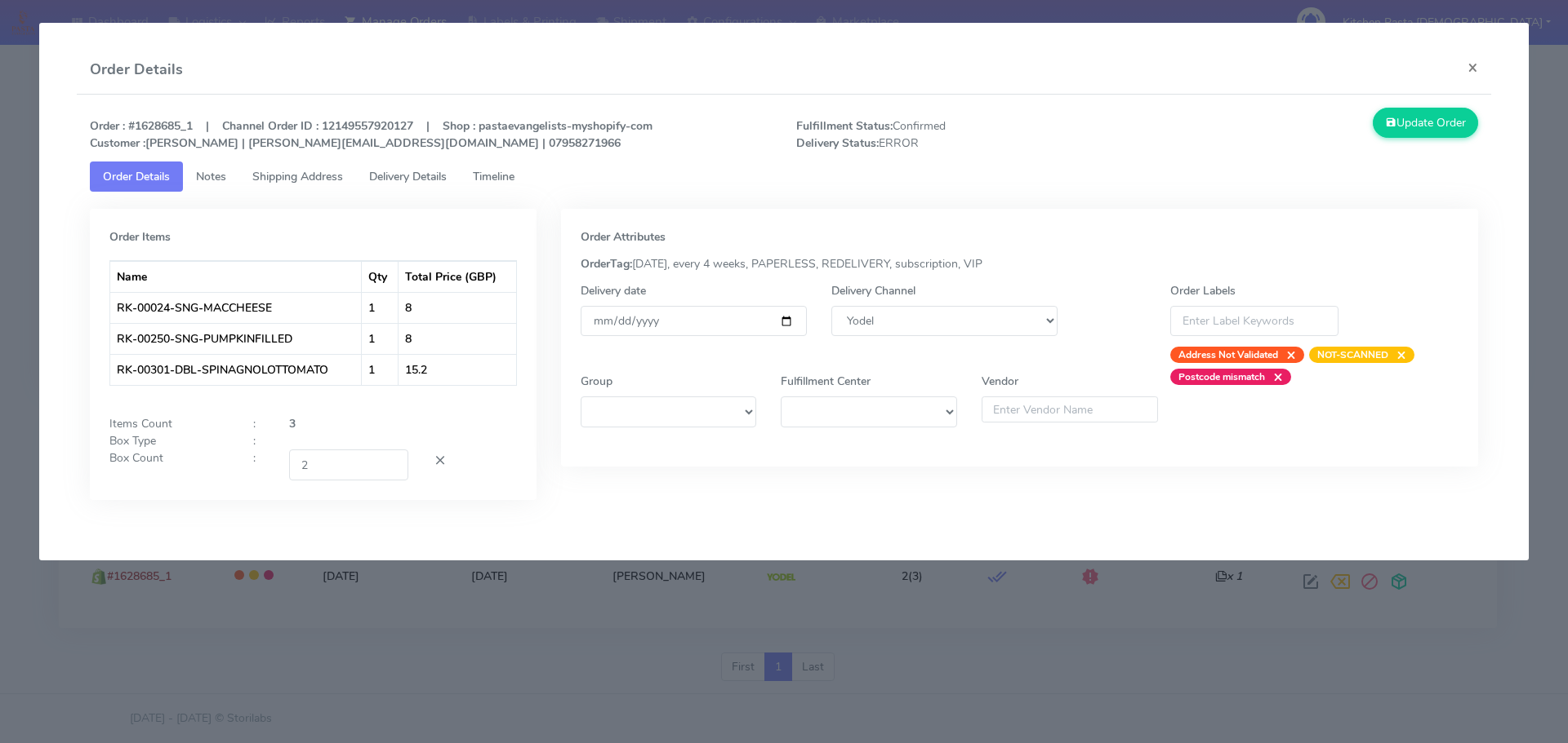
click at [355, 447] on div at bounding box center [403, 441] width 252 height 17
click at [284, 441] on div at bounding box center [403, 441] width 252 height 17
click at [1027, 319] on select "DHL OnFleet Royal Mail DPD Yodel MaxOptra Amazon Collection" at bounding box center [944, 321] width 226 height 30
click at [741, 404] on select at bounding box center [669, 411] width 177 height 30
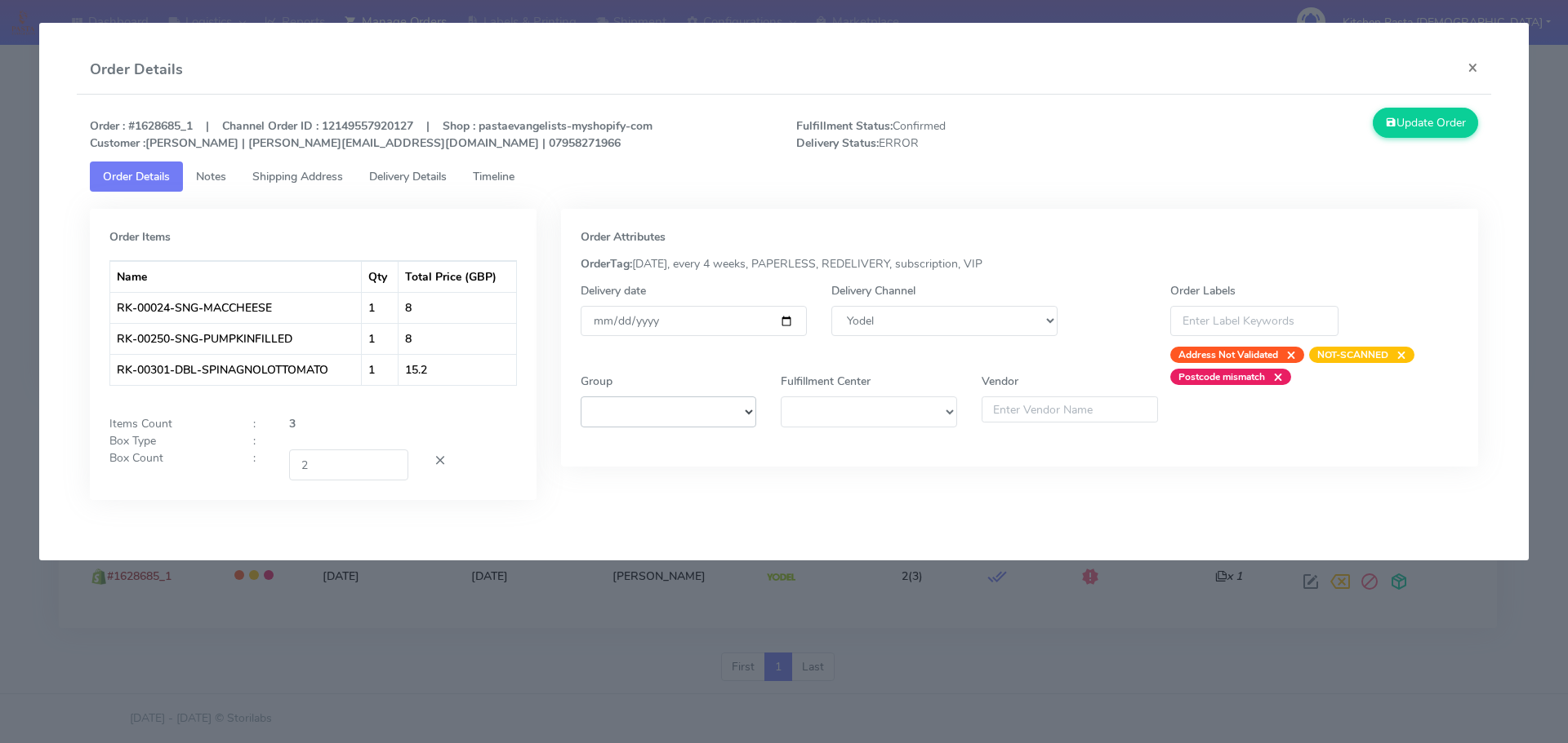
click at [741, 404] on select at bounding box center [669, 411] width 177 height 30
click at [1233, 317] on input at bounding box center [1254, 321] width 168 height 30
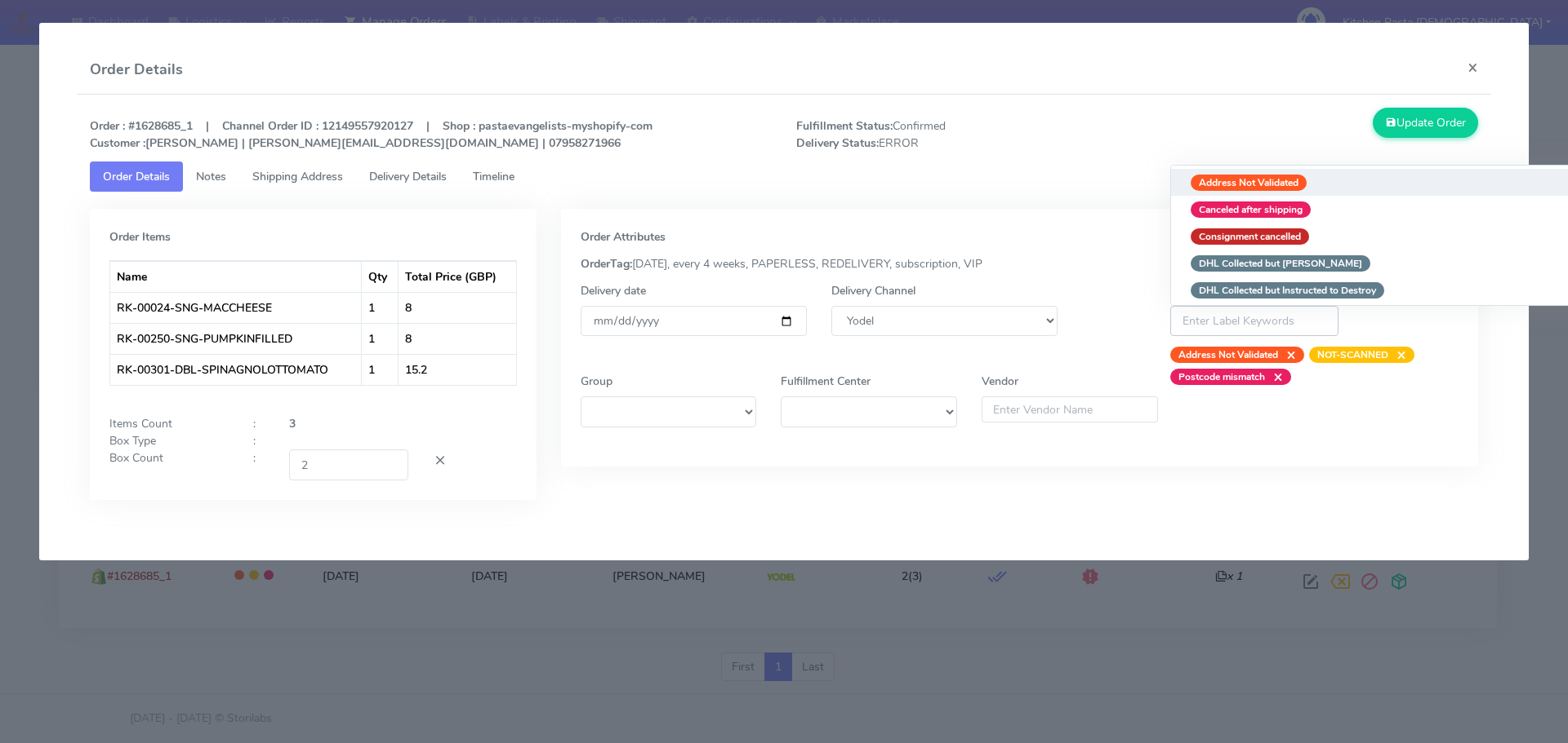
click at [1233, 317] on input at bounding box center [1254, 321] width 168 height 30
click at [326, 180] on span "Shipping Address" at bounding box center [297, 177] width 91 height 16
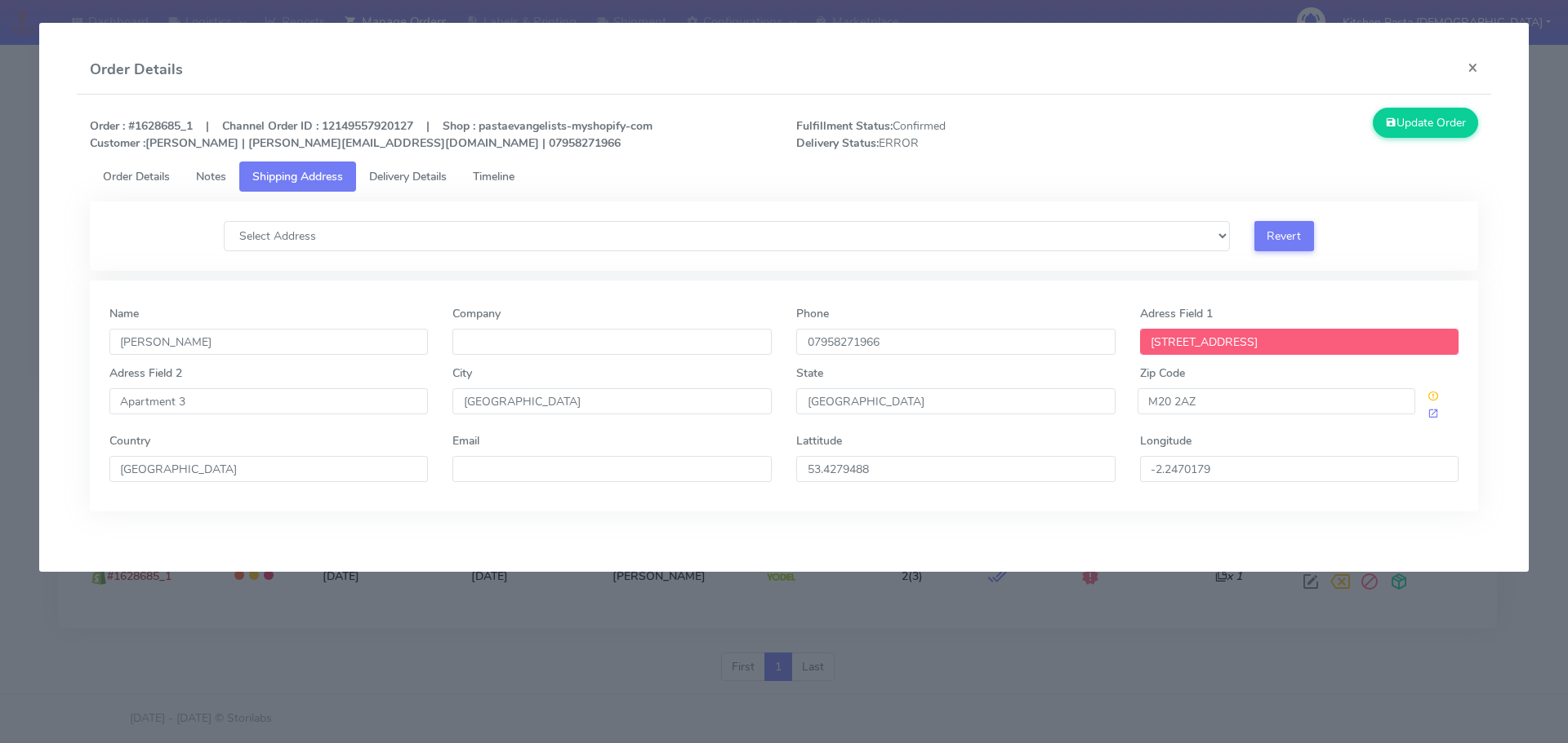
click at [218, 177] on span "Notes" at bounding box center [211, 177] width 30 height 16
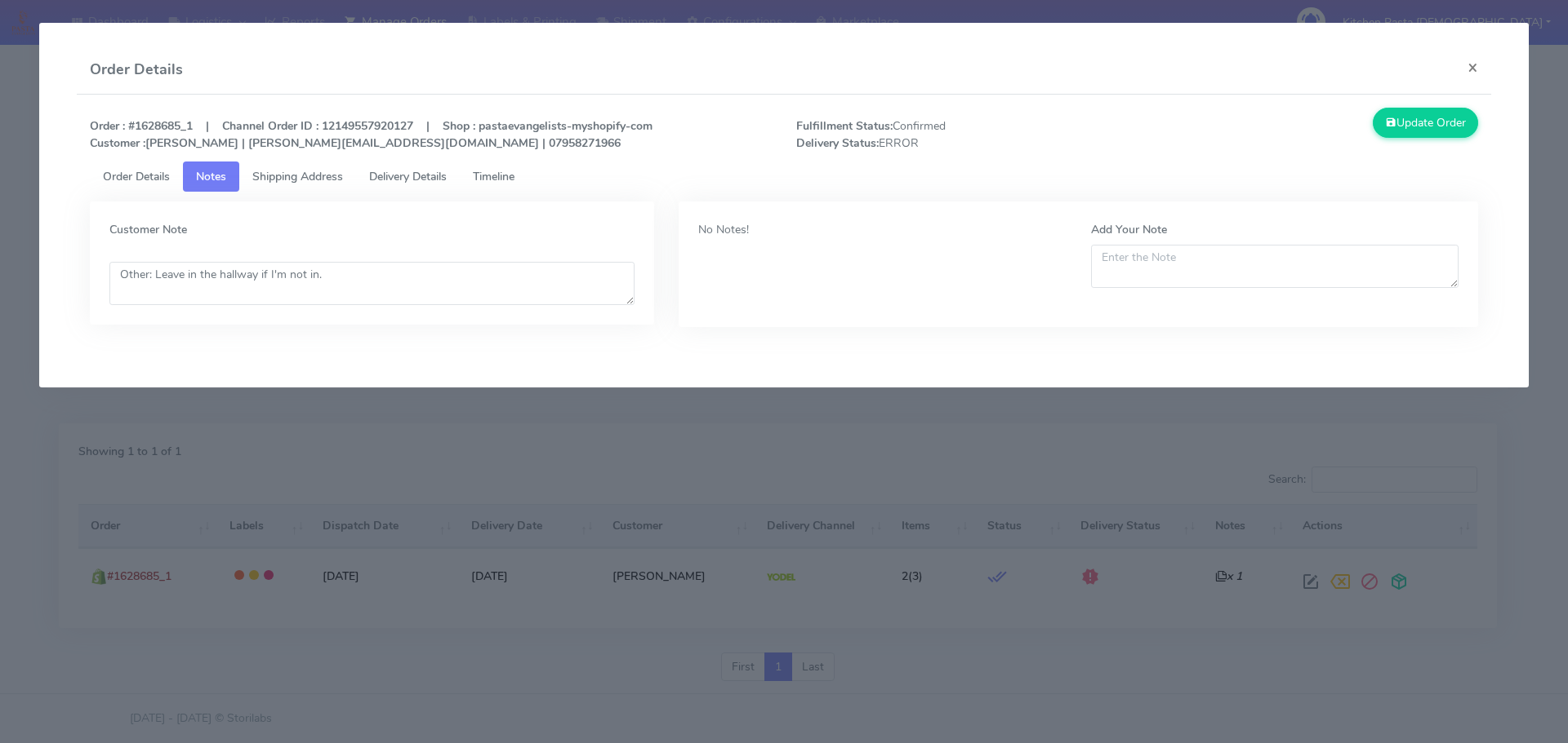
click at [396, 179] on span "Delivery Details" at bounding box center [408, 177] width 78 height 16
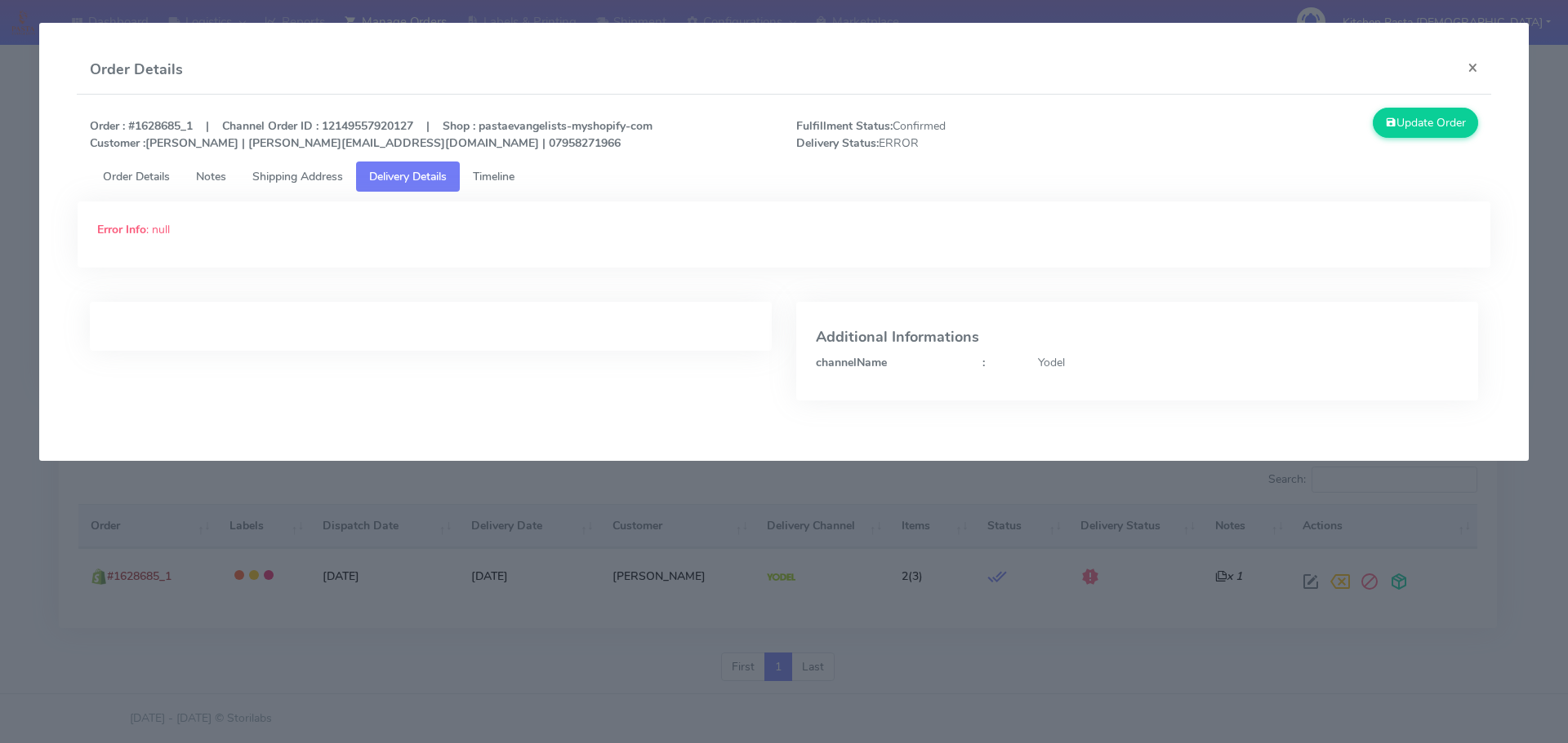
click at [518, 191] on link "Timeline" at bounding box center [494, 177] width 67 height 30
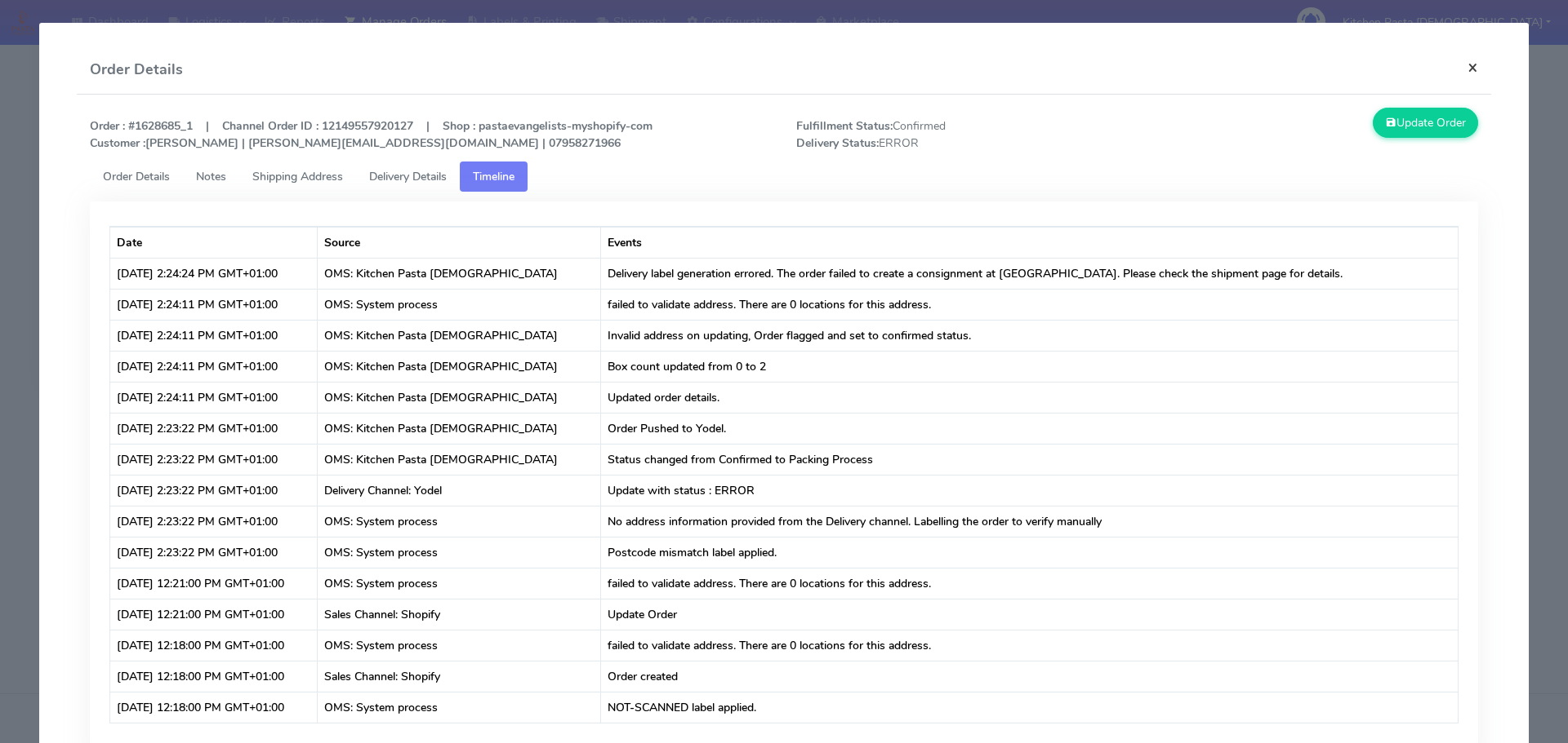
click at [1469, 64] on button "×" at bounding box center [1472, 67] width 36 height 43
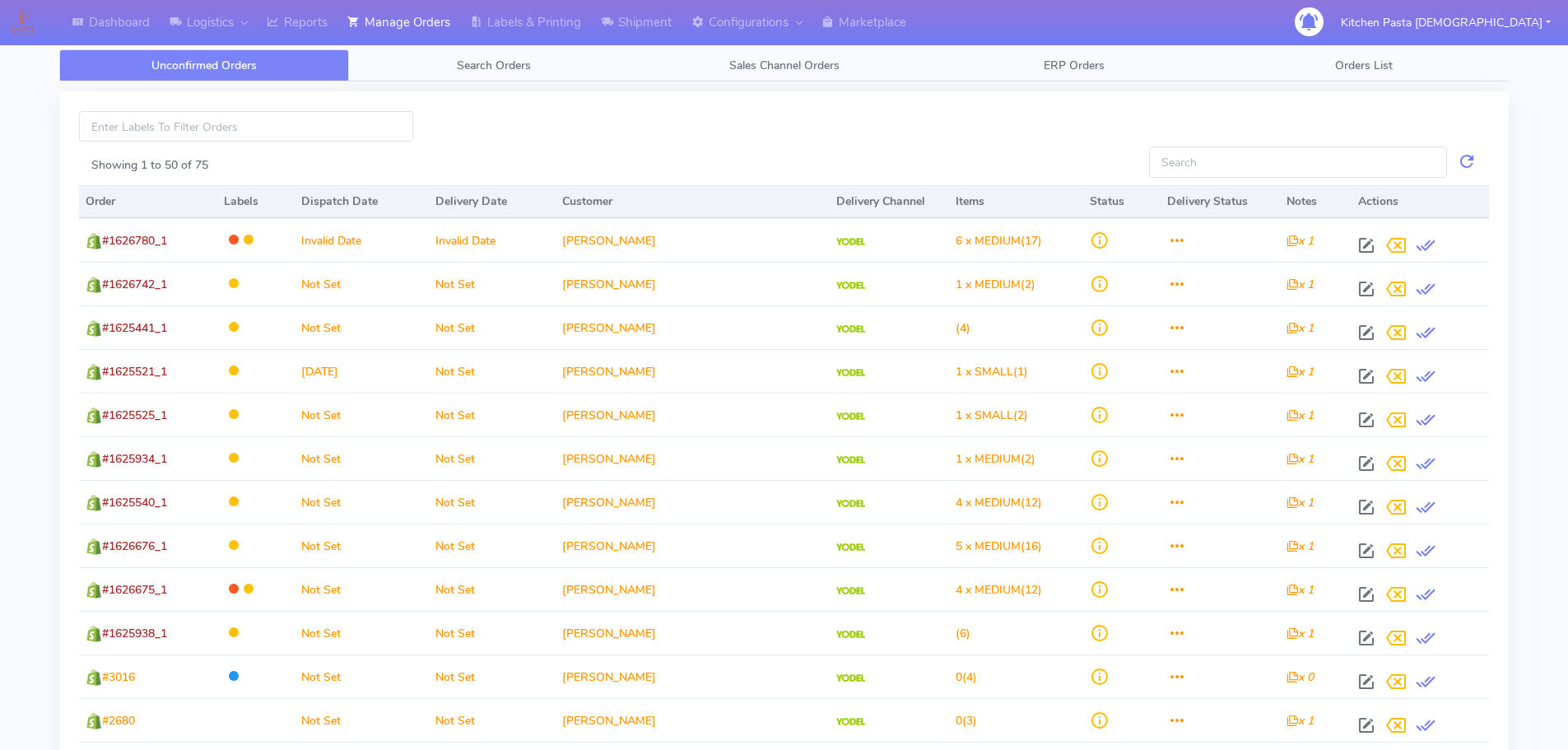
drag, startPoint x: 500, startPoint y: 47, endPoint x: 539, endPoint y: 36, distance: 40.5
click at [539, 36] on link "Labels & Printing" at bounding box center [525, 23] width 131 height 45
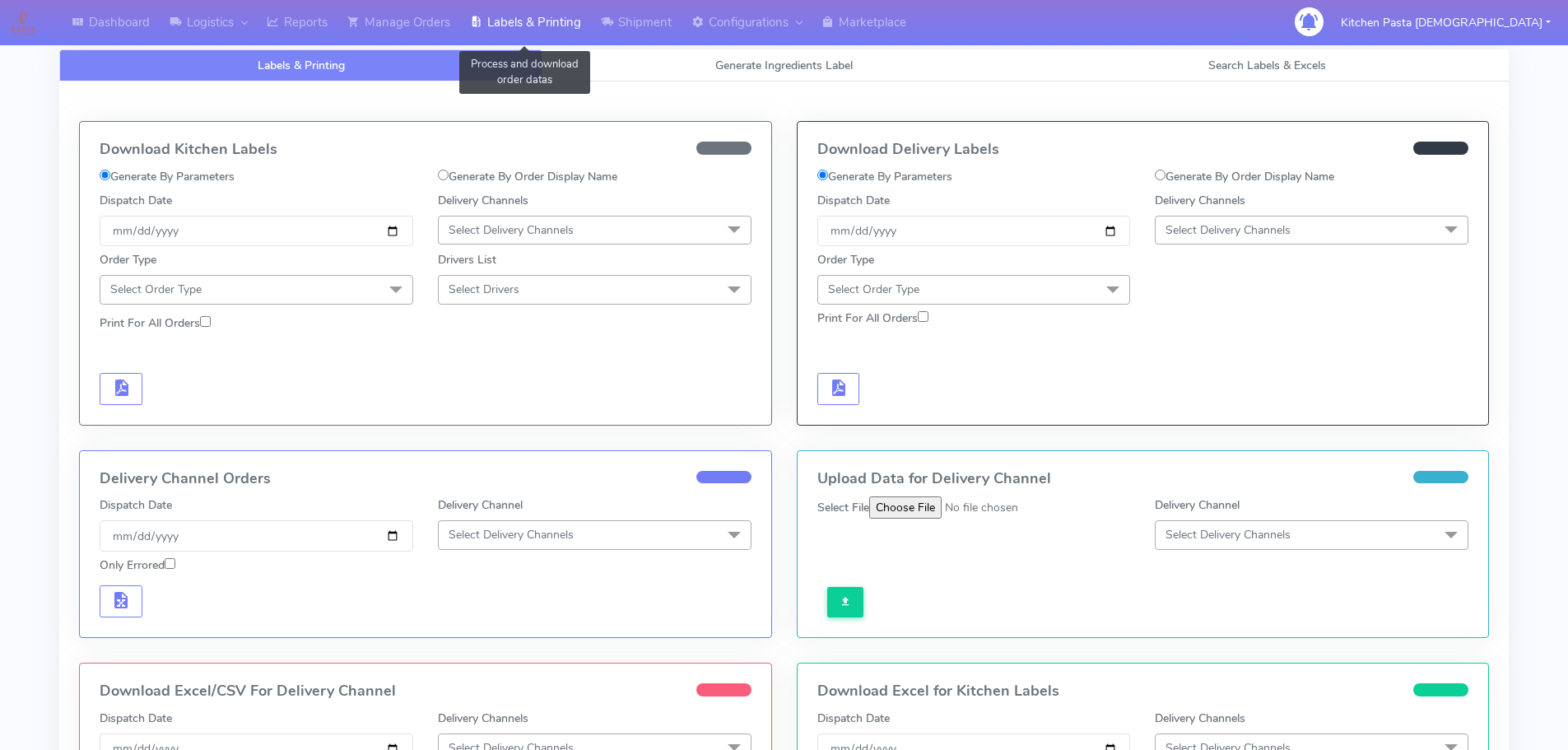
click at [464, 12] on link "Labels & Printing" at bounding box center [525, 23] width 131 height 45
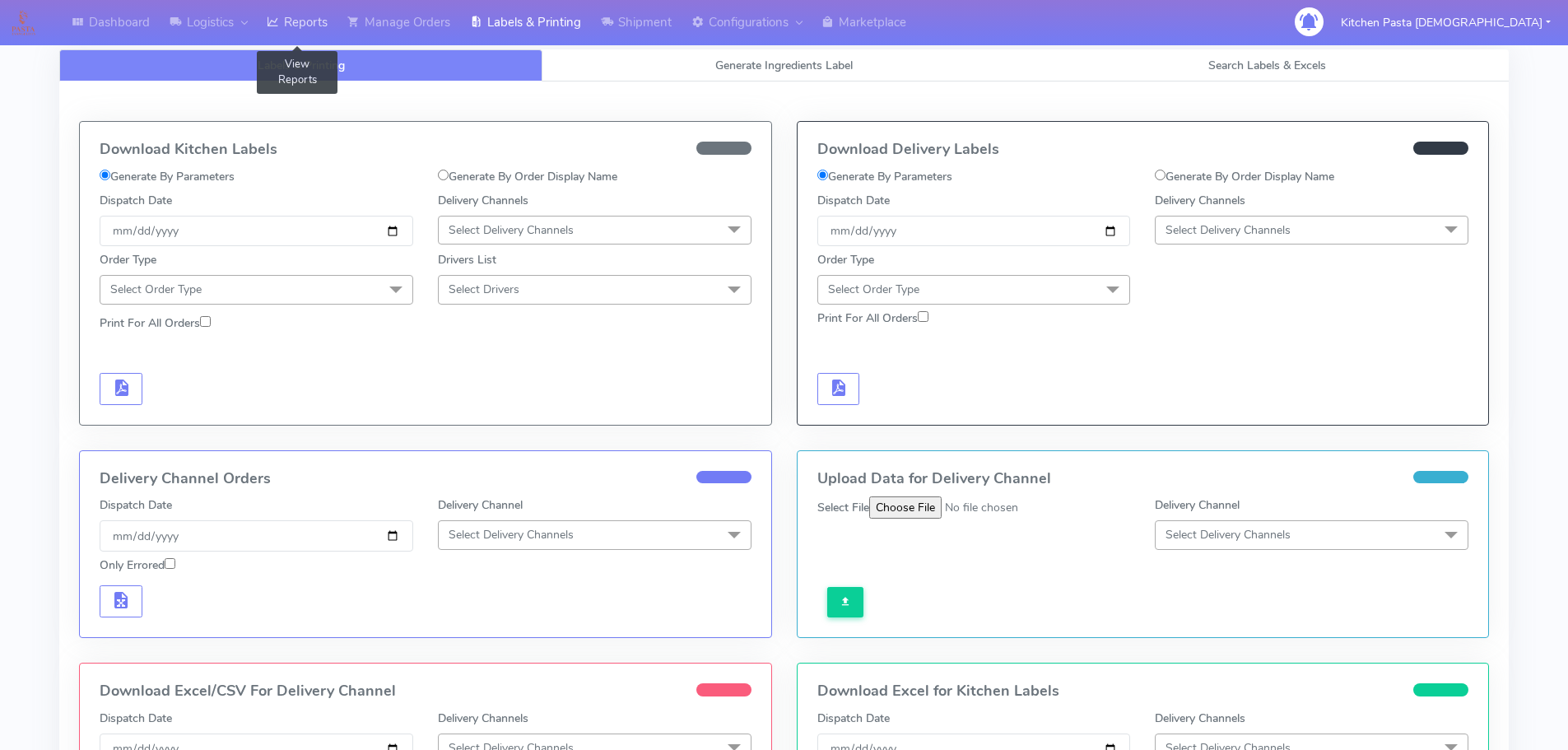
click at [327, 23] on link "Reports" at bounding box center [297, 23] width 81 height 45
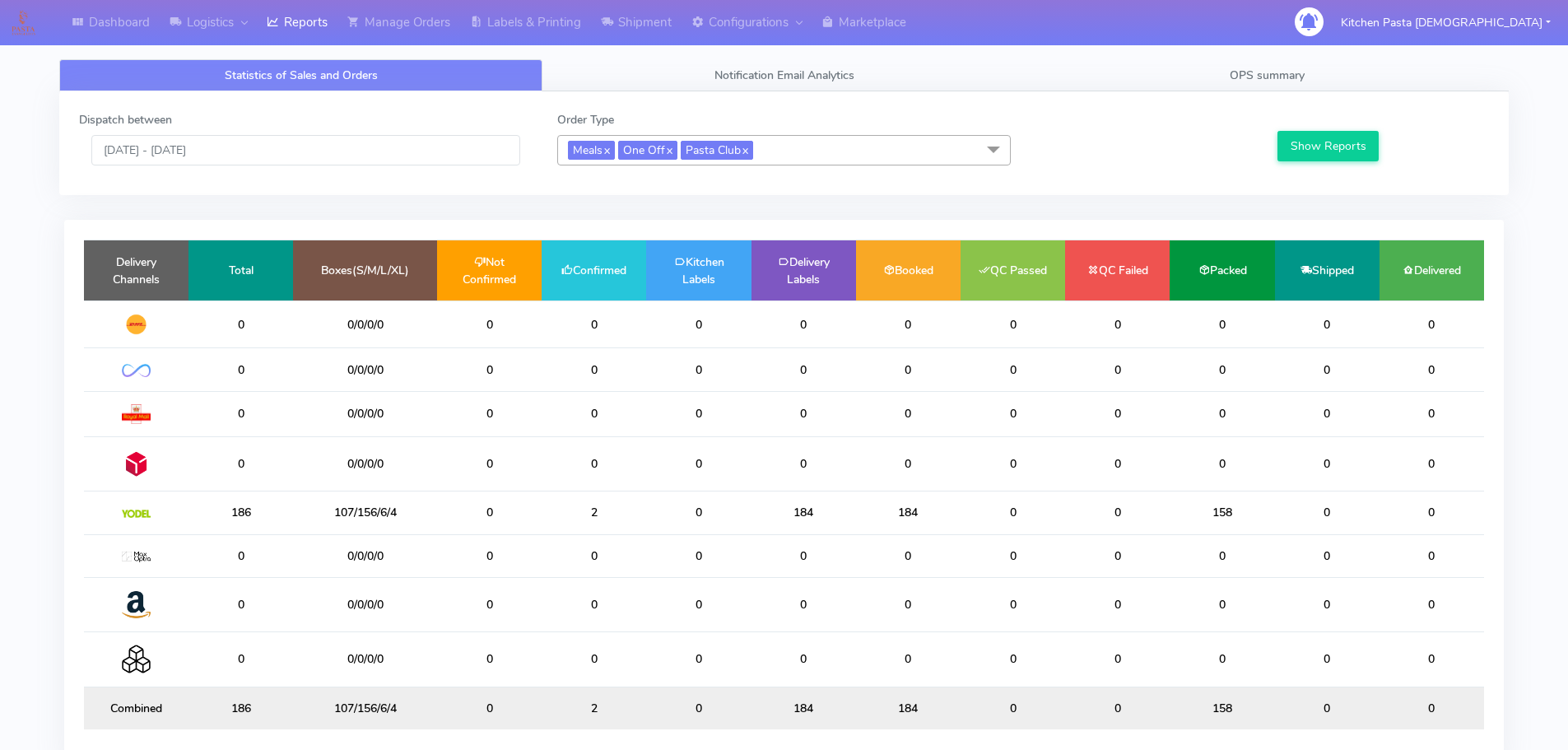
click at [802, 175] on div "Dispatch between 05/10/2025 - 05/10/2025 Order Type Meals x One Off x Pasta Clu…" at bounding box center [784, 143] width 1435 height 64
click at [789, 135] on span "Meals x One Off x Pasta Club x" at bounding box center [784, 150] width 454 height 30
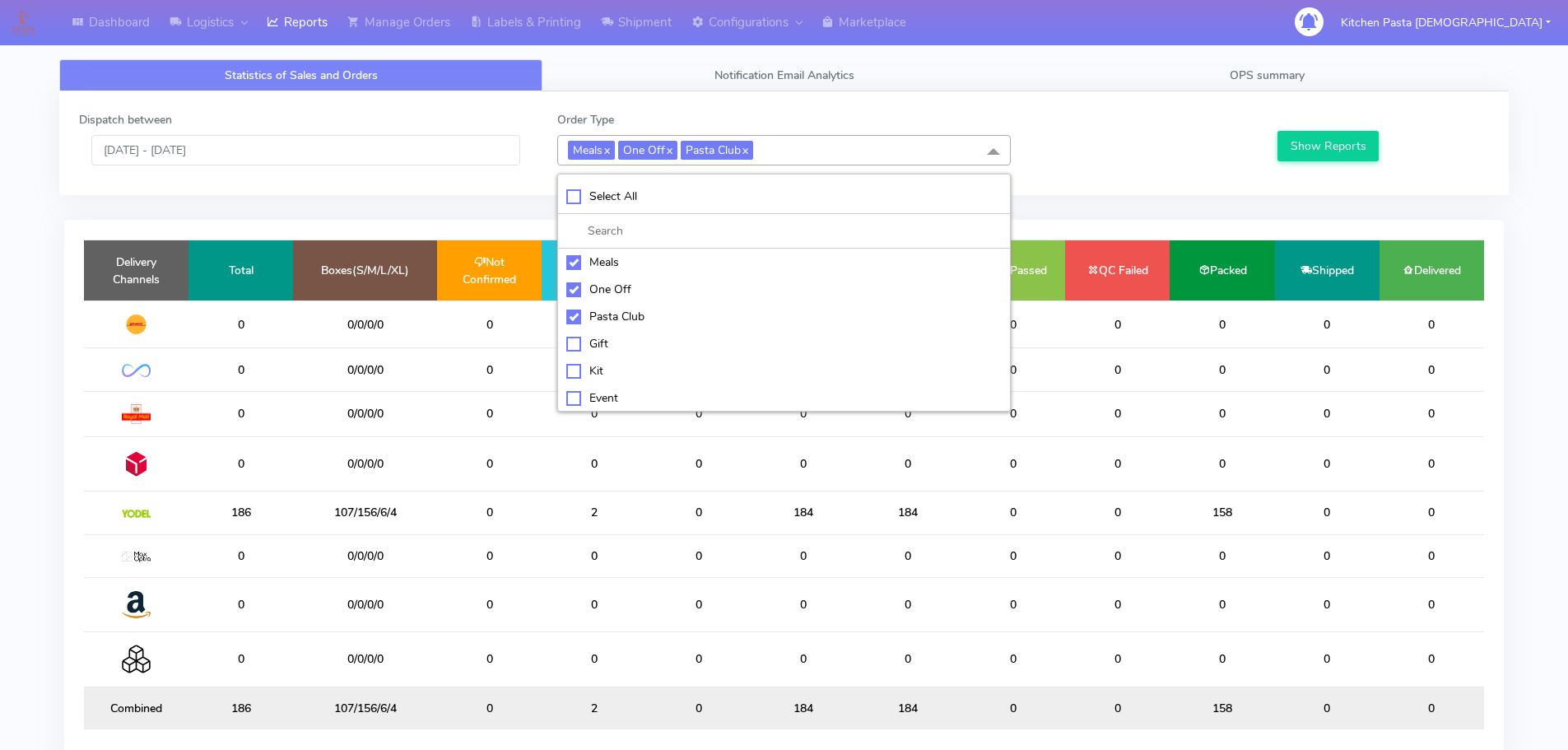
click at [646, 187] on li "Select All" at bounding box center [784, 196] width 452 height 35
checkbox input "true"
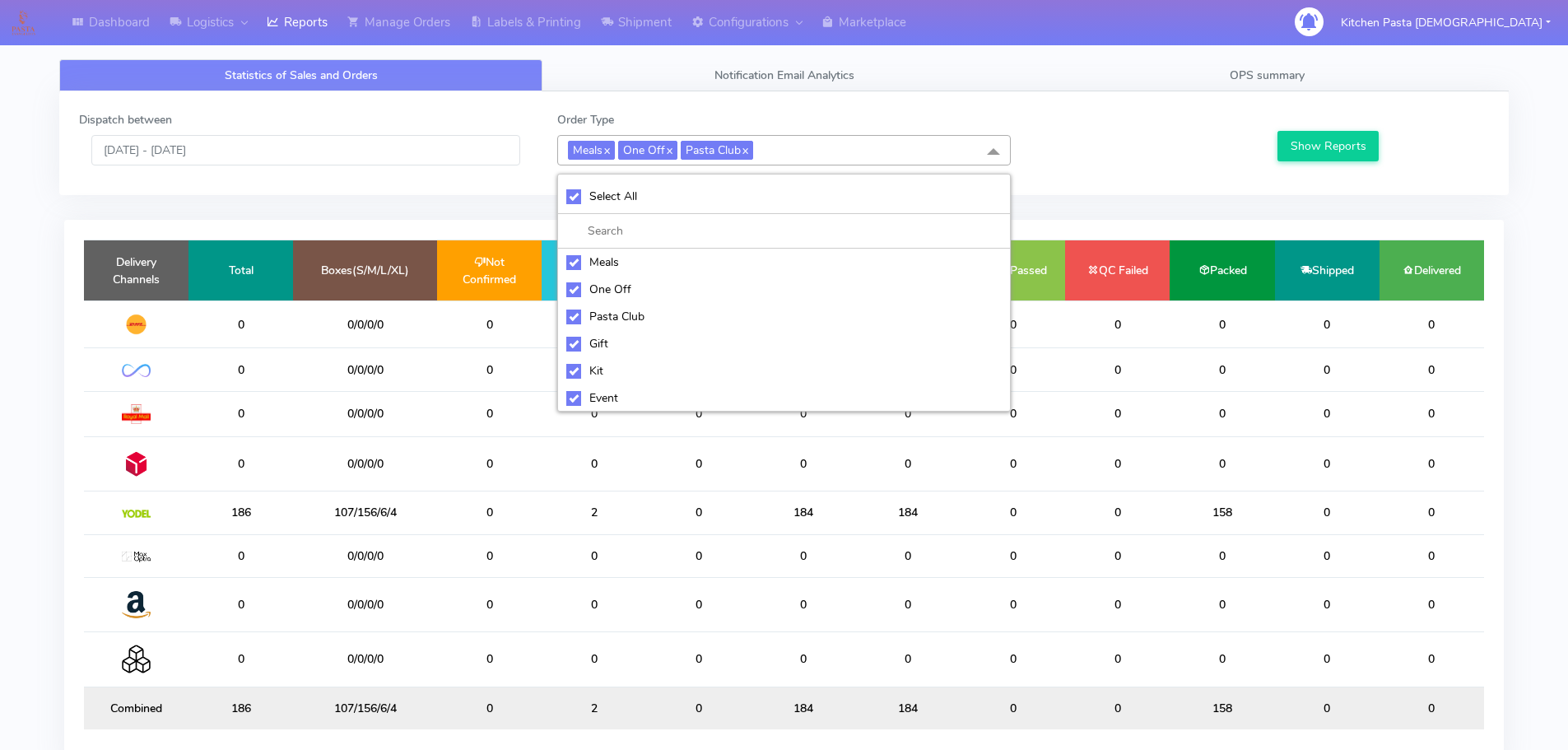
checkbox input "true"
click at [646, 187] on li "UnSelect All" at bounding box center [784, 196] width 452 height 35
checkbox input "false"
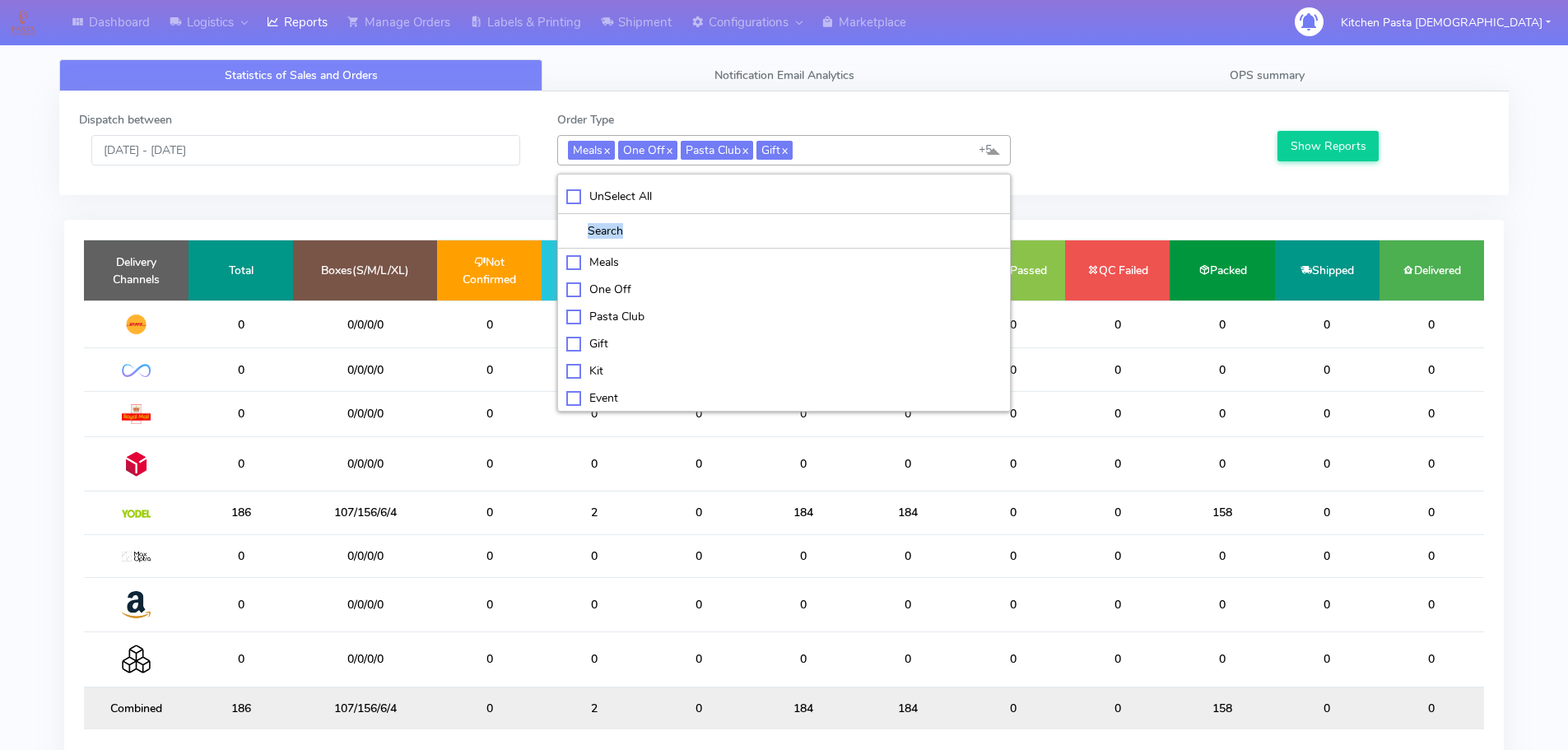
checkbox input "false"
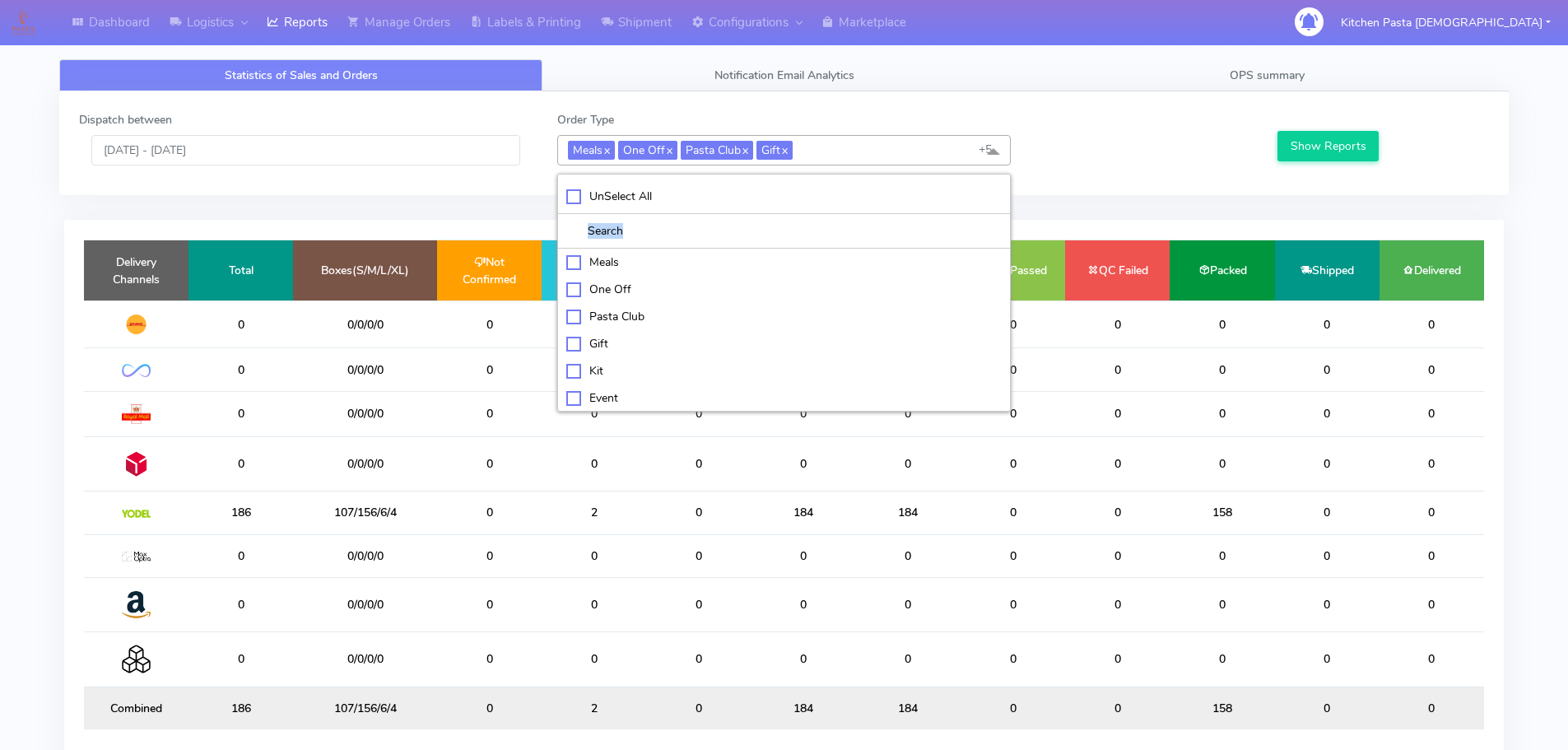
checkbox input "false"
click at [607, 376] on div "Kit" at bounding box center [784, 369] width 436 height 17
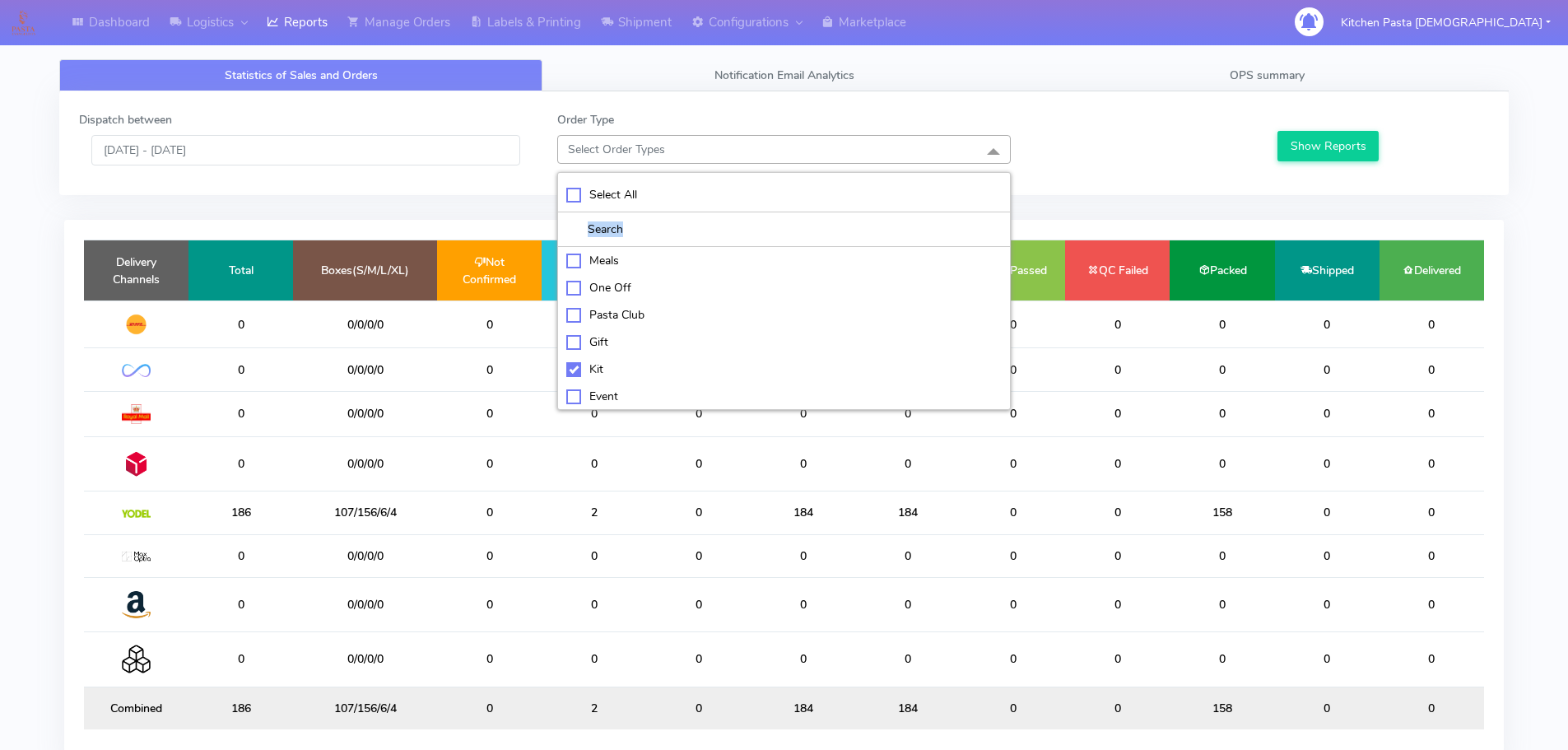
checkbox input "true"
click at [592, 392] on div "ATAVI" at bounding box center [784, 397] width 436 height 17
checkbox input "true"
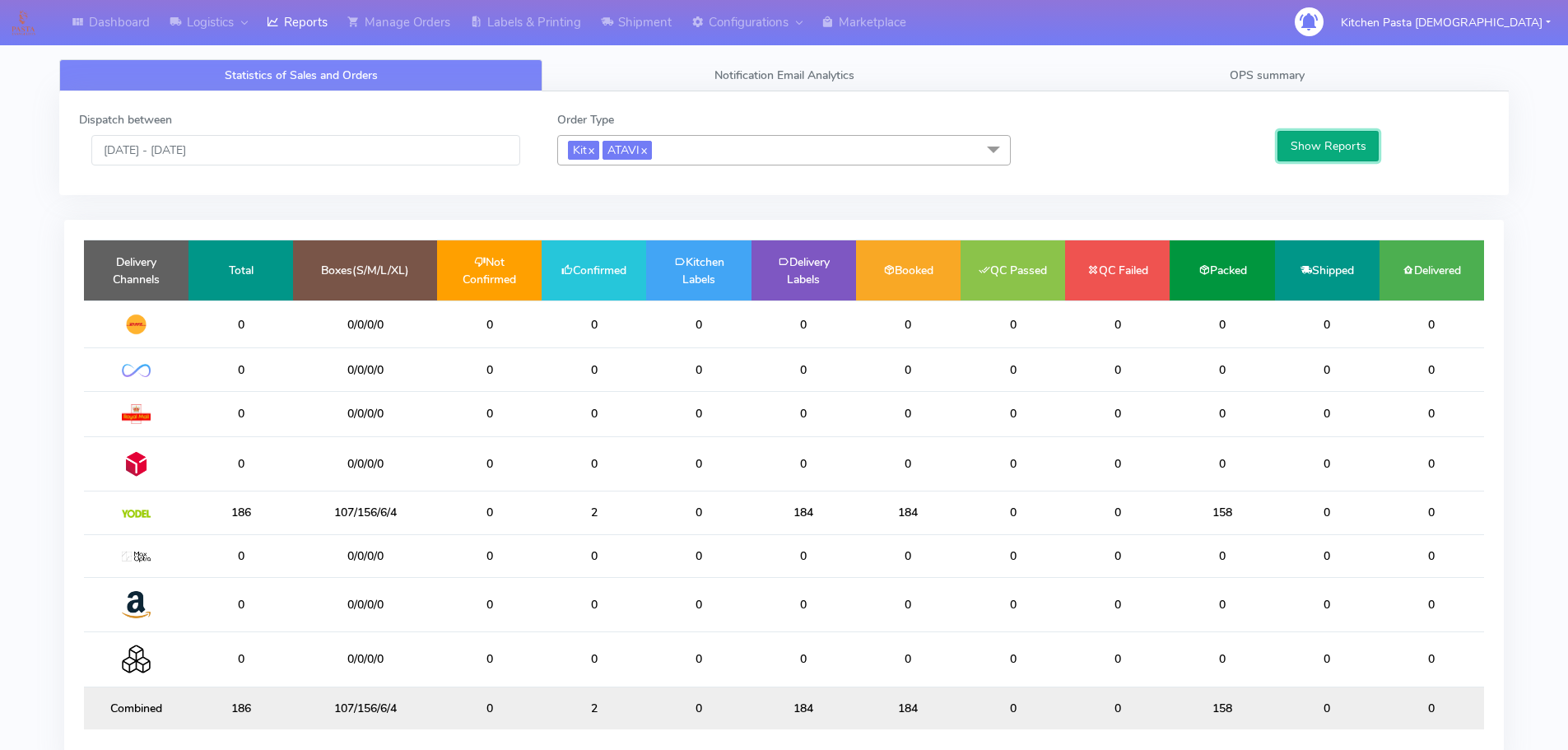
click at [1325, 148] on button "Show Reports" at bounding box center [1328, 146] width 101 height 30
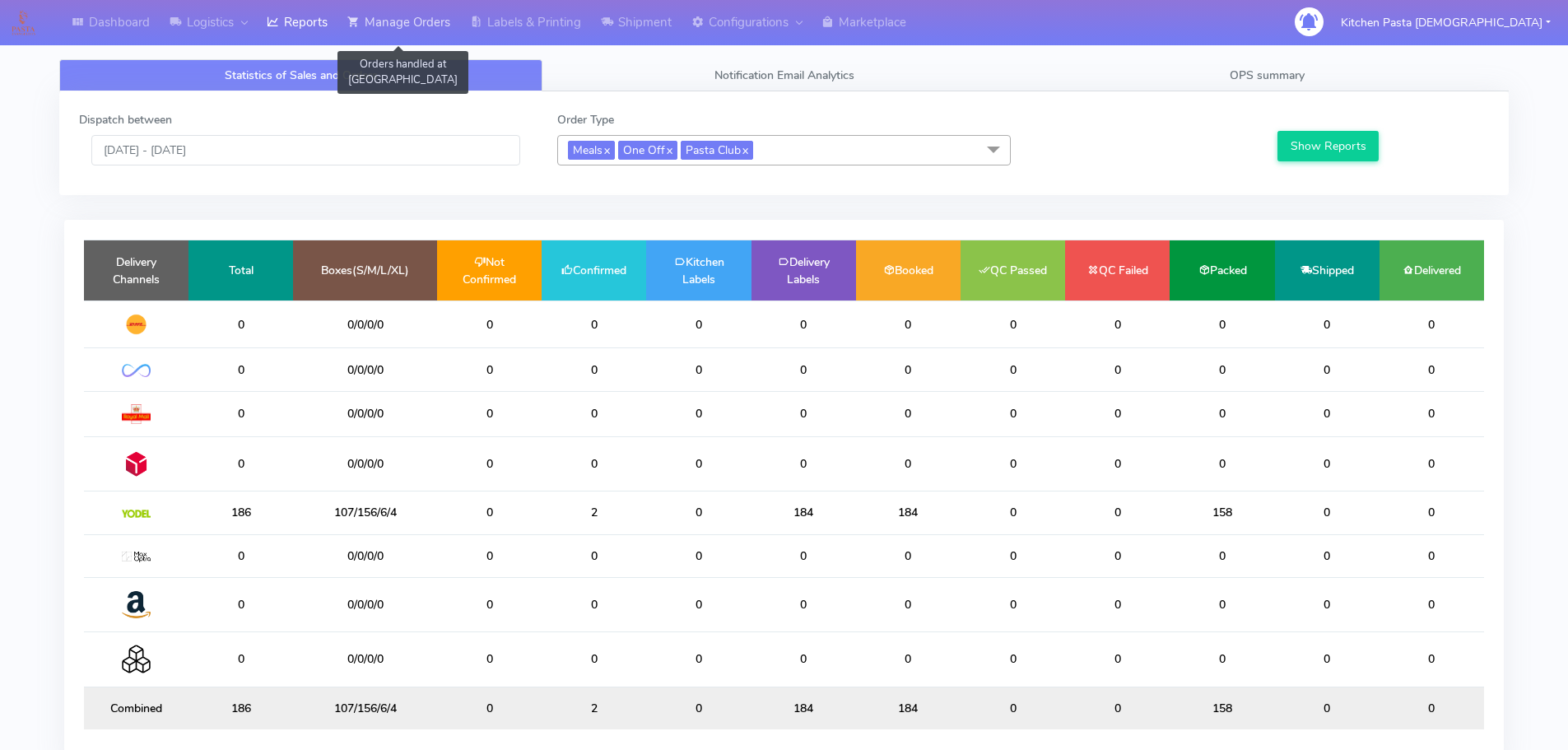
click at [404, 25] on link "Manage Orders" at bounding box center [399, 23] width 123 height 45
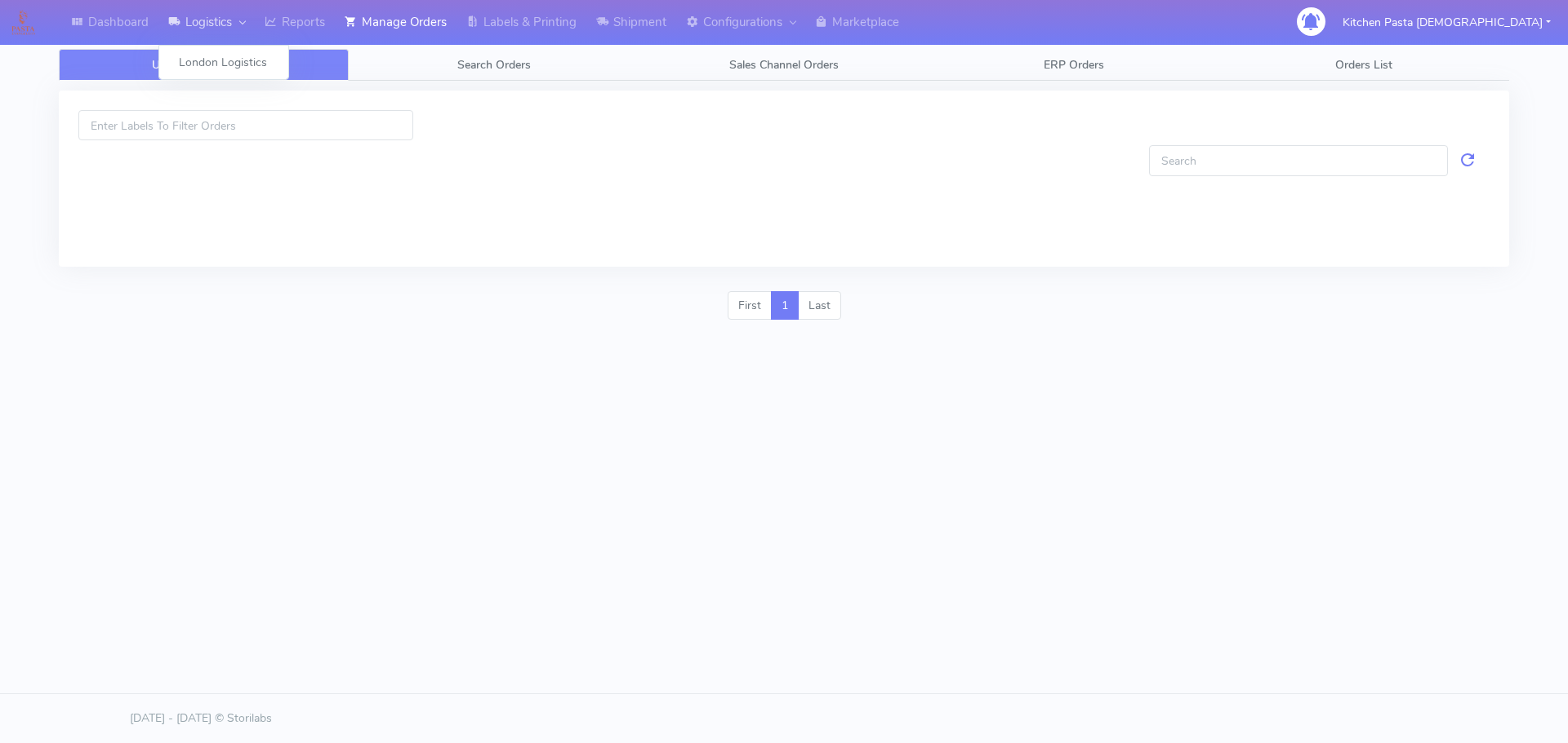
click at [252, 26] on link "Logistics" at bounding box center [206, 22] width 96 height 45
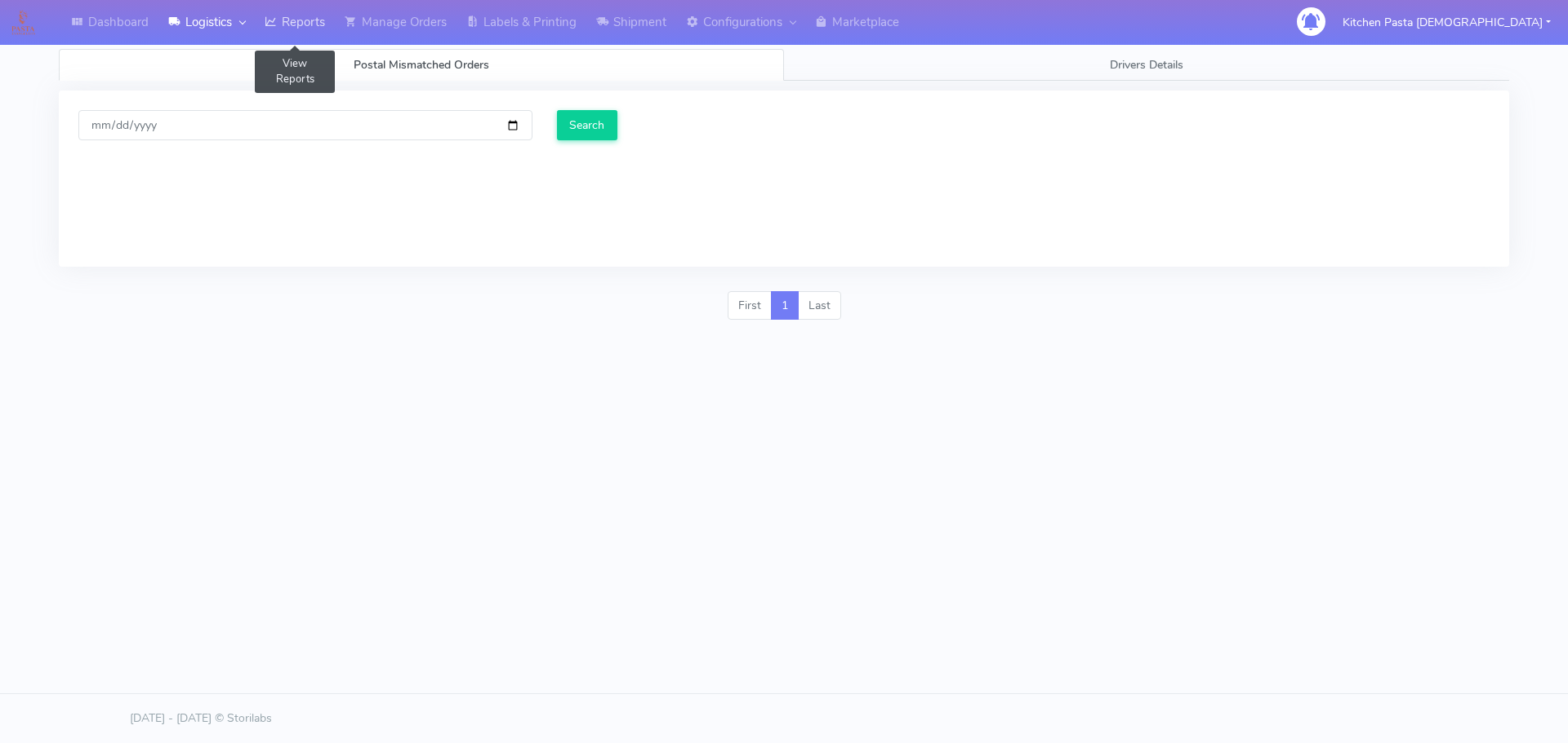
click at [302, 34] on link "Reports" at bounding box center [295, 22] width 80 height 45
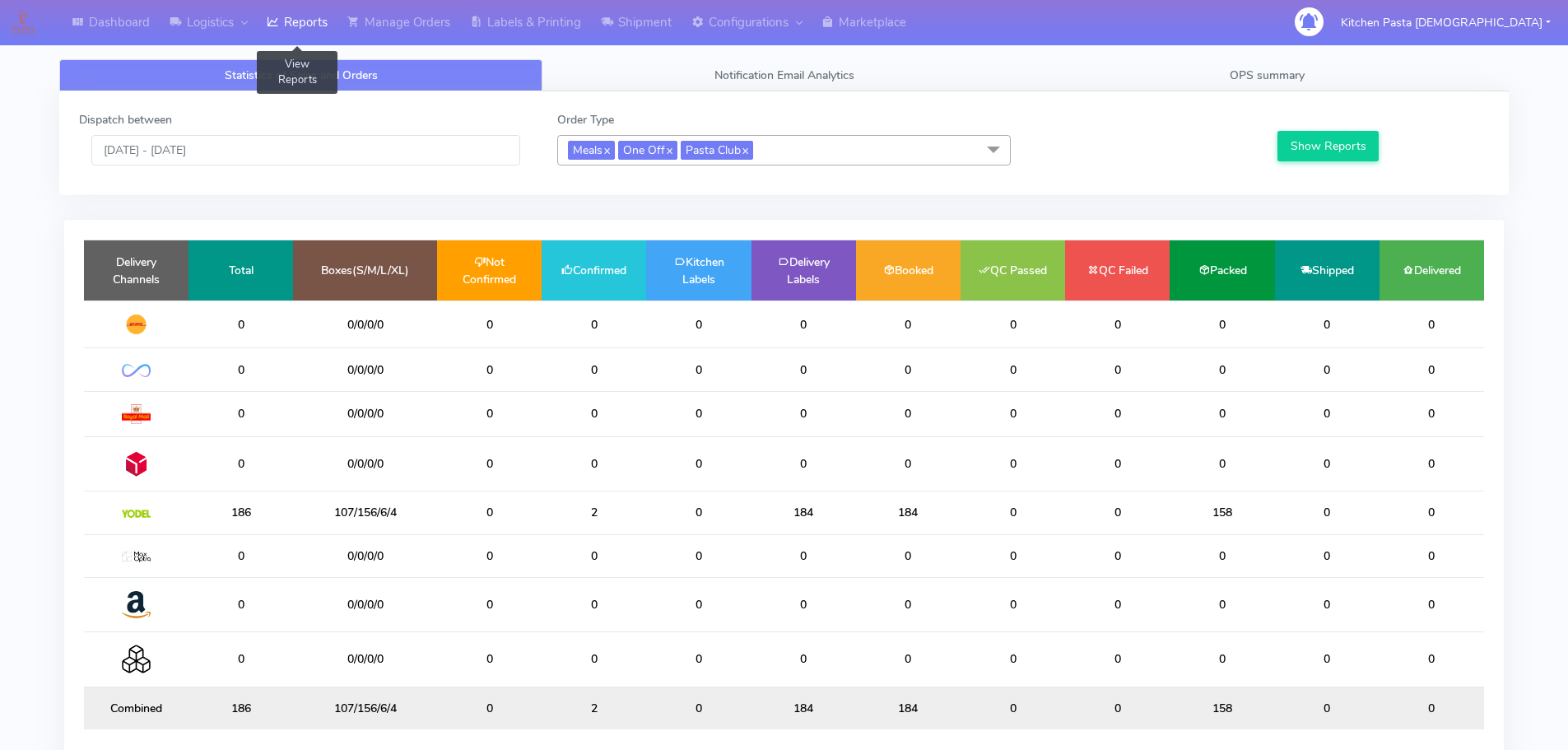
click at [280, 44] on link "Reports" at bounding box center [297, 23] width 81 height 45
drag, startPoint x: 597, startPoint y: 503, endPoint x: 539, endPoint y: 503, distance: 58.0
click at [539, 503] on tr "186 107/156/6/4 0 2 0 184 184 0 0 158 0 0" at bounding box center [784, 512] width 1400 height 42
click at [633, 525] on td "2" at bounding box center [594, 512] width 105 height 42
drag, startPoint x: 820, startPoint y: 512, endPoint x: 796, endPoint y: 510, distance: 24.1
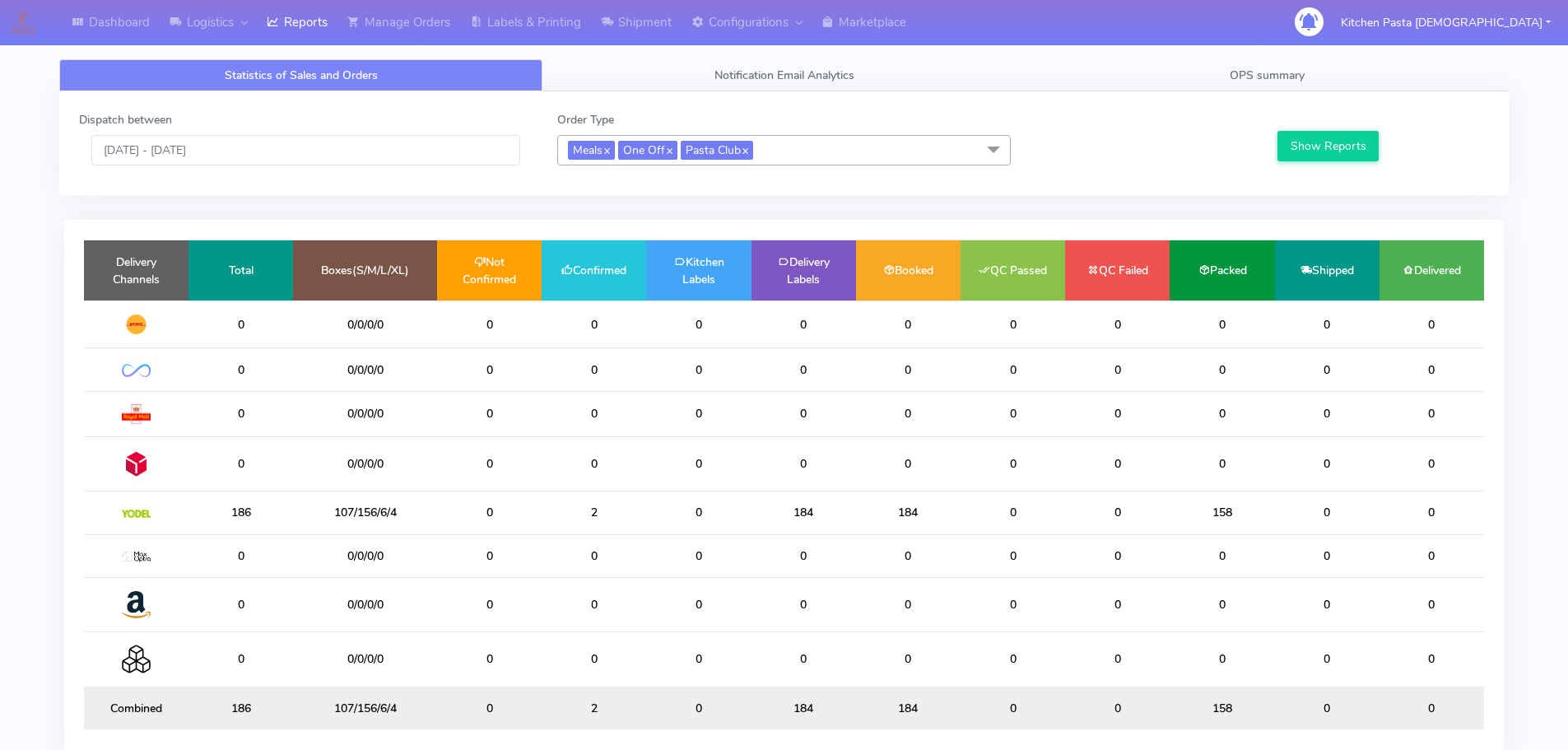
click at [796, 510] on td "184" at bounding box center [803, 512] width 105 height 42
